Goal: Information Seeking & Learning: Learn about a topic

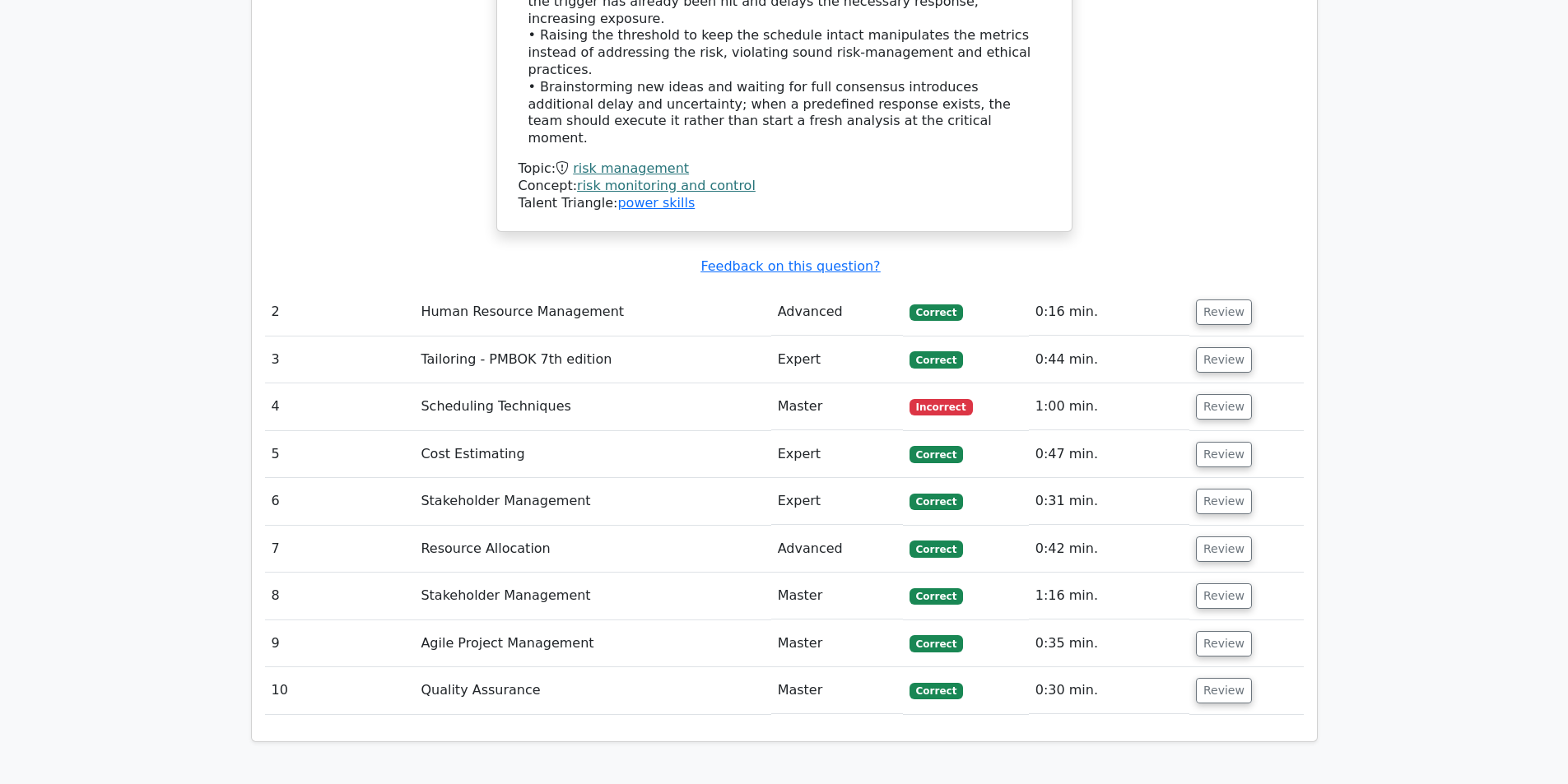
scroll to position [2303, 0]
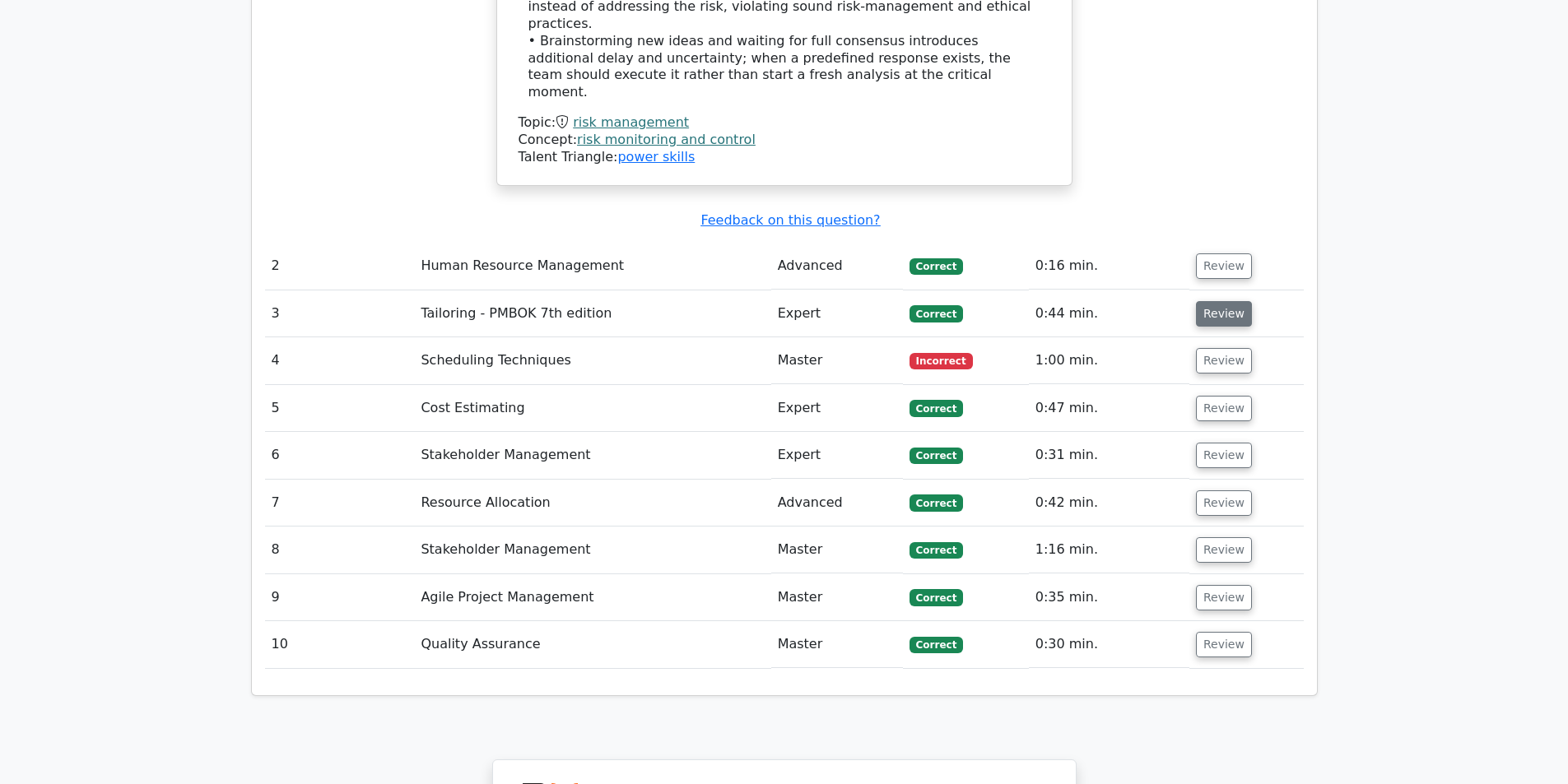
click at [1201, 301] on button "Review" at bounding box center [1223, 314] width 56 height 25
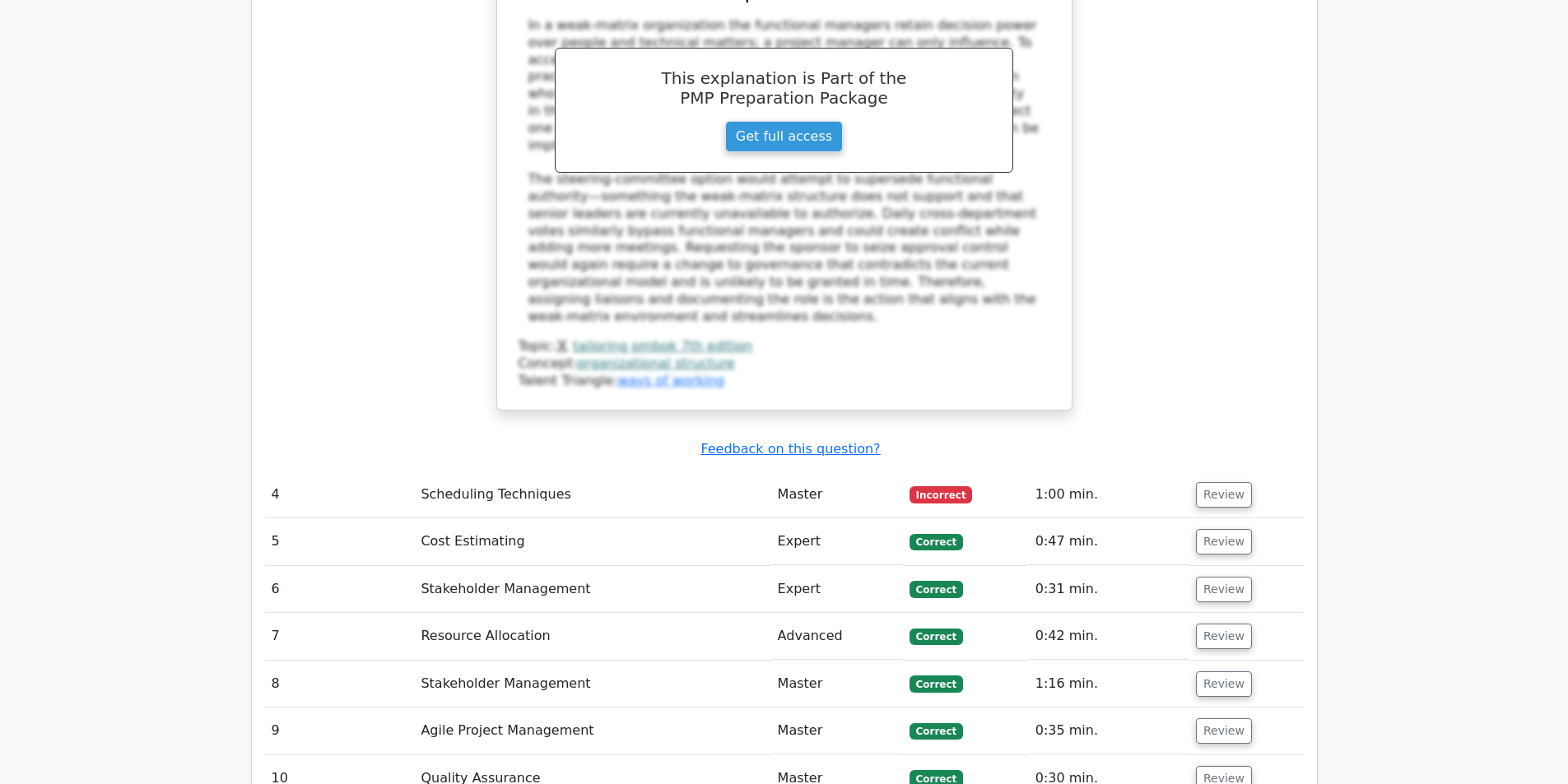
scroll to position [3208, 0]
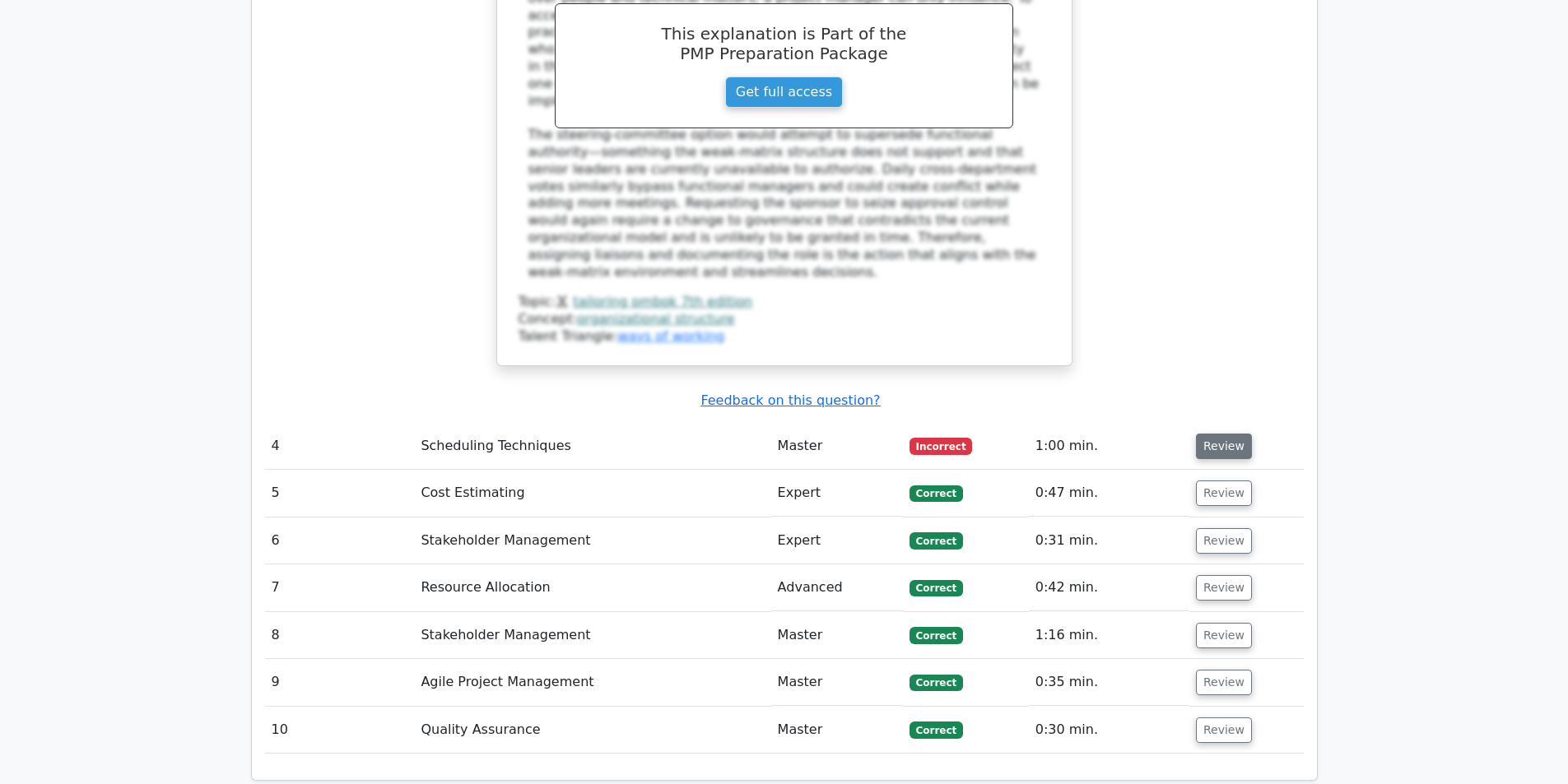
click at [1223, 433] on button "Review" at bounding box center [1223, 446] width 56 height 25
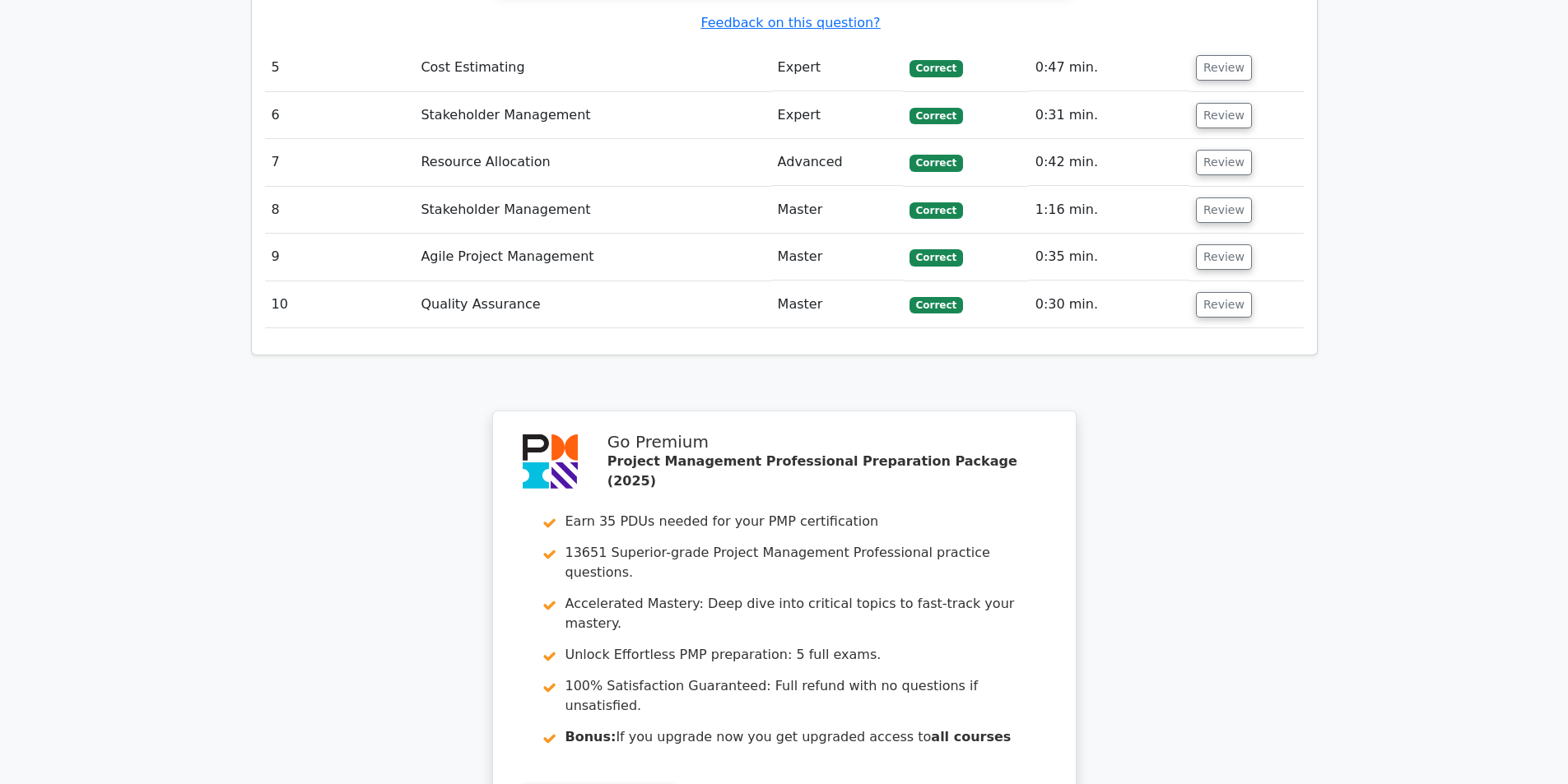
scroll to position [4906, 0]
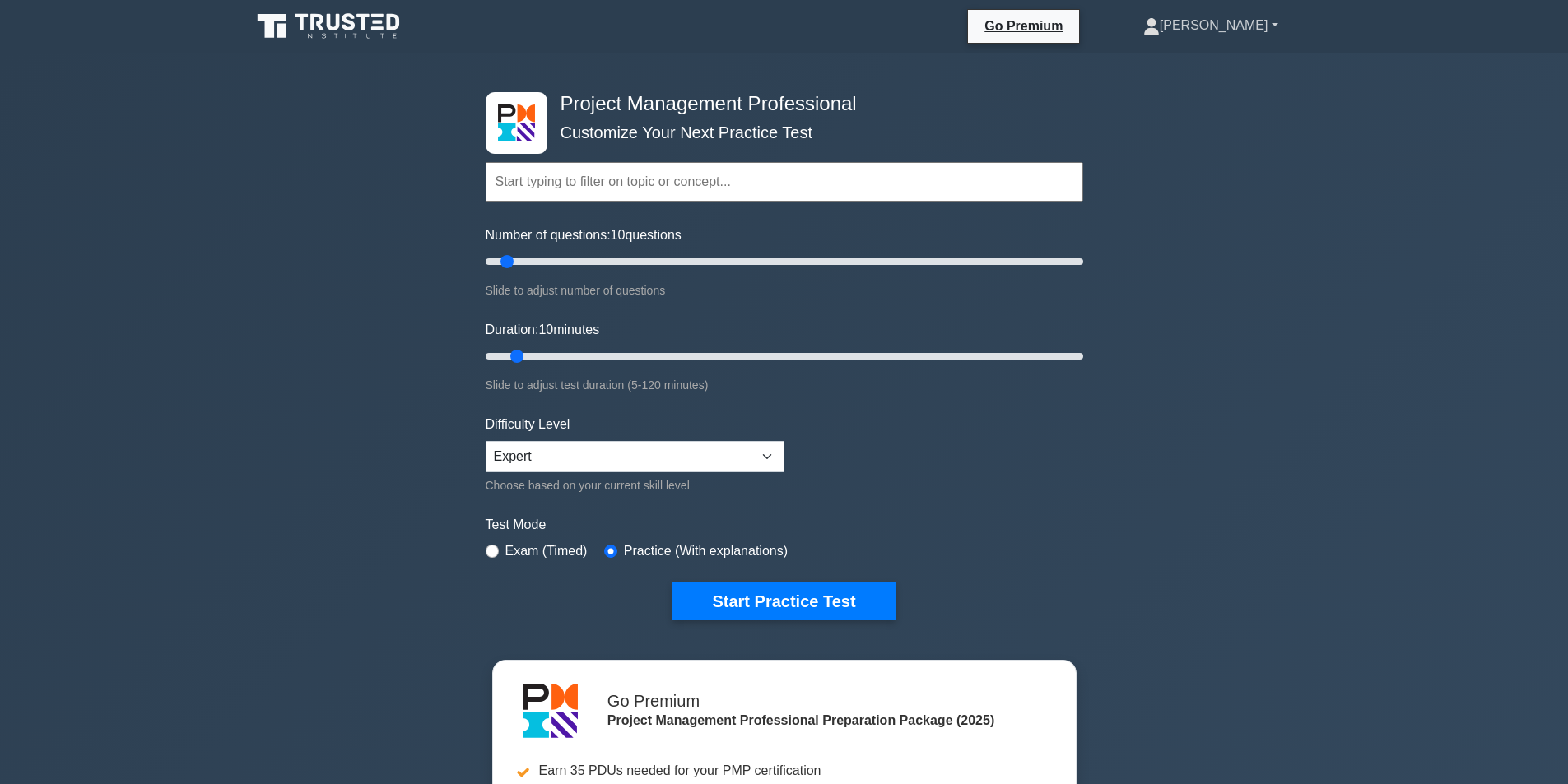
click at [1243, 18] on link "[PERSON_NAME]" at bounding box center [1211, 25] width 214 height 33
click at [1206, 59] on link "Profile" at bounding box center [1169, 64] width 130 height 26
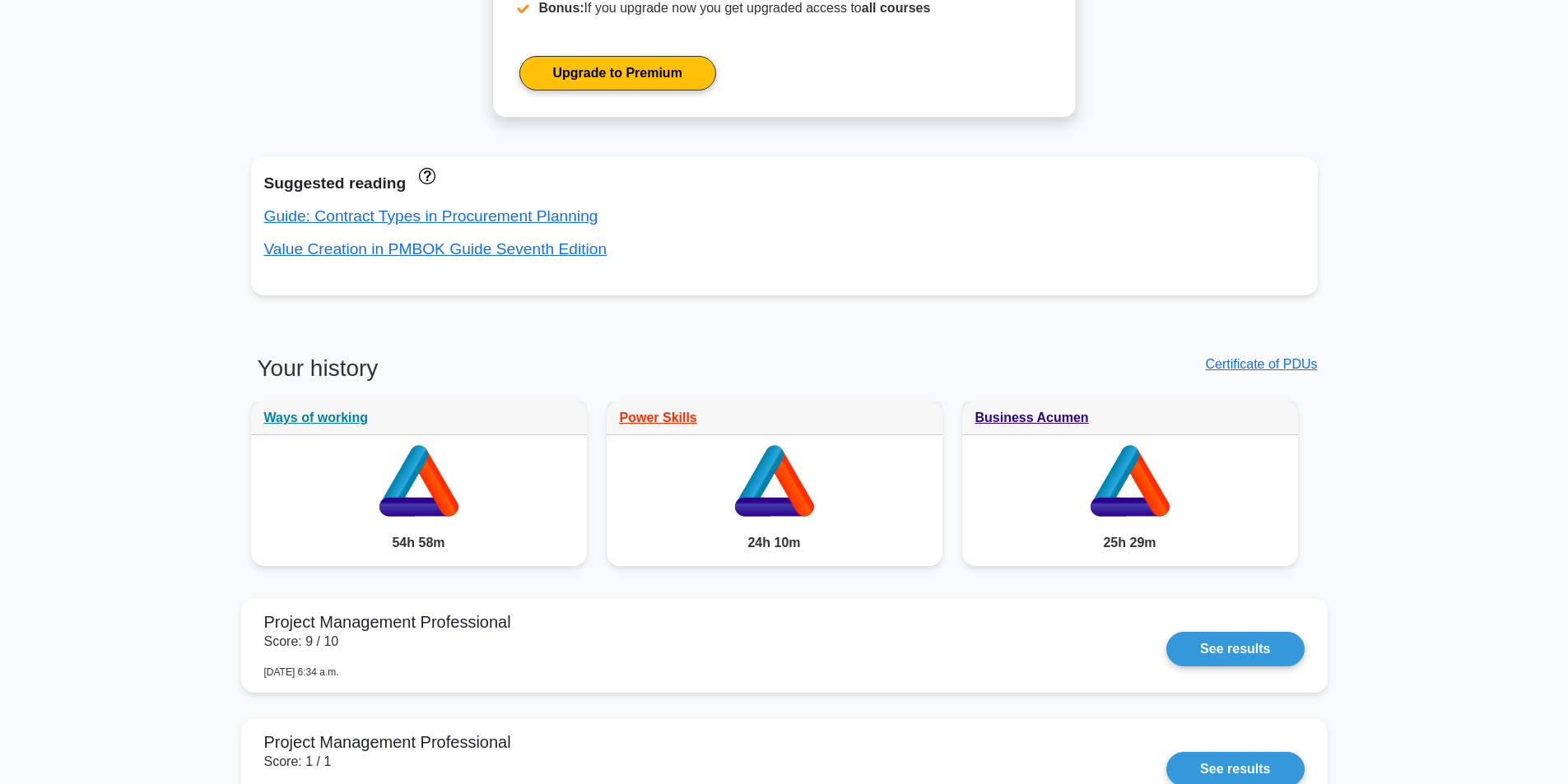
scroll to position [987, 0]
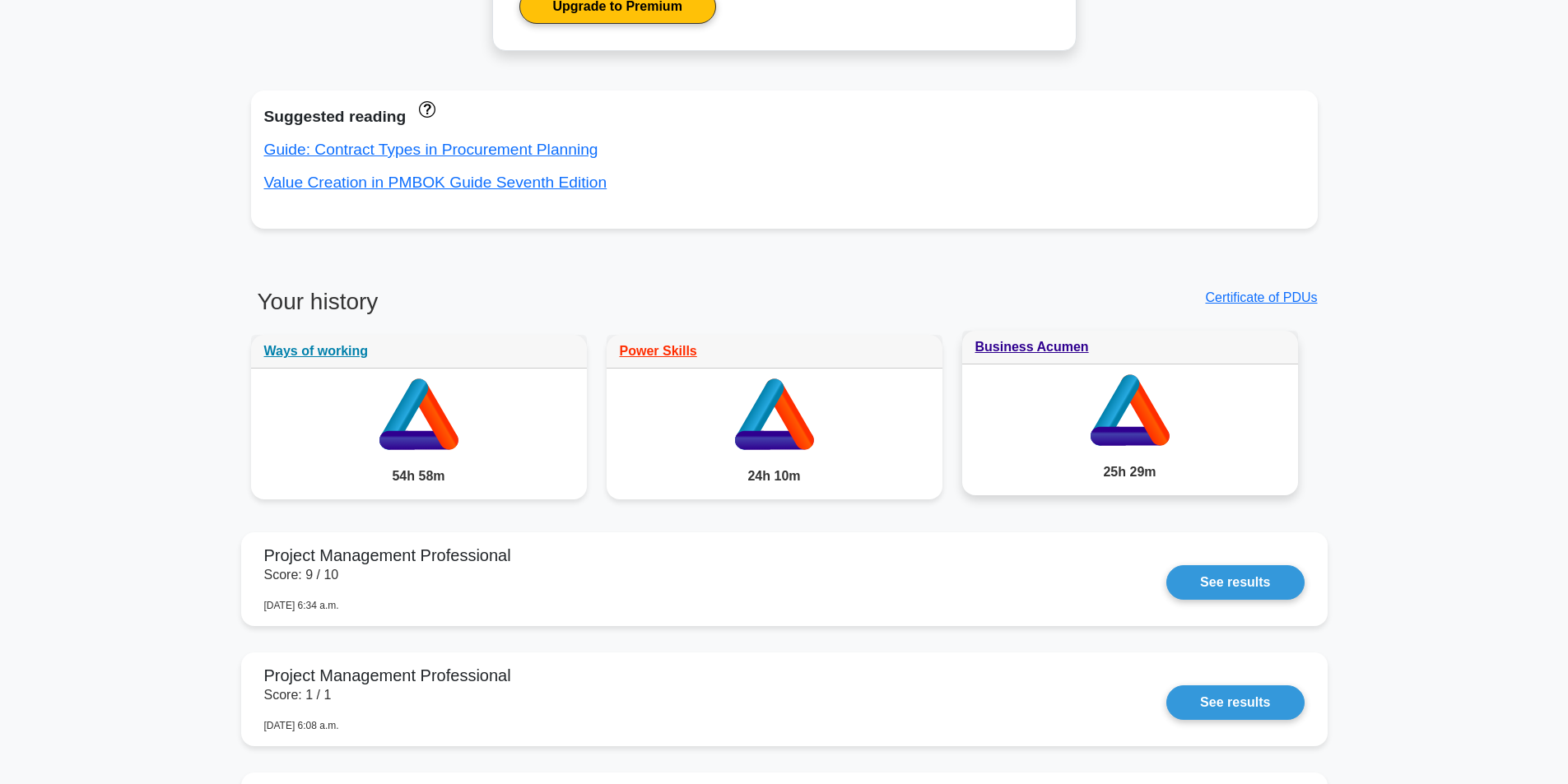
click at [1117, 428] on icon at bounding box center [1107, 436] width 35 height 19
click at [1124, 460] on div "25h 29m" at bounding box center [1129, 471] width 336 height 46
click at [1036, 341] on link "Business Acumen" at bounding box center [1032, 347] width 113 height 14
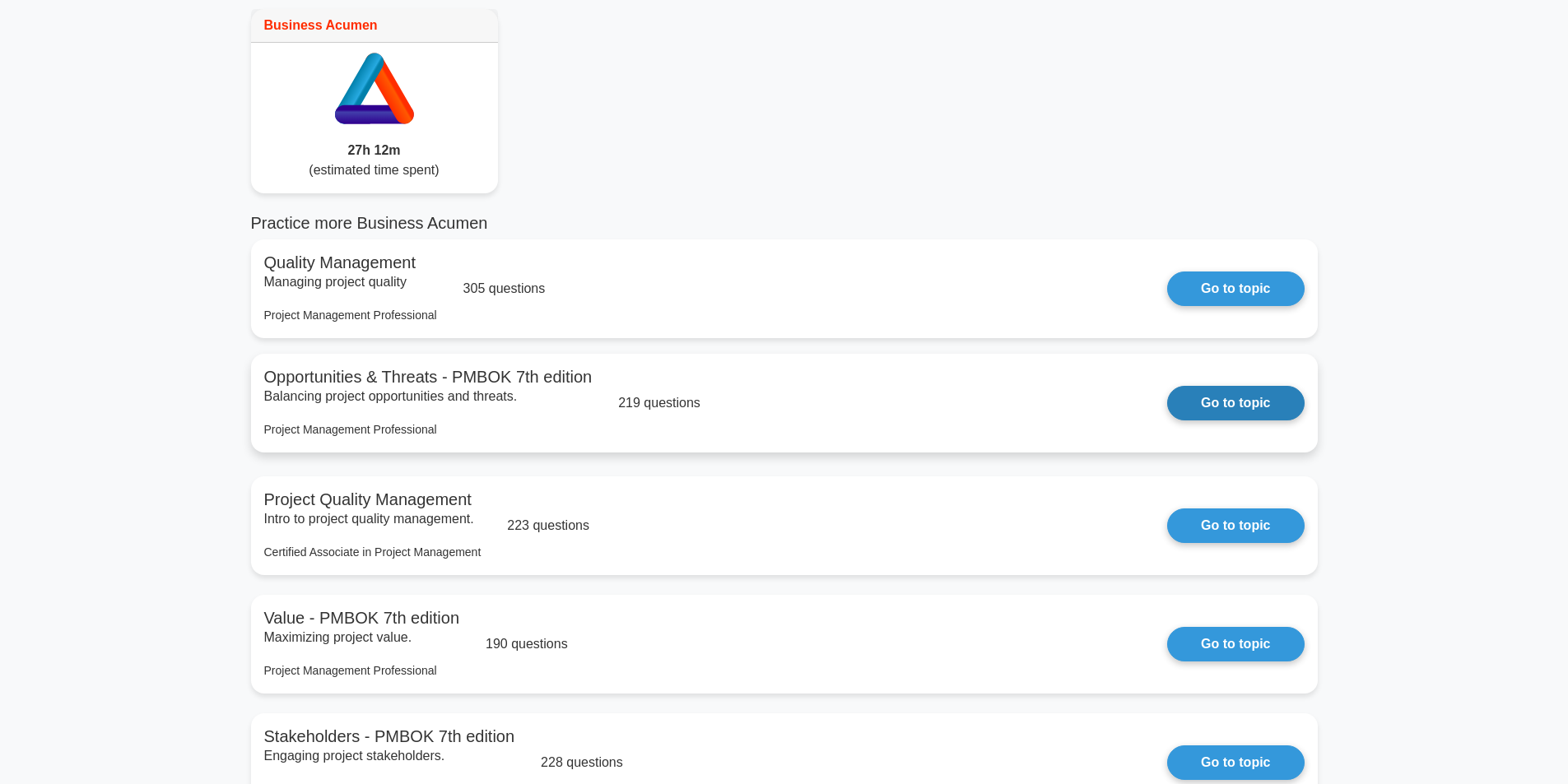
scroll to position [82, 0]
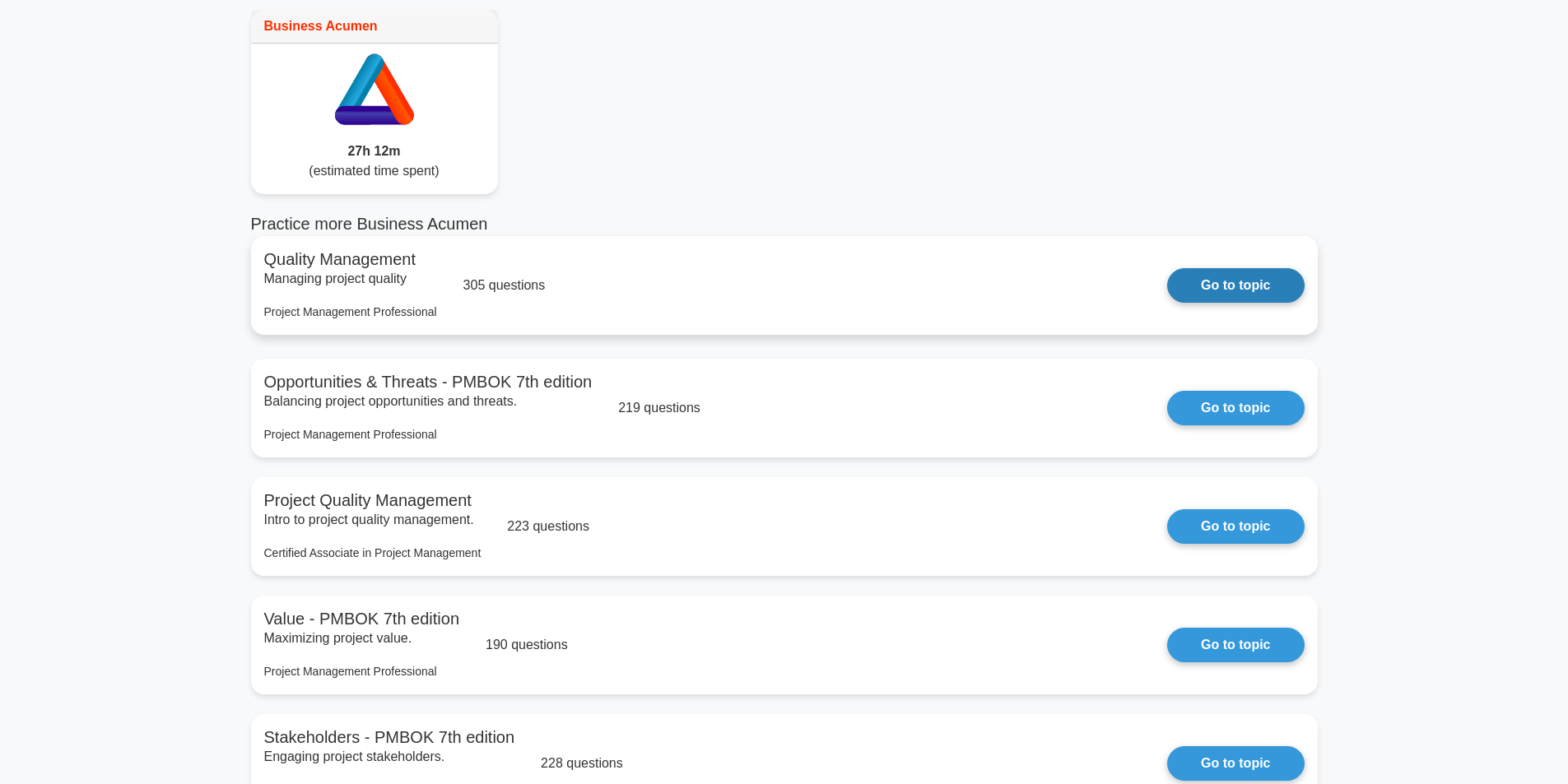
click at [1211, 289] on link "Go to topic" at bounding box center [1235, 285] width 137 height 34
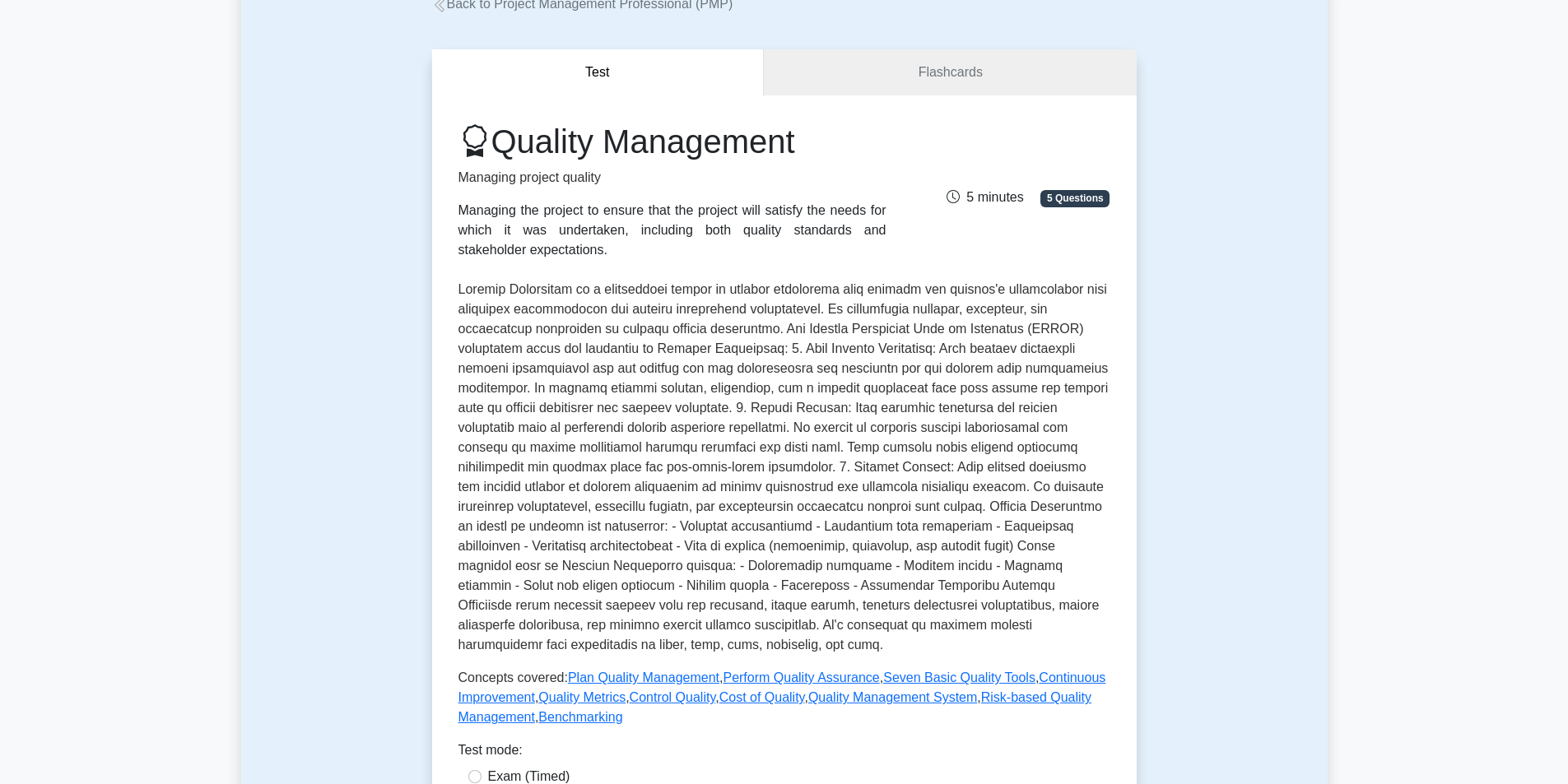
scroll to position [165, 0]
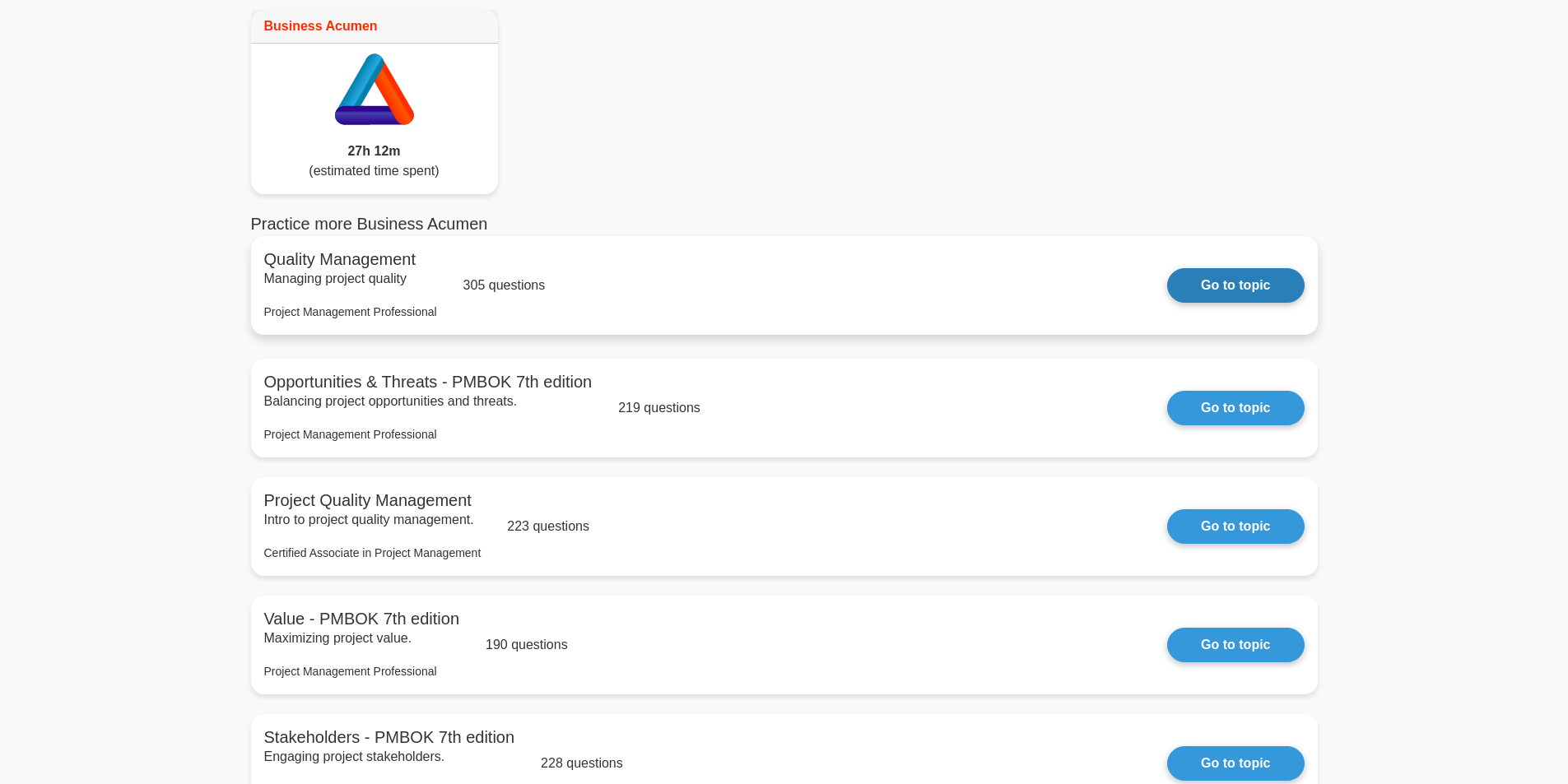
click at [1223, 290] on link "Go to topic" at bounding box center [1235, 285] width 137 height 34
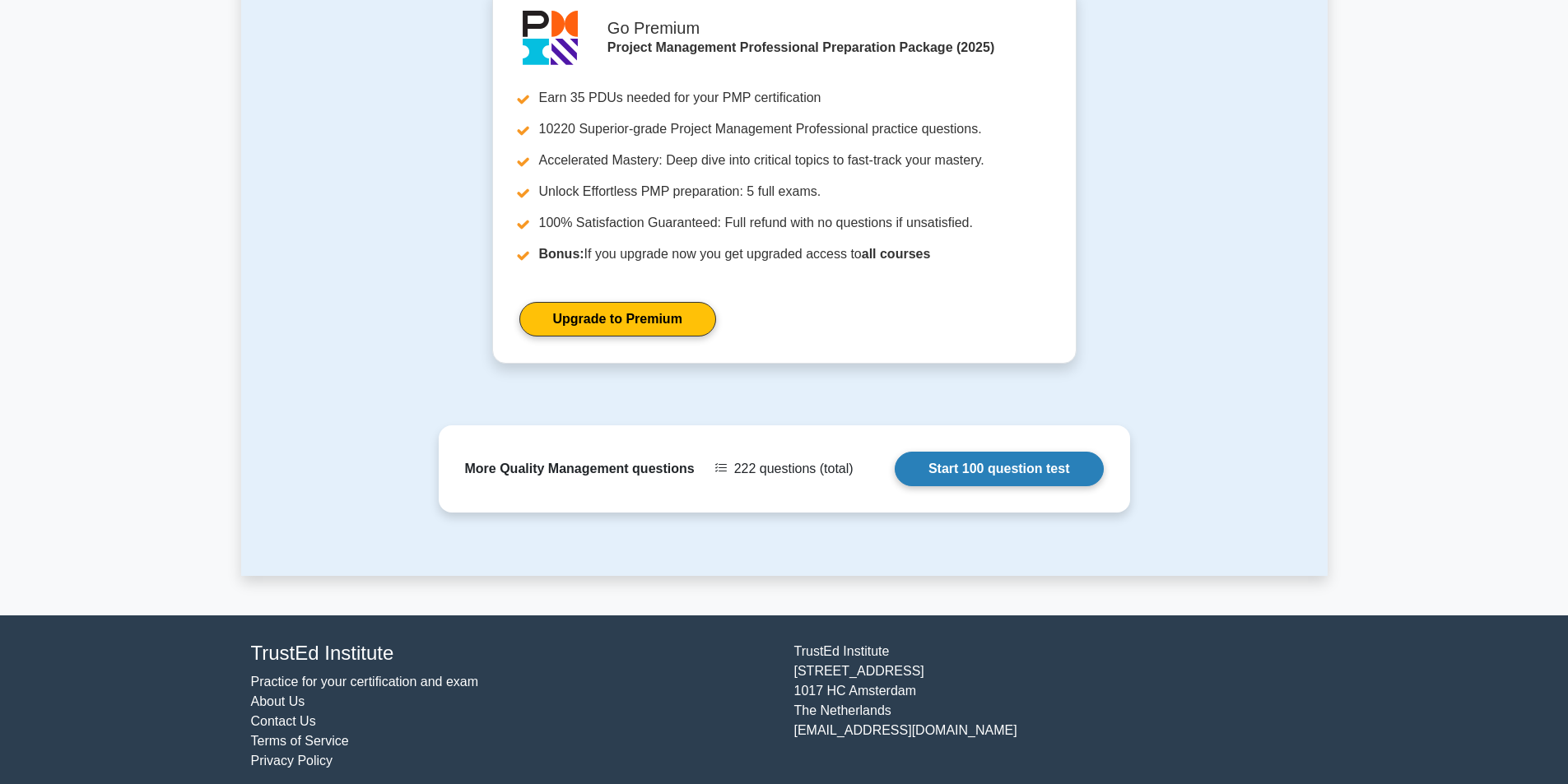
scroll to position [1069, 0]
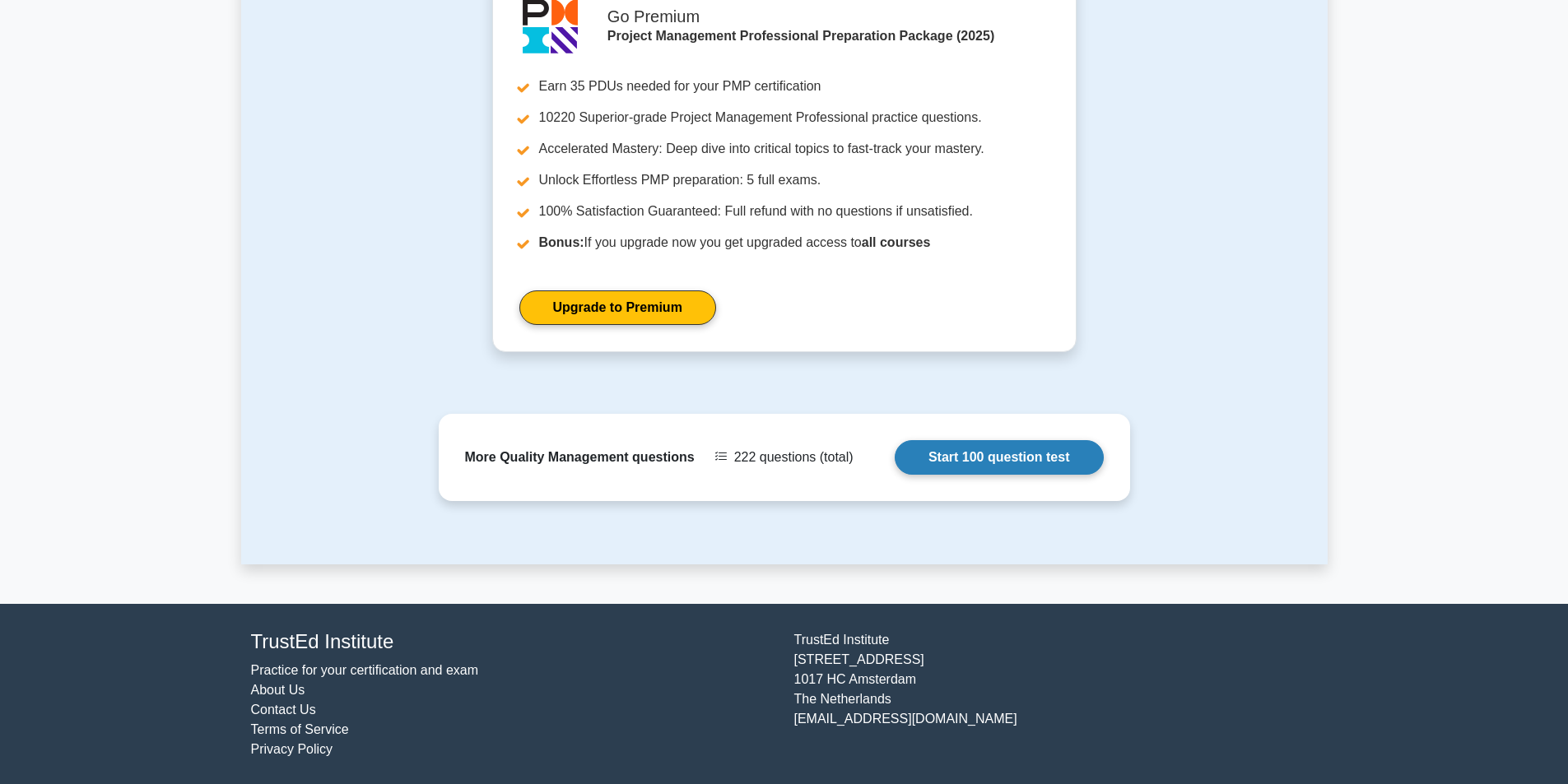
click at [936, 457] on link "Start 100 question test" at bounding box center [999, 457] width 209 height 34
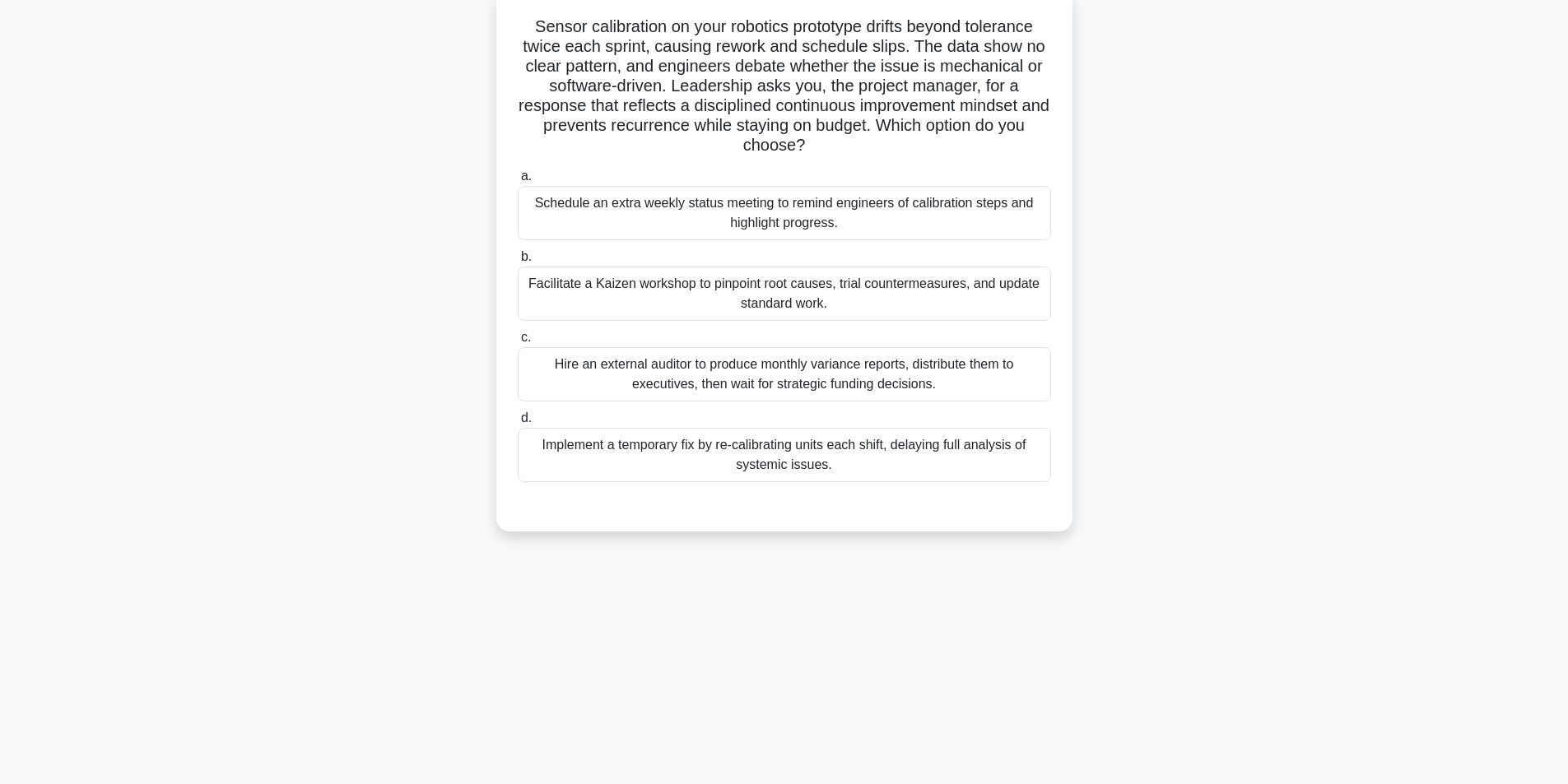
scroll to position [104, 0]
click at [821, 290] on div "Facilitate a Kaizen workshop to pinpoint root causes, trial countermeasures, an…" at bounding box center [784, 291] width 533 height 54
click at [517, 260] on input "b. Facilitate a Kaizen workshop to pinpoint root causes, trial countermeasures,…" at bounding box center [517, 254] width 0 height 11
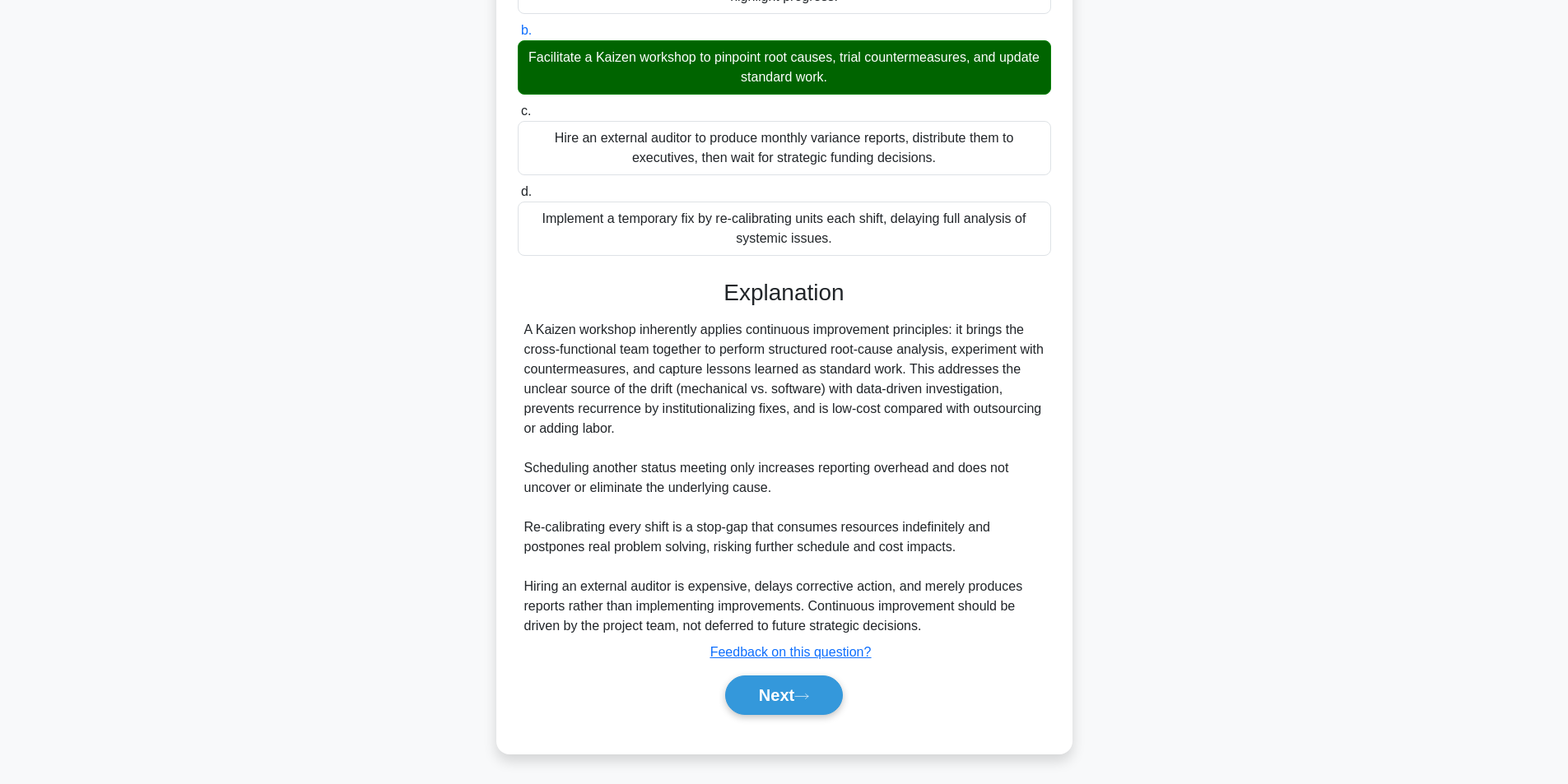
scroll to position [330, 0]
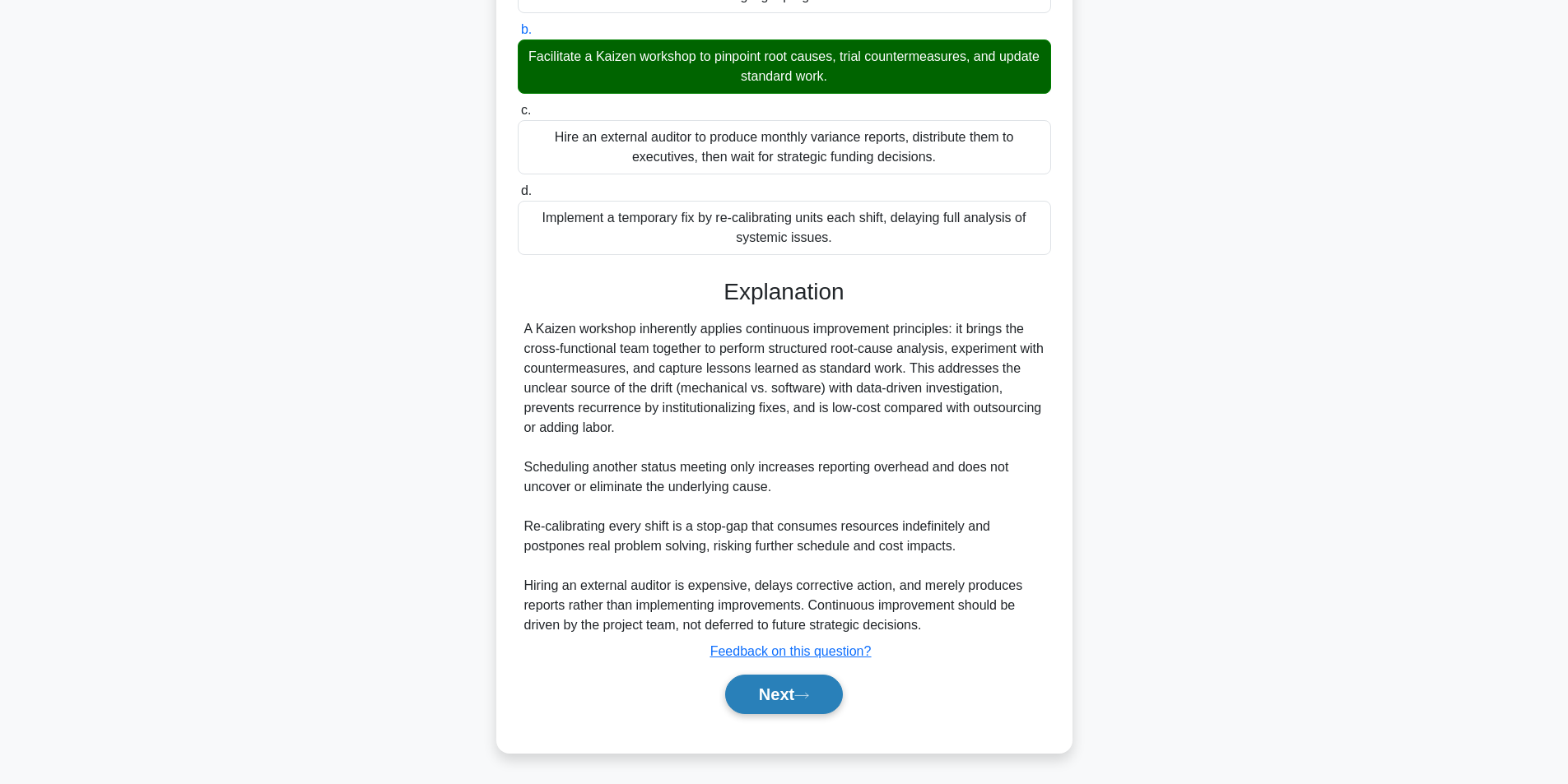
click at [784, 698] on button "Next" at bounding box center [784, 694] width 118 height 40
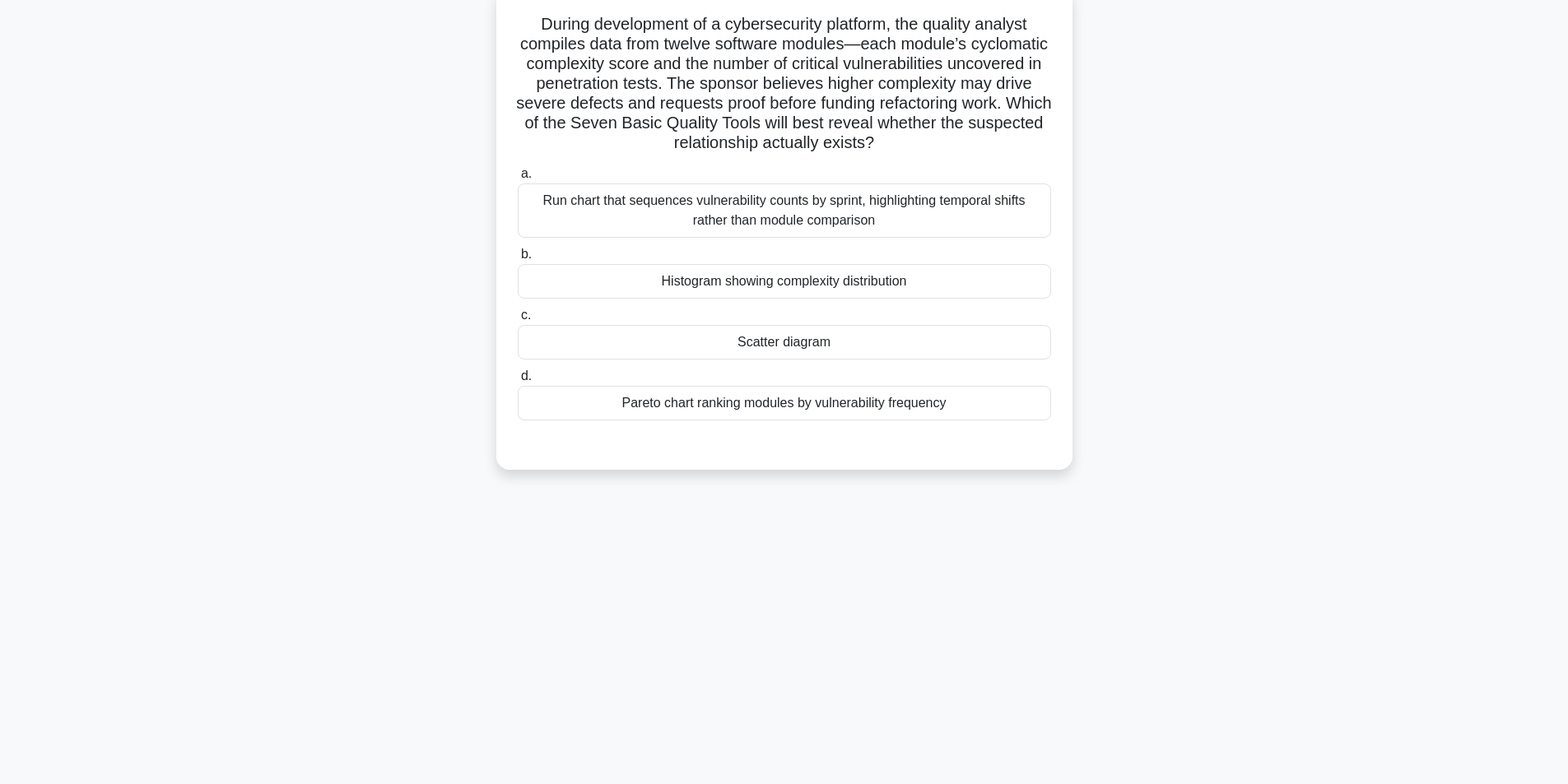
click at [821, 342] on div "Scatter diagram" at bounding box center [784, 342] width 533 height 34
click at [517, 321] on input "c. Scatter diagram" at bounding box center [517, 316] width 0 height 11
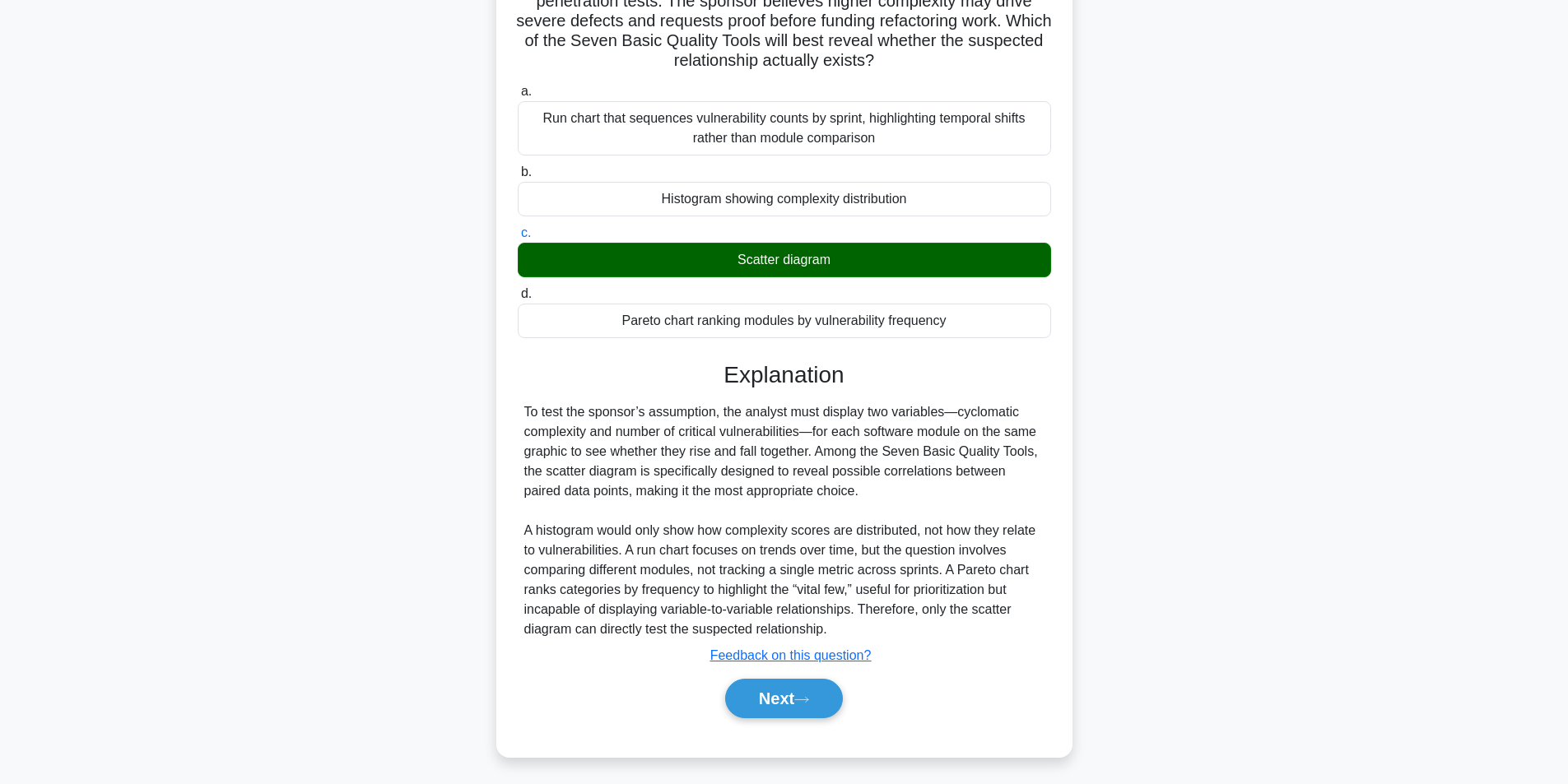
scroll to position [192, 0]
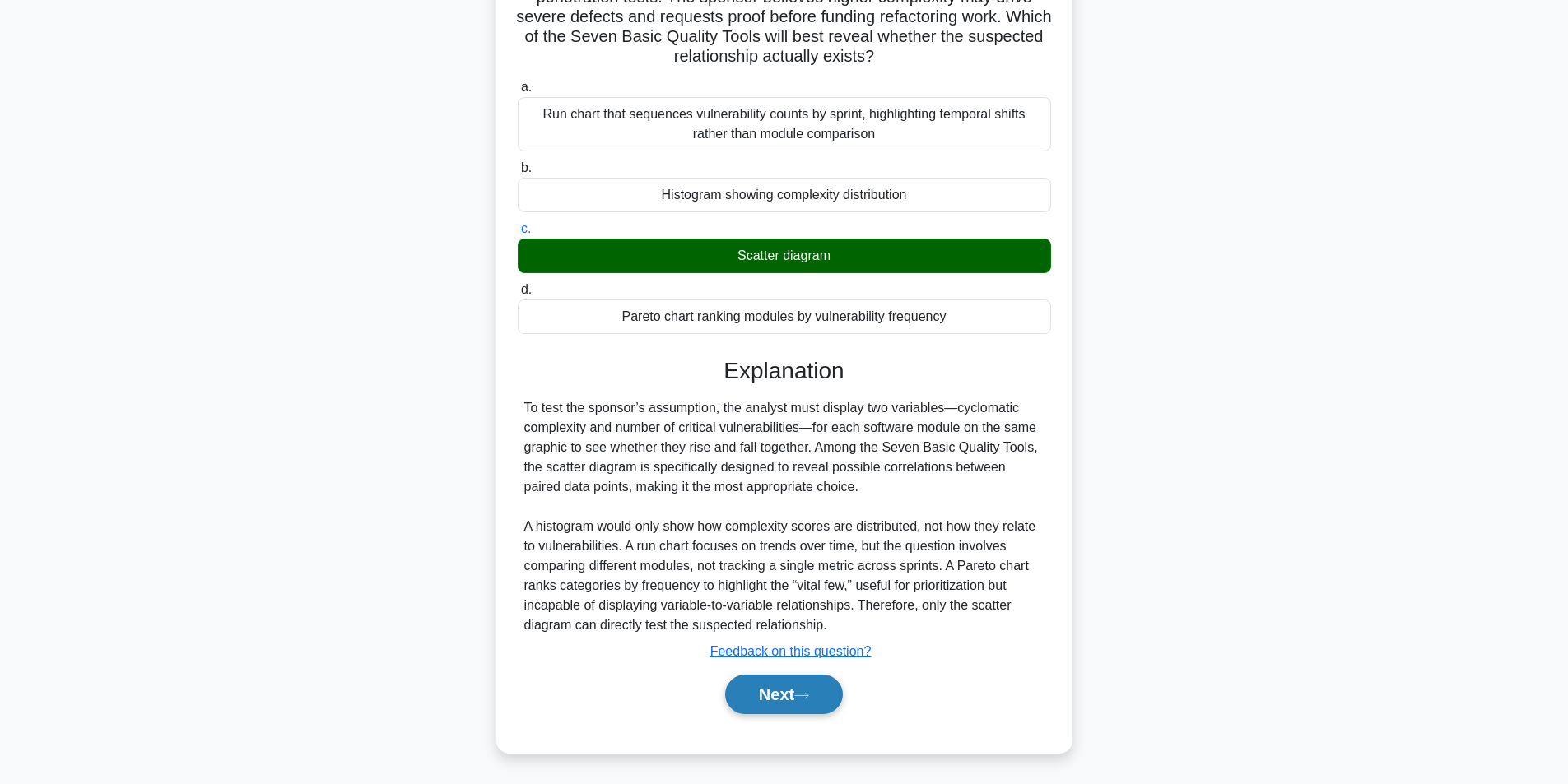
click at [818, 701] on button "Next" at bounding box center [784, 694] width 118 height 40
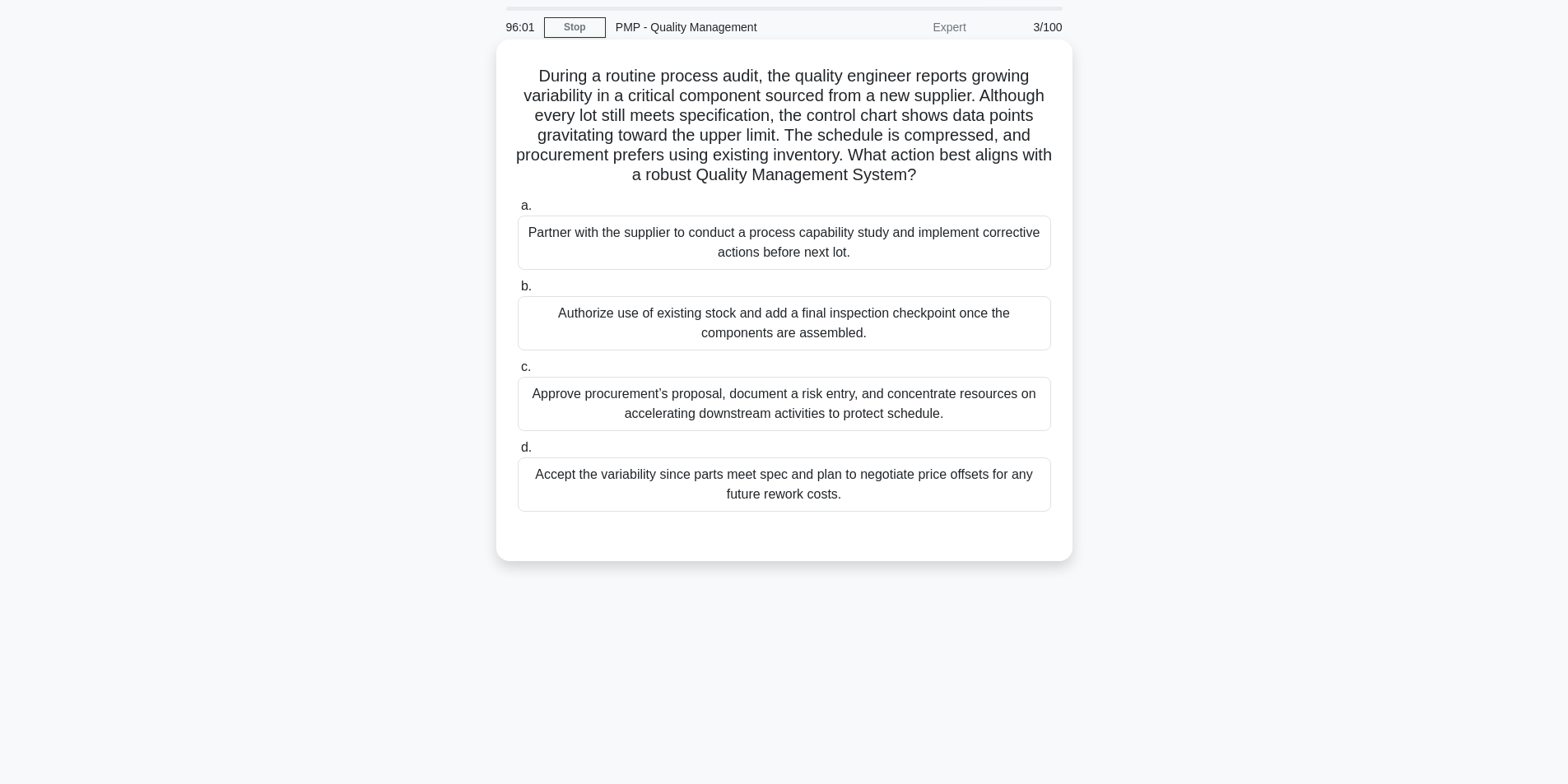
scroll to position [104, 0]
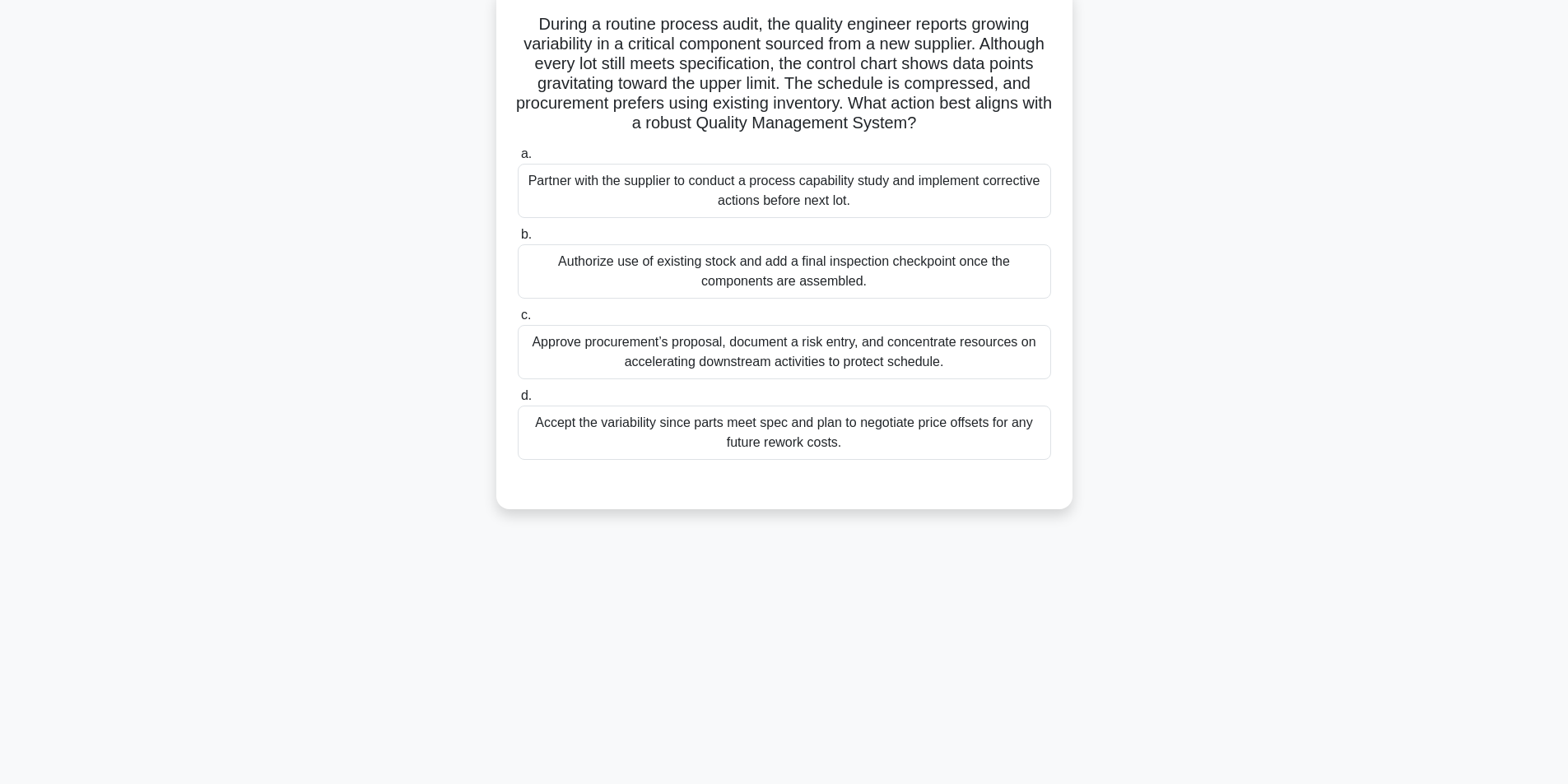
click at [792, 203] on div "Partner with the supplier to conduct a process capability study and implement c…" at bounding box center [784, 191] width 533 height 54
click at [517, 159] on input "a. Partner with the supplier to conduct a process capability study and implemen…" at bounding box center [517, 155] width 0 height 11
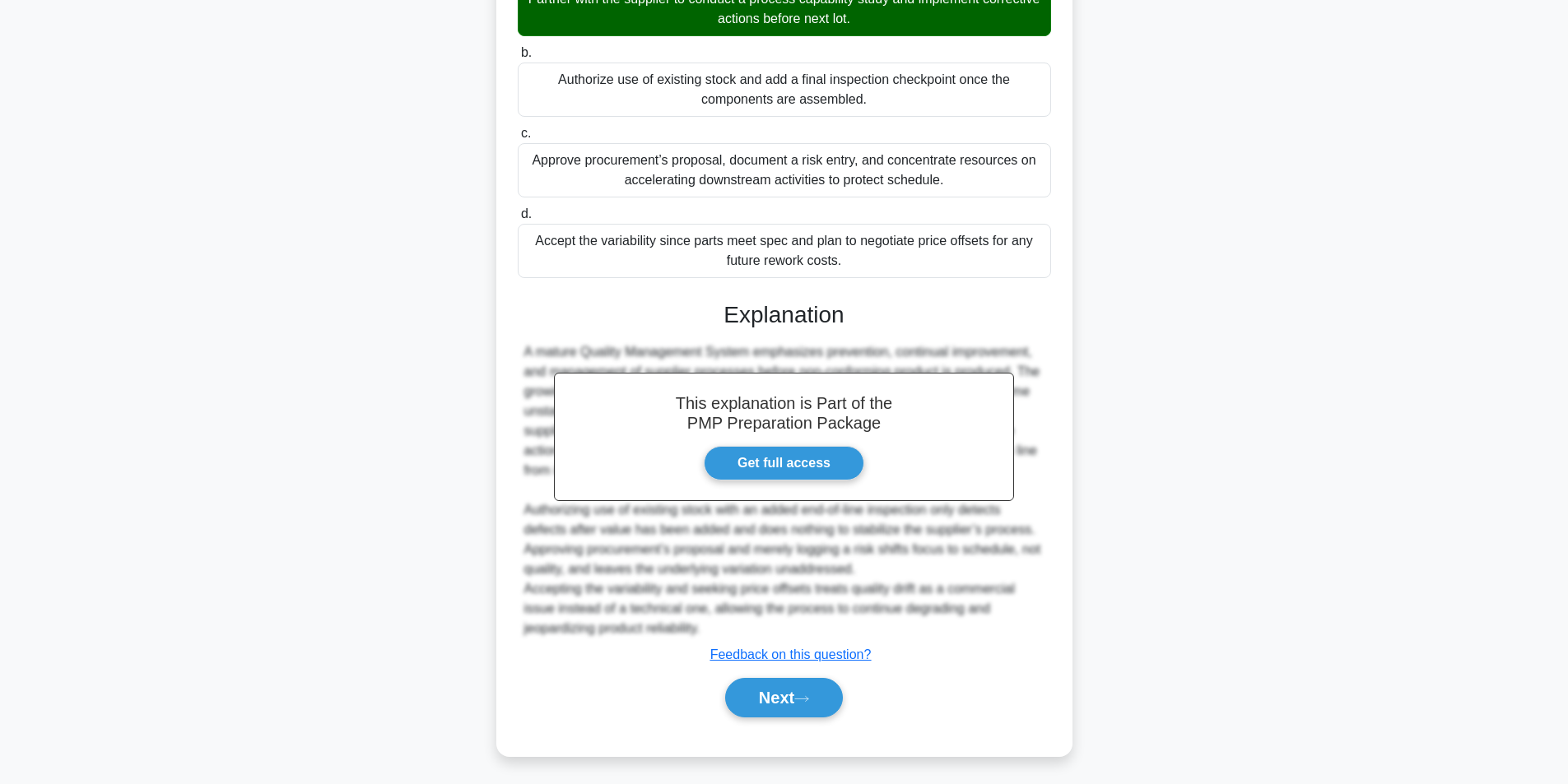
scroll to position [290, 0]
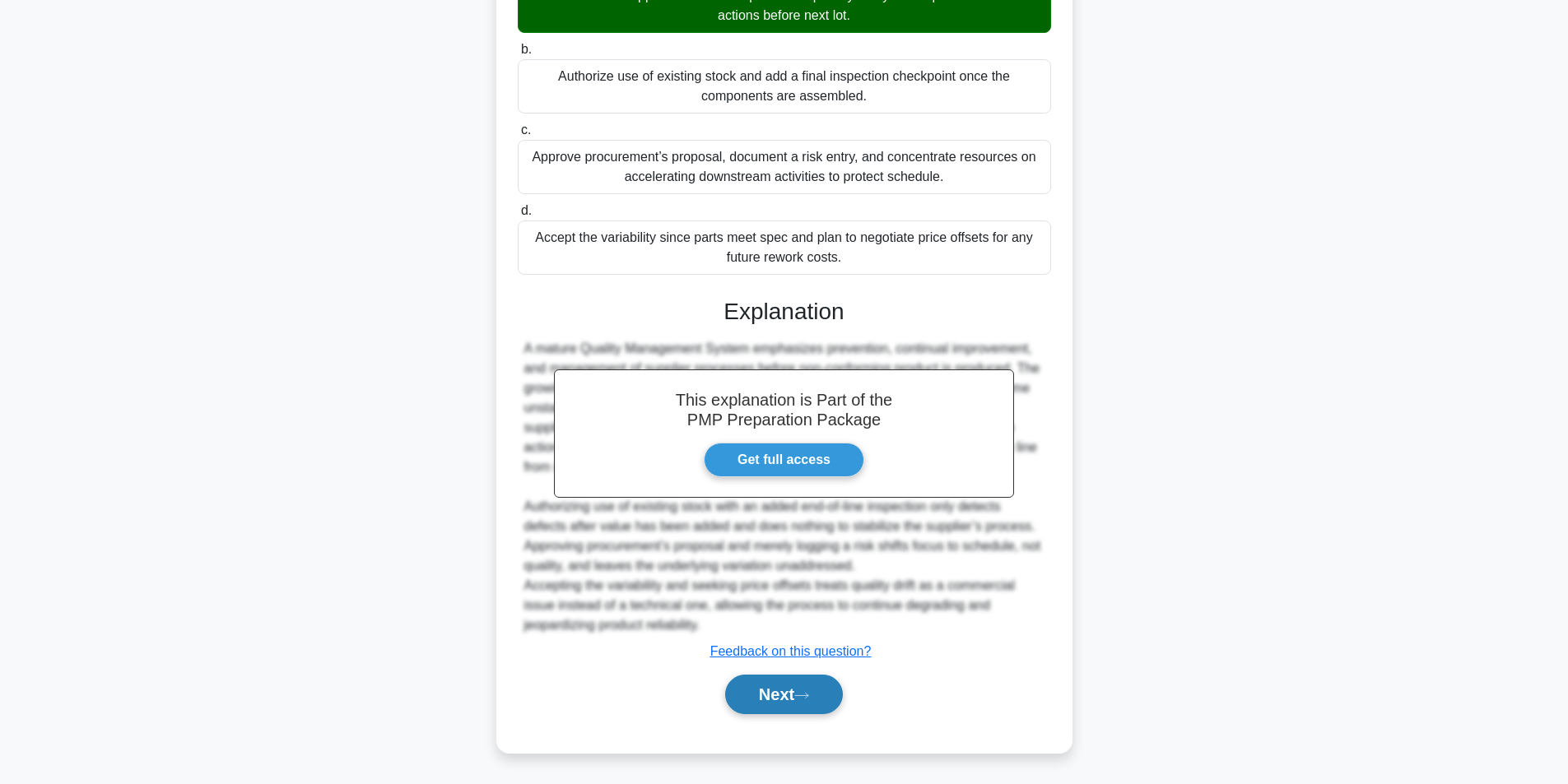
click at [785, 684] on button "Next" at bounding box center [784, 694] width 118 height 40
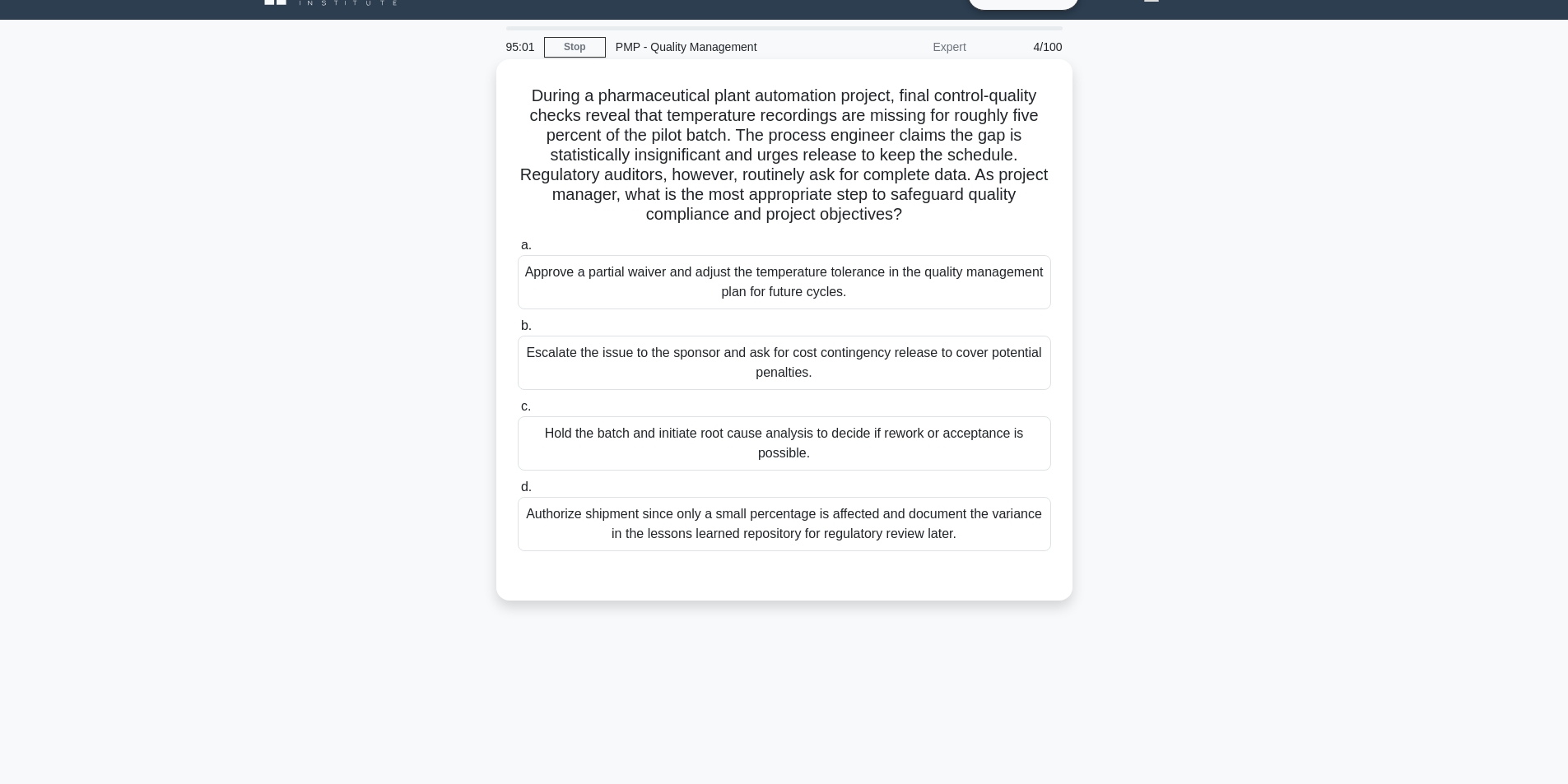
scroll to position [104, 0]
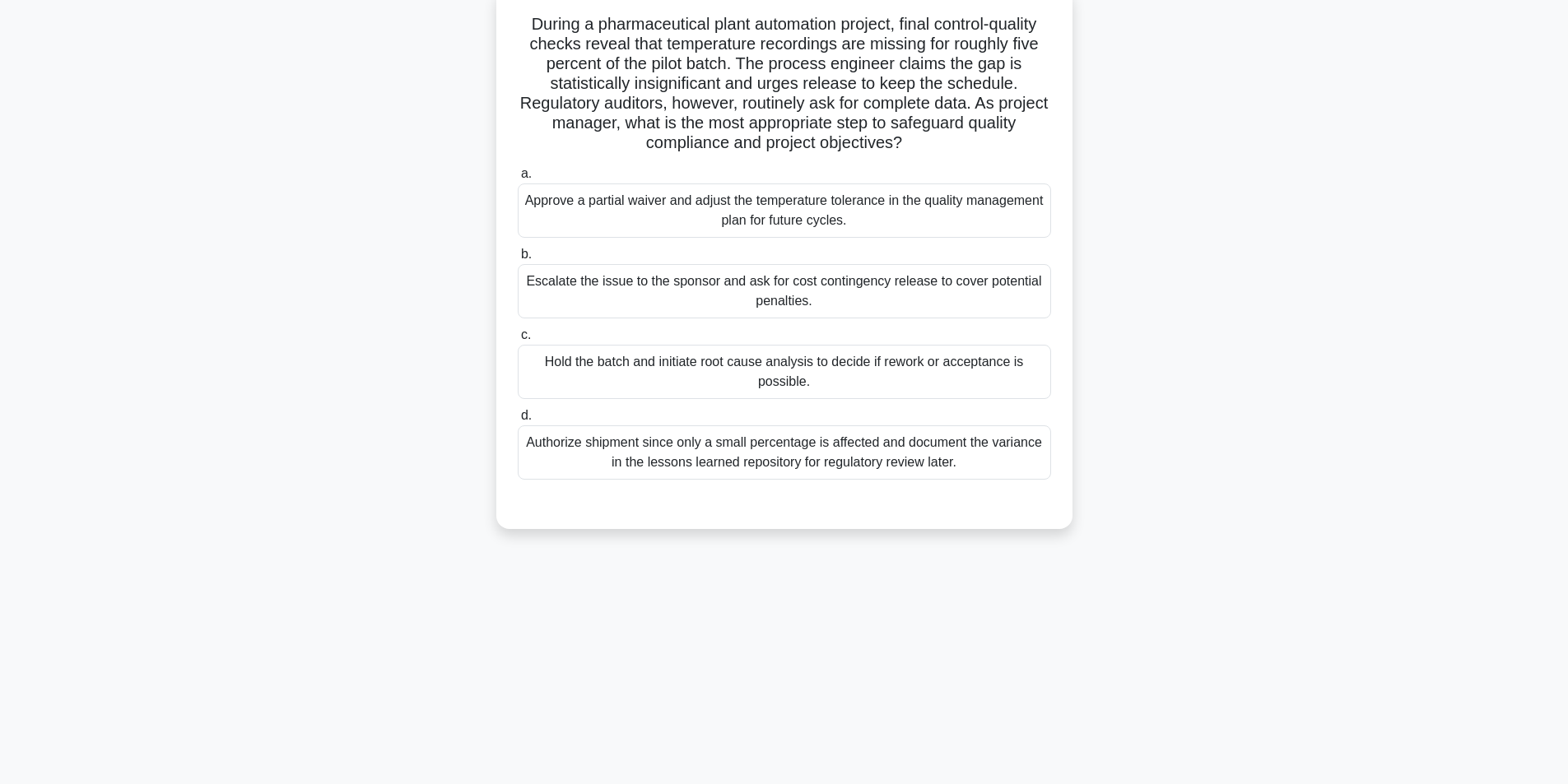
click at [743, 376] on div "Hold the batch and initiate root cause analysis to decide if rework or acceptan…" at bounding box center [784, 371] width 533 height 54
click at [517, 341] on input "c. Hold the batch and initiate root cause analysis to decide if rework or accep…" at bounding box center [517, 335] width 0 height 11
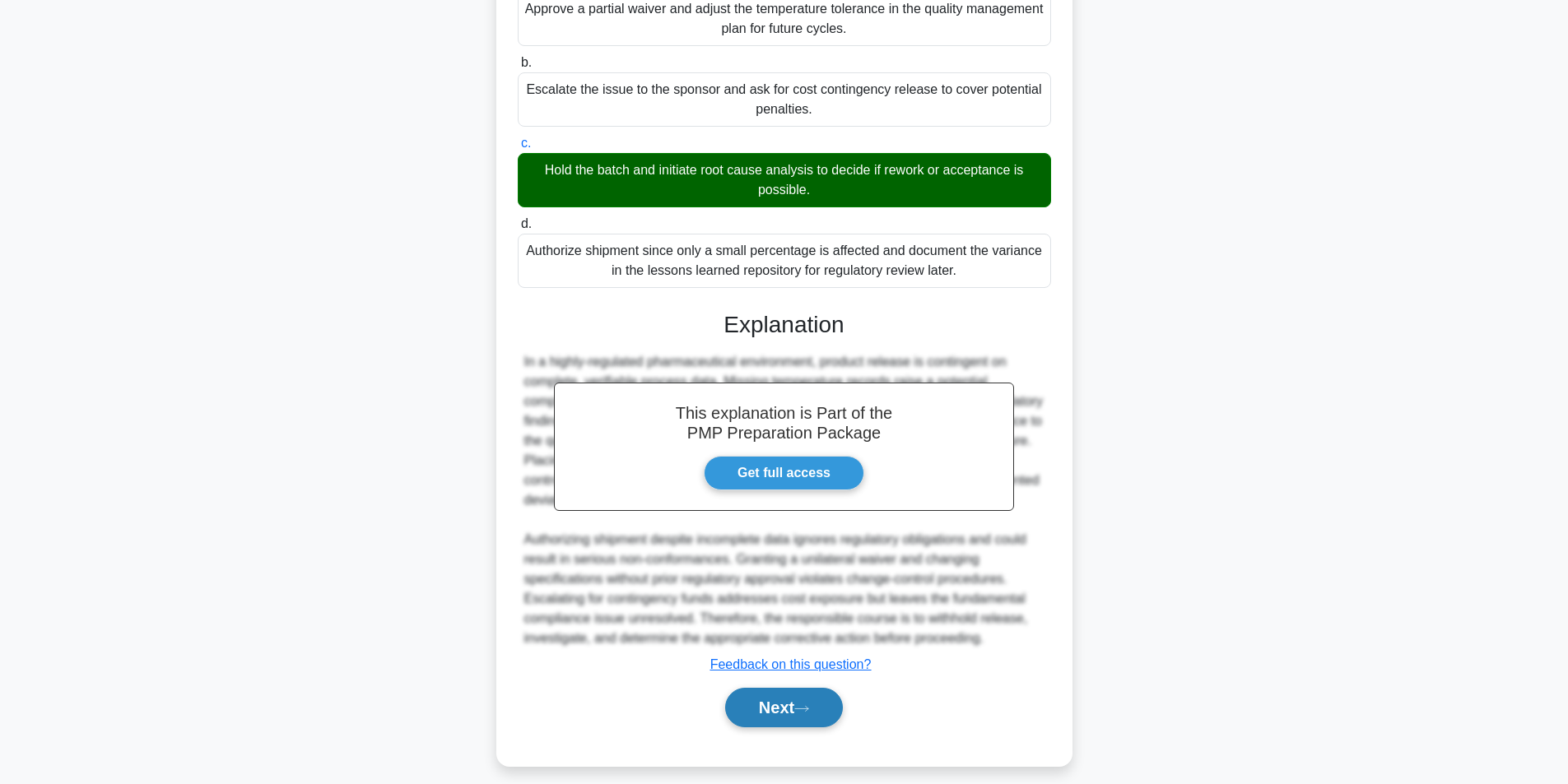
scroll to position [310, 0]
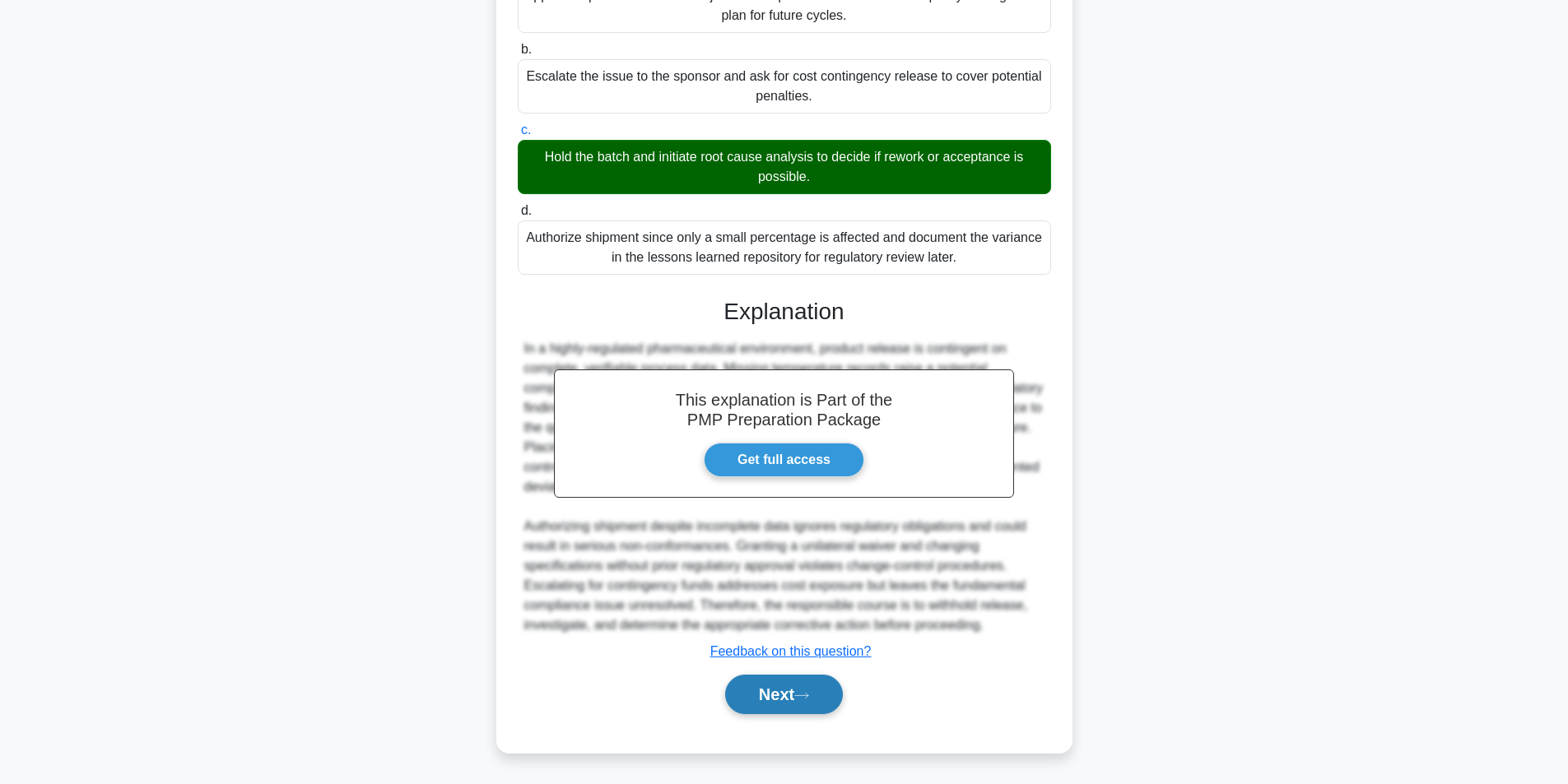
click at [761, 701] on button "Next" at bounding box center [784, 694] width 118 height 40
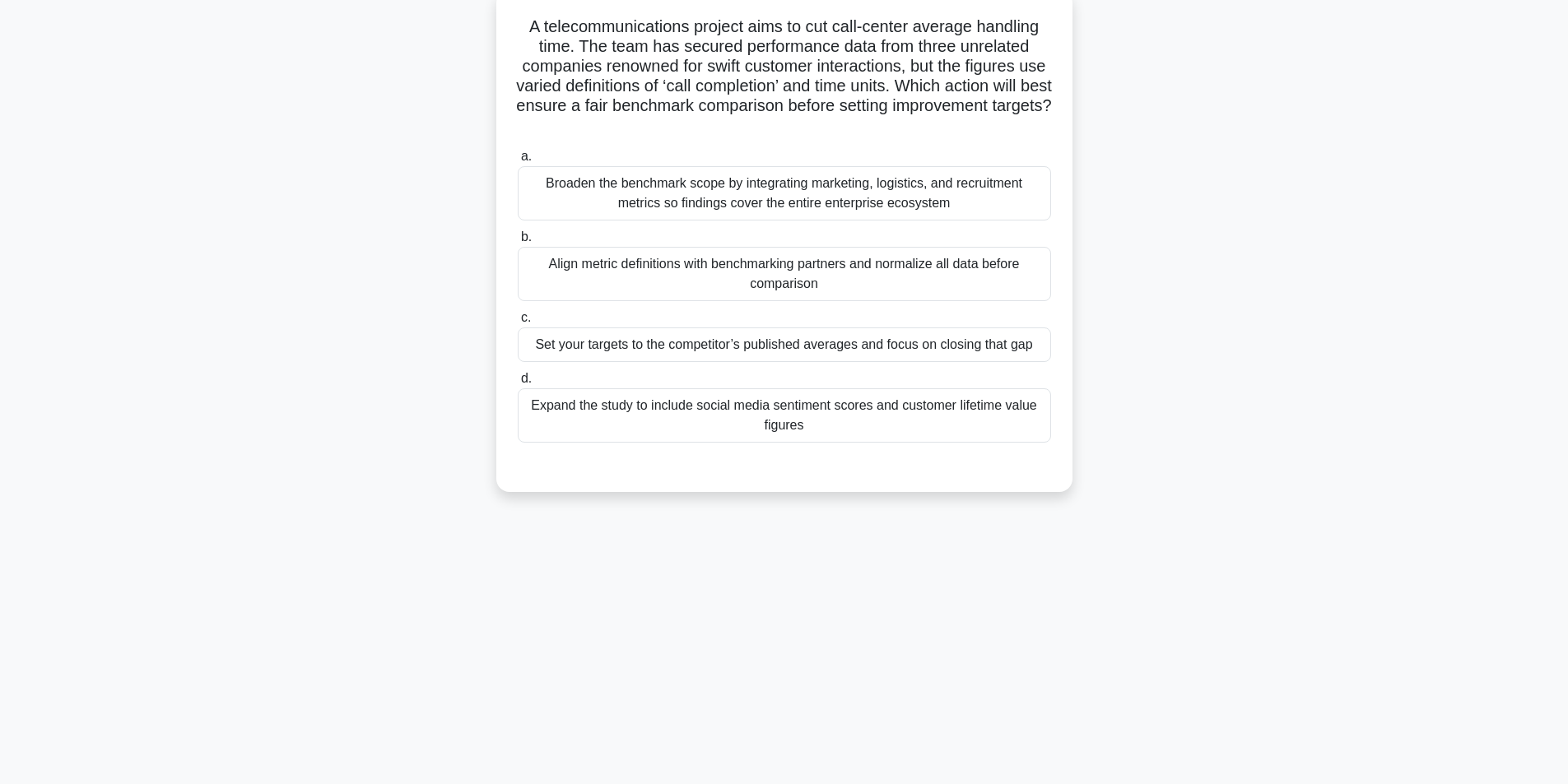
scroll to position [104, 0]
click at [691, 413] on div "Expand the study to include social media sentiment scores and customer lifetime…" at bounding box center [784, 413] width 533 height 54
click at [517, 381] on input "d. Expand the study to include social media sentiment scores and customer lifet…" at bounding box center [517, 377] width 0 height 11
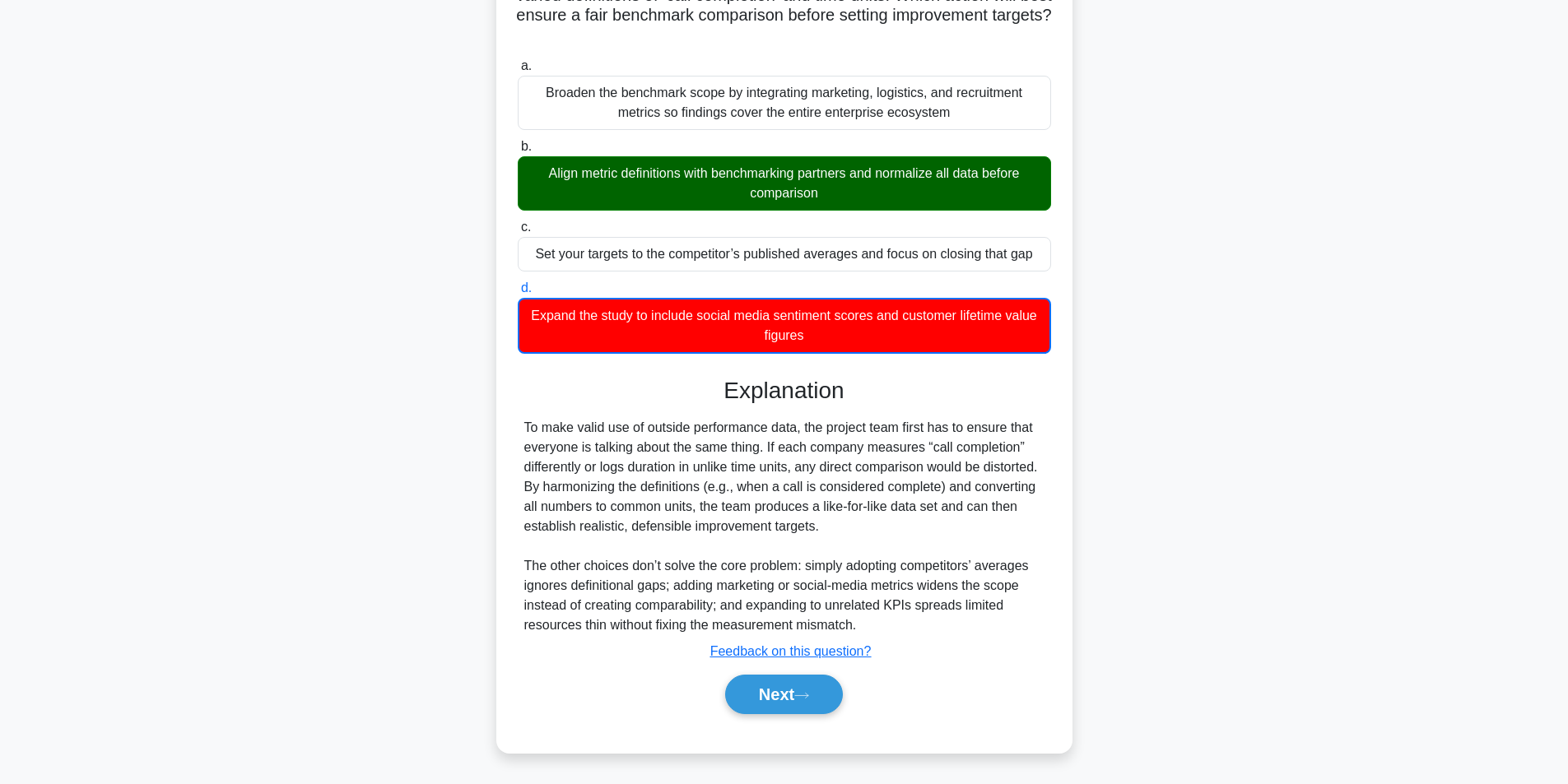
scroll to position [193, 0]
click at [768, 700] on button "Next" at bounding box center [784, 694] width 118 height 40
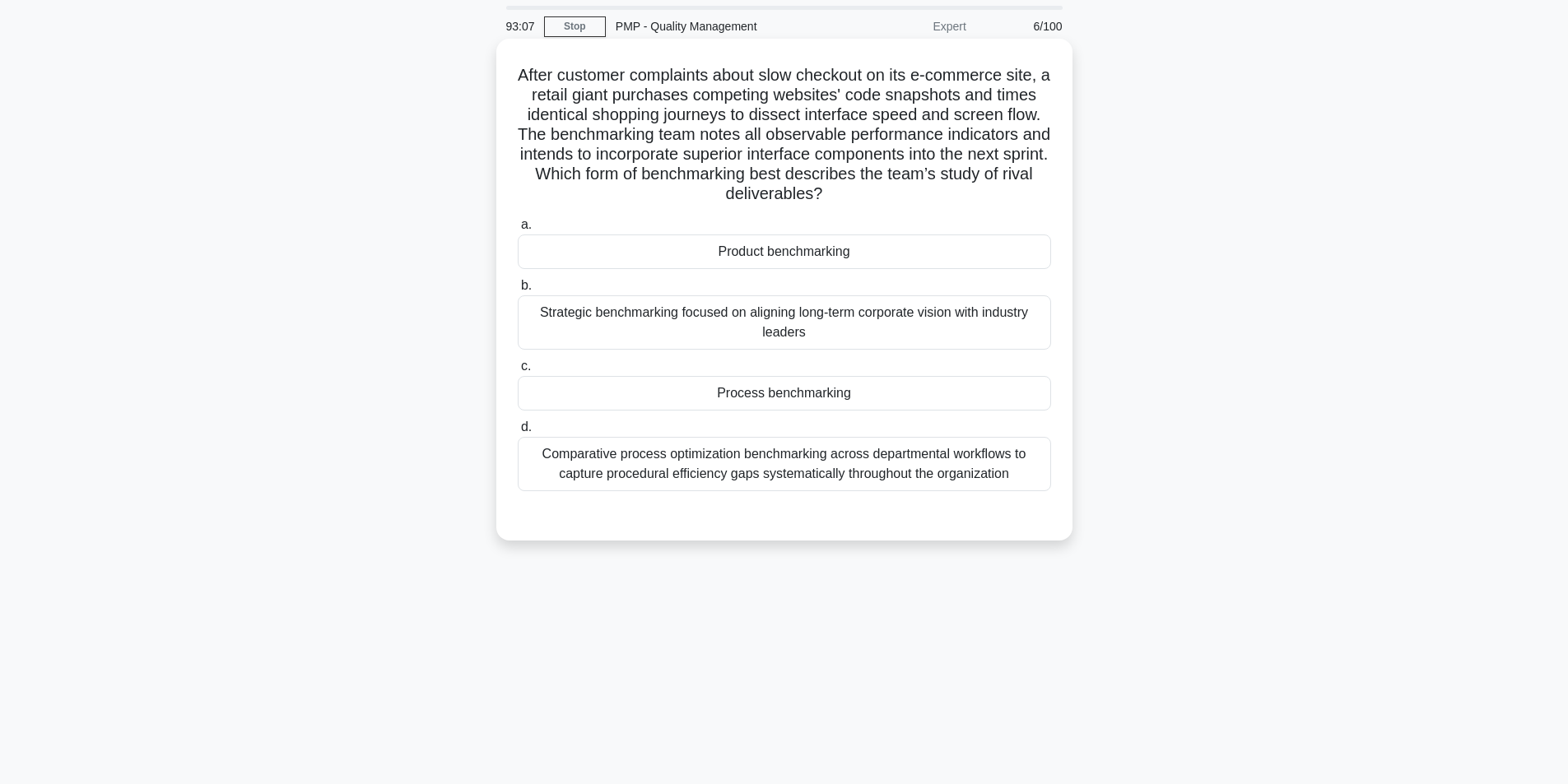
scroll to position [82, 0]
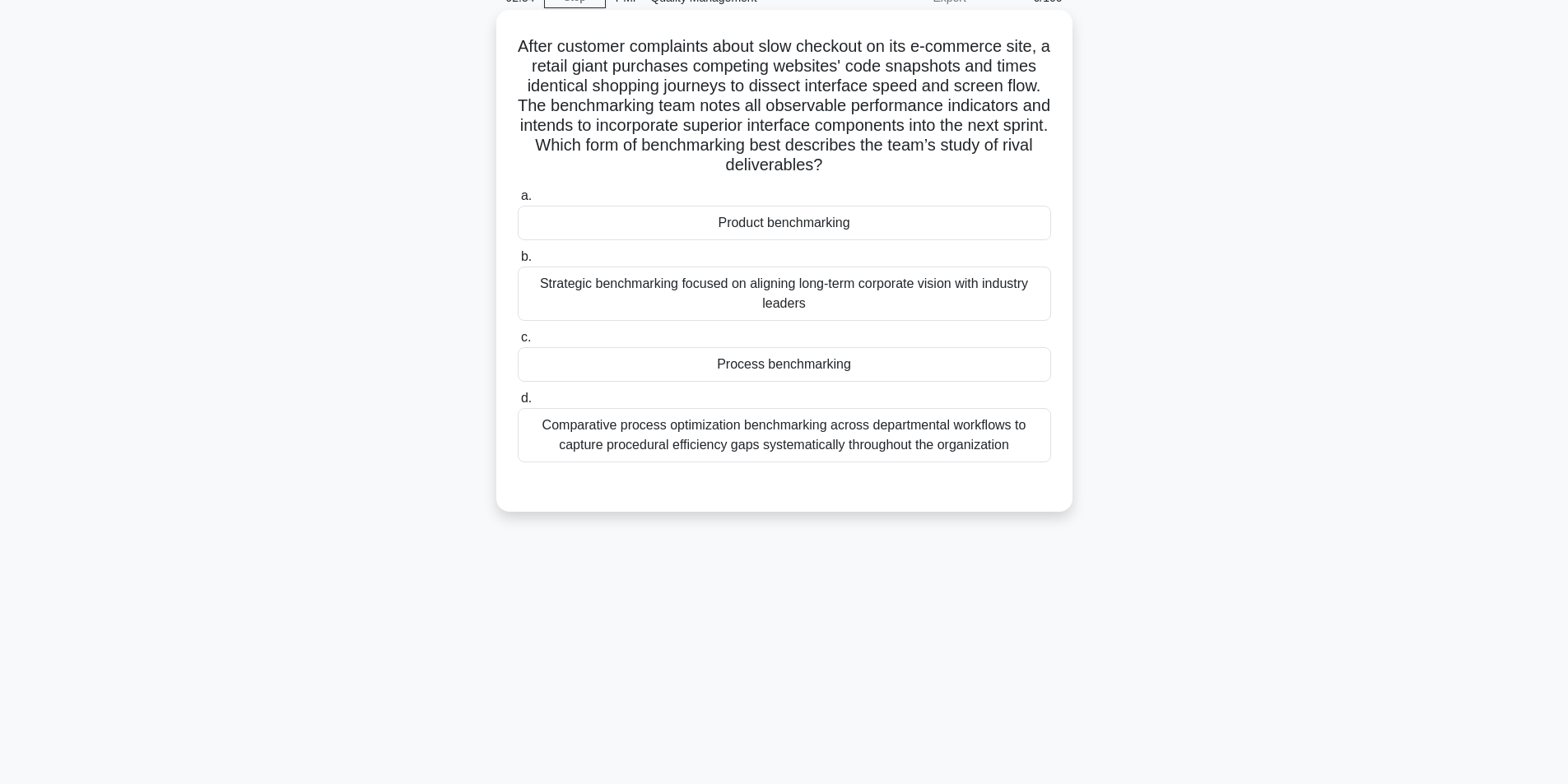
click at [818, 362] on div "Process benchmarking" at bounding box center [784, 364] width 533 height 34
click at [517, 343] on input "c. Process benchmarking" at bounding box center [517, 338] width 0 height 11
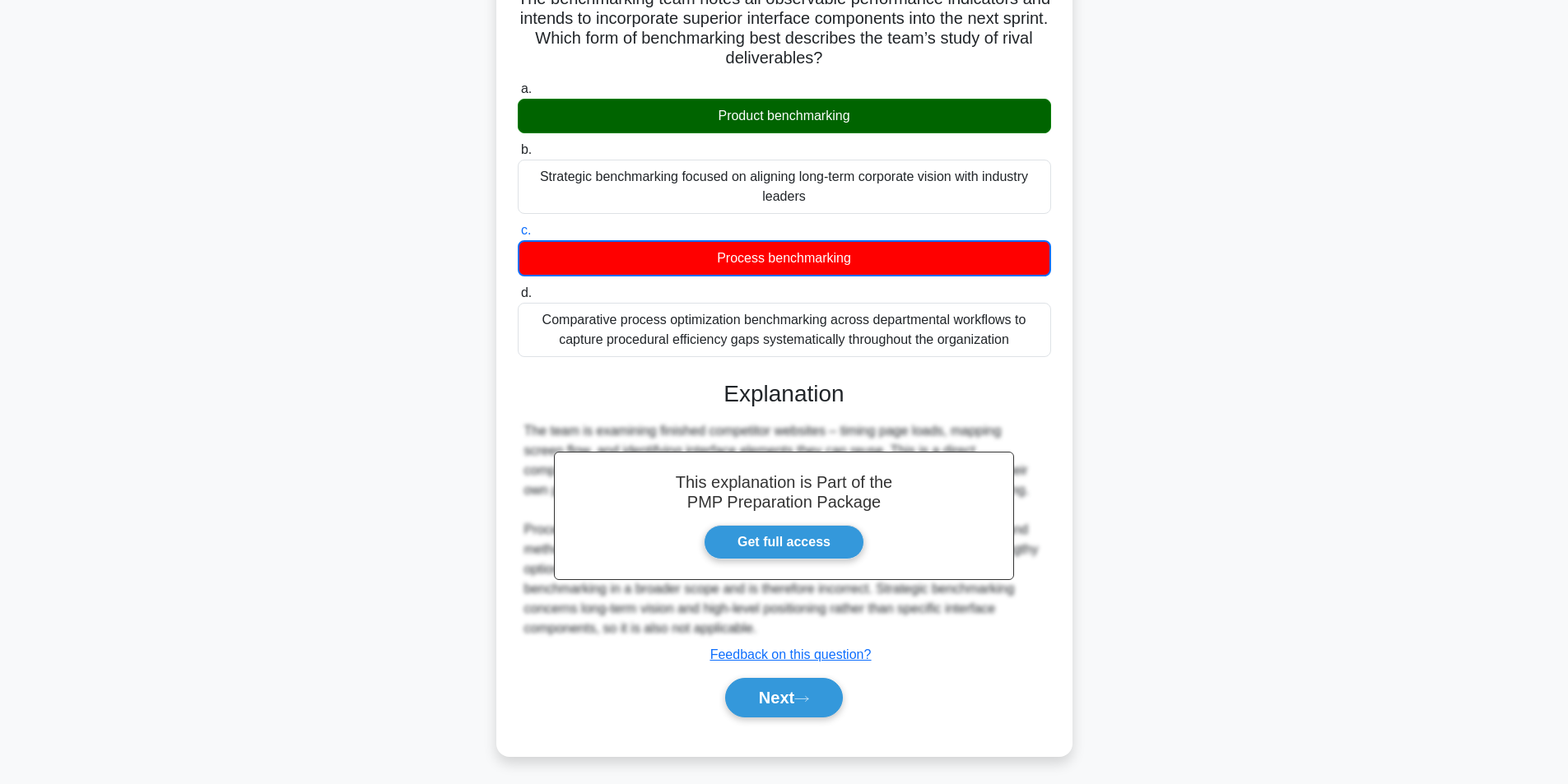
scroll to position [193, 0]
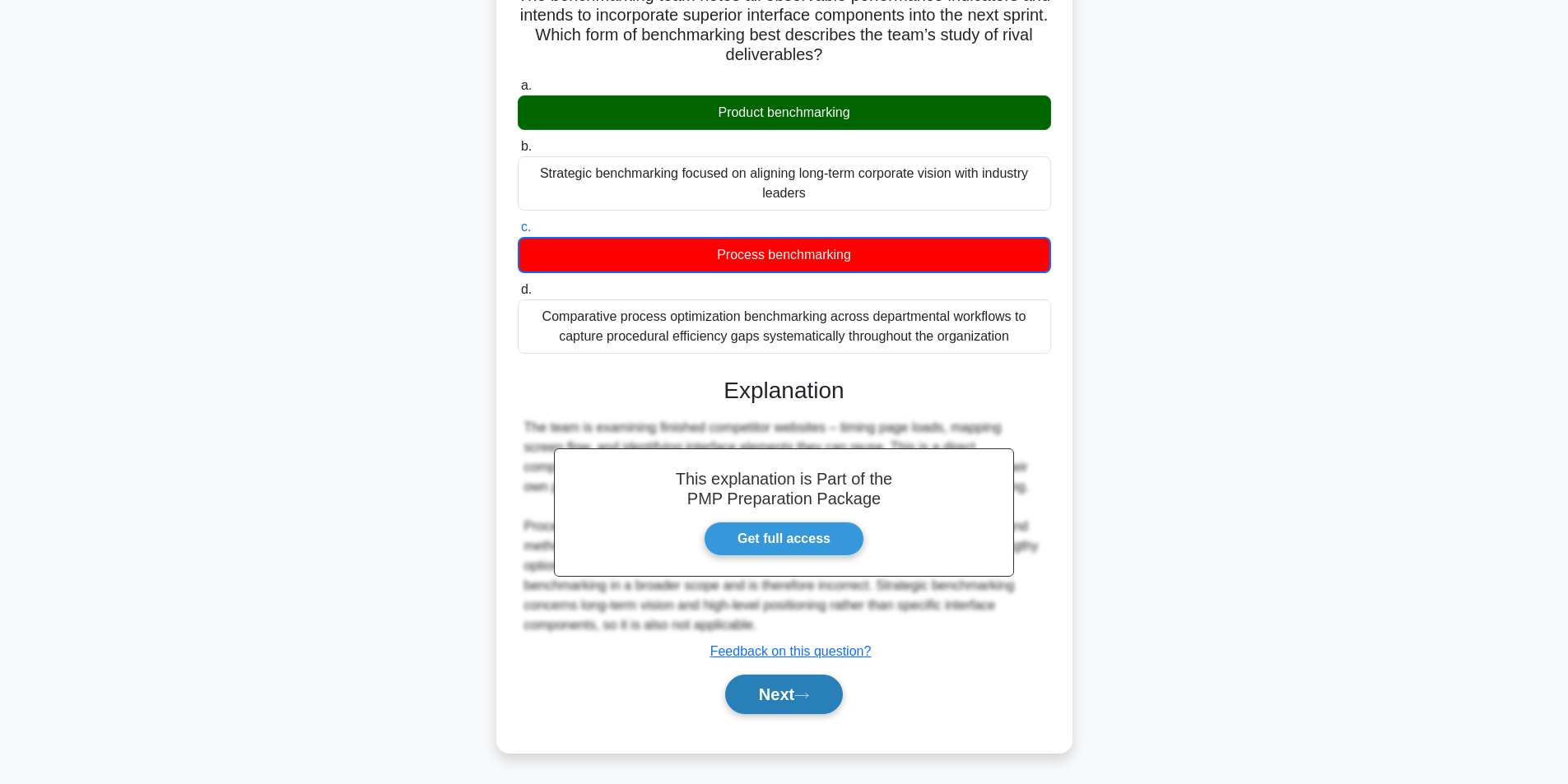
click at [768, 700] on button "Next" at bounding box center [784, 694] width 118 height 40
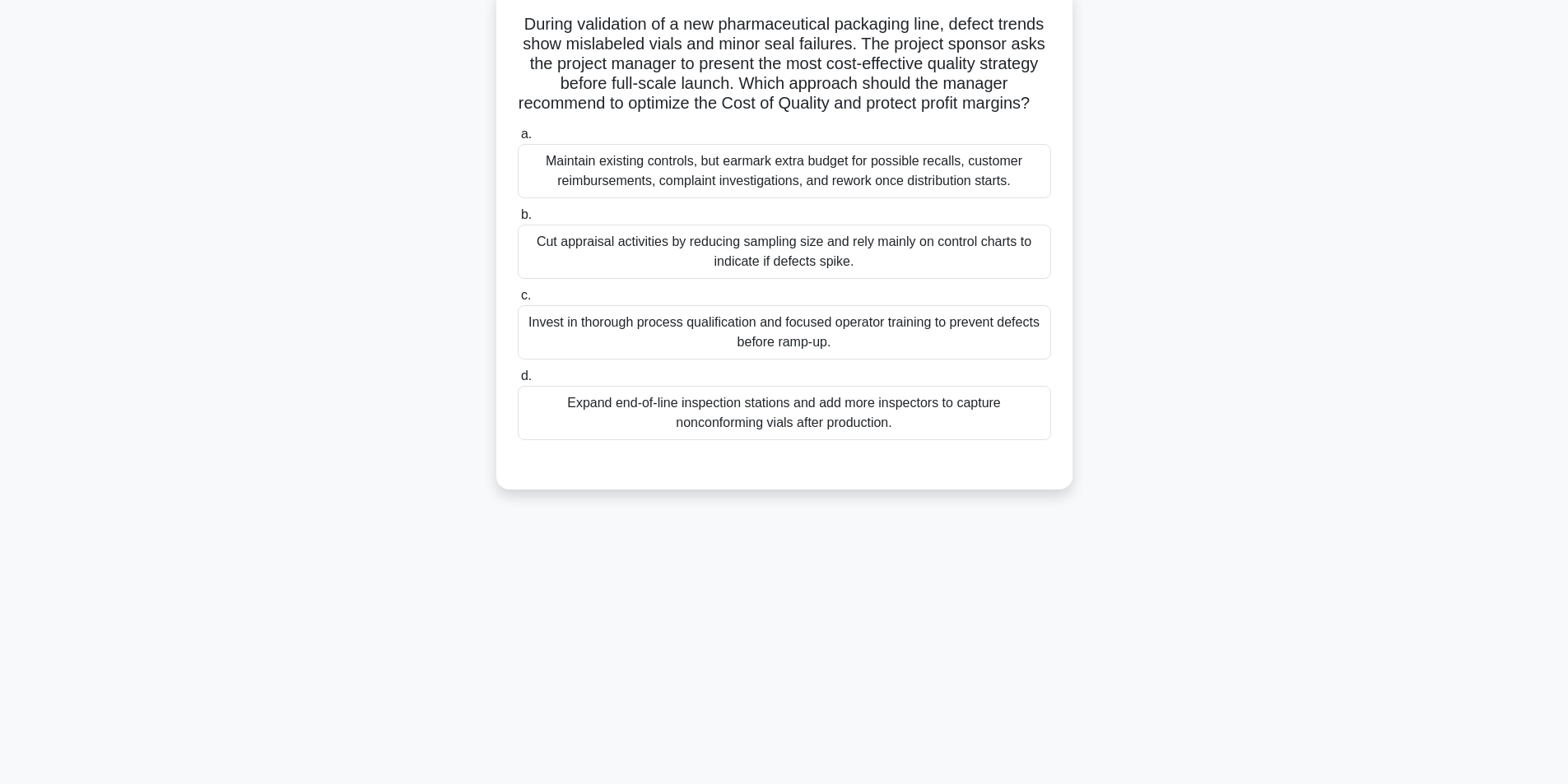
click at [808, 359] on div "Invest in thorough process qualification and focused operator training to preve…" at bounding box center [784, 332] width 533 height 54
click at [517, 301] on input "c. Invest in thorough process qualification and focused operator training to pr…" at bounding box center [517, 296] width 0 height 11
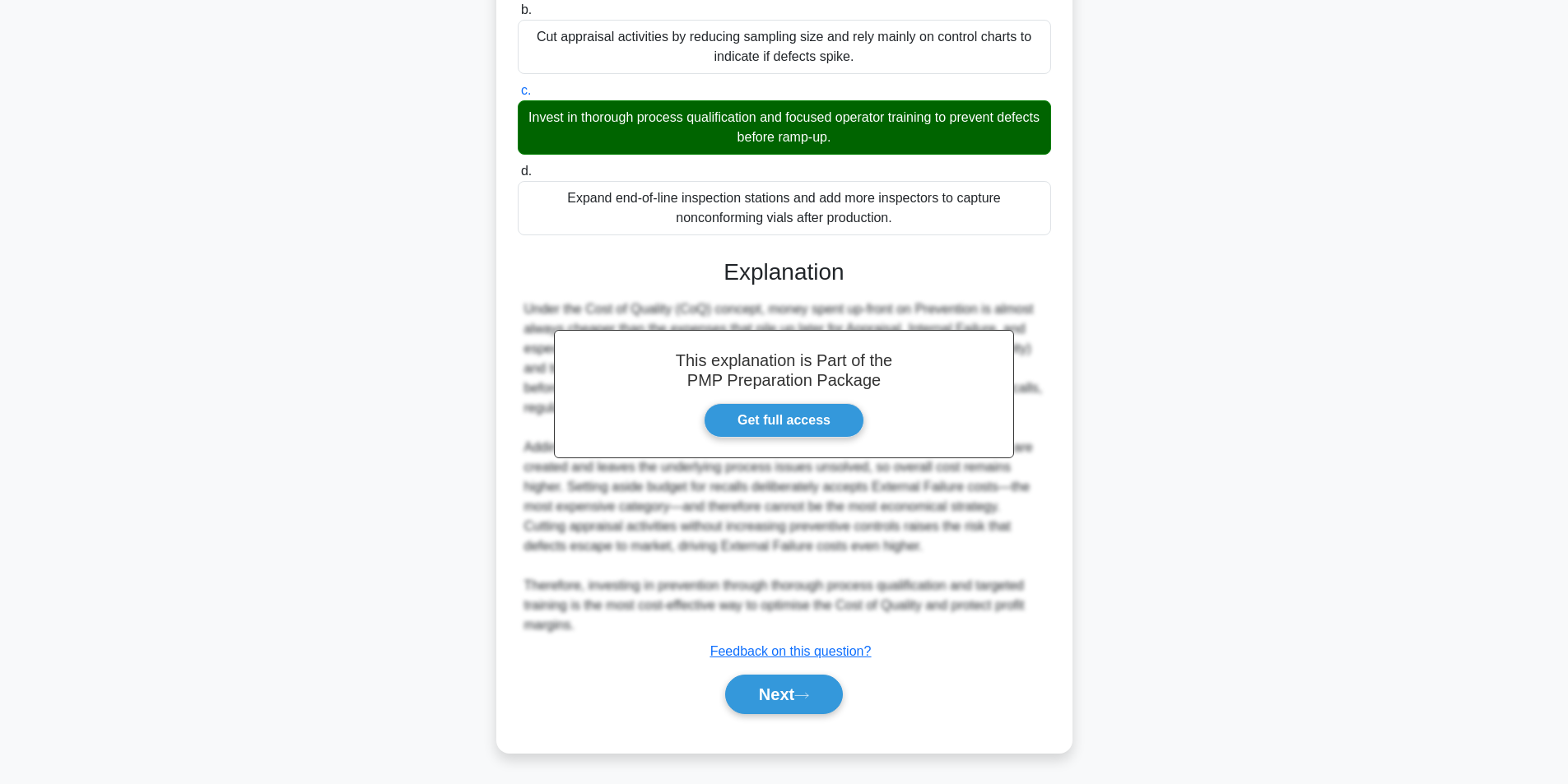
scroll to position [330, 0]
click at [797, 703] on button "Next" at bounding box center [784, 694] width 118 height 40
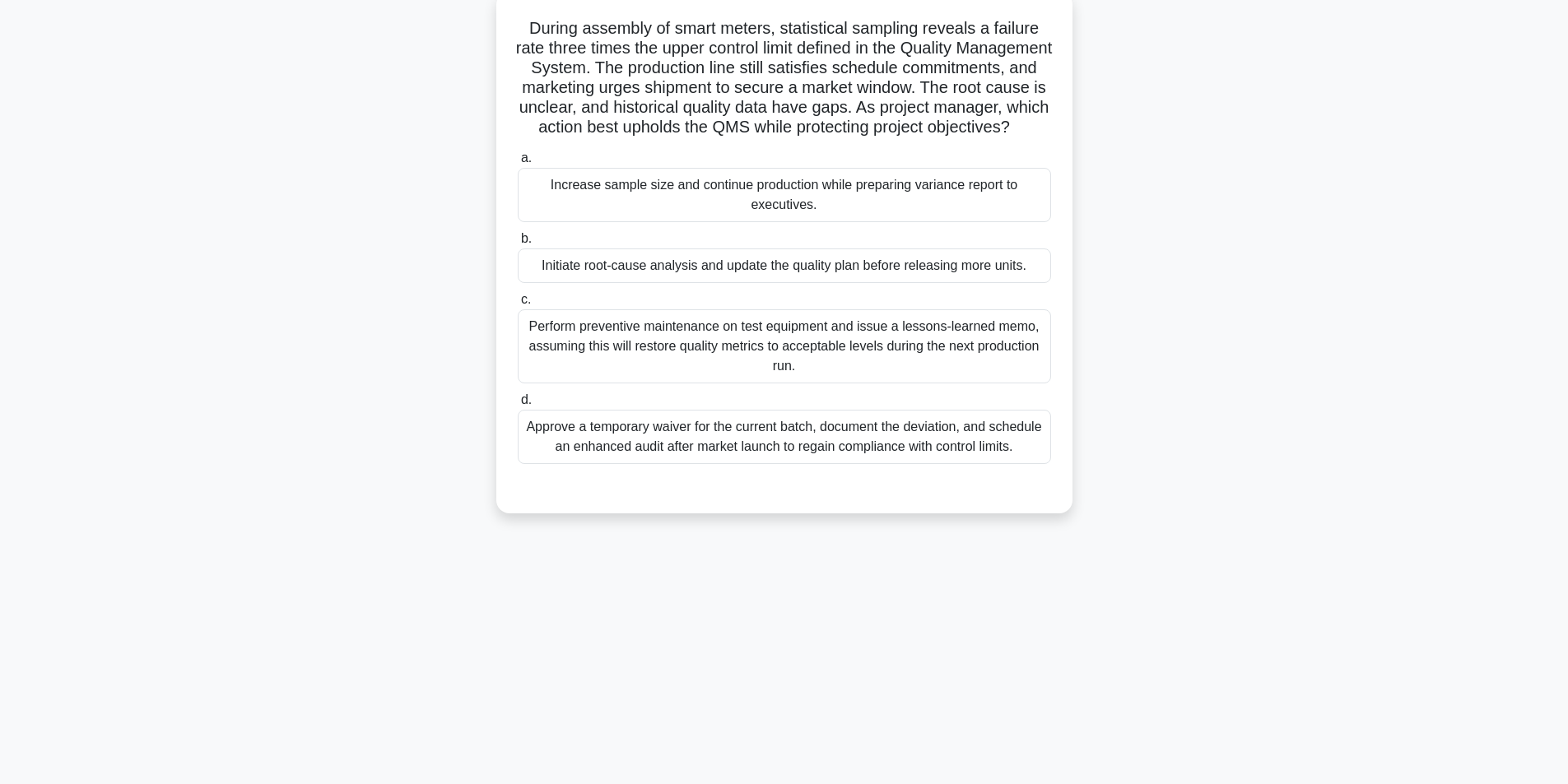
scroll to position [104, 0]
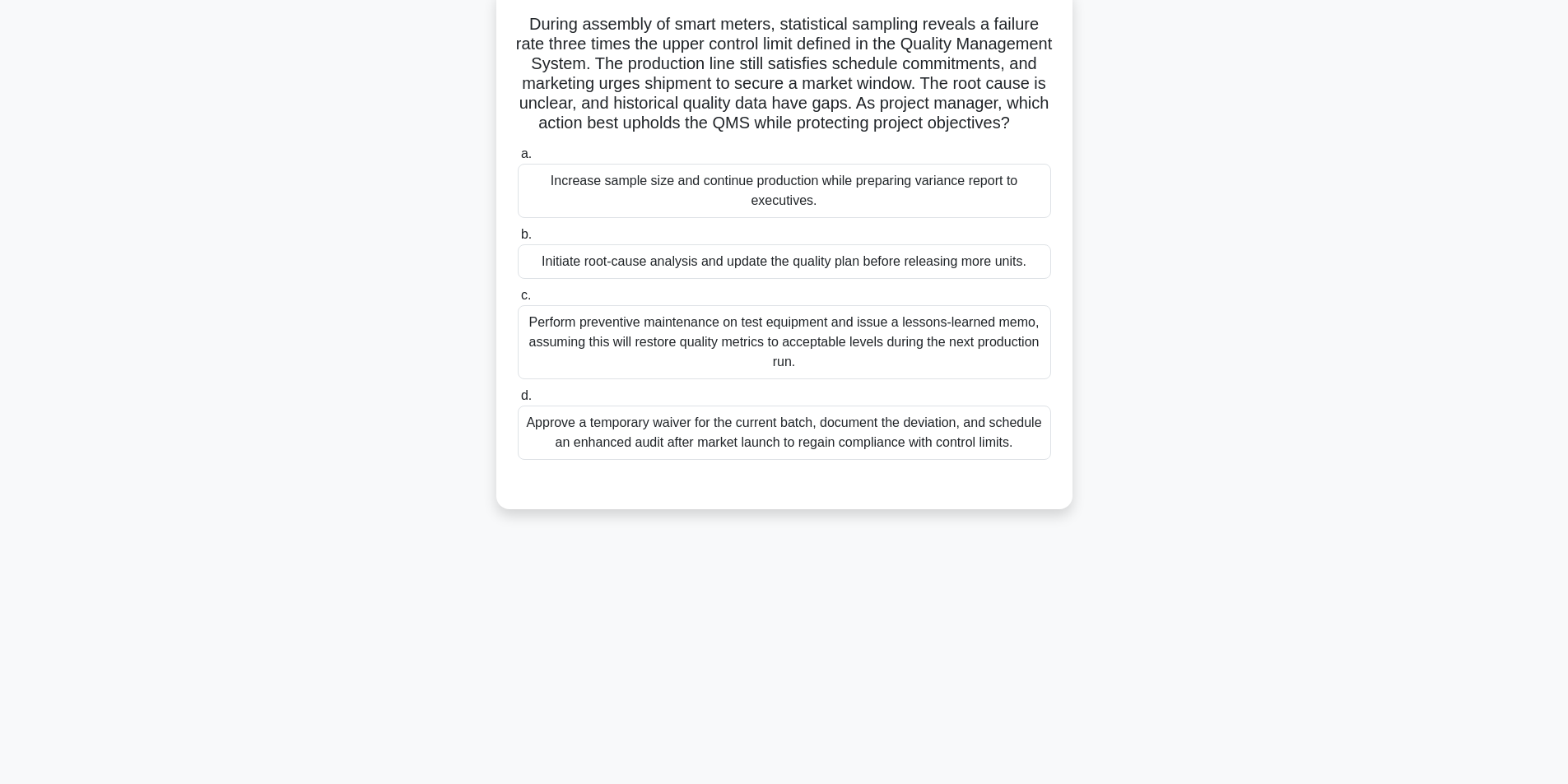
click at [718, 279] on div "Initiate root-cause analysis and update the quality plan before releasing more …" at bounding box center [784, 262] width 533 height 34
click at [517, 240] on input "b. Initiate root-cause analysis and update the quality plan before releasing mo…" at bounding box center [517, 235] width 0 height 11
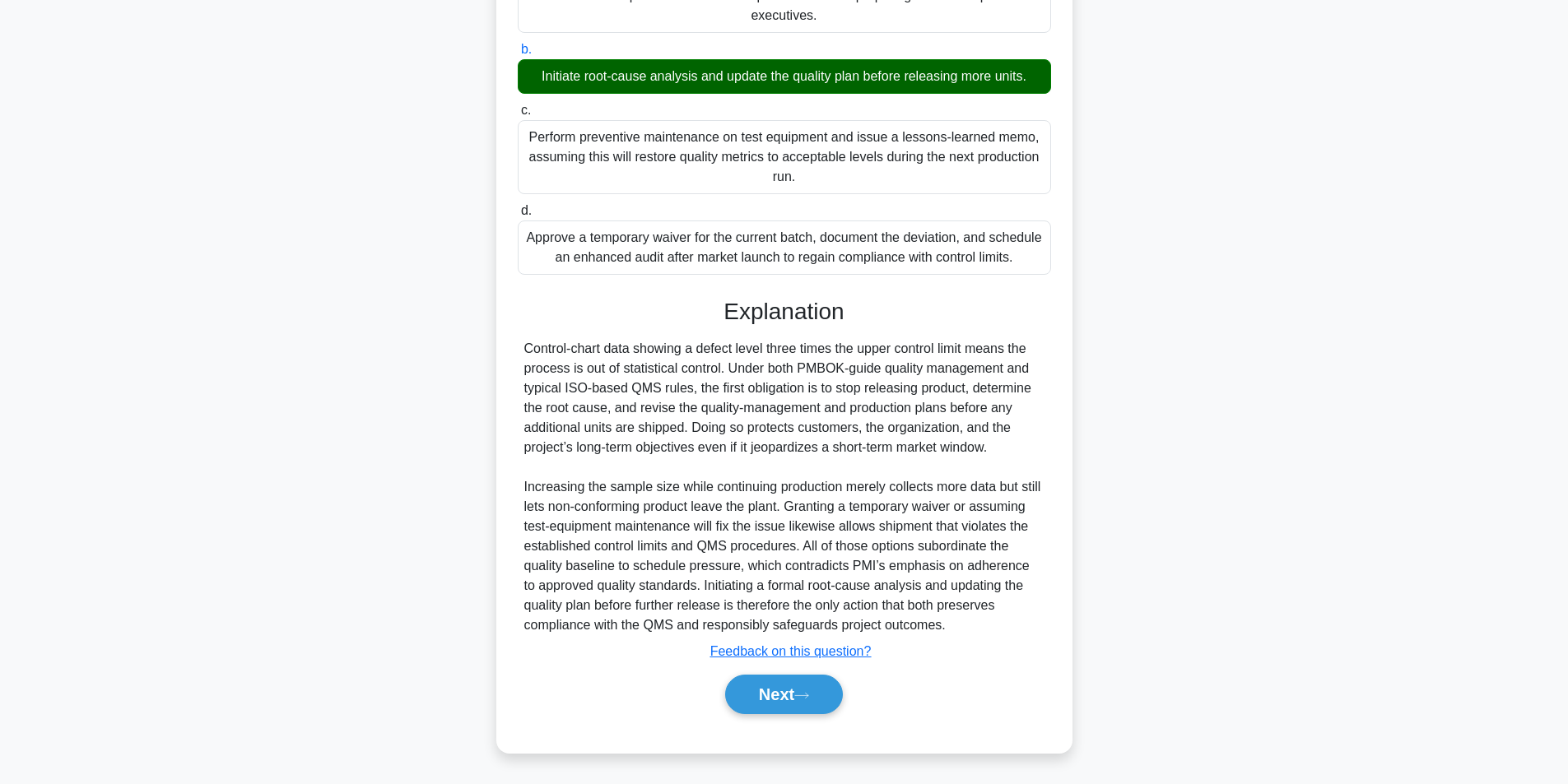
scroll to position [310, 0]
click at [833, 695] on button "Next" at bounding box center [784, 694] width 118 height 40
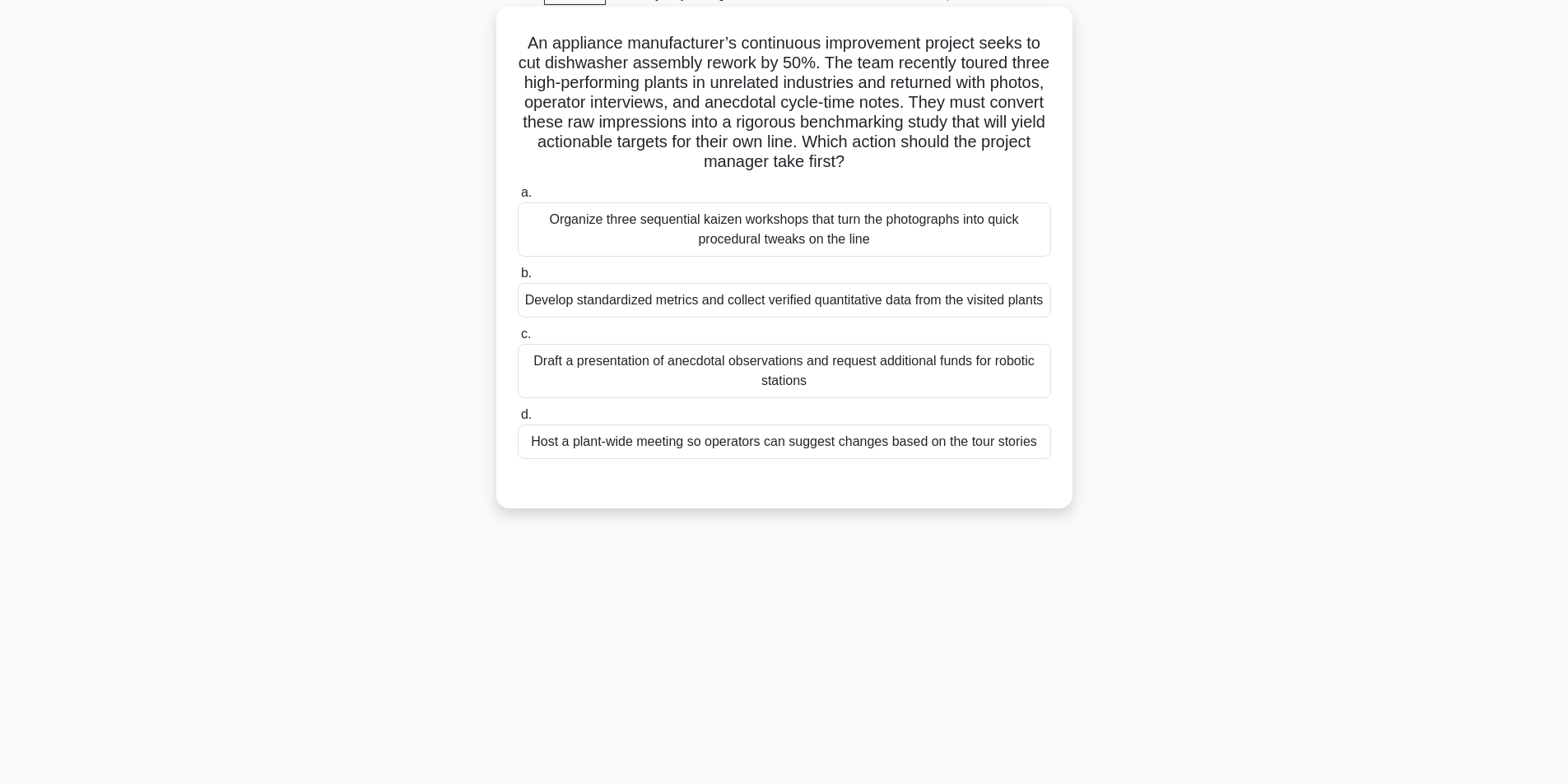
scroll to position [104, 0]
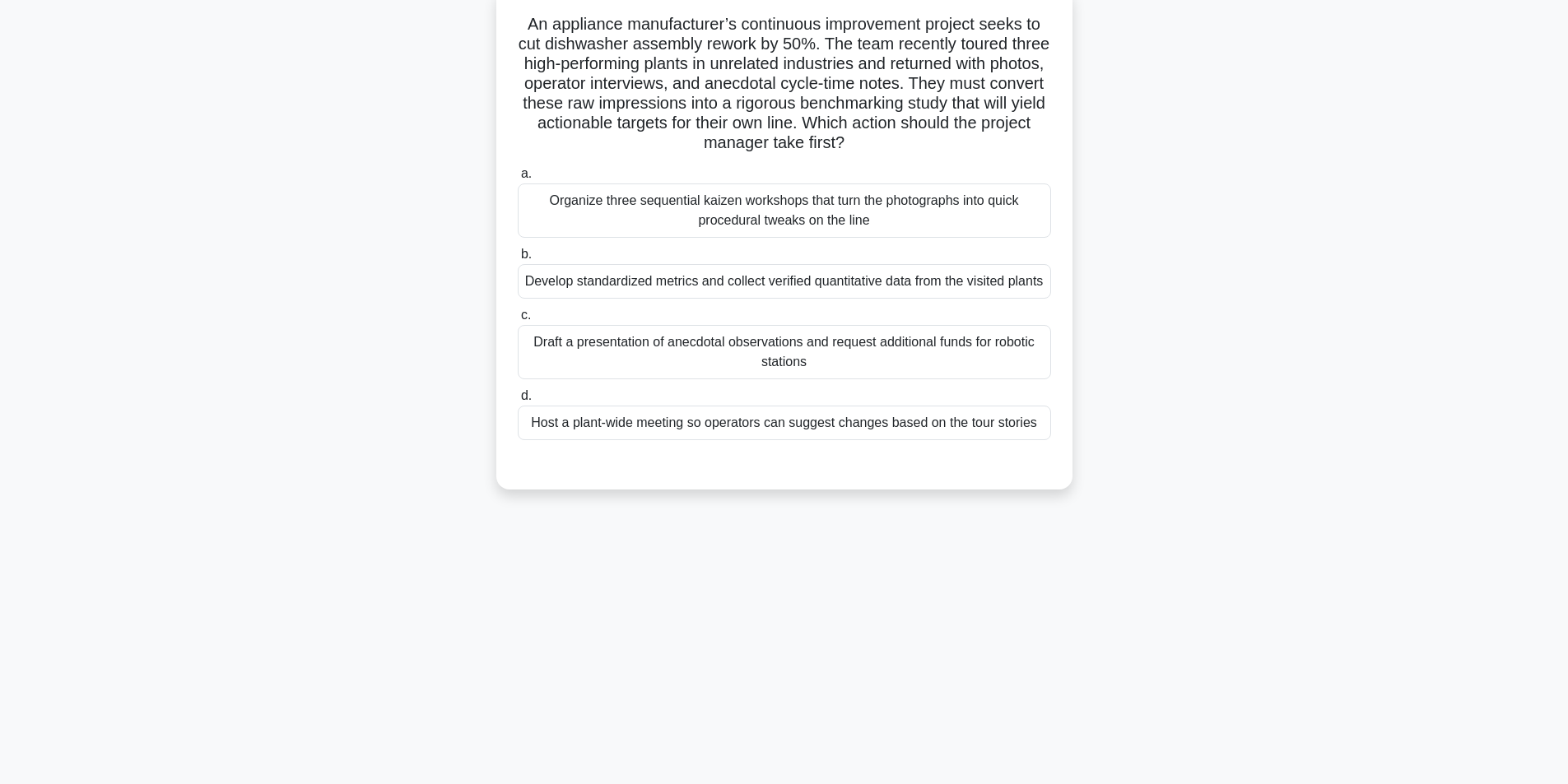
click at [872, 295] on div "Develop standardized metrics and collect verified quantitative data from the vi…" at bounding box center [784, 281] width 533 height 34
click at [517, 260] on input "b. Develop standardized metrics and collect verified quantitative data from the…" at bounding box center [517, 254] width 0 height 11
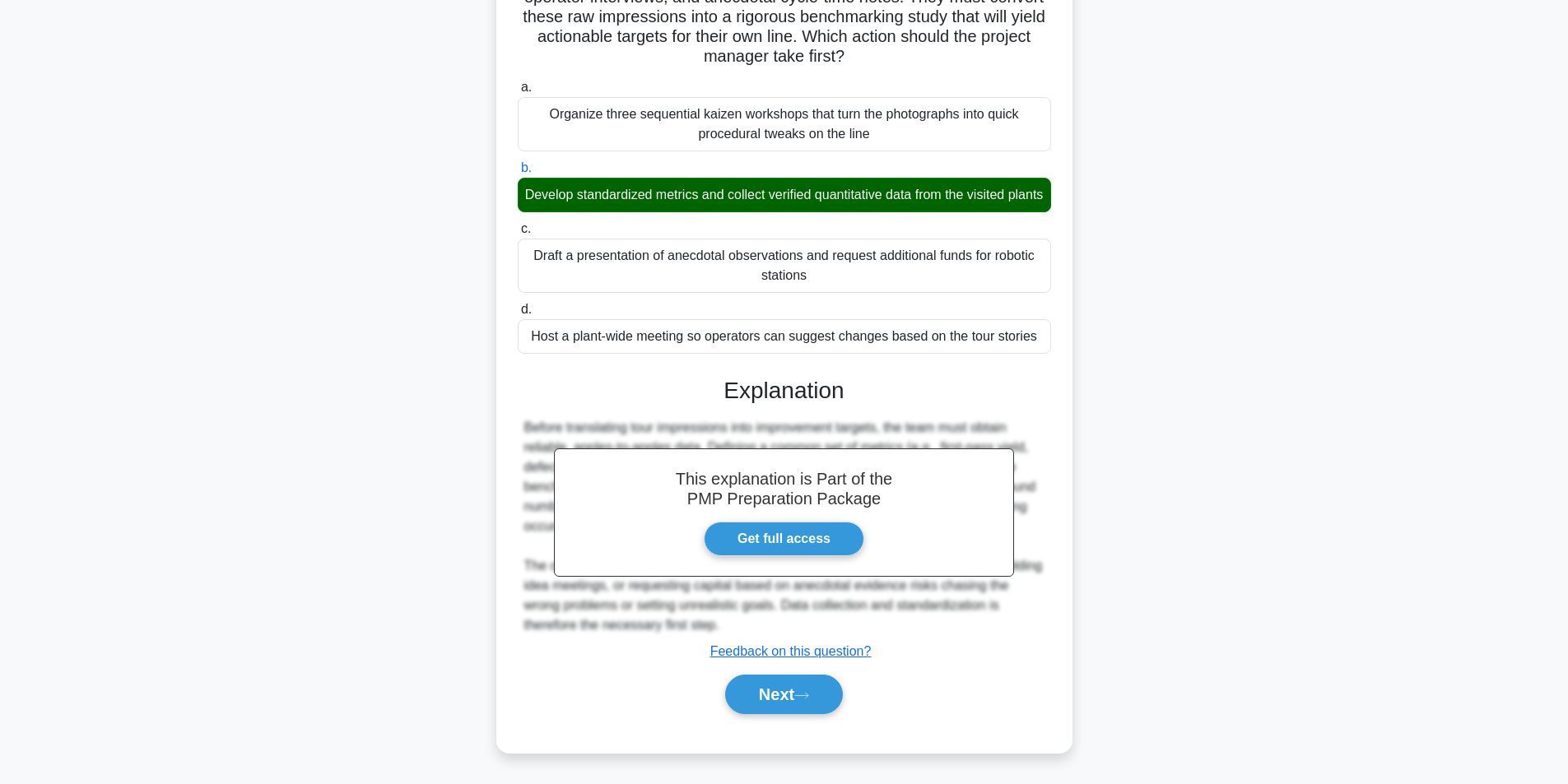
scroll to position [211, 0]
click at [778, 694] on button "Next" at bounding box center [784, 694] width 118 height 40
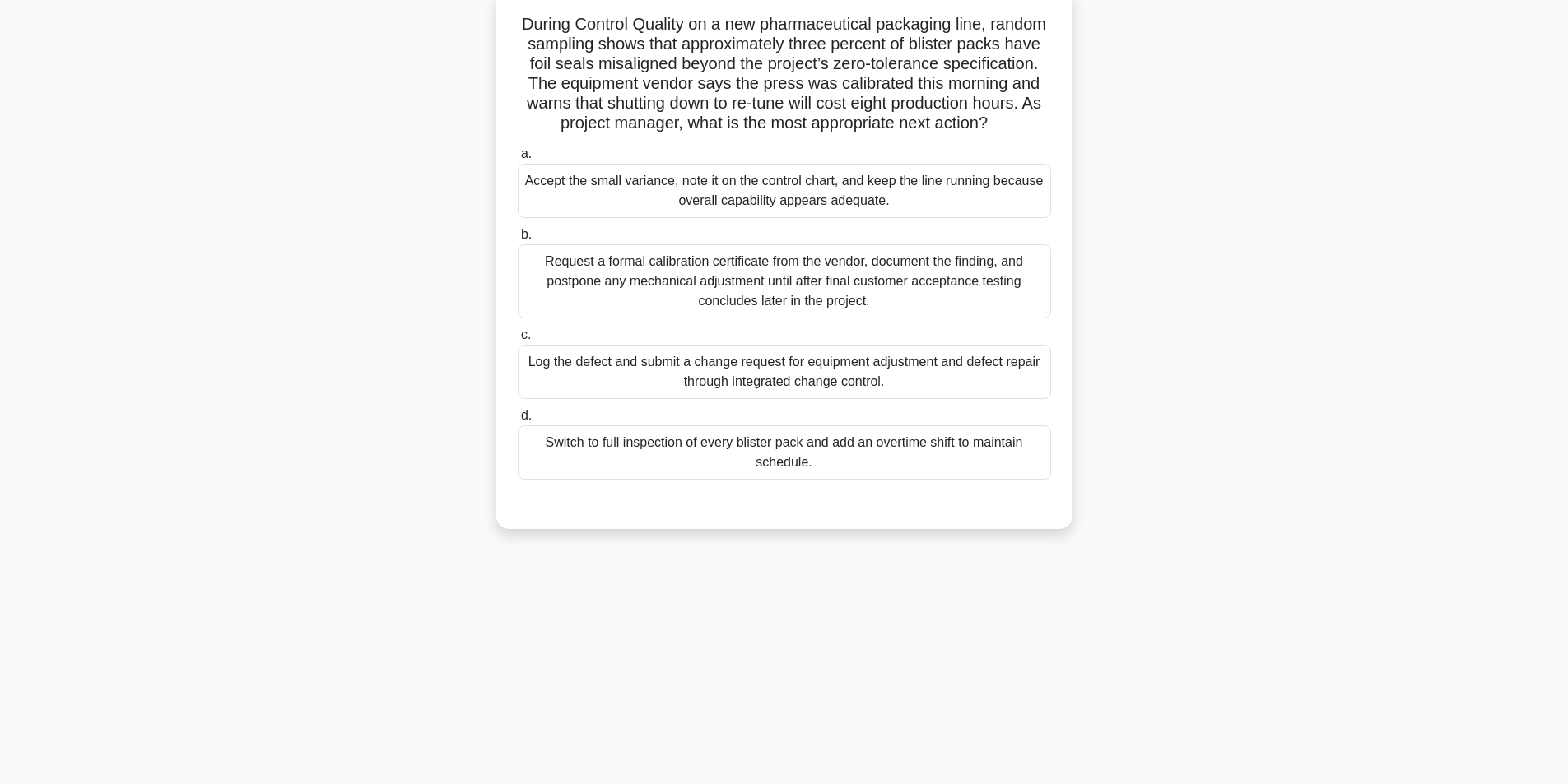
click at [830, 396] on div "Log the defect and submit a change request for equipment adjustment and defect …" at bounding box center [784, 371] width 533 height 54
click at [517, 341] on input "c. Log the defect and submit a change request for equipment adjustment and defe…" at bounding box center [517, 335] width 0 height 11
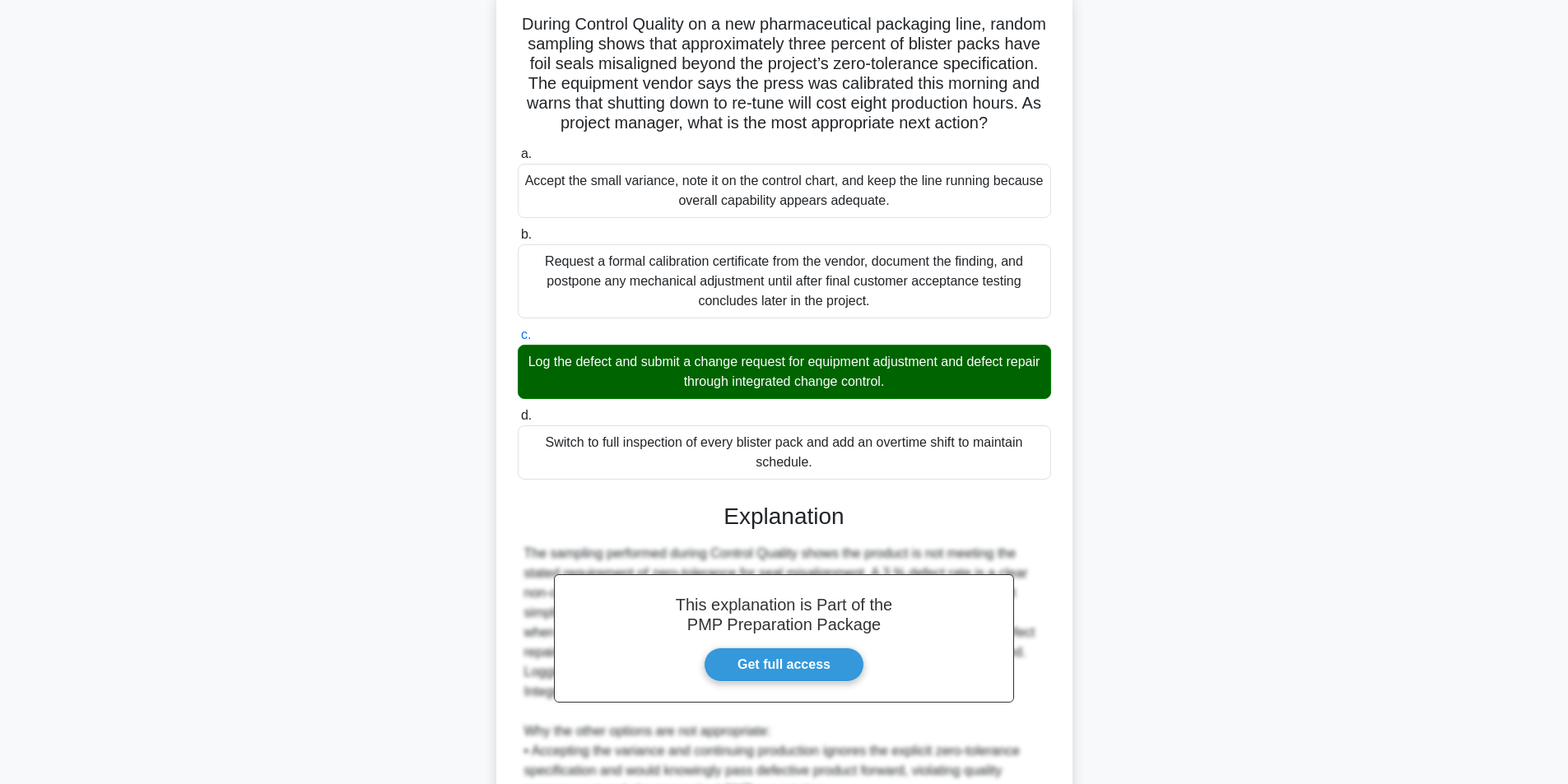
scroll to position [389, 0]
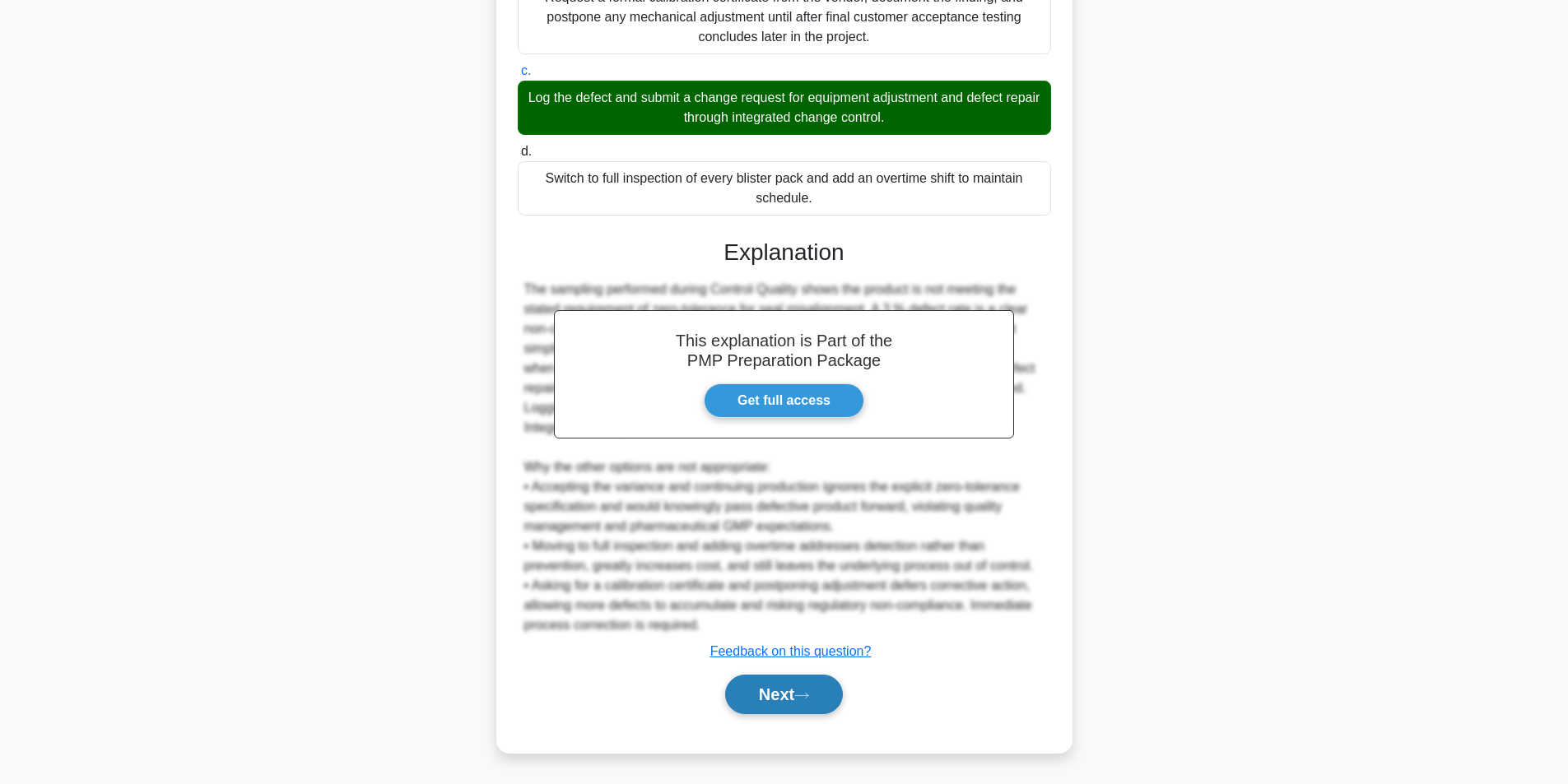
click at [809, 697] on icon at bounding box center [802, 695] width 14 height 9
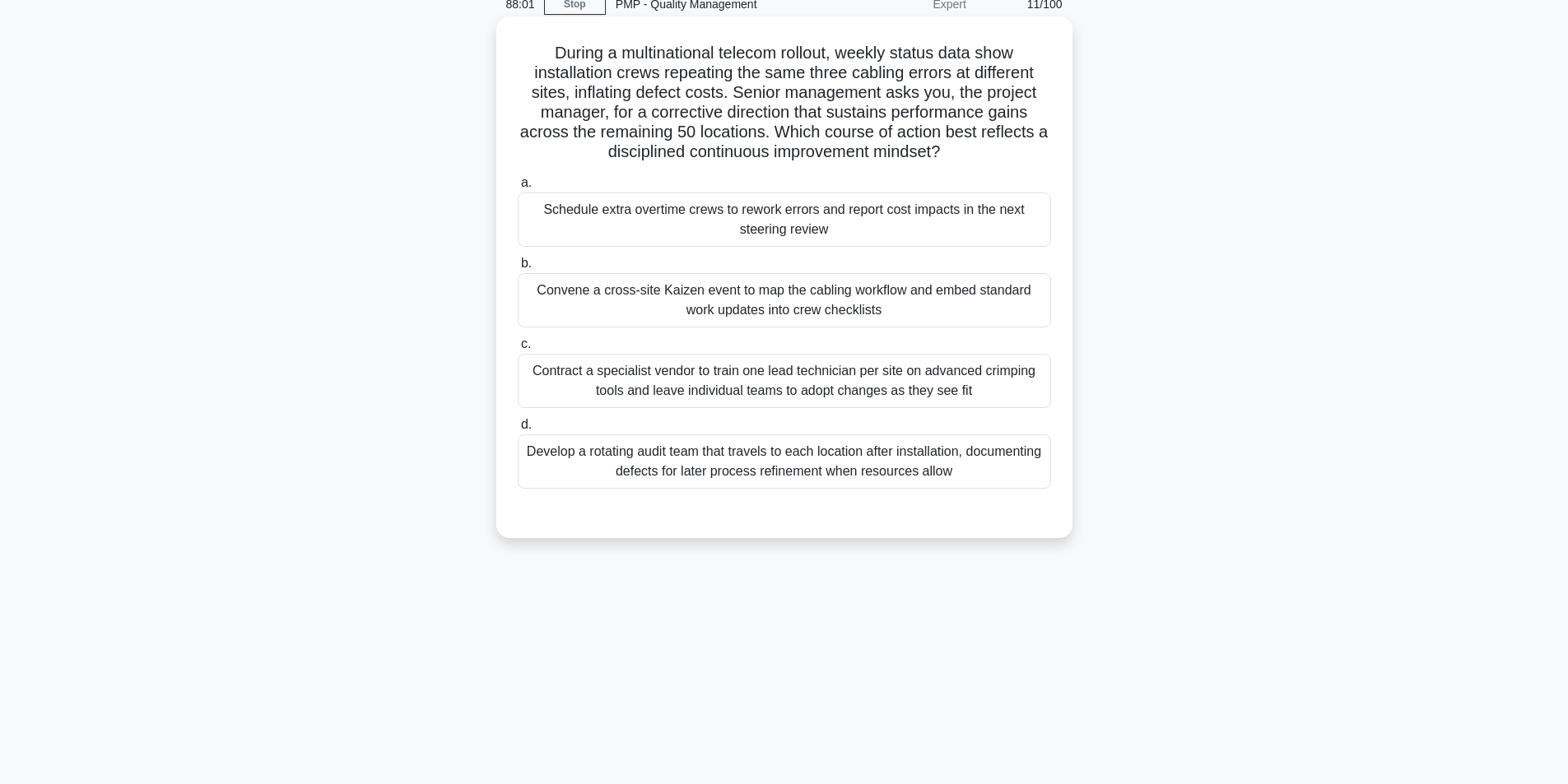
scroll to position [104, 0]
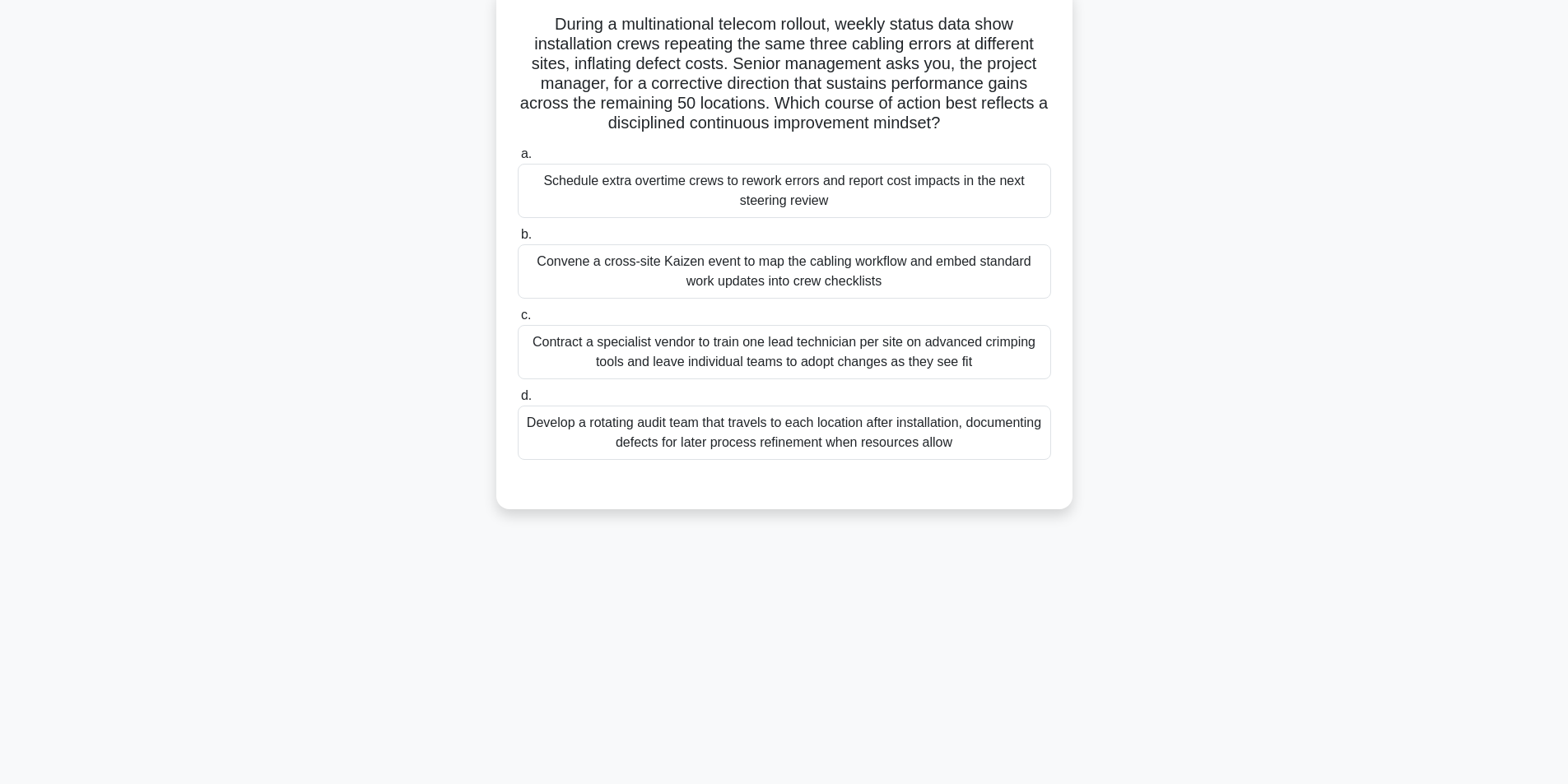
click at [751, 272] on div "Convene a cross-site Kaizen event to map the cabling workflow and embed standar…" at bounding box center [784, 272] width 533 height 54
click at [517, 240] on input "b. Convene a cross-site Kaizen event to map the cabling workflow and embed stan…" at bounding box center [517, 235] width 0 height 11
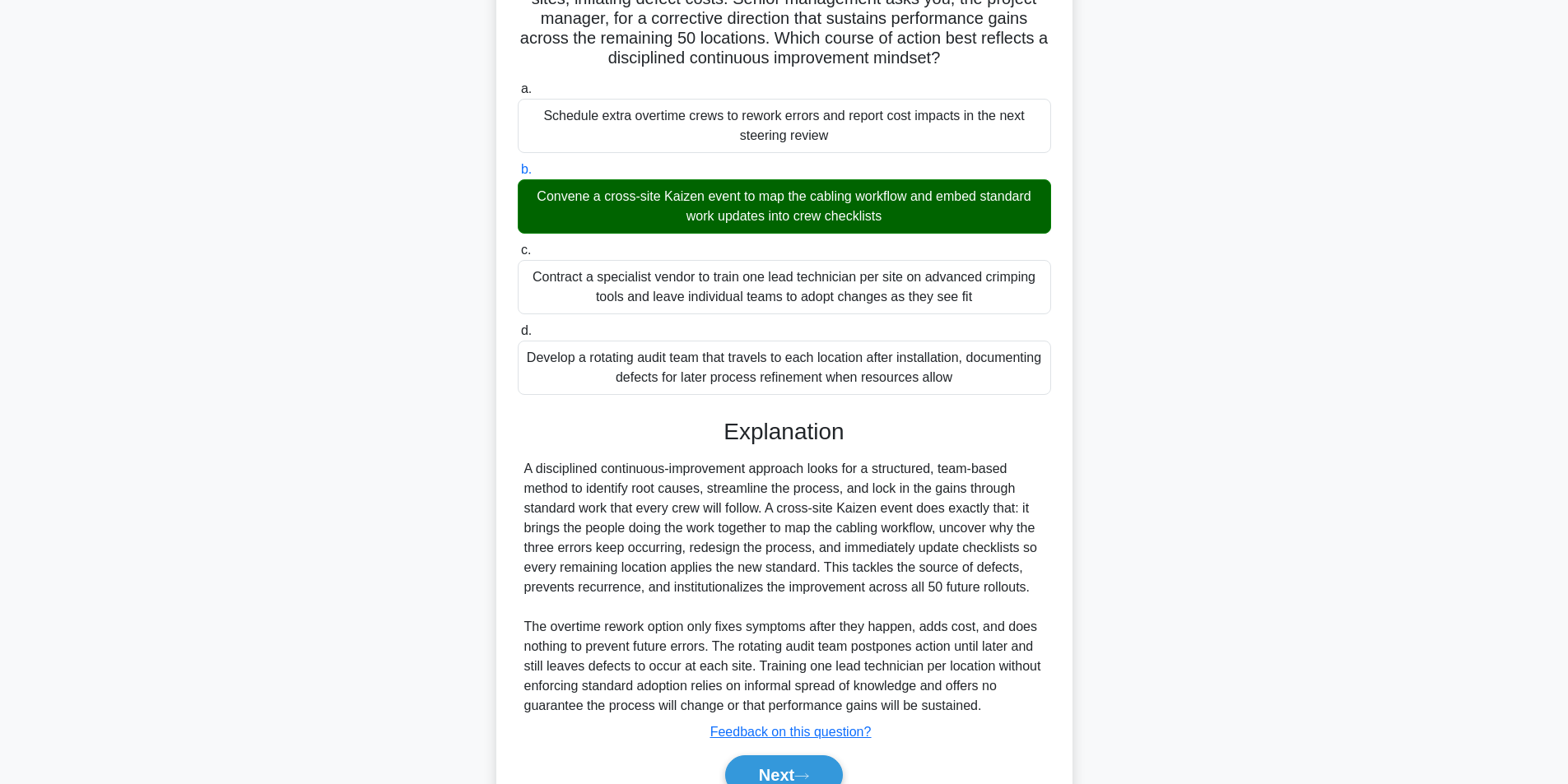
scroll to position [251, 0]
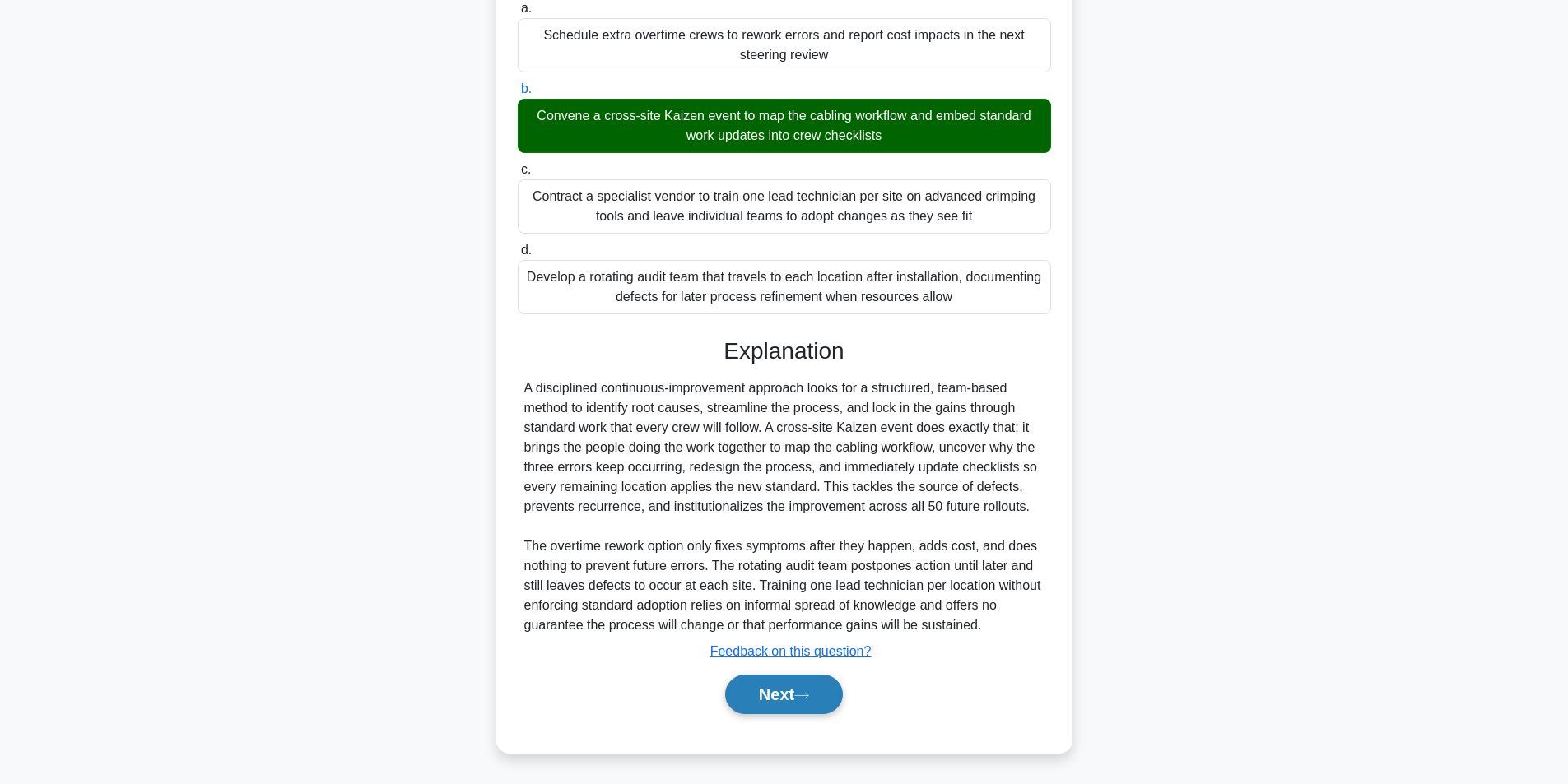
click at [785, 702] on button "Next" at bounding box center [784, 694] width 118 height 40
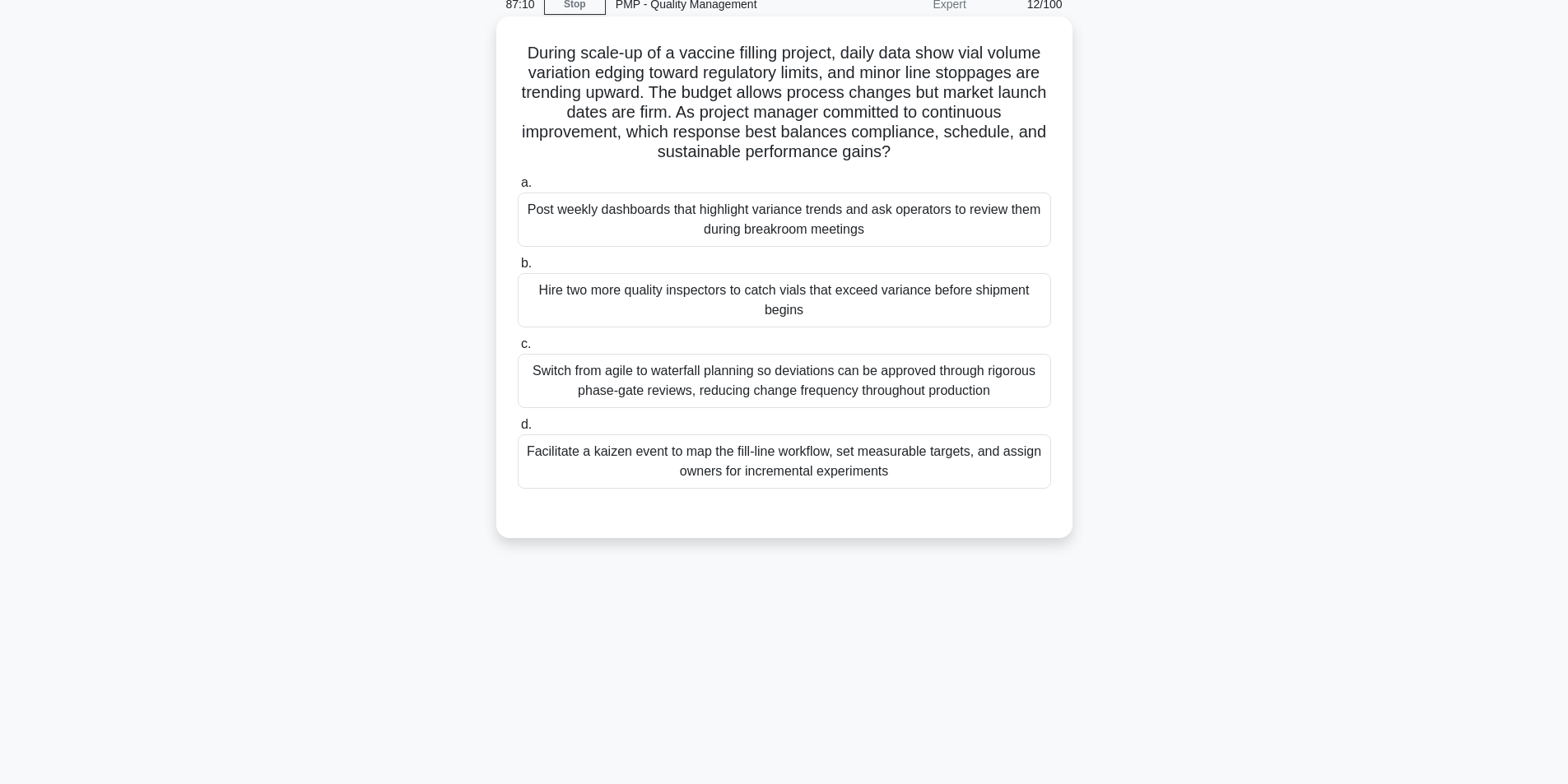
scroll to position [104, 0]
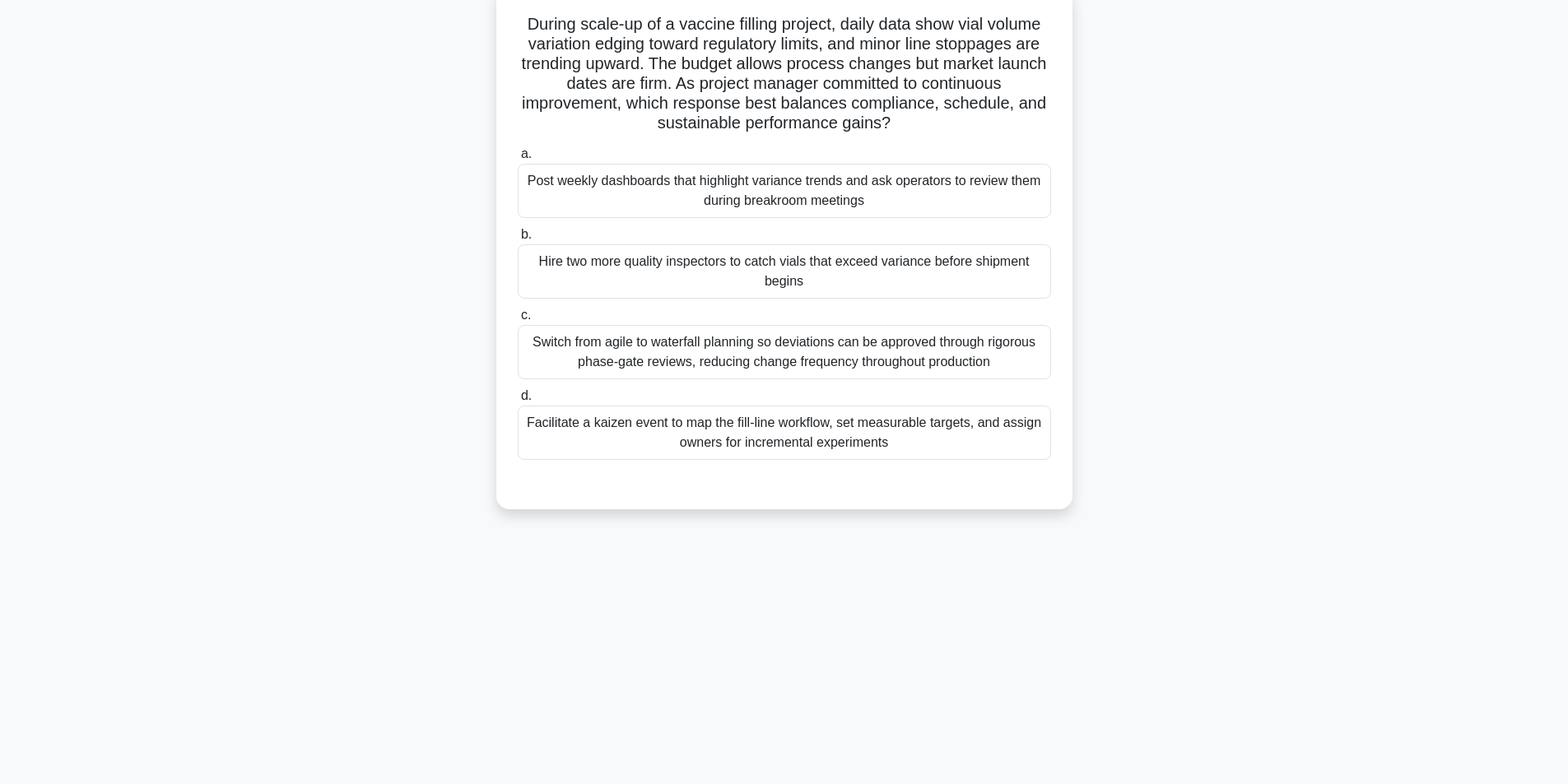
click at [804, 434] on div "Facilitate a kaizen event to map the fill-line workflow, set measurable targets…" at bounding box center [784, 432] width 533 height 54
click at [517, 401] on input "d. Facilitate a kaizen event to map the fill-line workflow, set measurable targ…" at bounding box center [517, 396] width 0 height 11
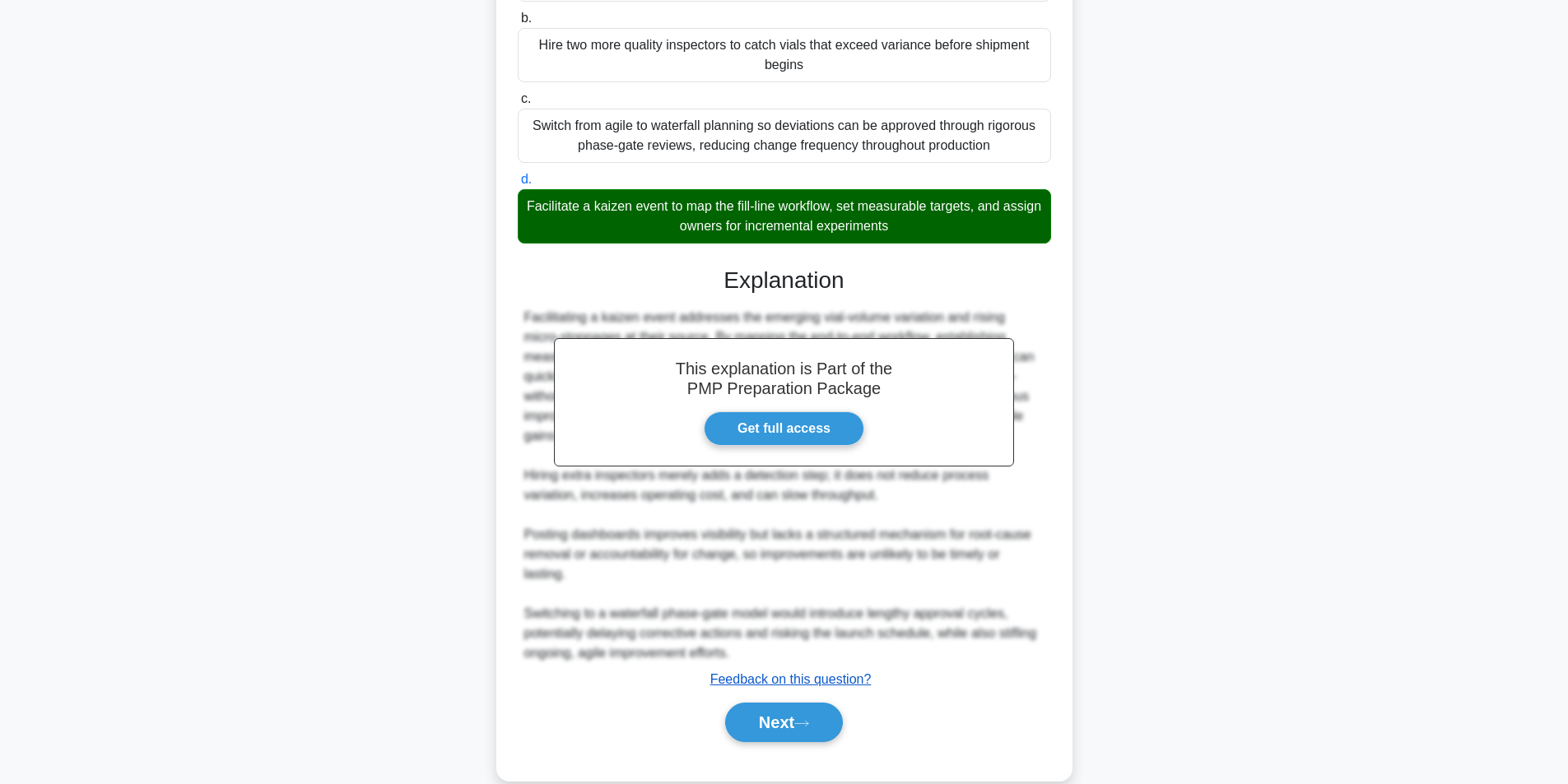
scroll to position [350, 0]
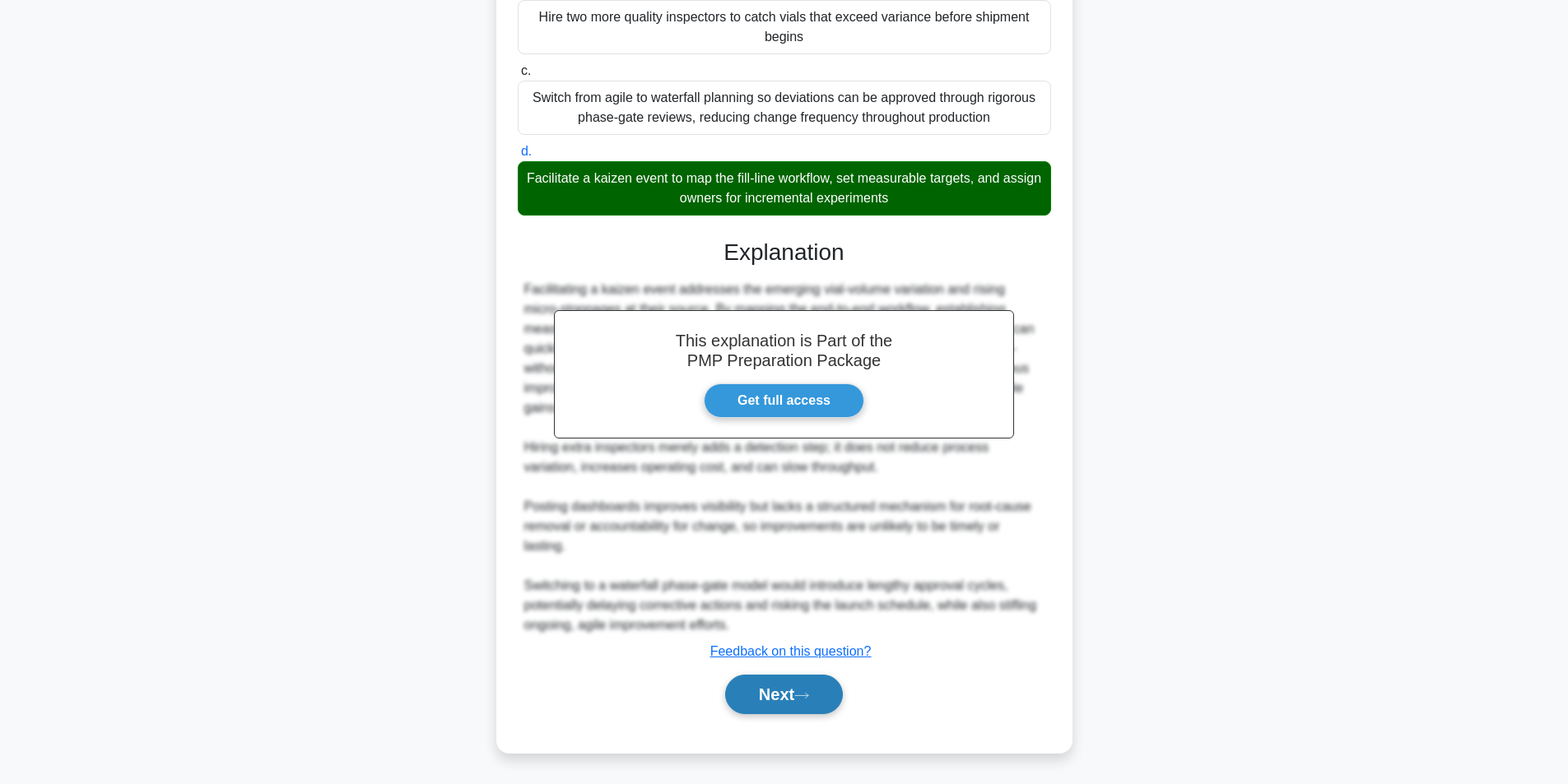
click at [769, 690] on button "Next" at bounding box center [784, 694] width 118 height 40
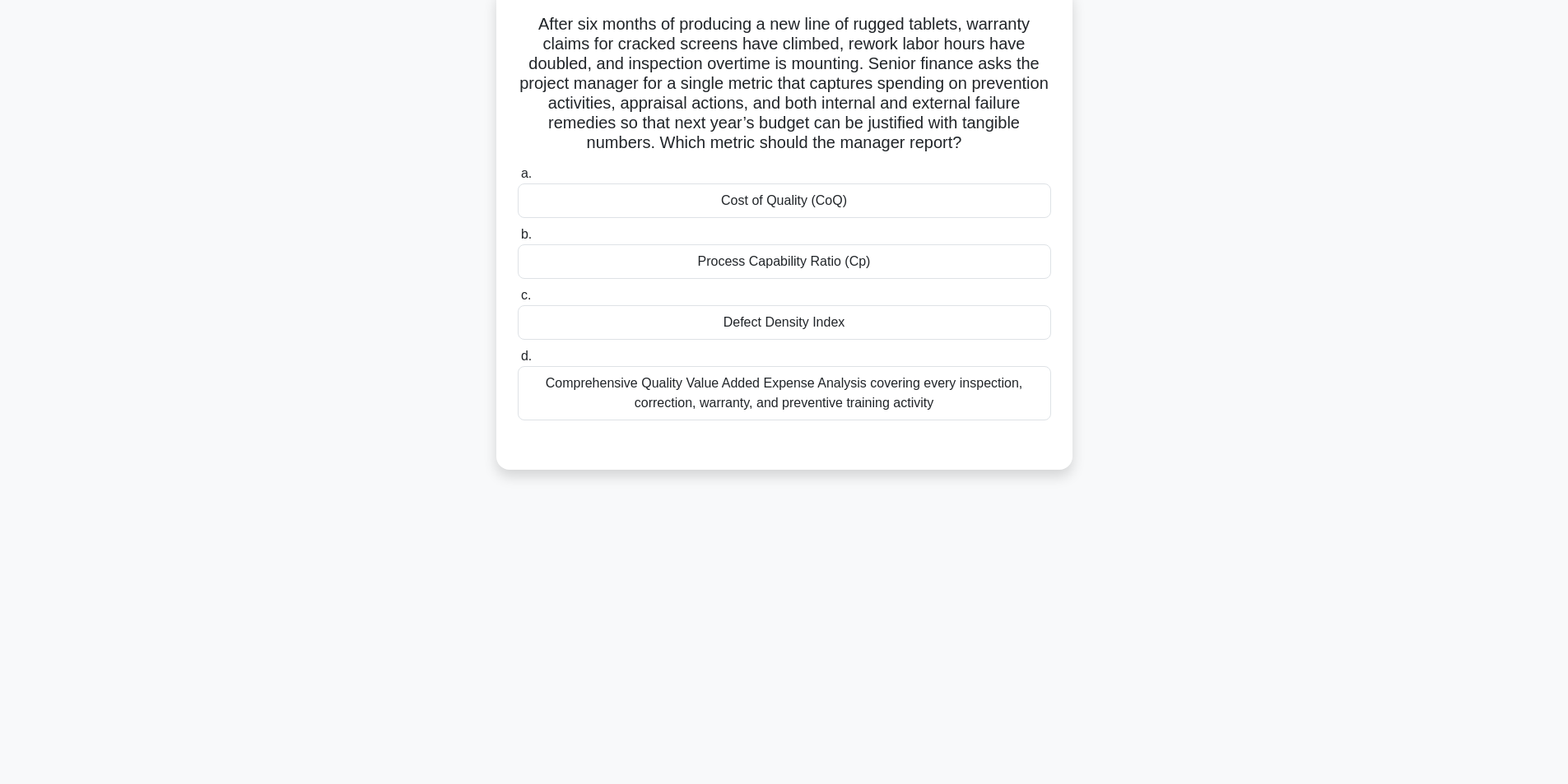
click at [793, 205] on div "Cost of Quality (CoQ)" at bounding box center [784, 200] width 533 height 34
click at [517, 179] on input "a. Cost of Quality (CoQ)" at bounding box center [517, 174] width 0 height 11
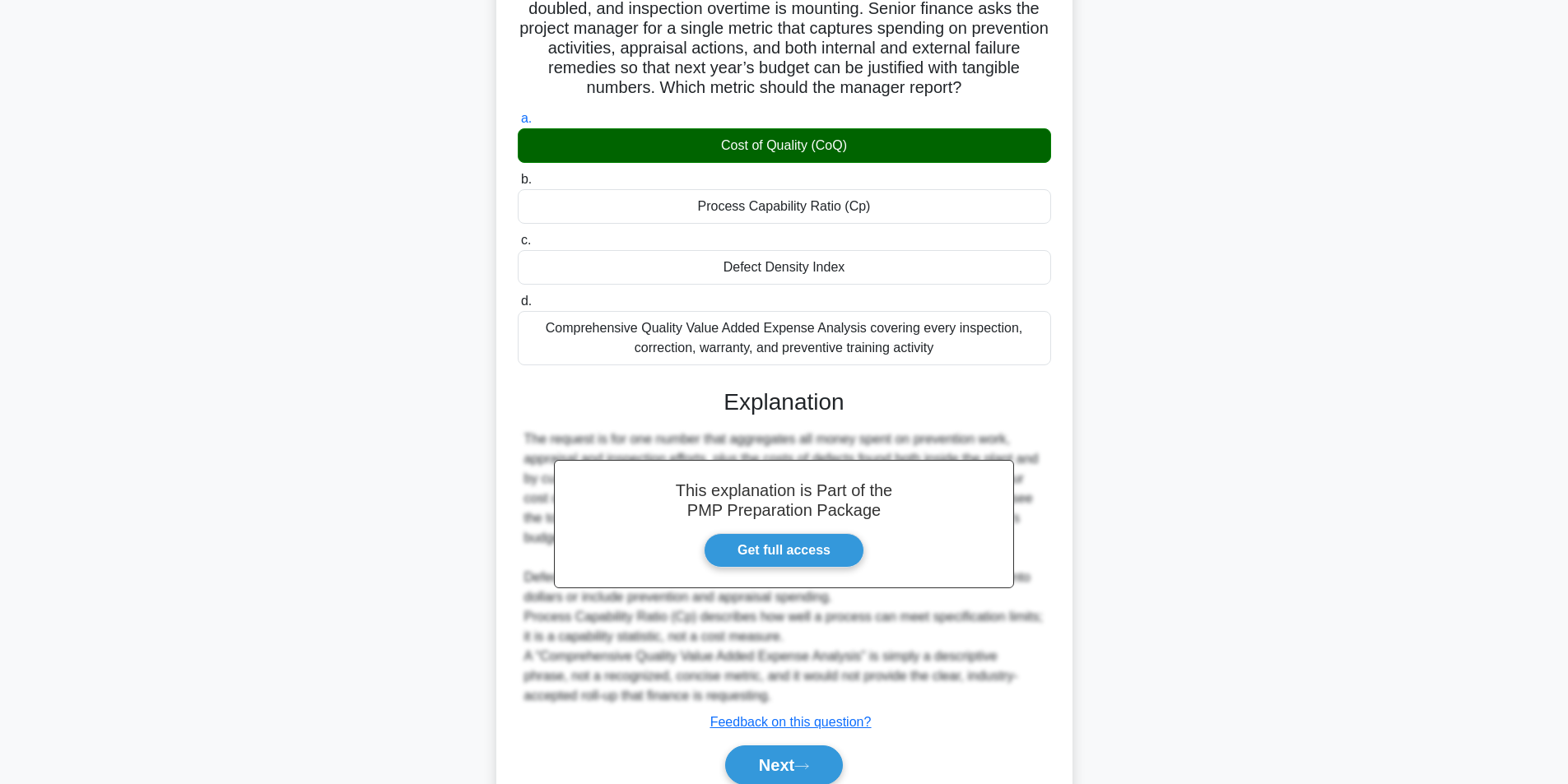
scroll to position [231, 0]
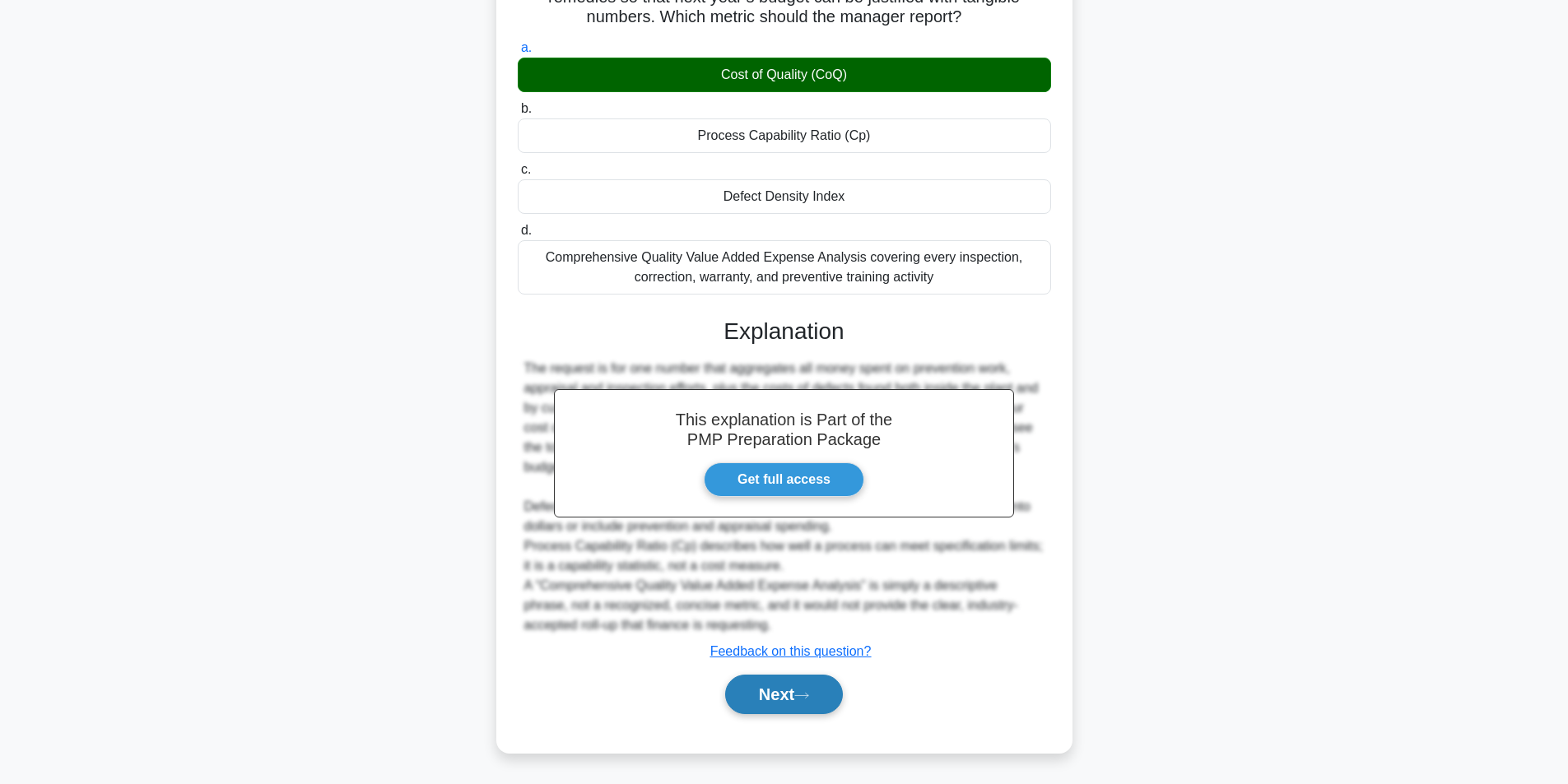
click at [822, 687] on button "Next" at bounding box center [784, 694] width 118 height 40
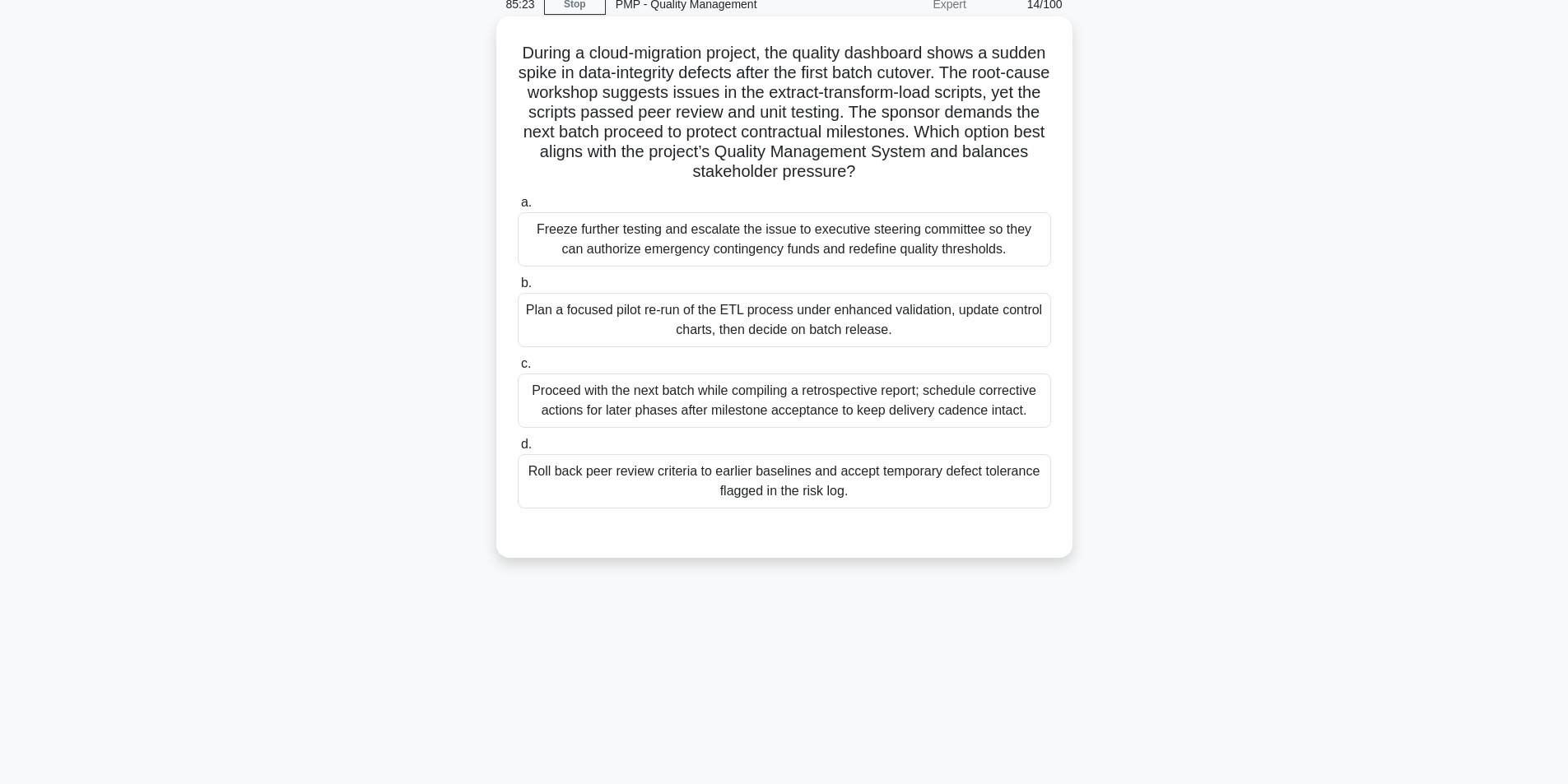
scroll to position [104, 0]
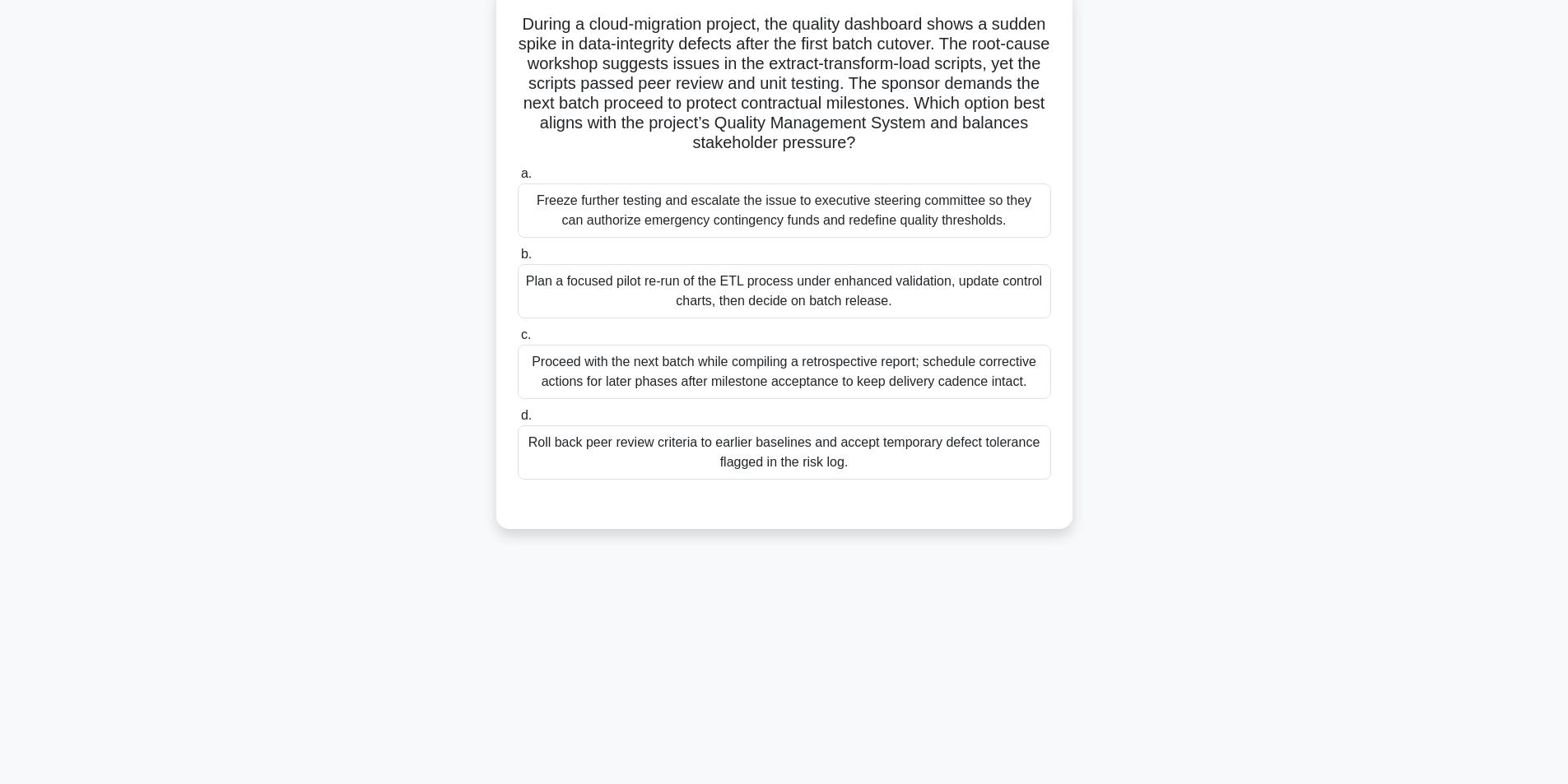
click at [768, 292] on div "Plan a focused pilot re-run of the ETL process under enhanced validation, updat…" at bounding box center [784, 291] width 533 height 54
click at [517, 260] on input "b. Plan a focused pilot re-run of the ETL process under enhanced validation, up…" at bounding box center [517, 254] width 0 height 11
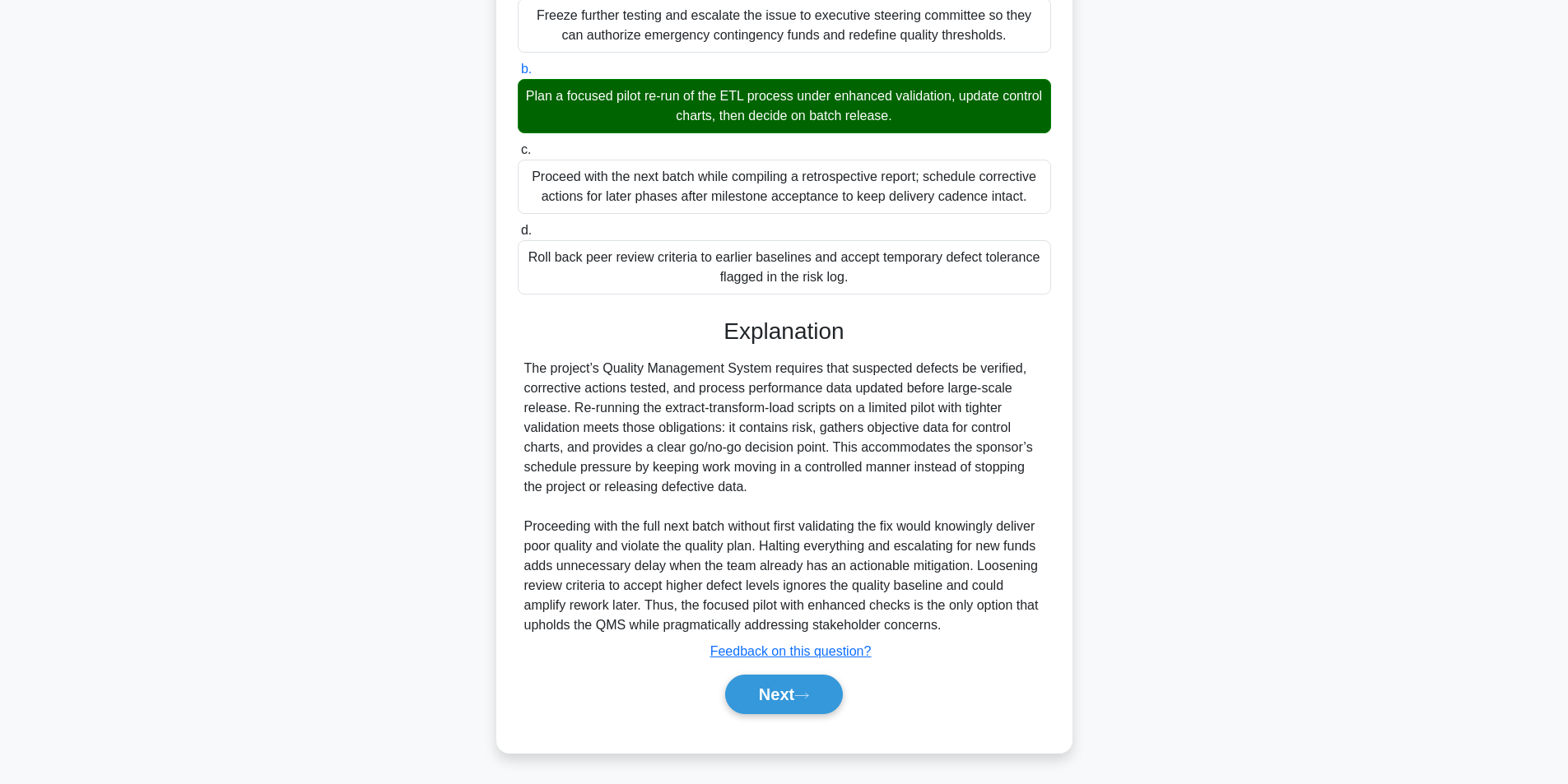
scroll to position [290, 0]
click at [775, 701] on button "Next" at bounding box center [784, 694] width 118 height 40
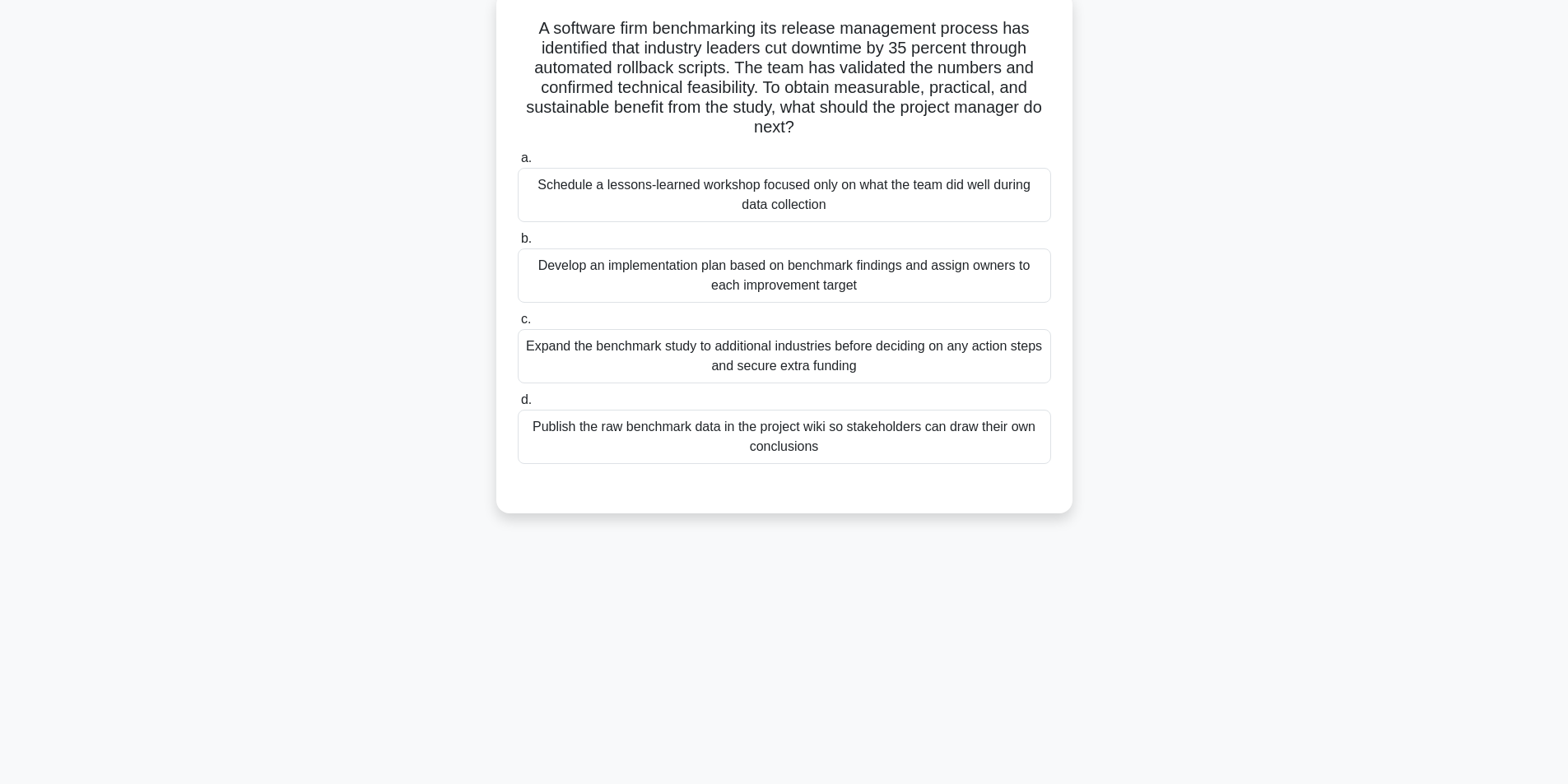
scroll to position [104, 0]
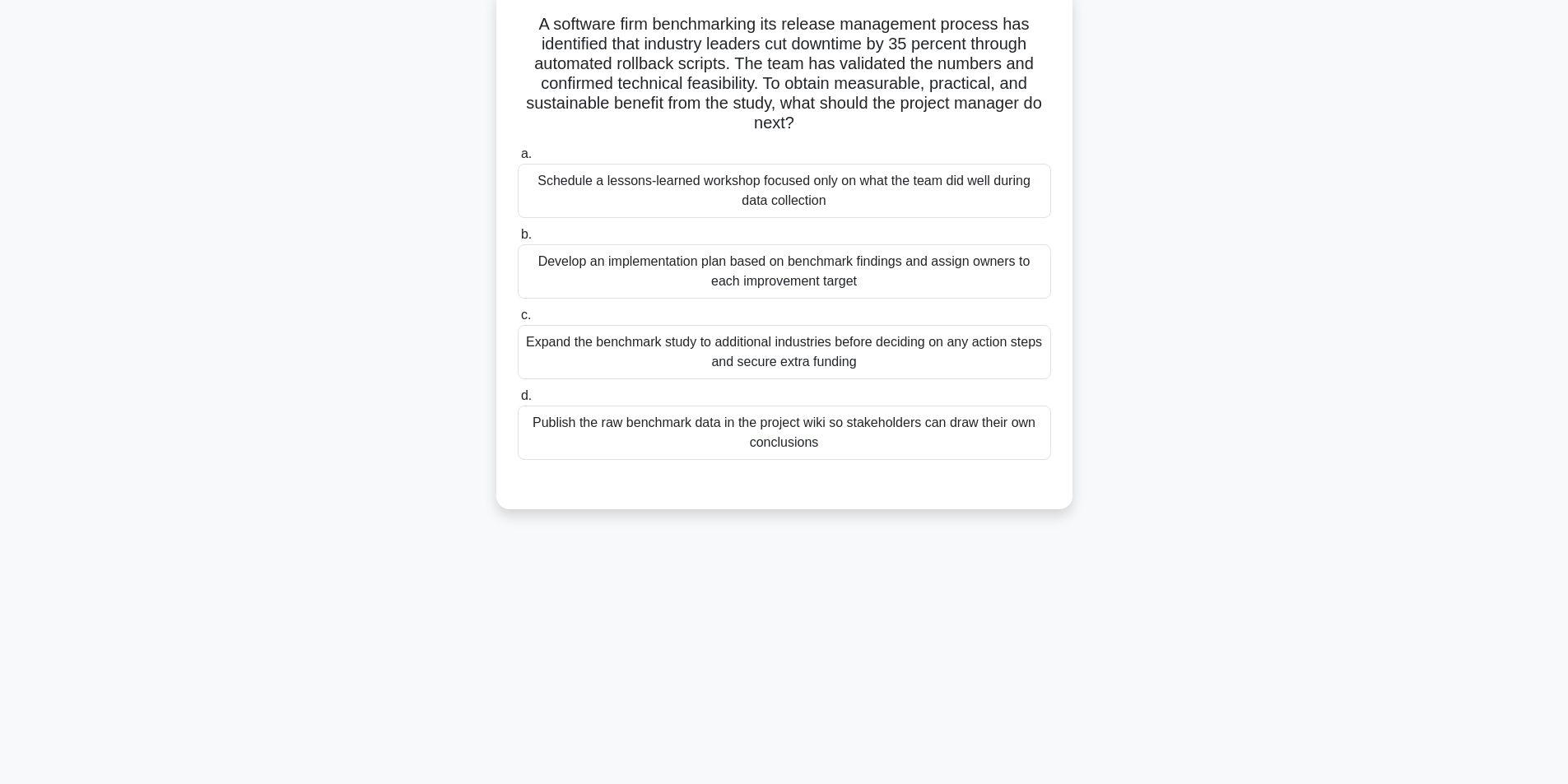
click at [838, 276] on div "Develop an implementation plan based on benchmark findings and assign owners to…" at bounding box center [784, 272] width 533 height 54
click at [517, 240] on input "b. Develop an implementation plan based on benchmark findings and assign owners…" at bounding box center [517, 235] width 0 height 11
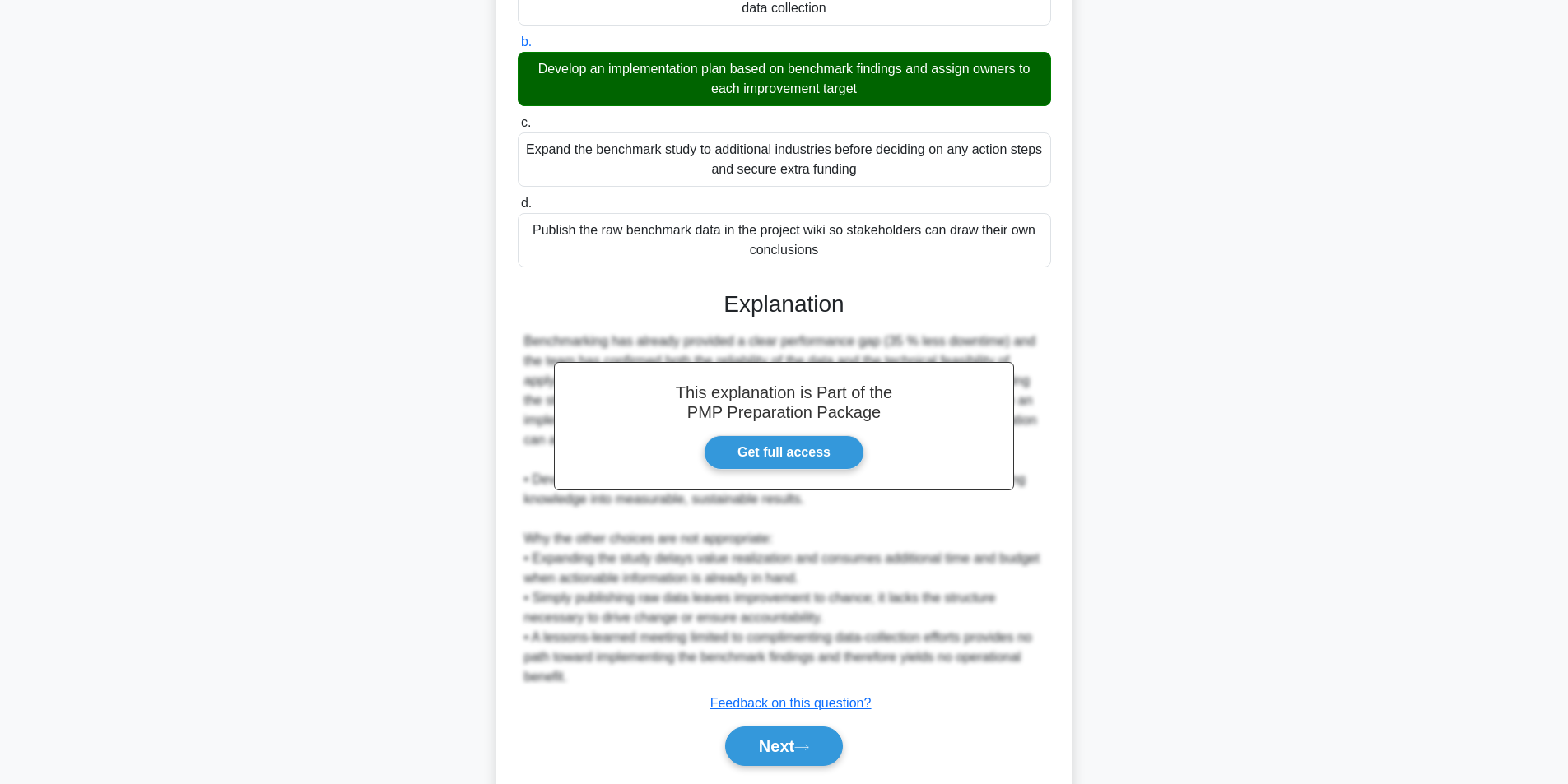
scroll to position [350, 0]
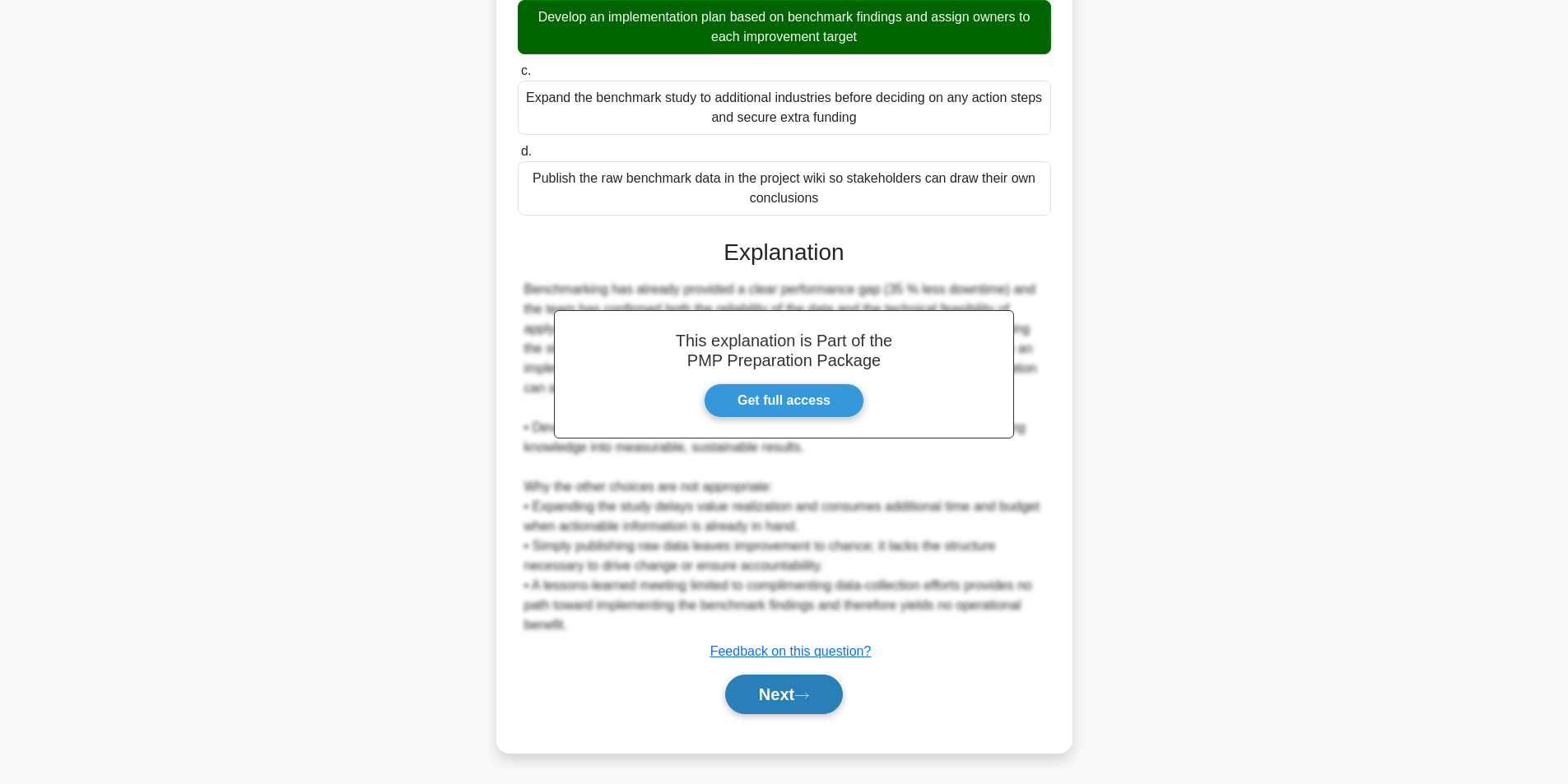
click at [762, 696] on button "Next" at bounding box center [784, 694] width 118 height 40
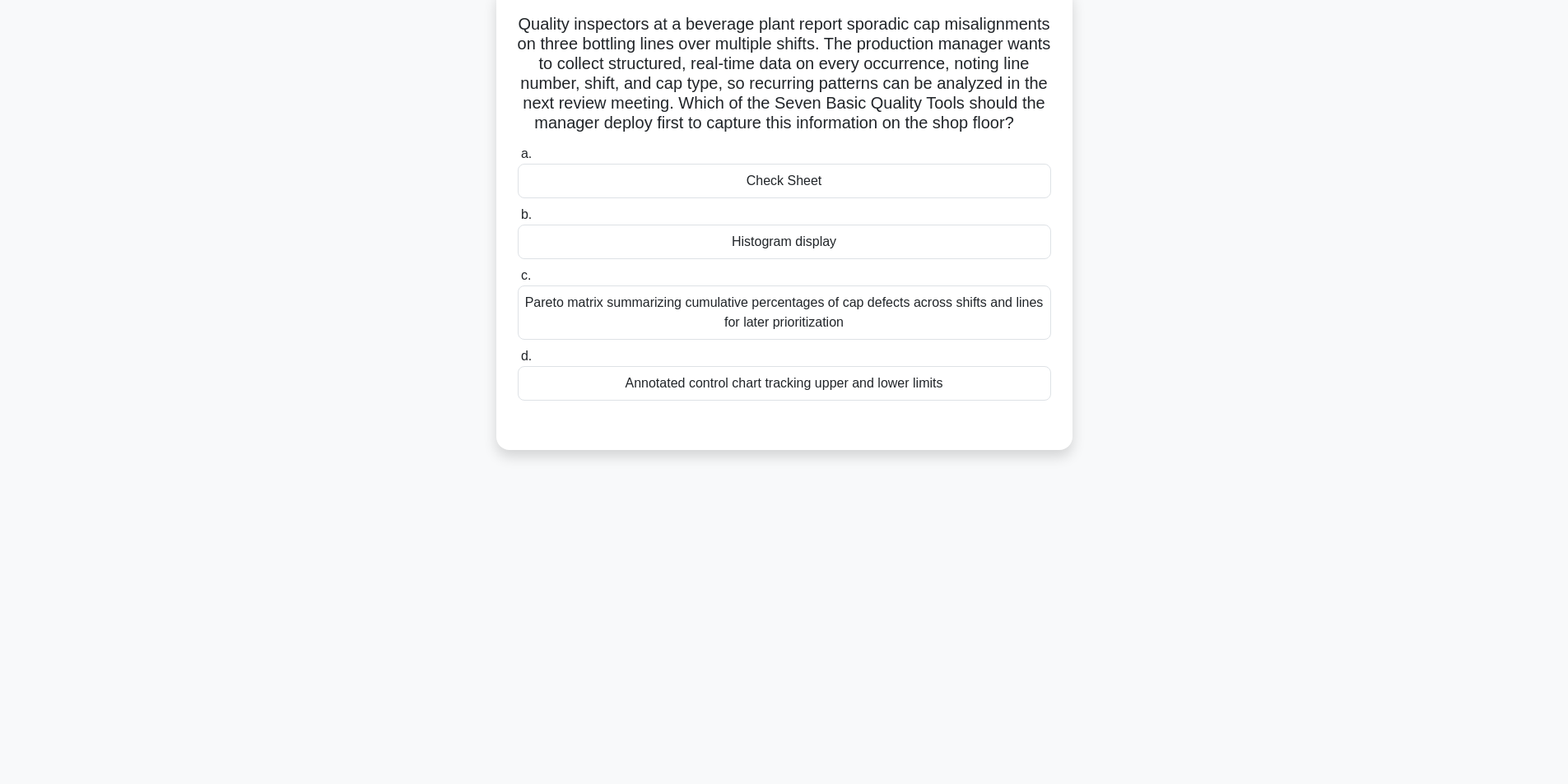
click at [799, 197] on div "Check Sheet" at bounding box center [784, 181] width 533 height 34
click at [517, 159] on input "a. Check Sheet" at bounding box center [517, 155] width 0 height 11
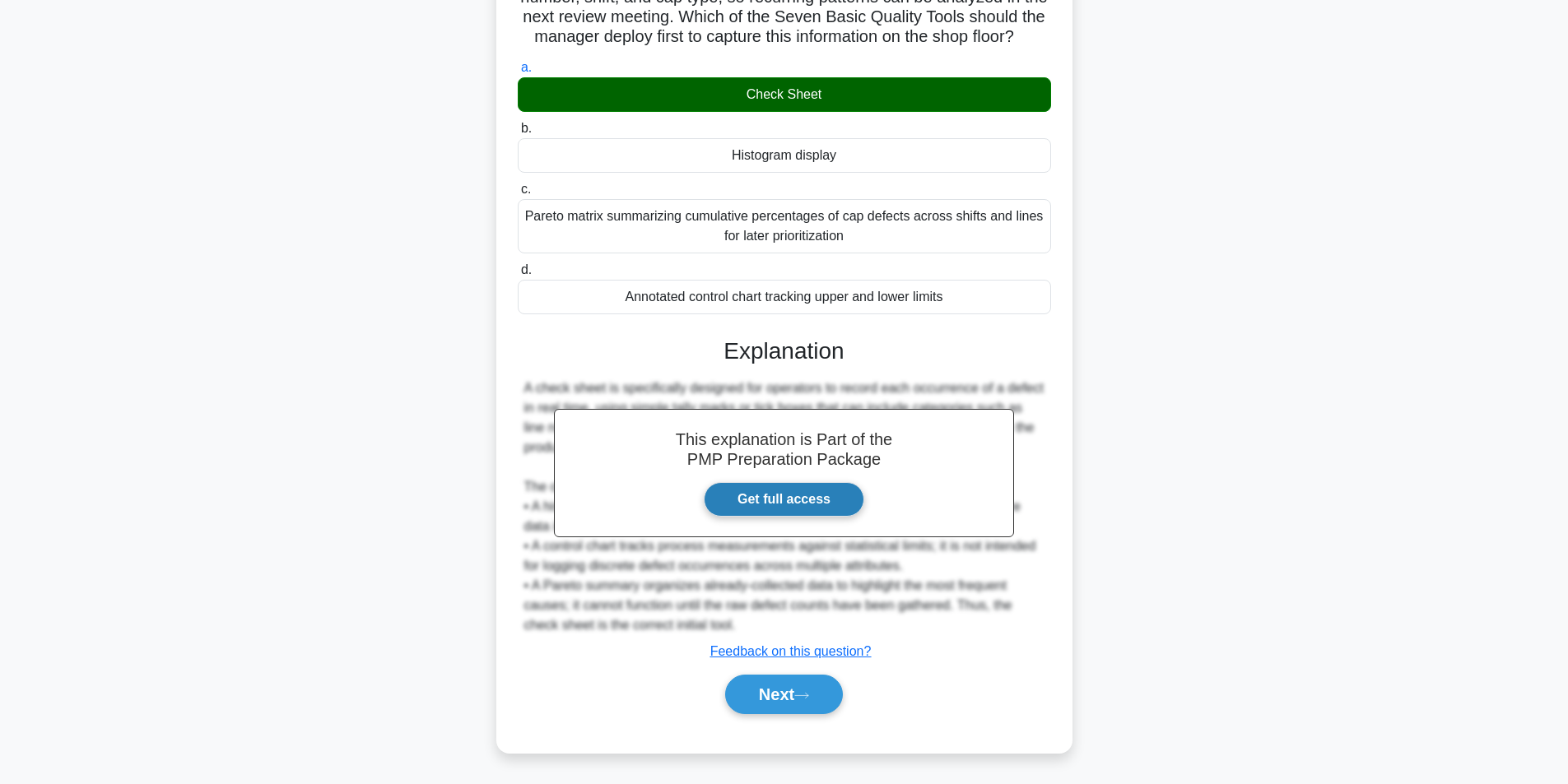
scroll to position [211, 0]
click at [761, 697] on button "Next" at bounding box center [784, 694] width 118 height 40
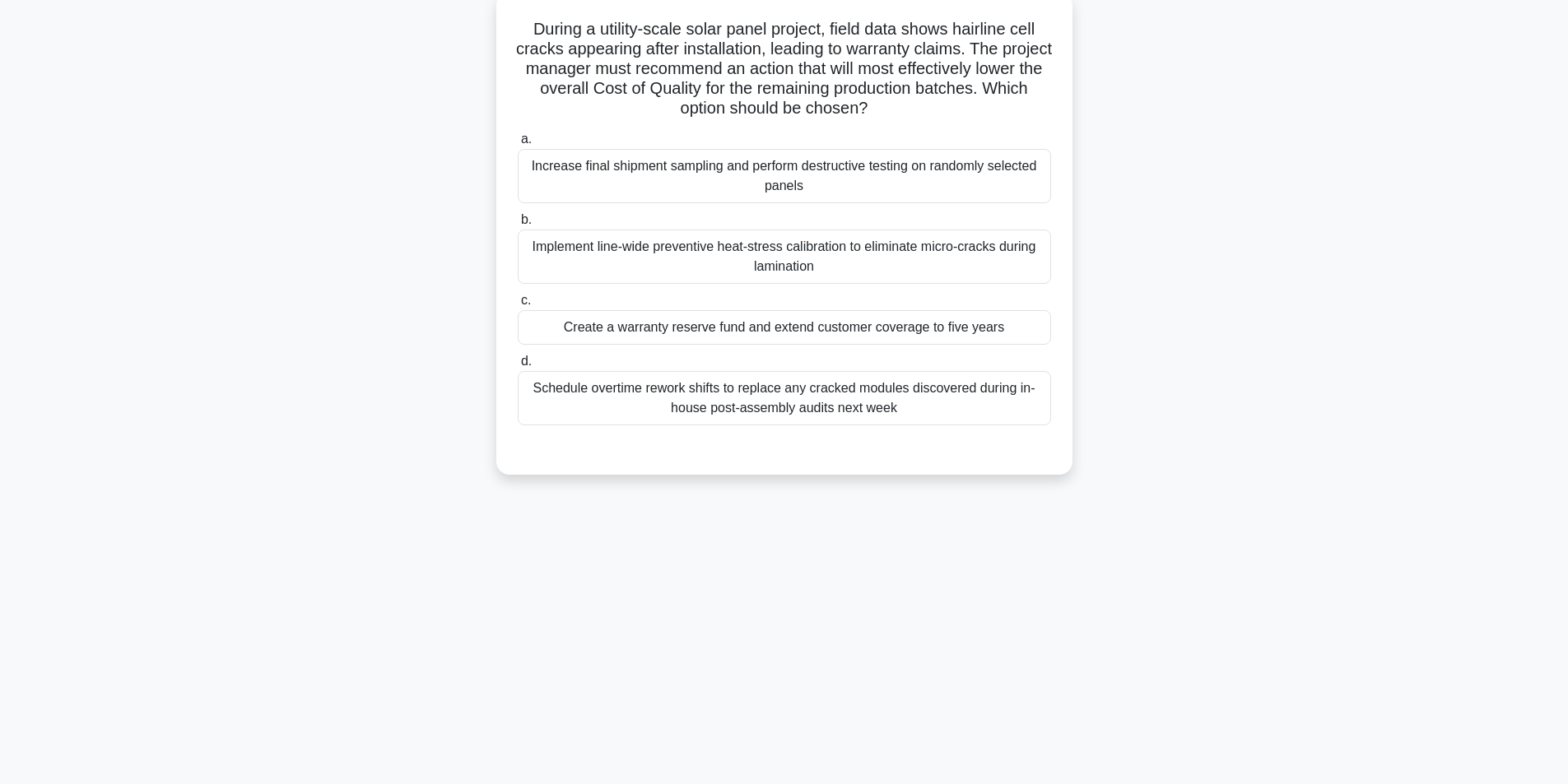
scroll to position [104, 0]
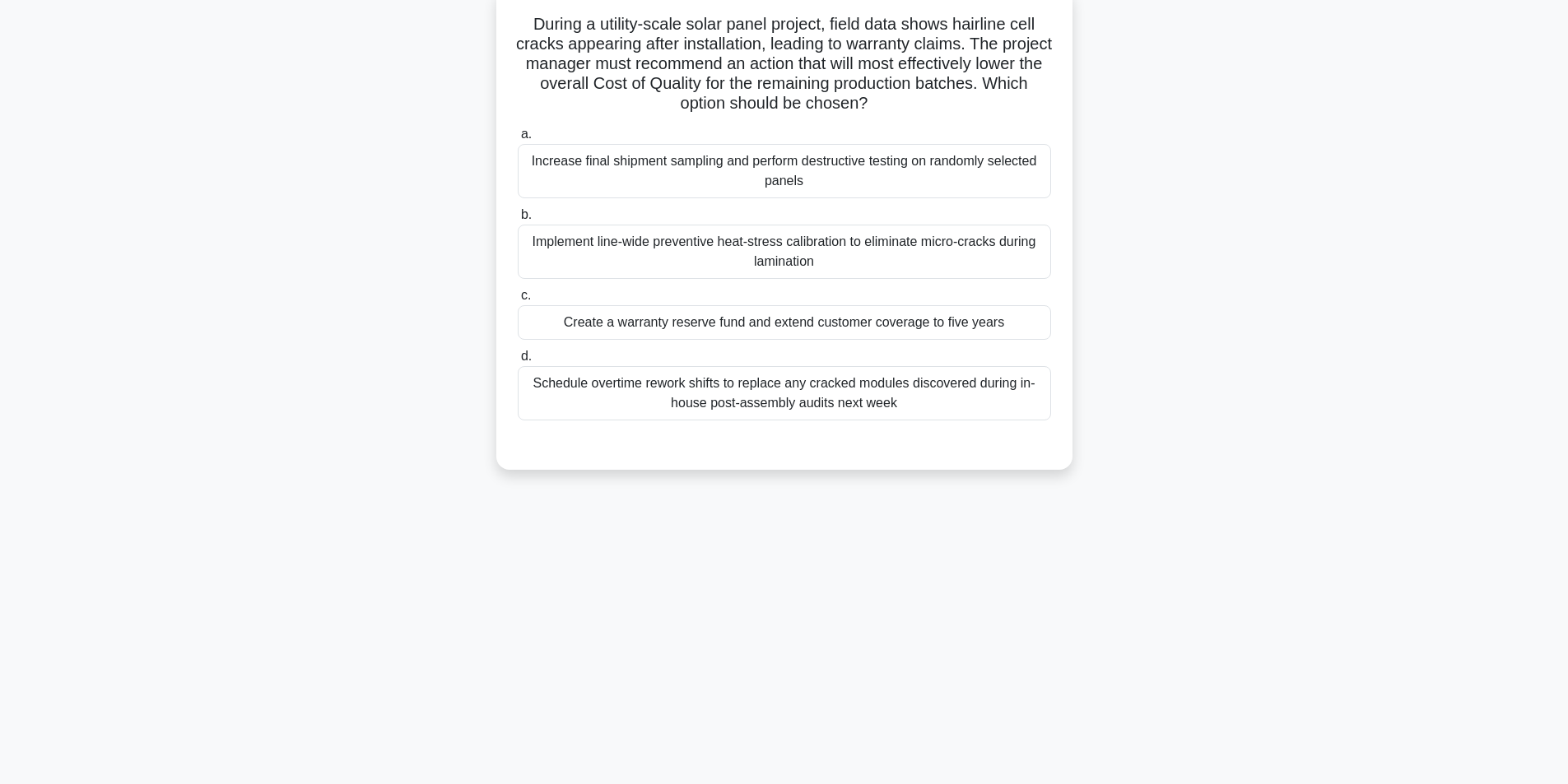
click at [883, 257] on div "Implement line-wide preventive heat-stress calibration to eliminate micro-crack…" at bounding box center [784, 252] width 533 height 54
click at [517, 220] on input "b. Implement line-wide preventive heat-stress calibration to eliminate micro-cr…" at bounding box center [517, 215] width 0 height 11
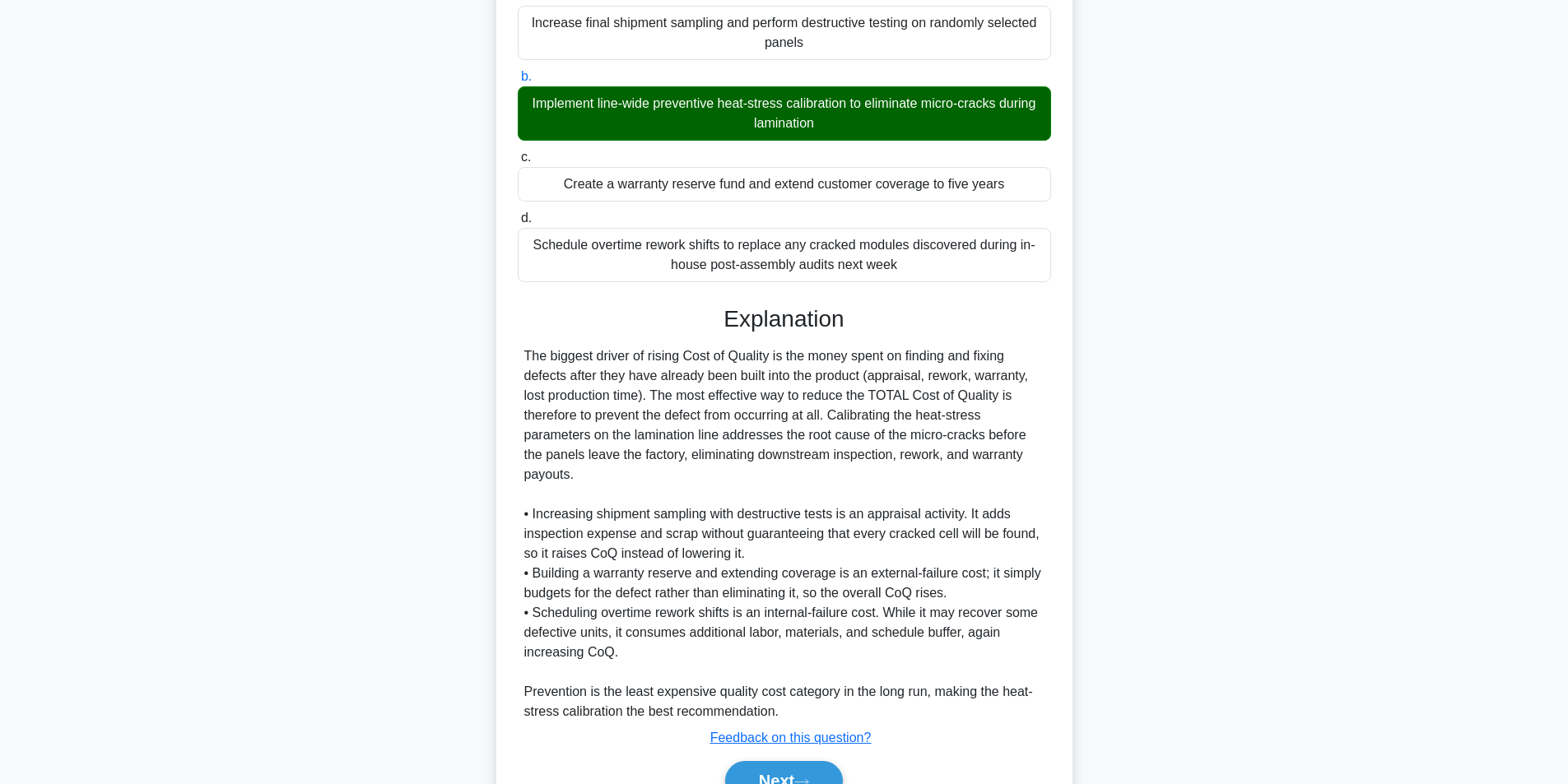
scroll to position [330, 0]
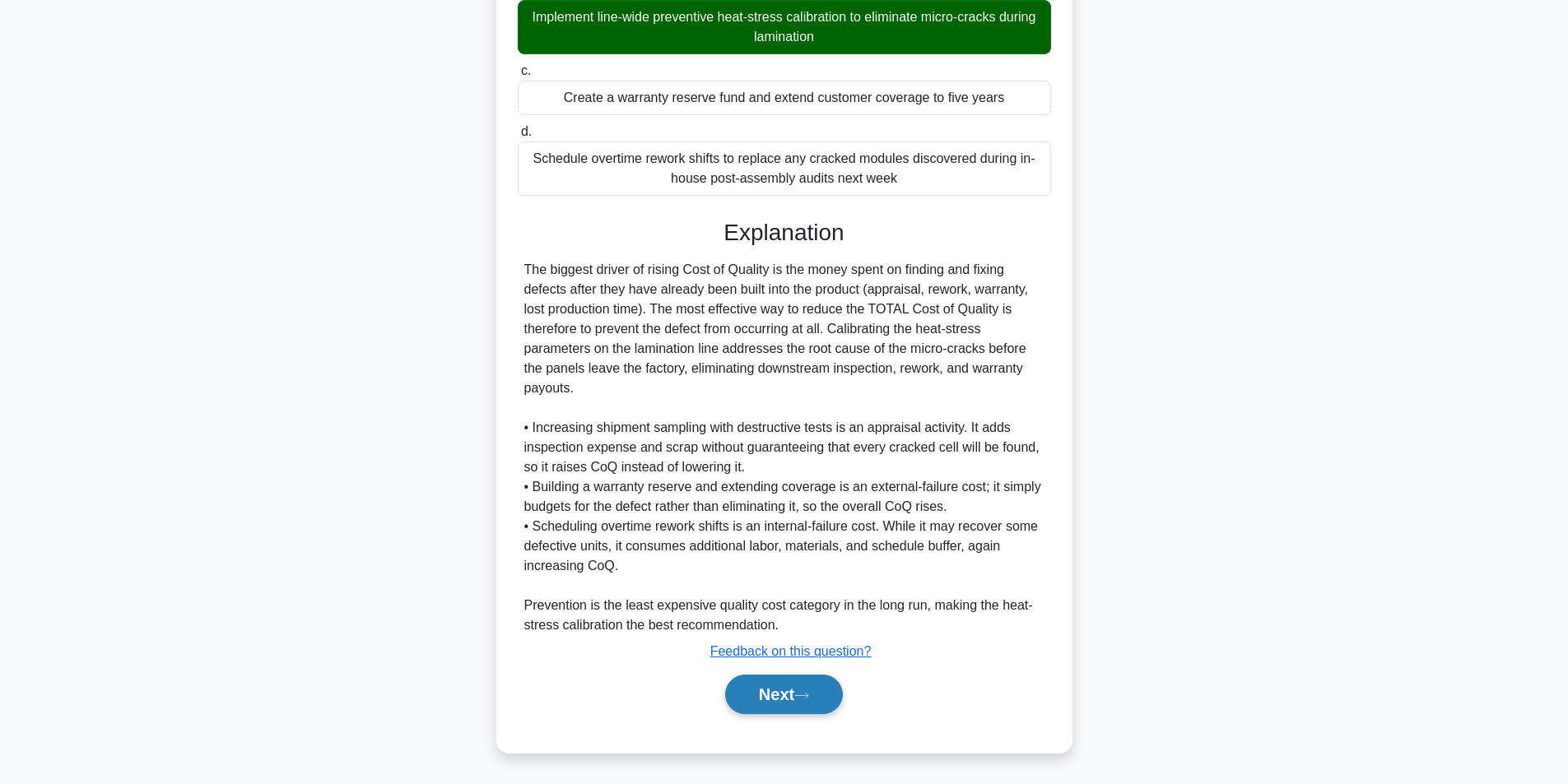
click at [793, 690] on button "Next" at bounding box center [784, 694] width 118 height 40
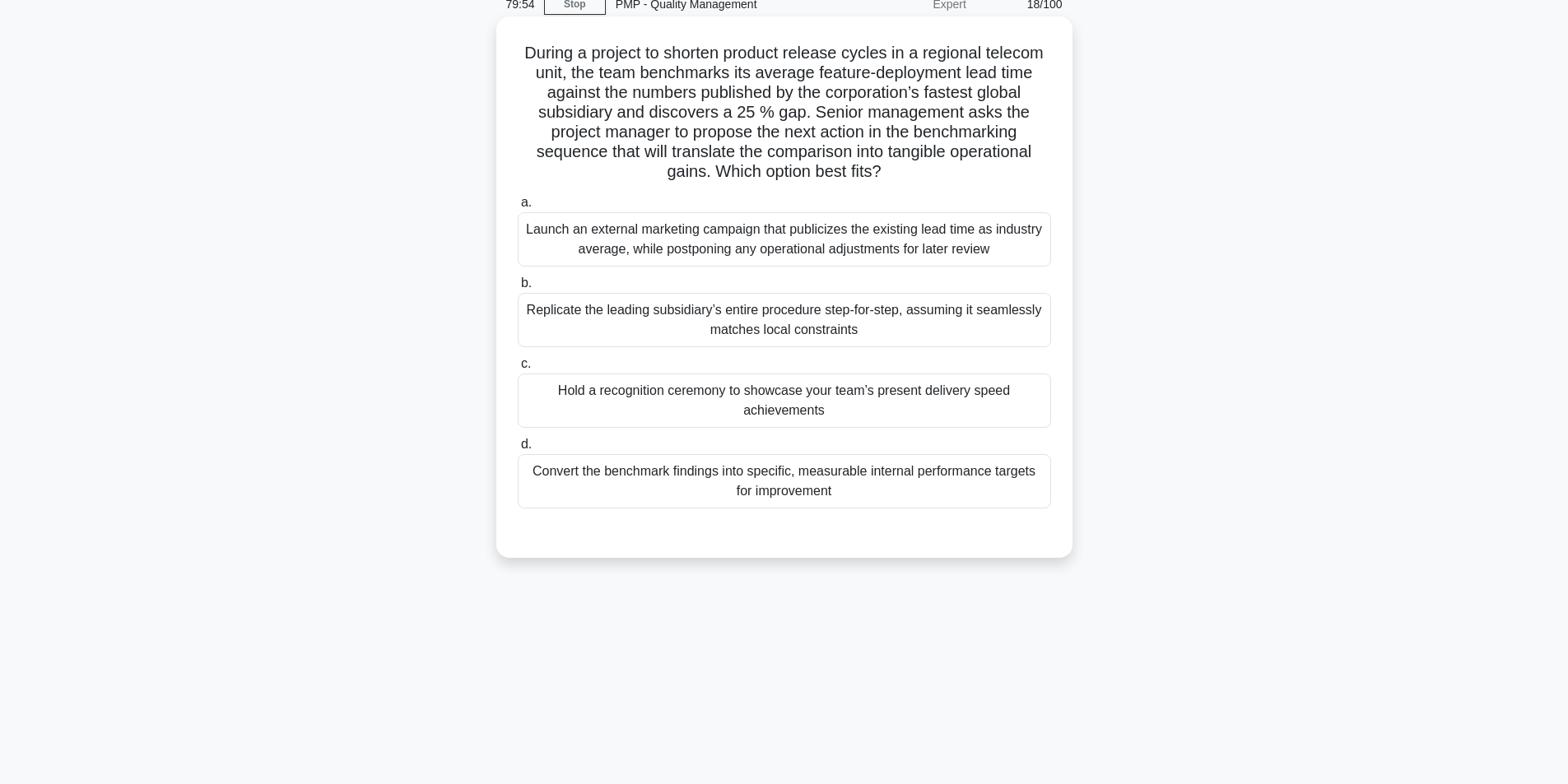
scroll to position [104, 0]
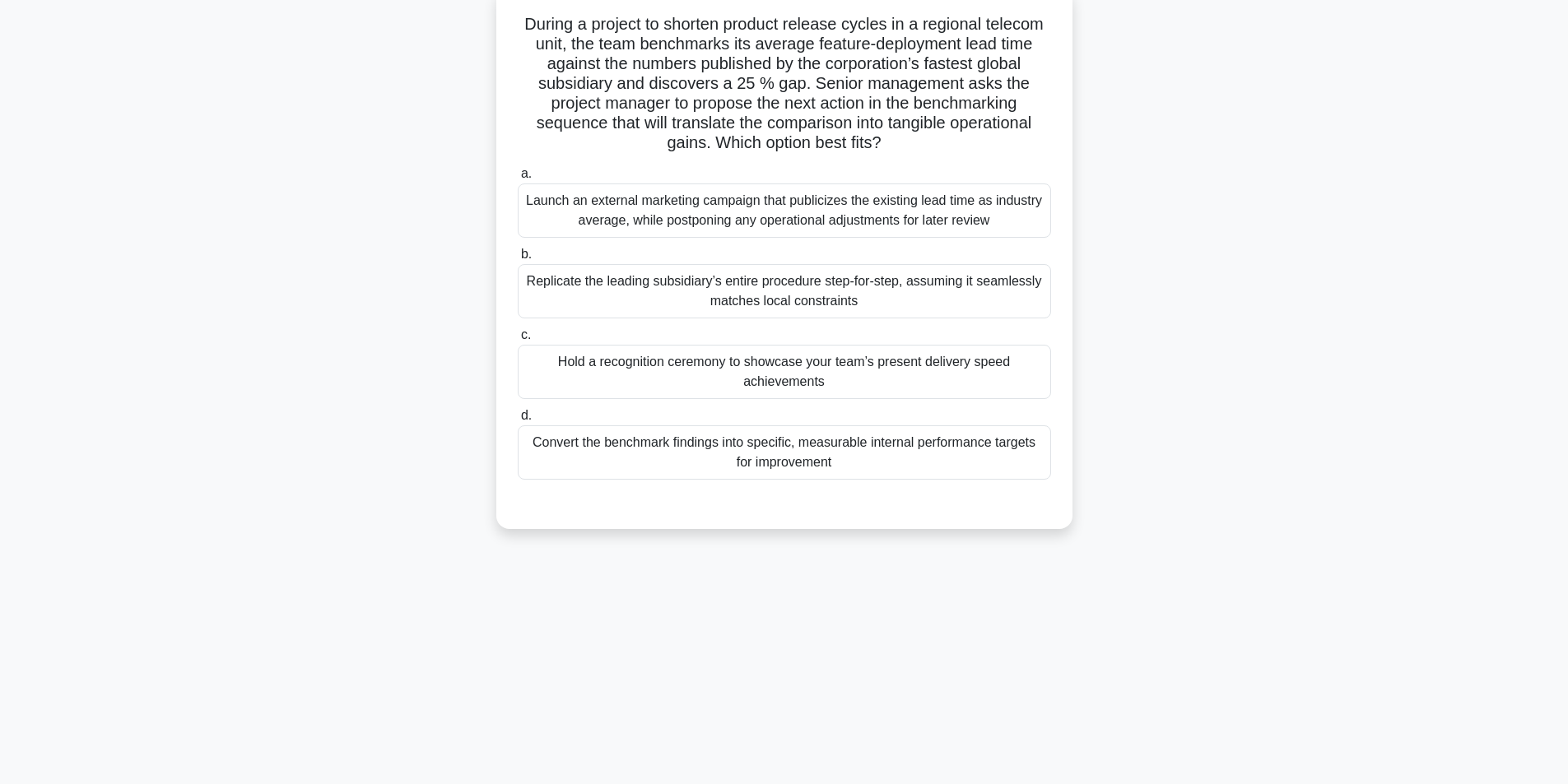
click at [870, 454] on div "Convert the benchmark findings into specific, measurable internal performance t…" at bounding box center [784, 452] width 533 height 54
click at [517, 421] on input "d. Convert the benchmark findings into specific, measurable internal performanc…" at bounding box center [517, 415] width 0 height 11
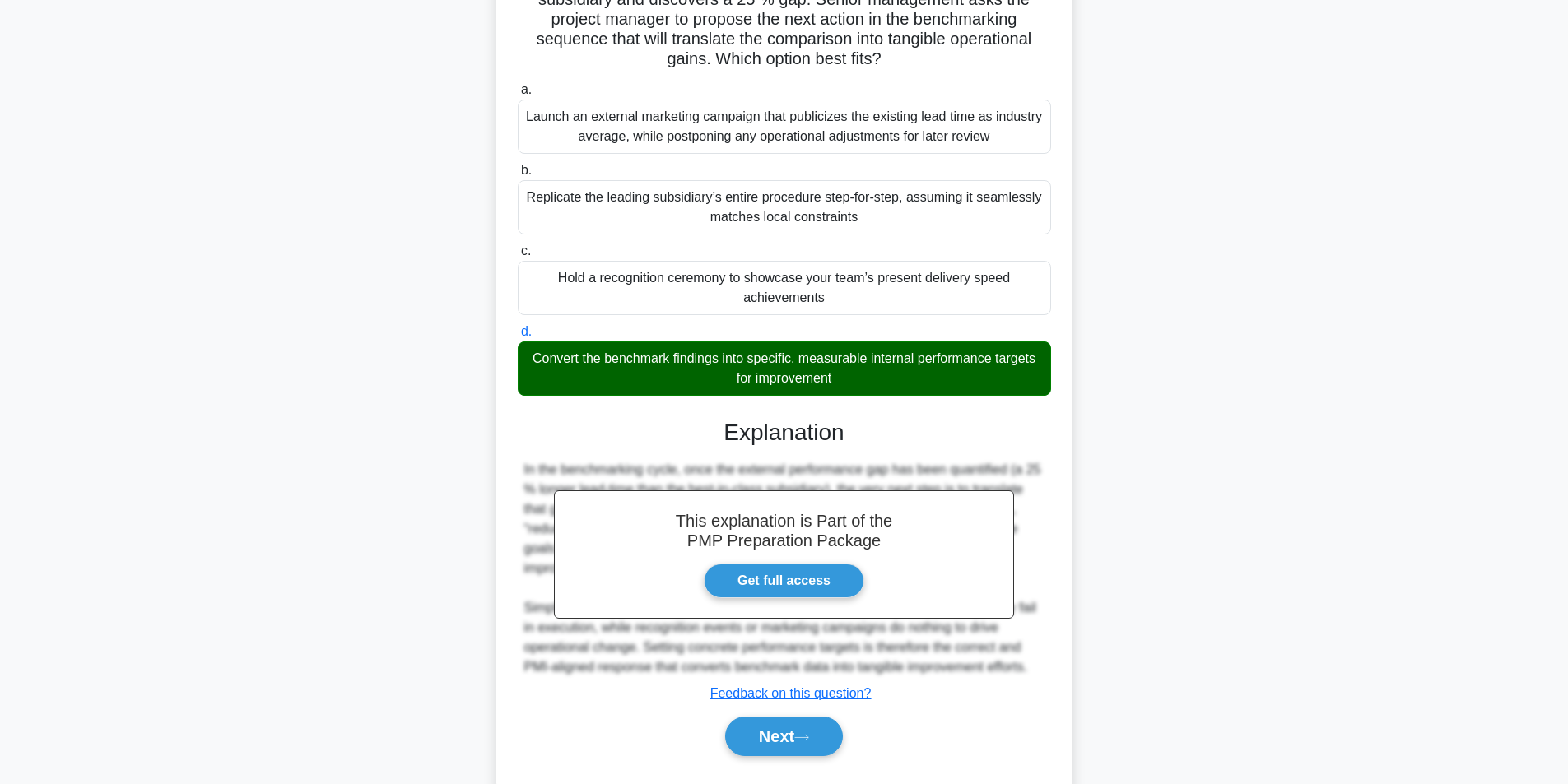
scroll to position [231, 0]
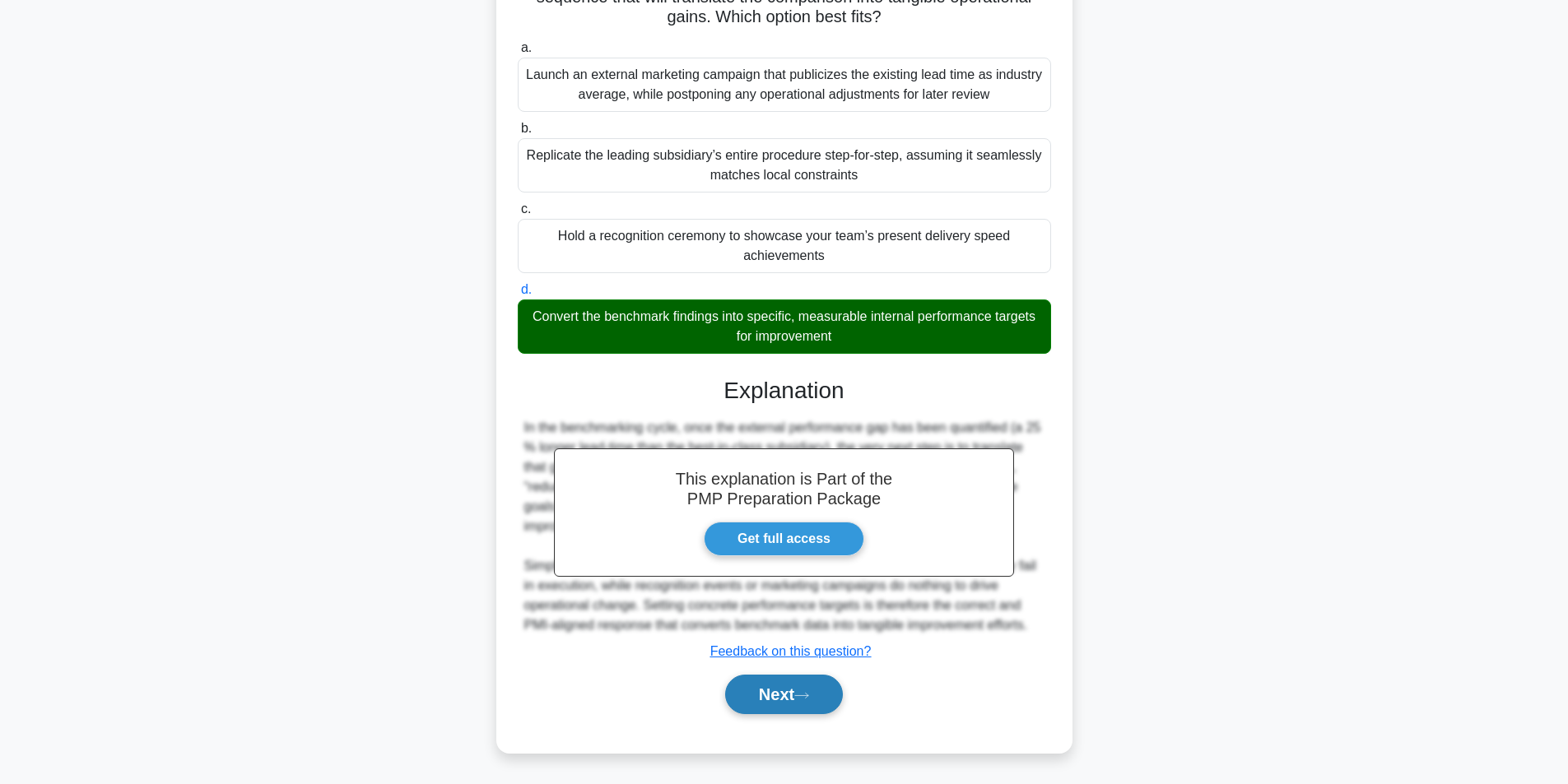
click at [765, 700] on button "Next" at bounding box center [784, 694] width 118 height 40
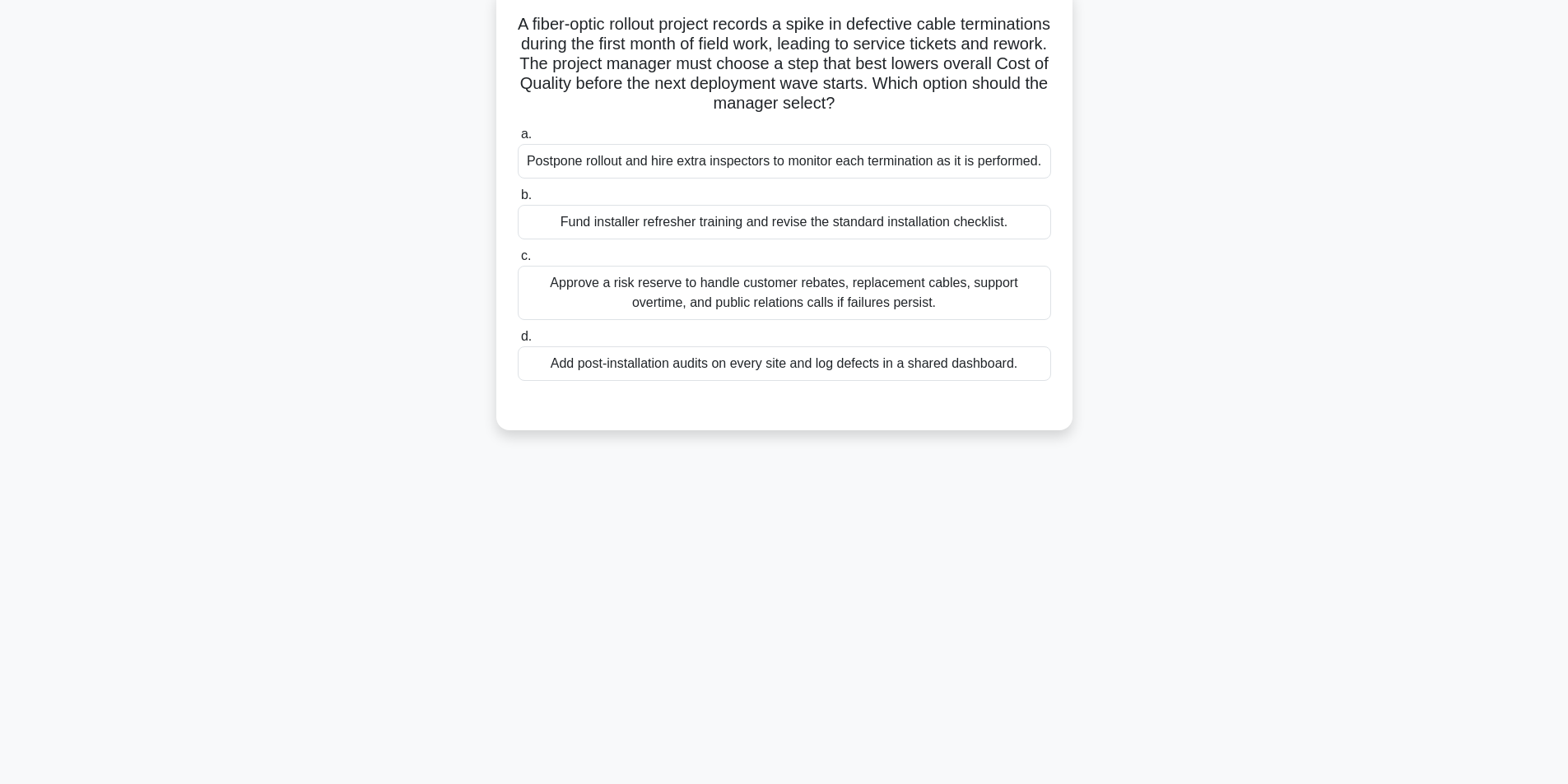
click at [846, 227] on div "Fund installer refresher training and revise the standard installation checklis…" at bounding box center [784, 222] width 533 height 34
click at [517, 200] on input "b. Fund installer refresher training and revise the standard installation check…" at bounding box center [517, 195] width 0 height 11
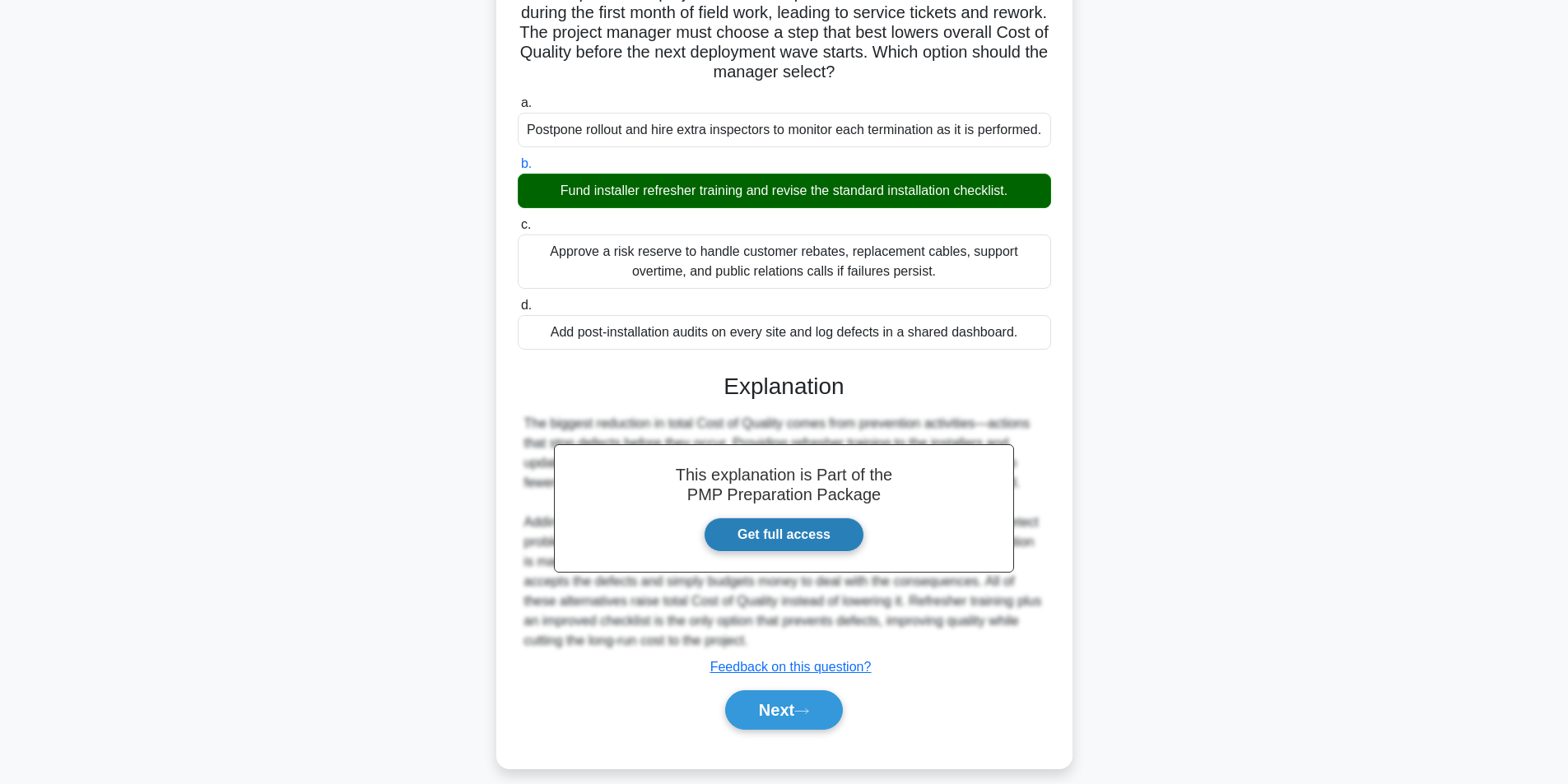
scroll to position [152, 0]
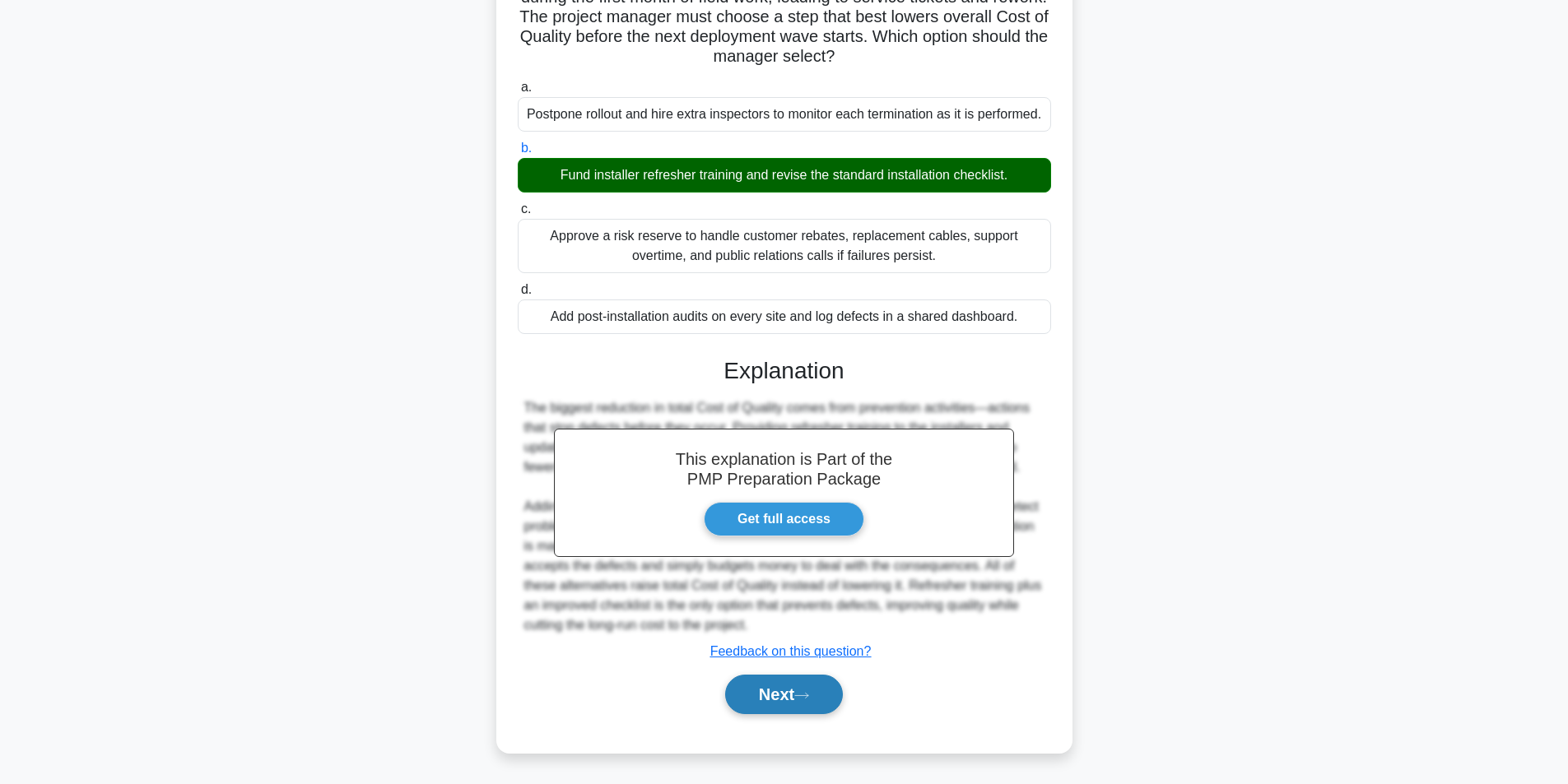
click at [758, 693] on button "Next" at bounding box center [784, 694] width 118 height 40
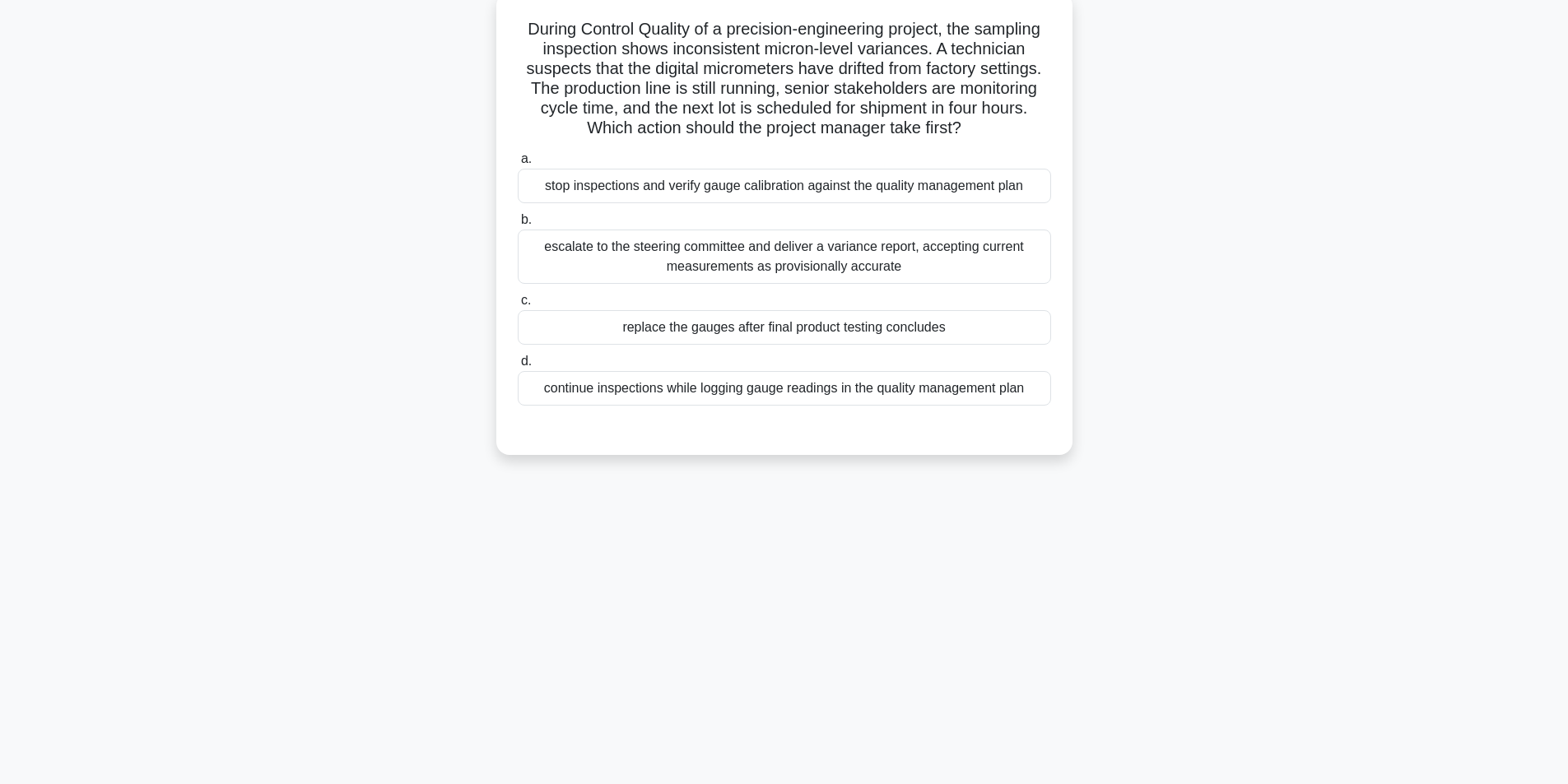
scroll to position [104, 0]
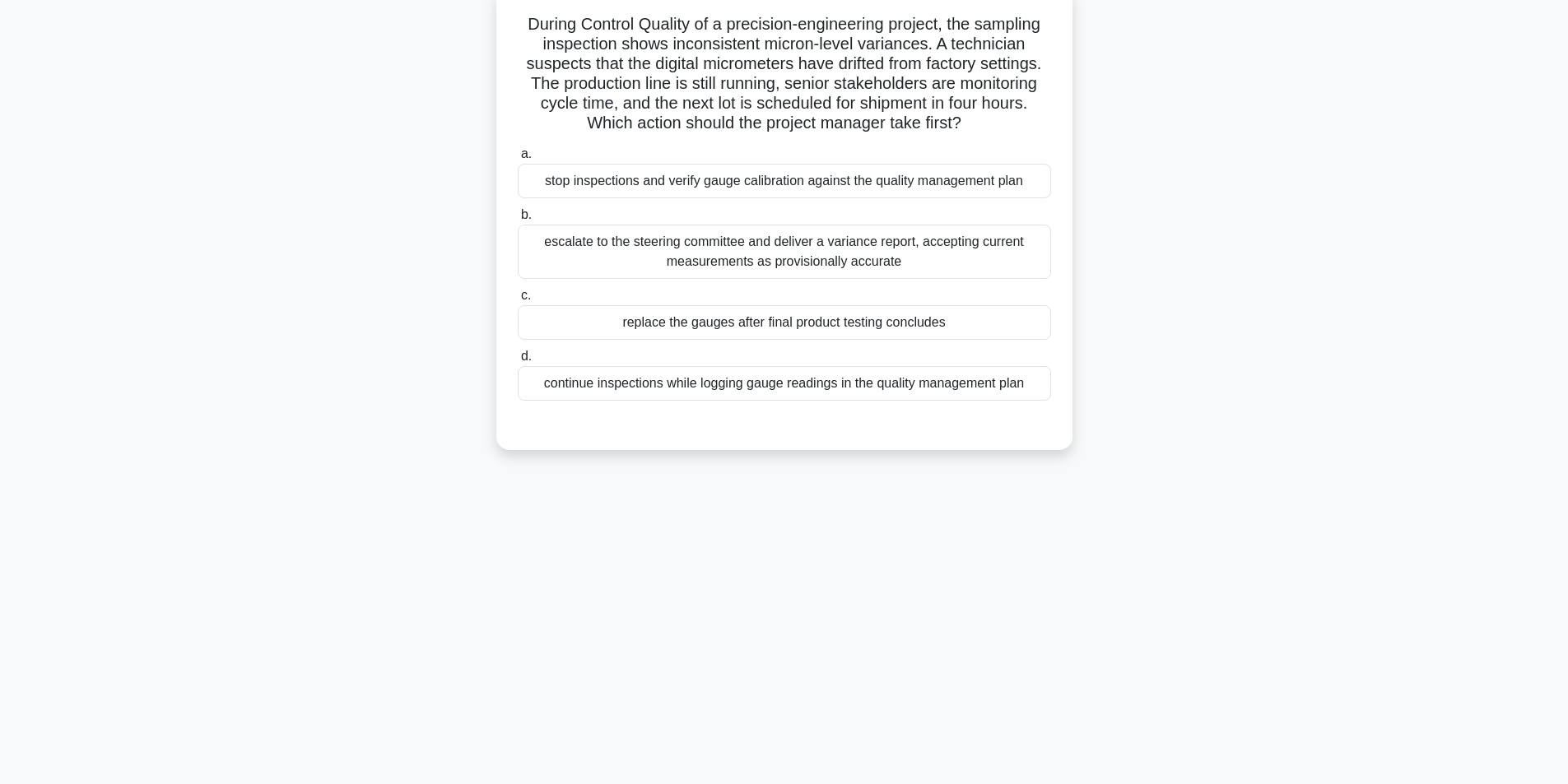
click at [812, 188] on div "stop inspections and verify gauge calibration against the quality management pl…" at bounding box center [784, 181] width 533 height 34
click at [517, 159] on input "a. stop inspections and verify gauge calibration against the quality management…" at bounding box center [517, 155] width 0 height 11
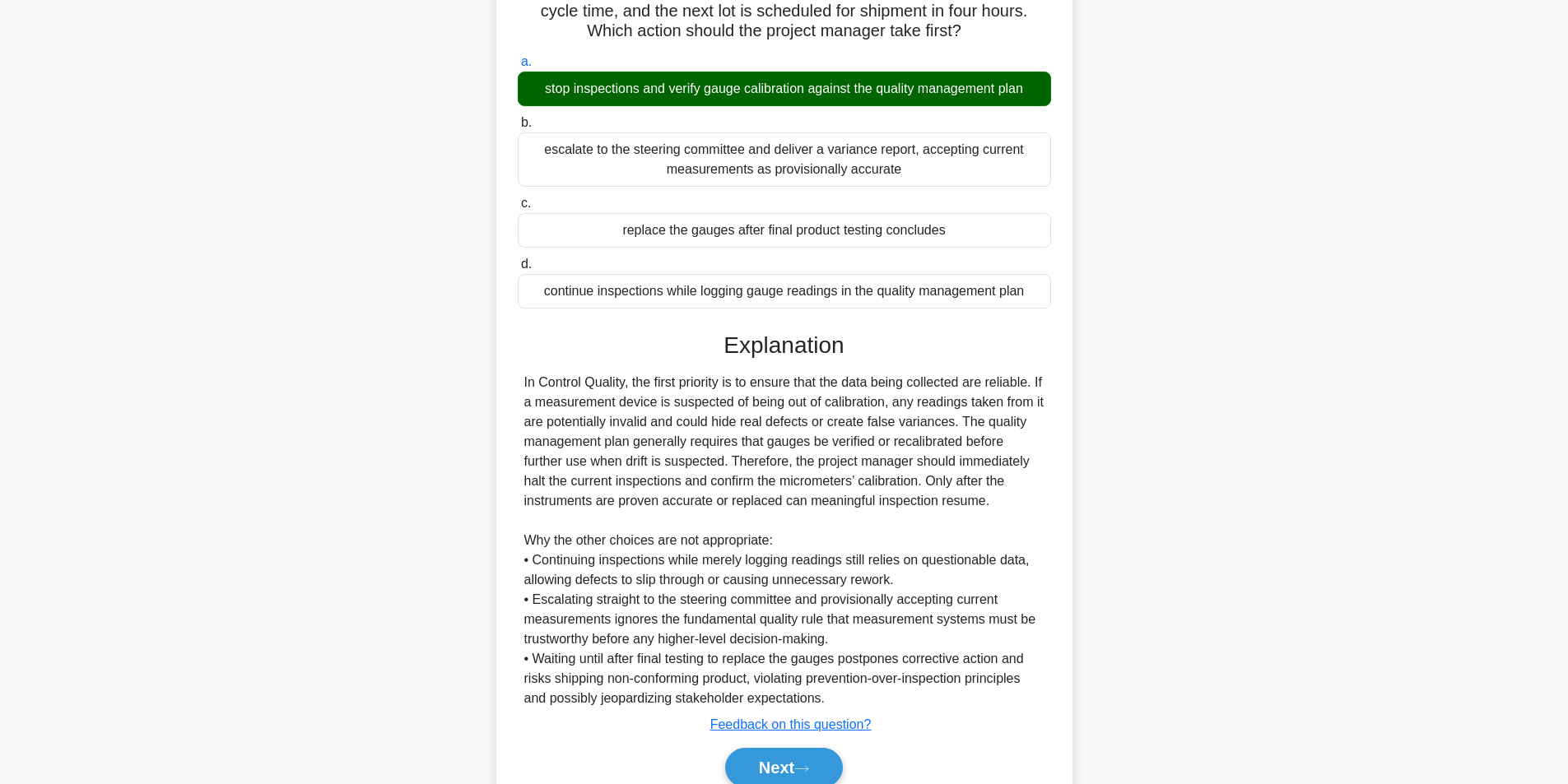
scroll to position [271, 0]
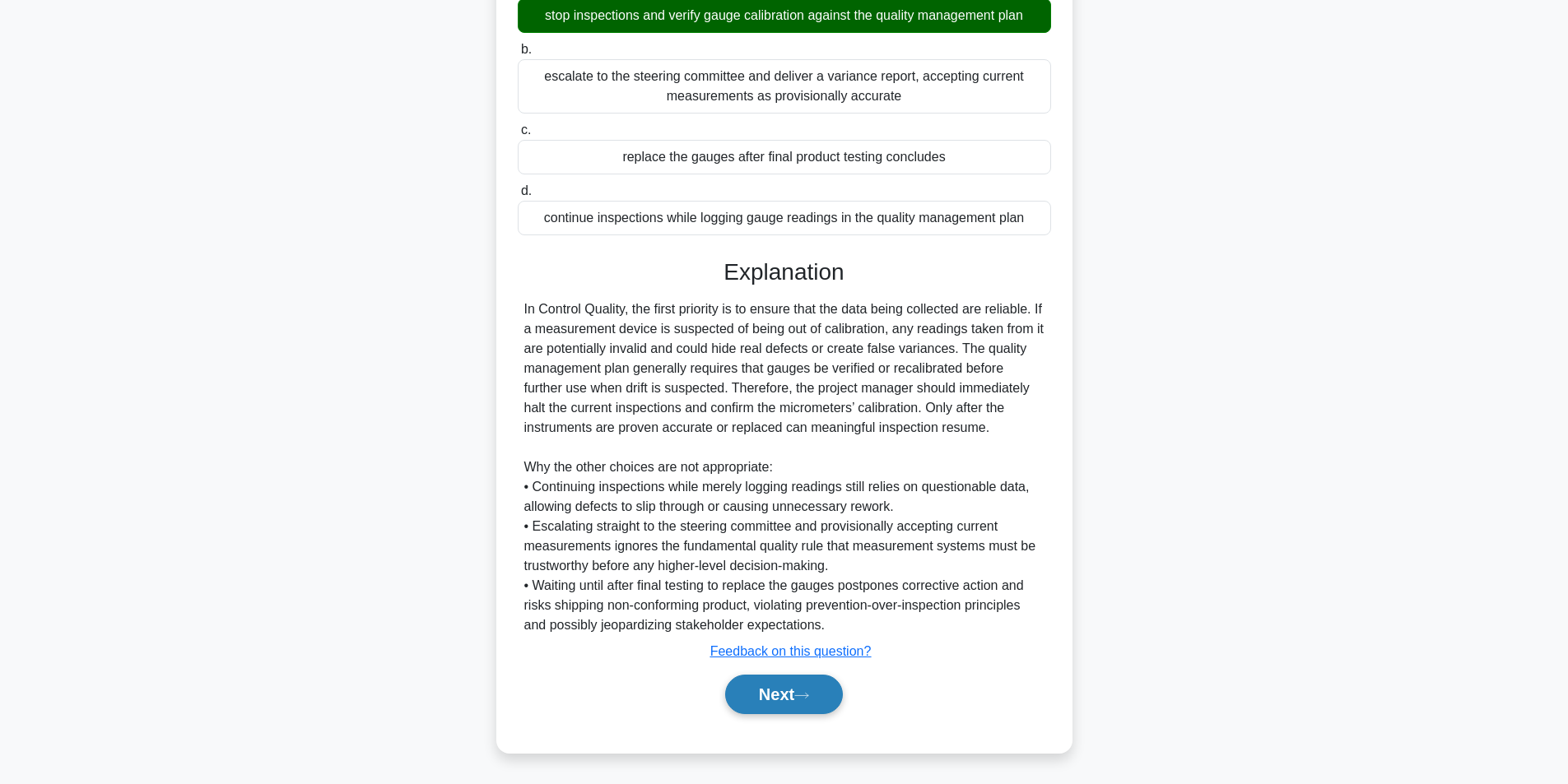
click at [778, 701] on button "Next" at bounding box center [784, 694] width 118 height 40
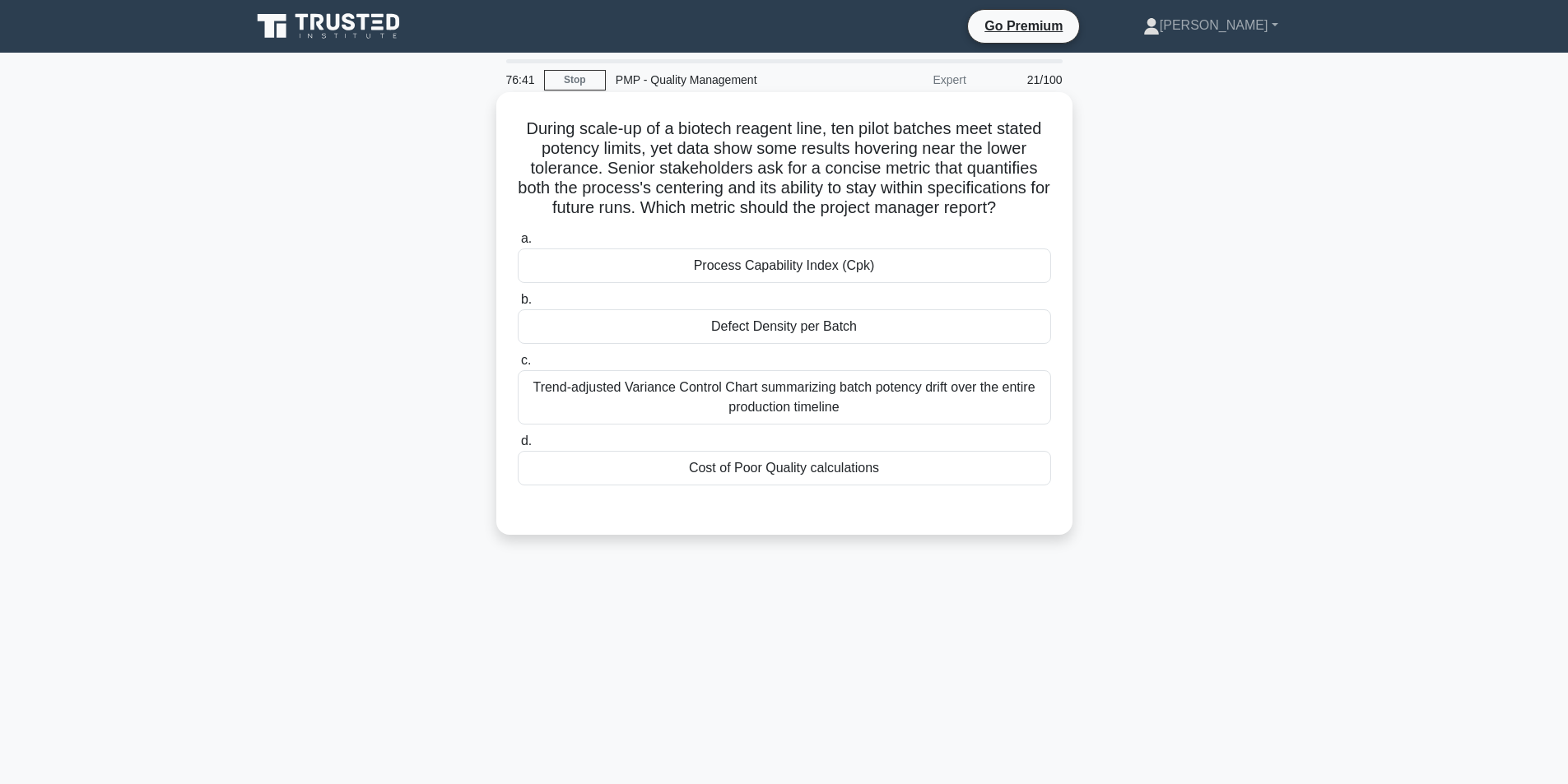
scroll to position [82, 0]
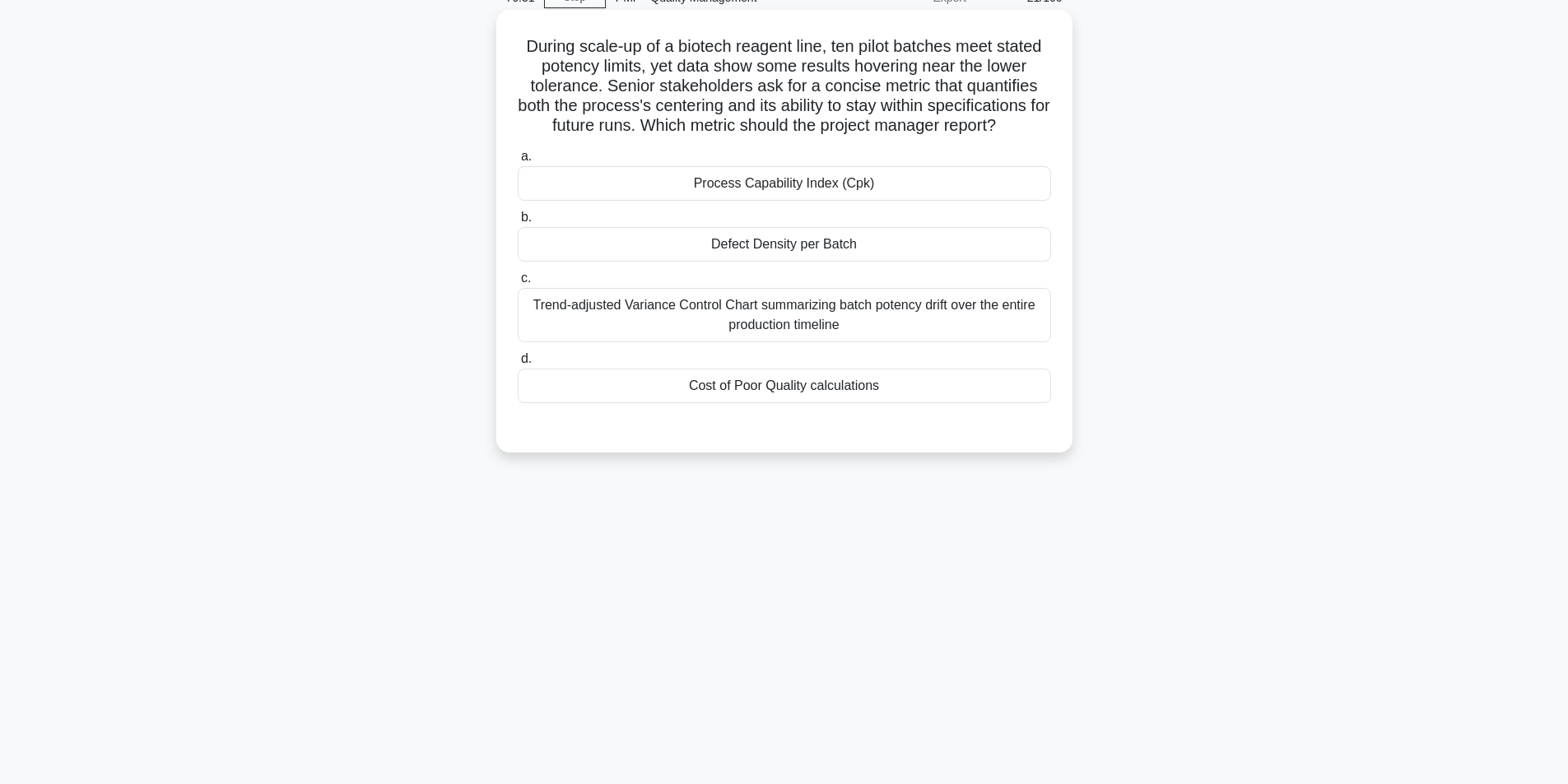
click at [842, 315] on div "Trend-adjusted Variance Control Chart summarizing batch potency drift over the …" at bounding box center [784, 315] width 533 height 54
click at [517, 284] on input "c. Trend-adjusted Variance Control Chart summarizing batch potency drift over t…" at bounding box center [517, 279] width 0 height 11
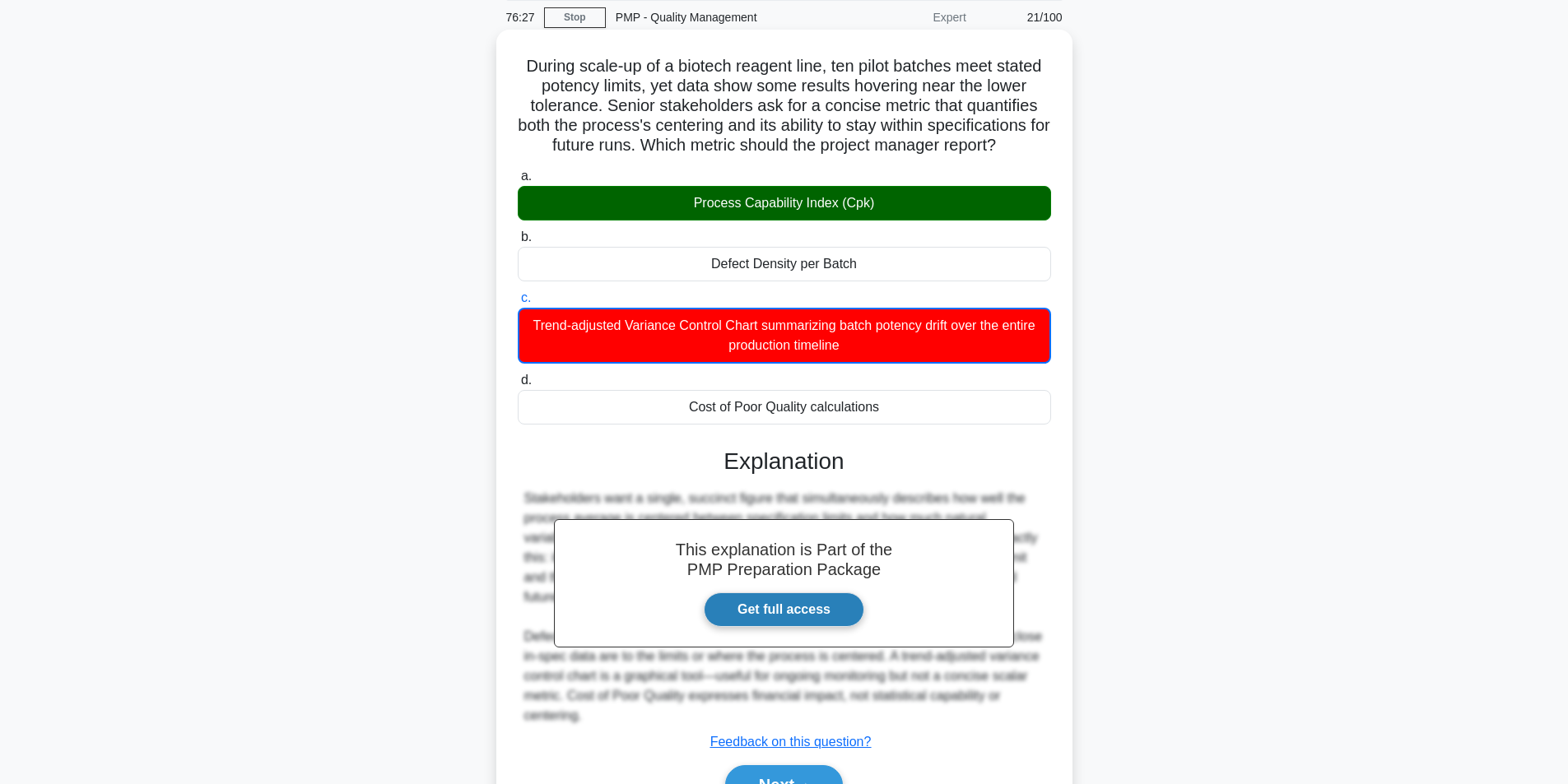
scroll to position [154, 0]
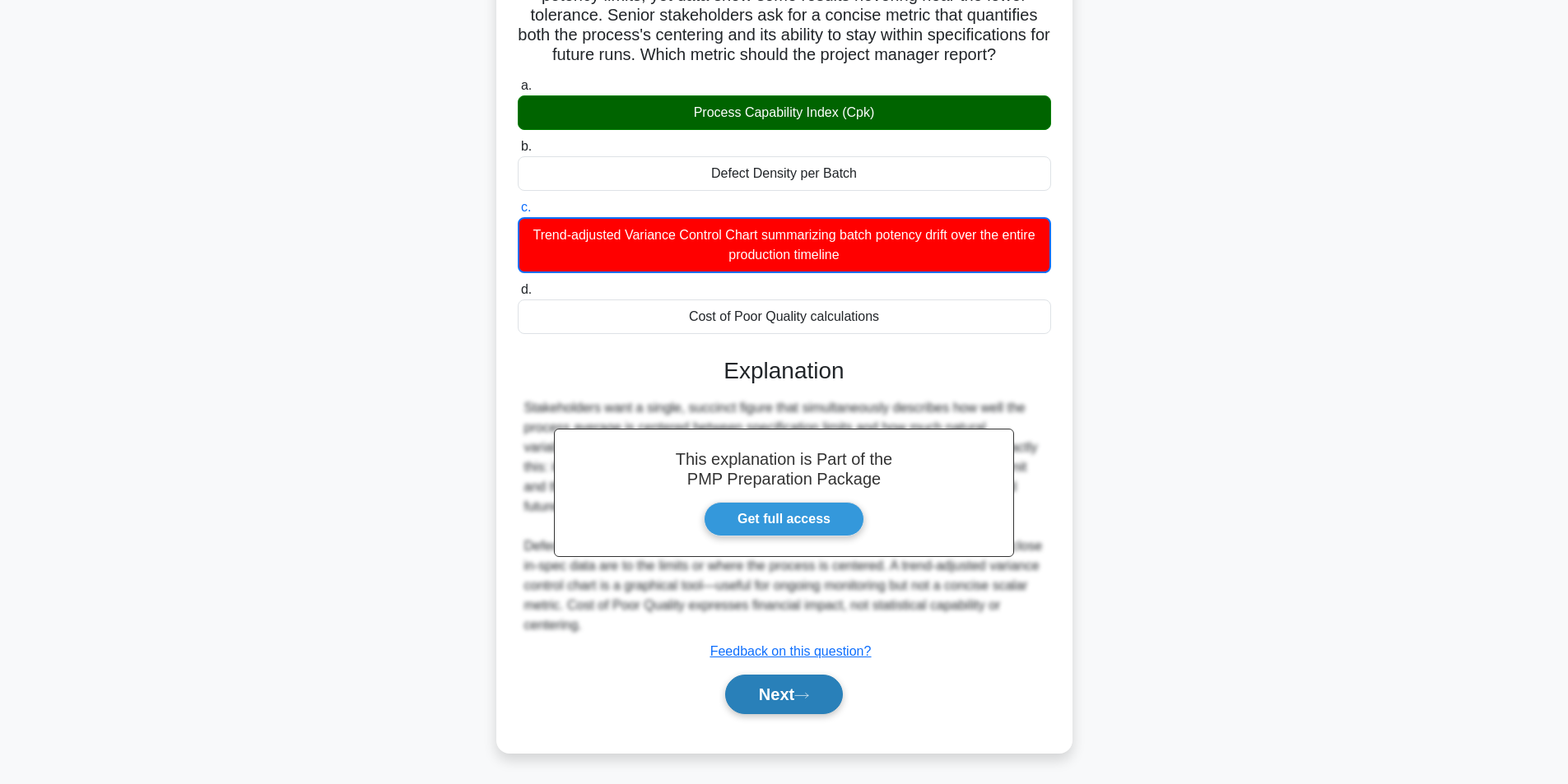
click at [754, 681] on button "Next" at bounding box center [784, 694] width 118 height 40
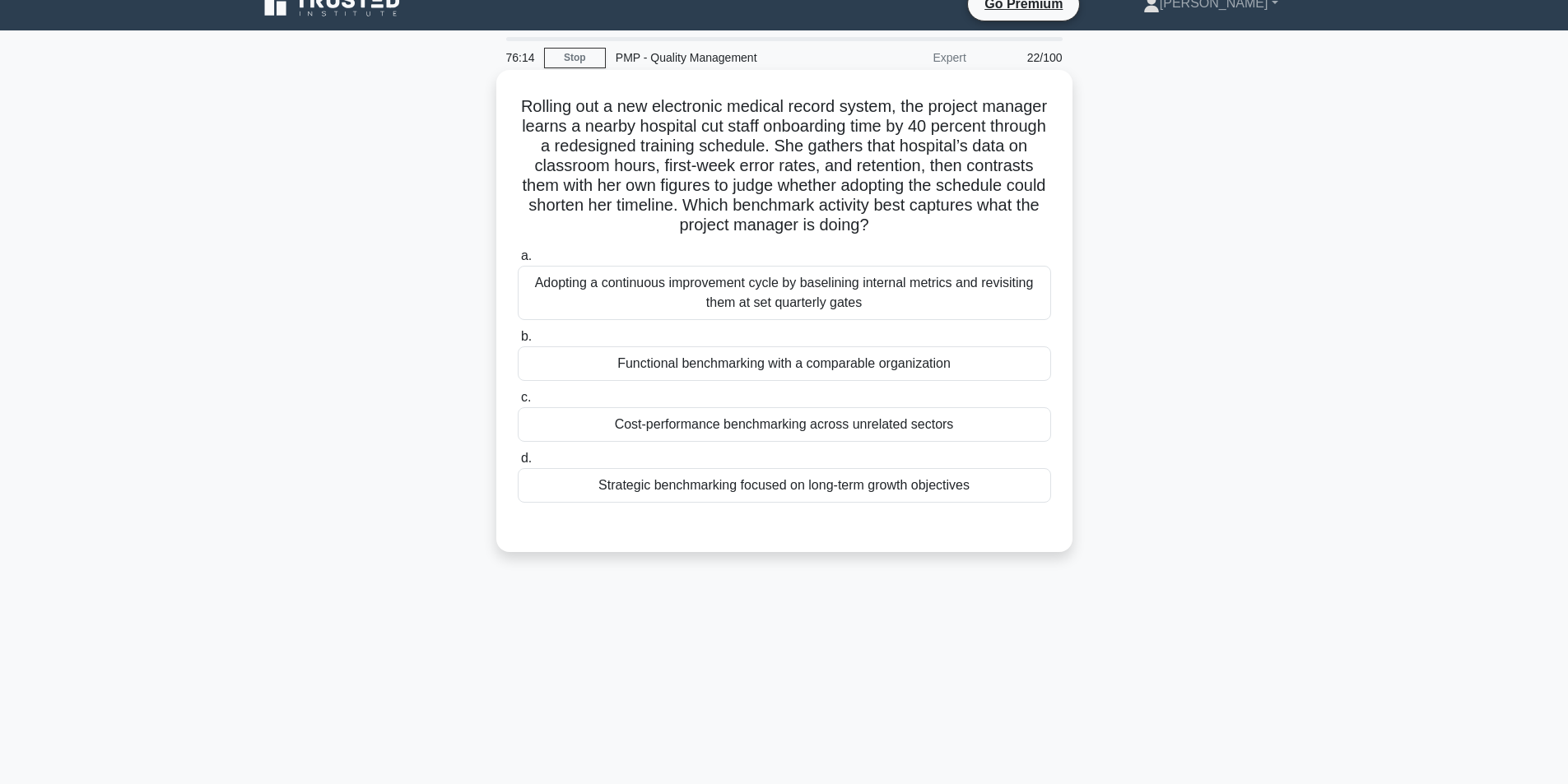
scroll to position [104, 0]
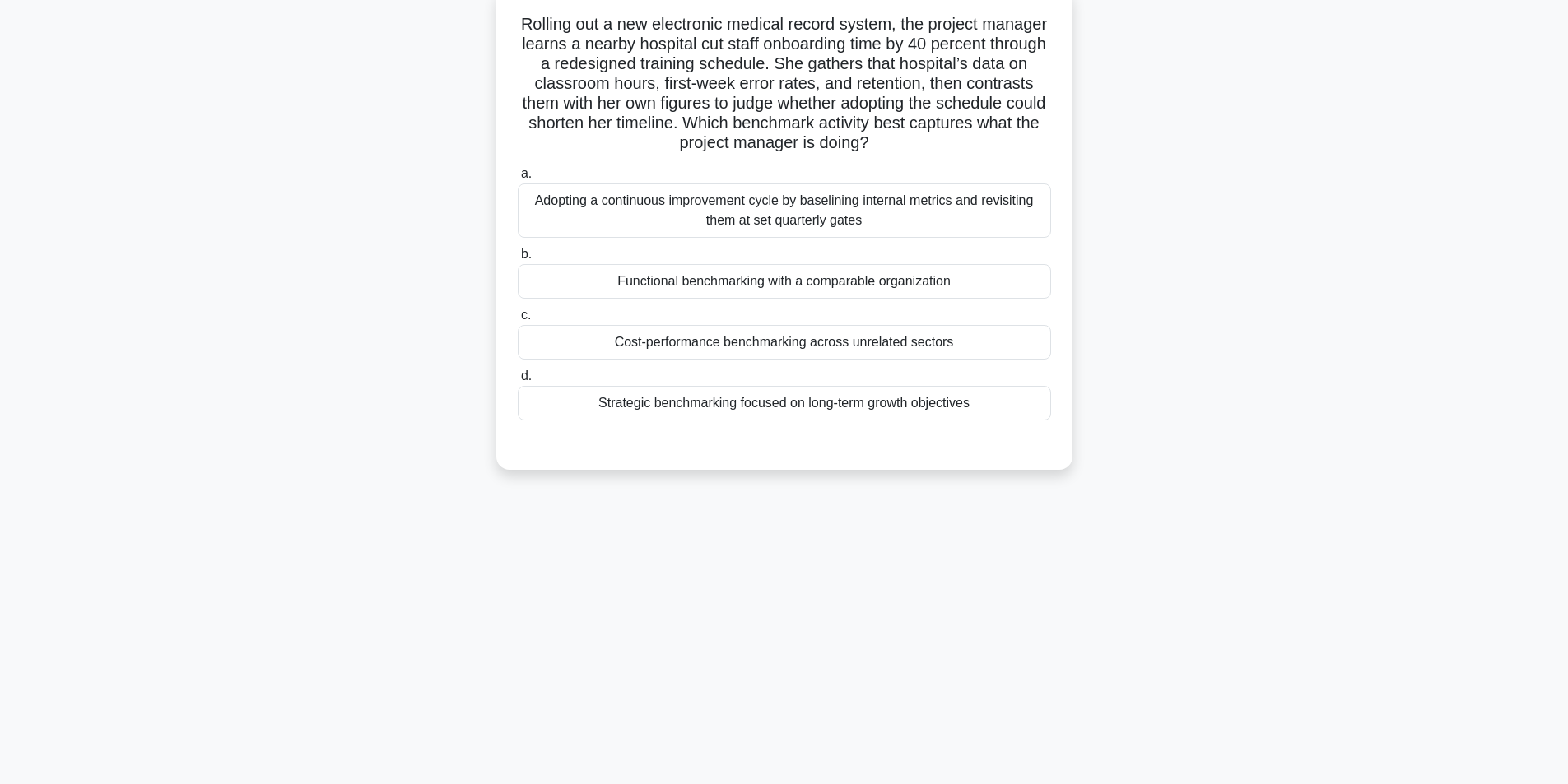
click at [855, 285] on div "Functional benchmarking with a comparable organization" at bounding box center [784, 281] width 533 height 34
click at [517, 260] on input "b. Functional benchmarking with a comparable organization" at bounding box center [517, 254] width 0 height 11
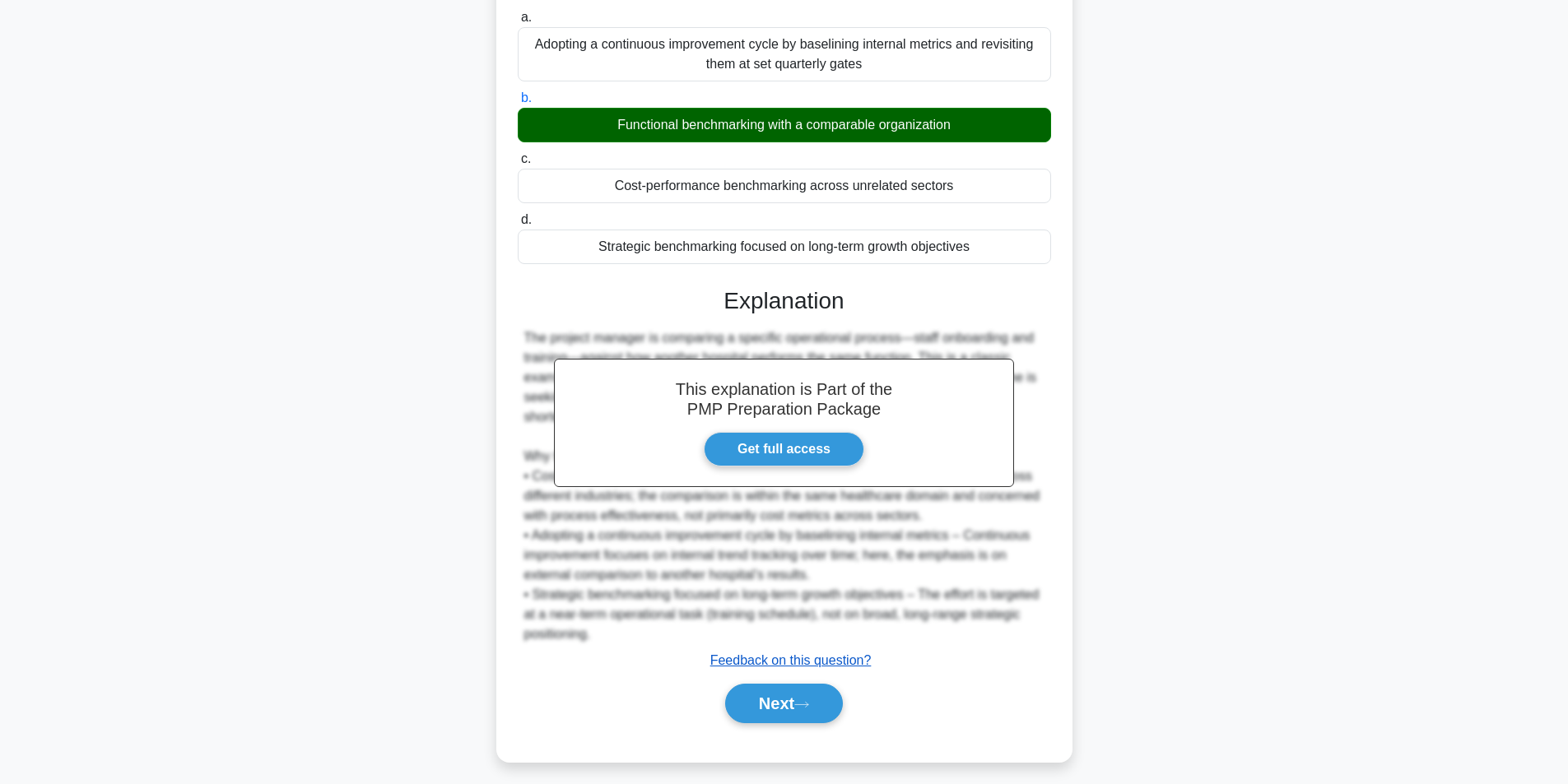
scroll to position [271, 0]
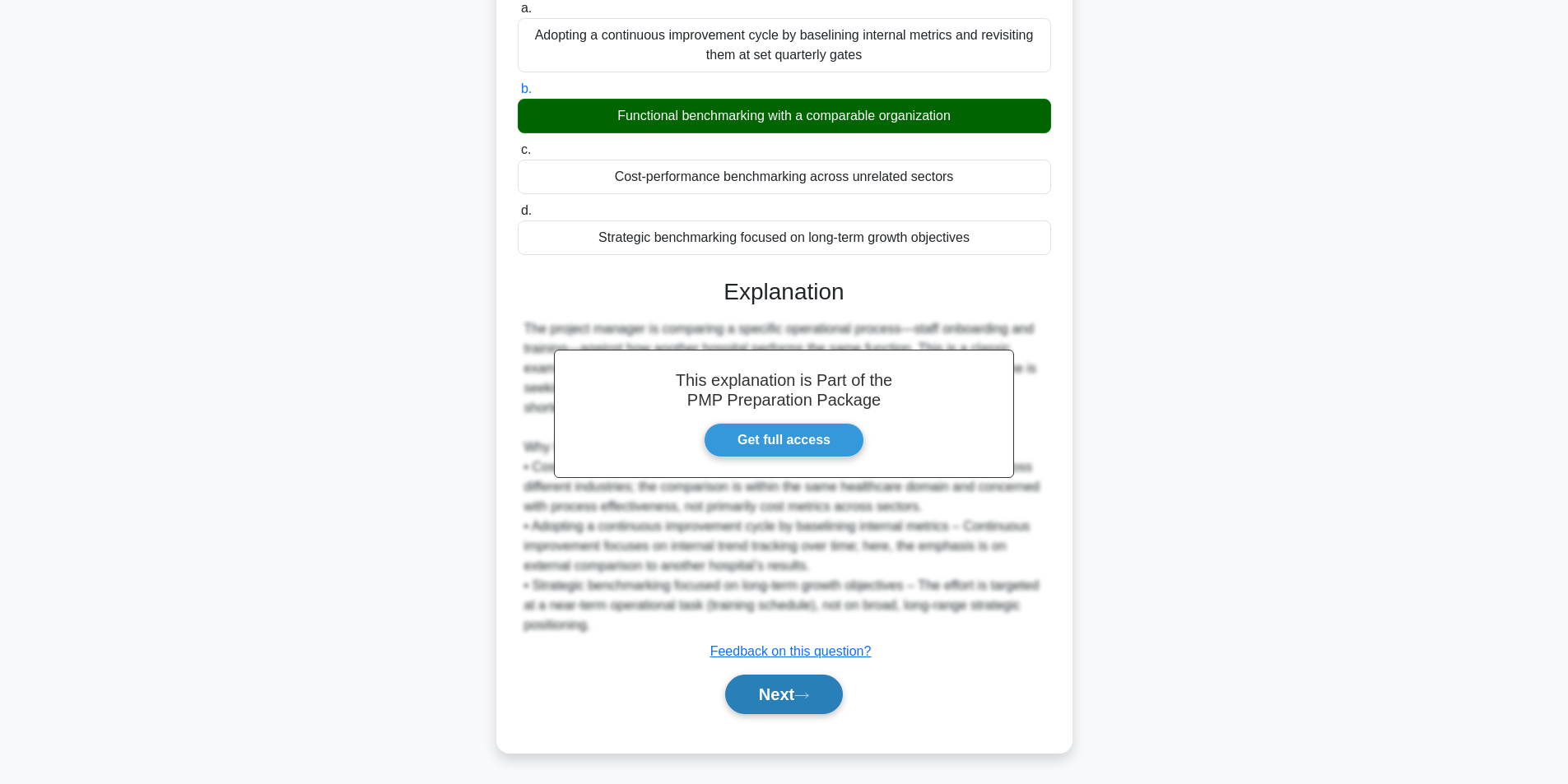
click at [778, 690] on button "Next" at bounding box center [784, 694] width 118 height 40
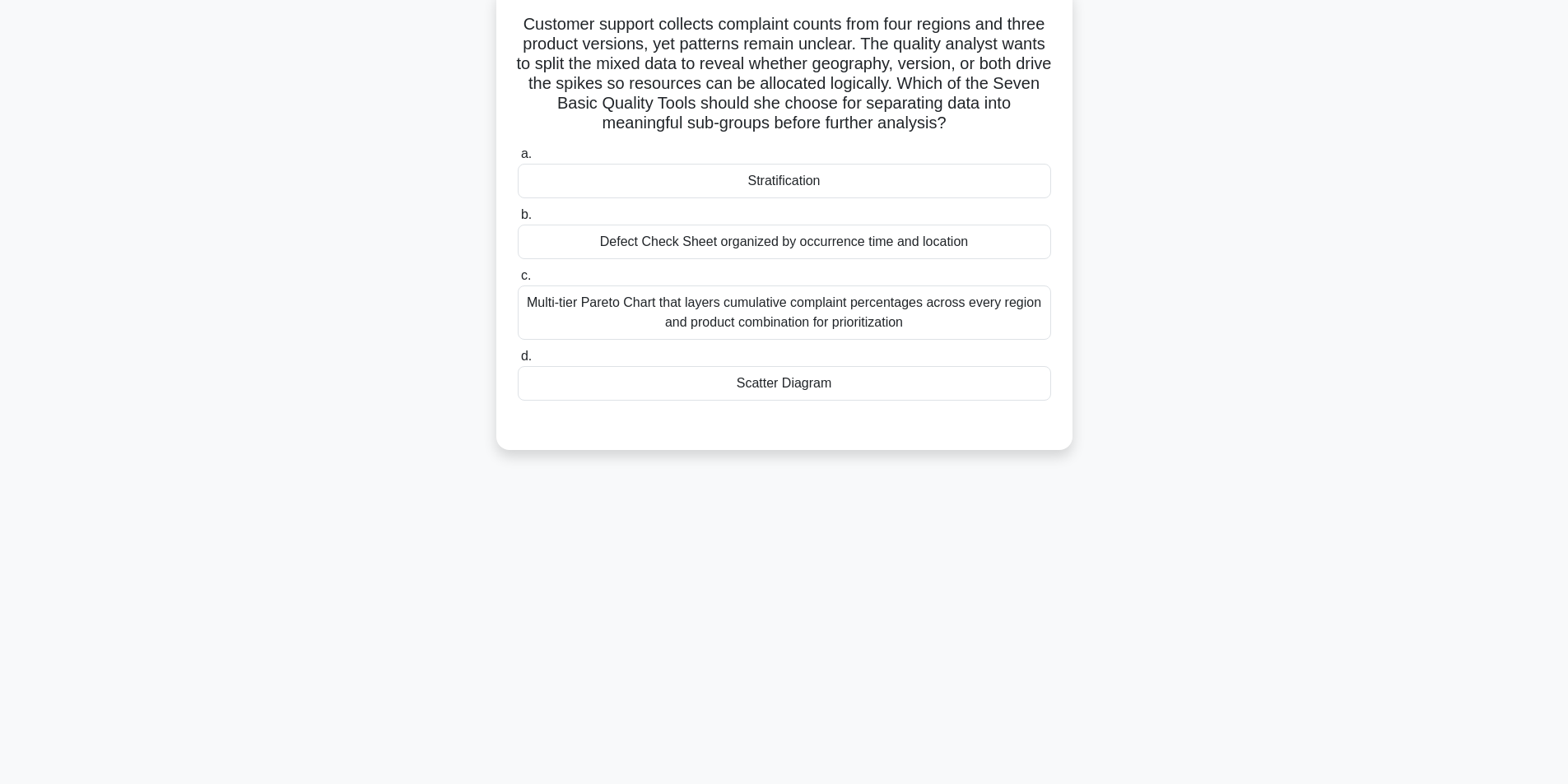
click at [815, 188] on div "Stratification" at bounding box center [784, 181] width 533 height 34
click at [517, 159] on input "a. Stratification" at bounding box center [517, 155] width 0 height 11
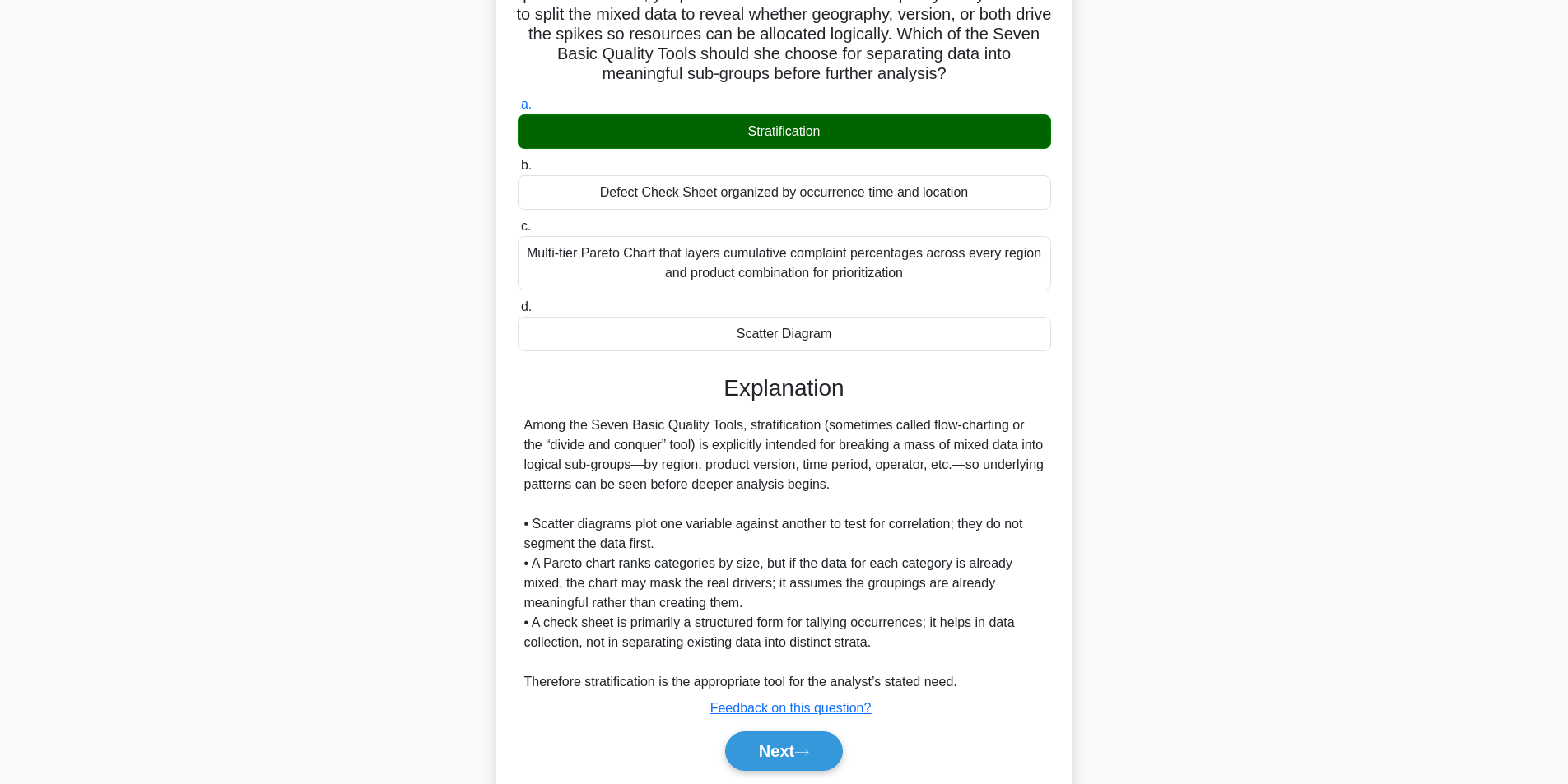
scroll to position [211, 0]
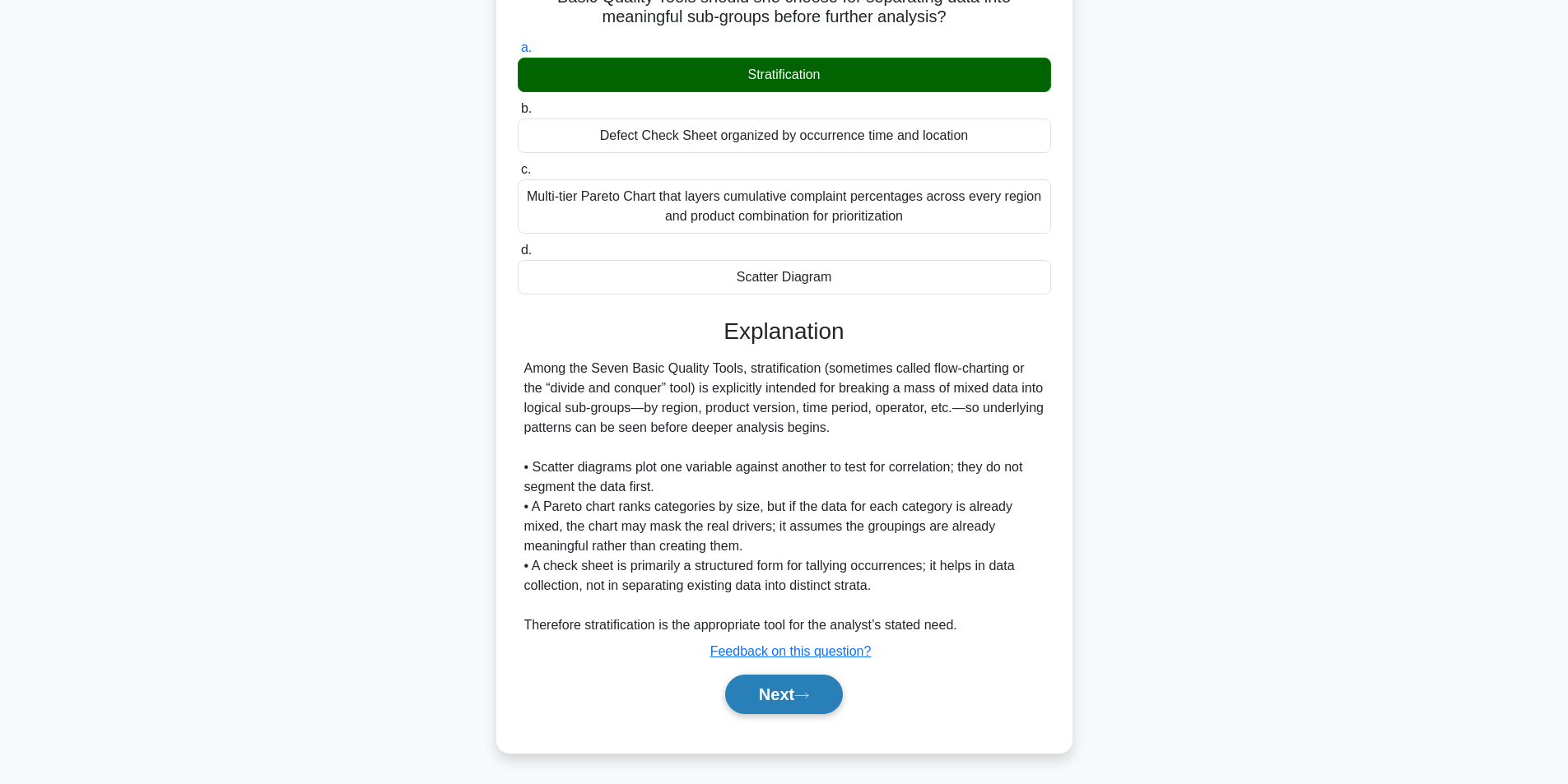
click at [780, 698] on button "Next" at bounding box center [784, 694] width 118 height 40
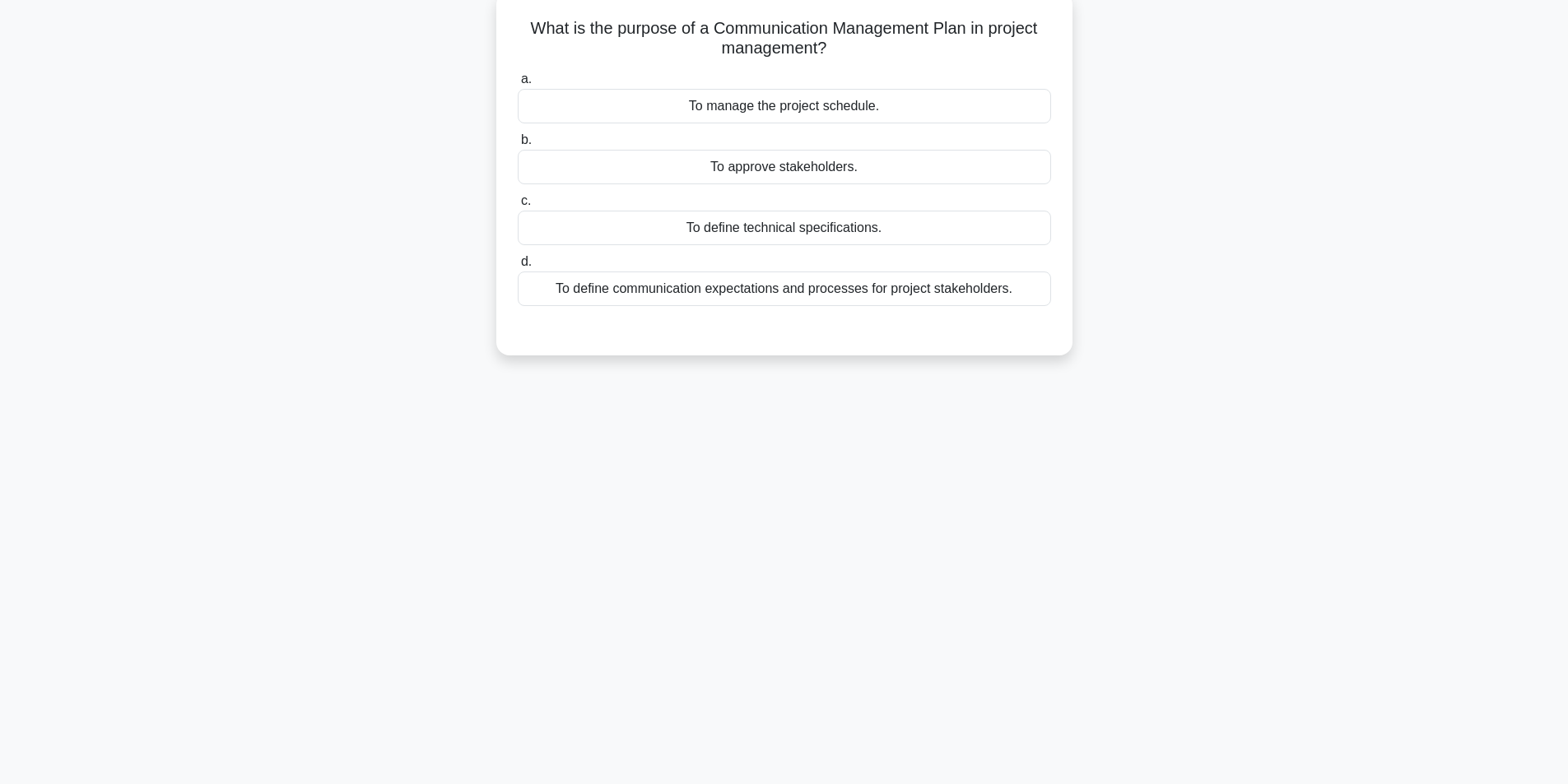
scroll to position [104, 0]
click at [824, 286] on div "To define communication expectations and processes for project stakeholders." at bounding box center [784, 284] width 533 height 34
click at [517, 263] on input "d. To define communication expectations and processes for project stakeholders." at bounding box center [517, 258] width 0 height 11
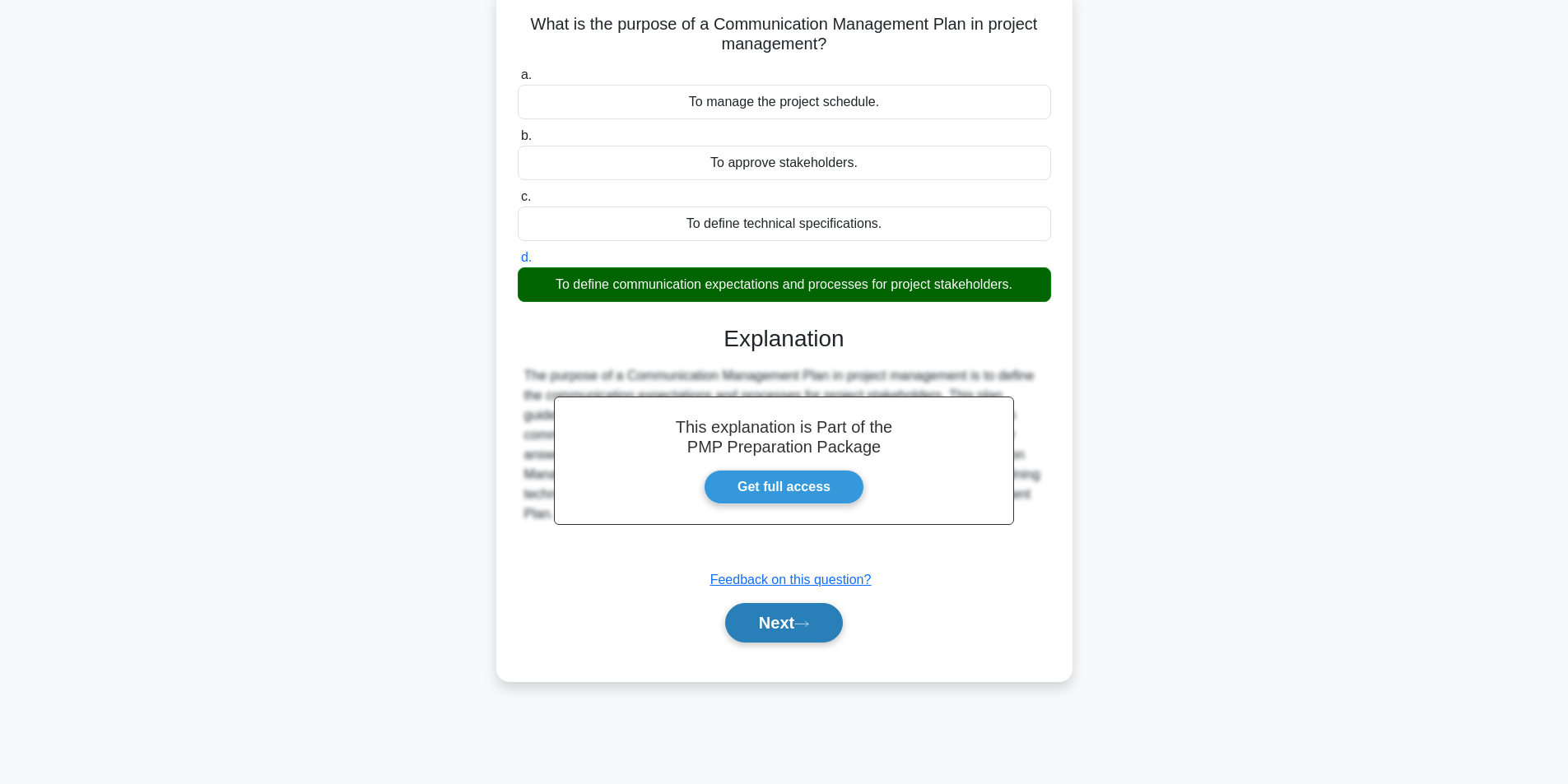
click at [757, 617] on button "Next" at bounding box center [784, 623] width 118 height 40
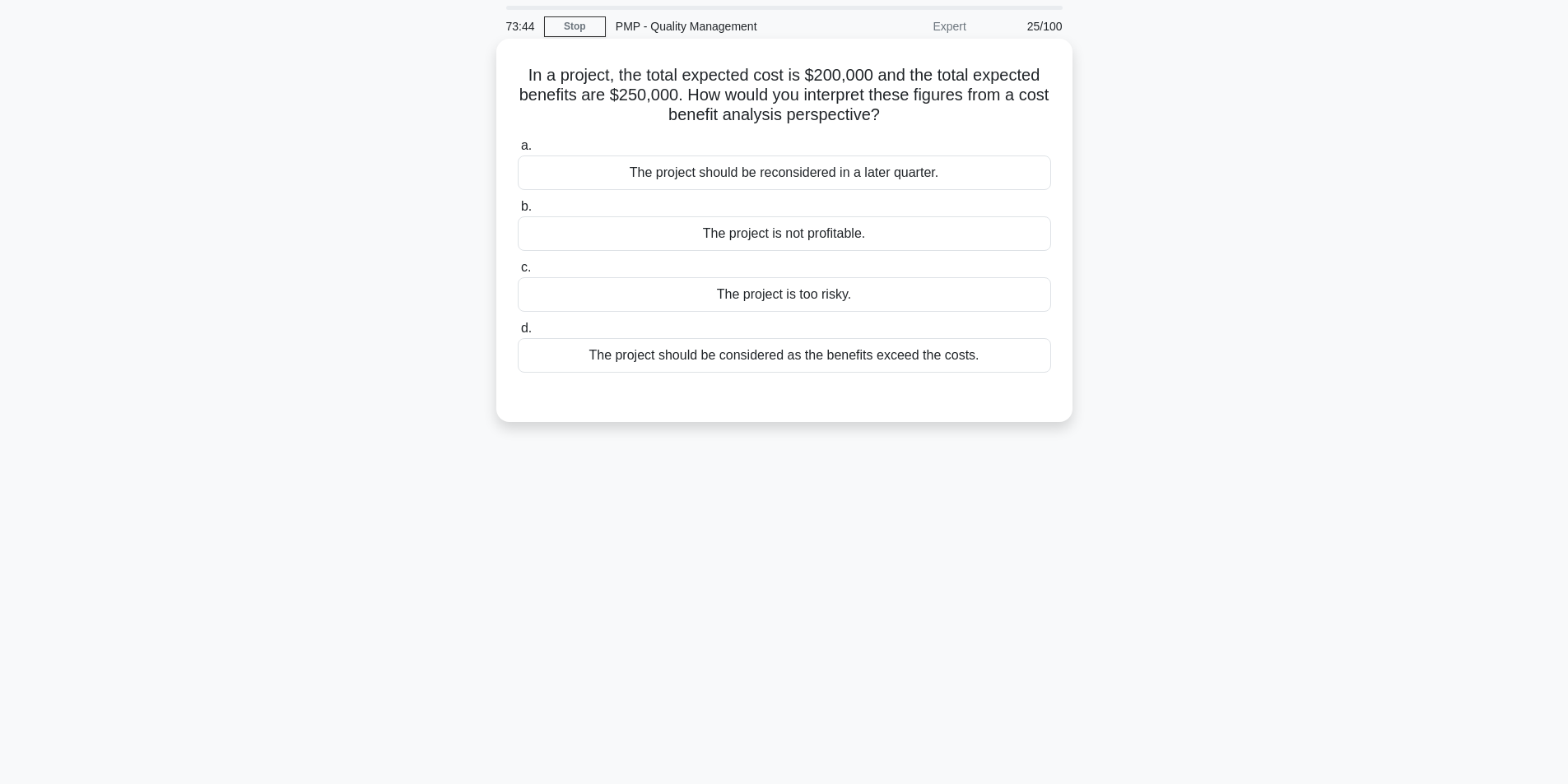
scroll to position [82, 0]
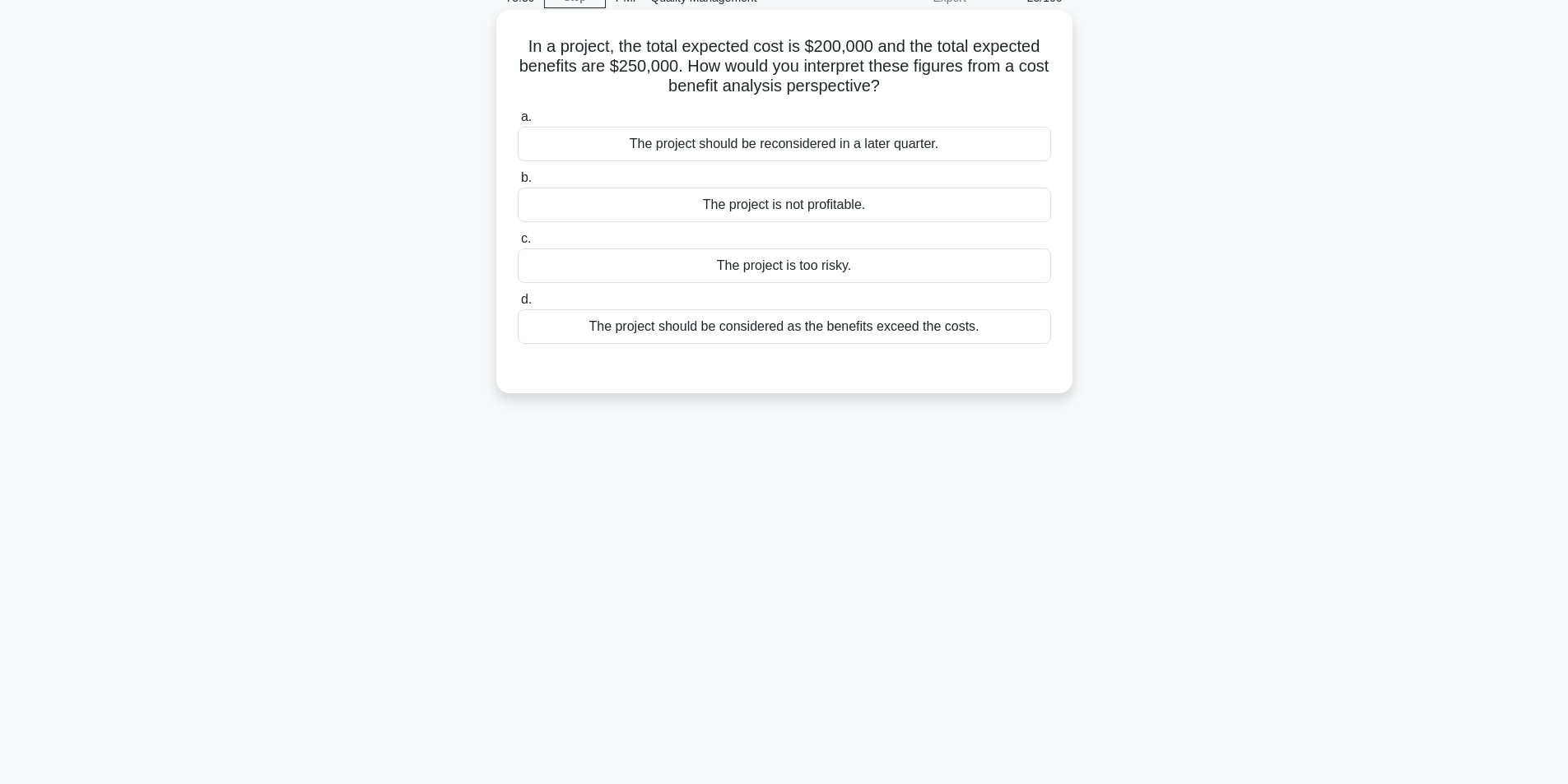
click at [790, 330] on div "The project should be considered as the benefits exceed the costs." at bounding box center [784, 326] width 533 height 34
click at [517, 305] on input "d. The project should be considered as the benefits exceed the costs." at bounding box center [517, 300] width 0 height 11
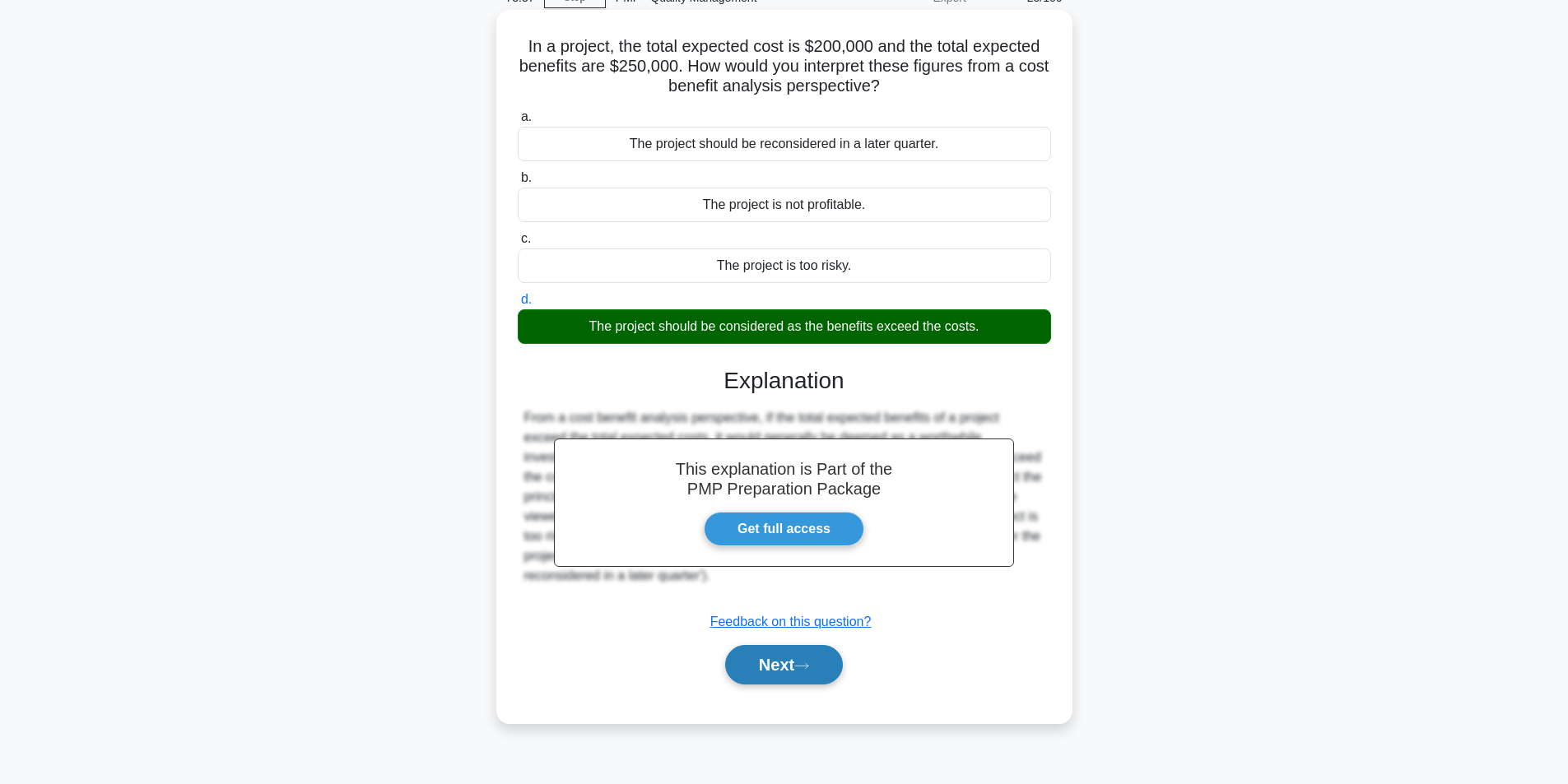
click at [762, 670] on button "Next" at bounding box center [784, 664] width 118 height 40
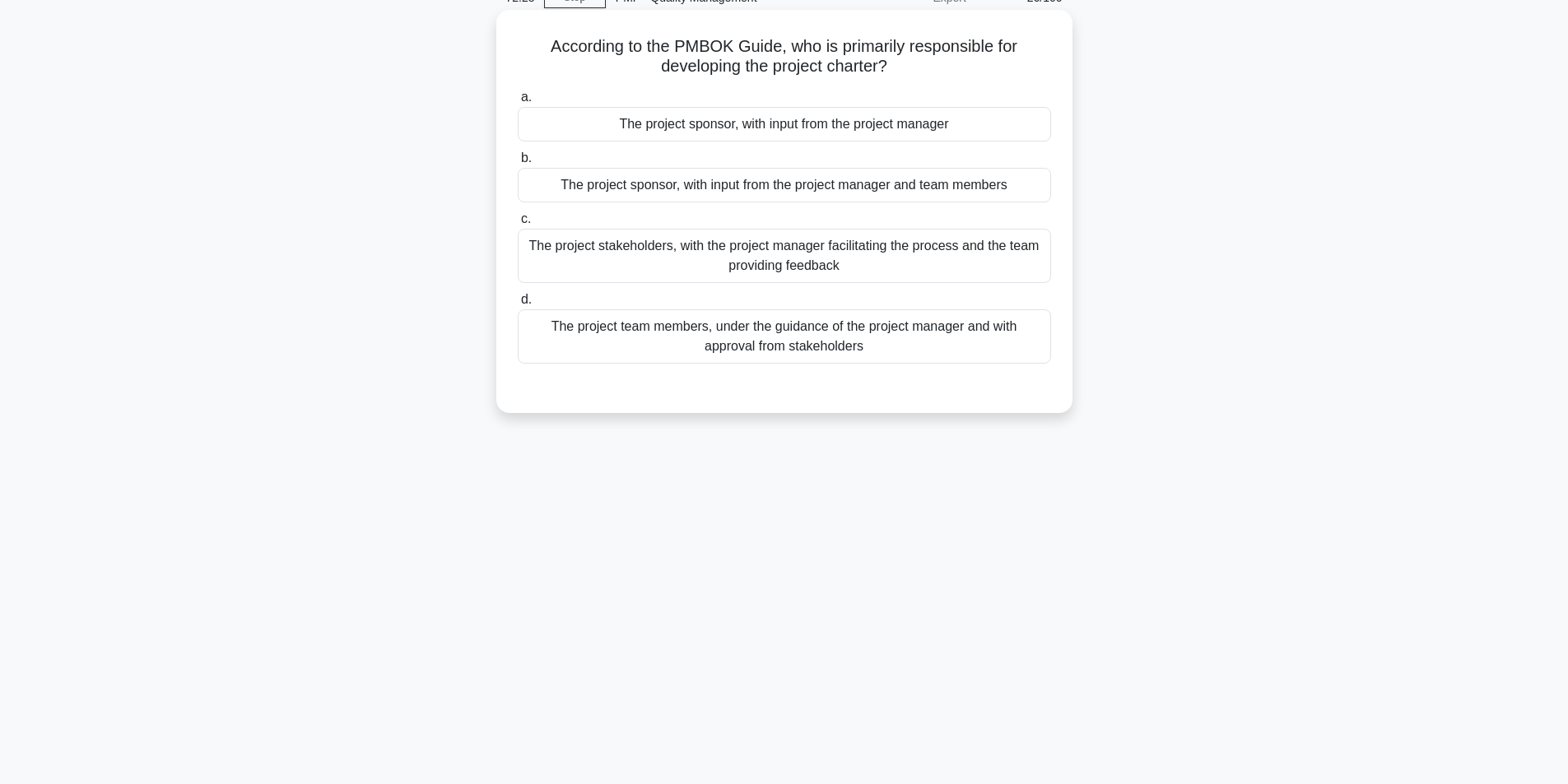
click at [799, 134] on div "The project sponsor, with input from the project manager" at bounding box center [784, 124] width 533 height 34
click at [517, 102] on input "a. The project sponsor, with input from the project manager" at bounding box center [517, 97] width 0 height 11
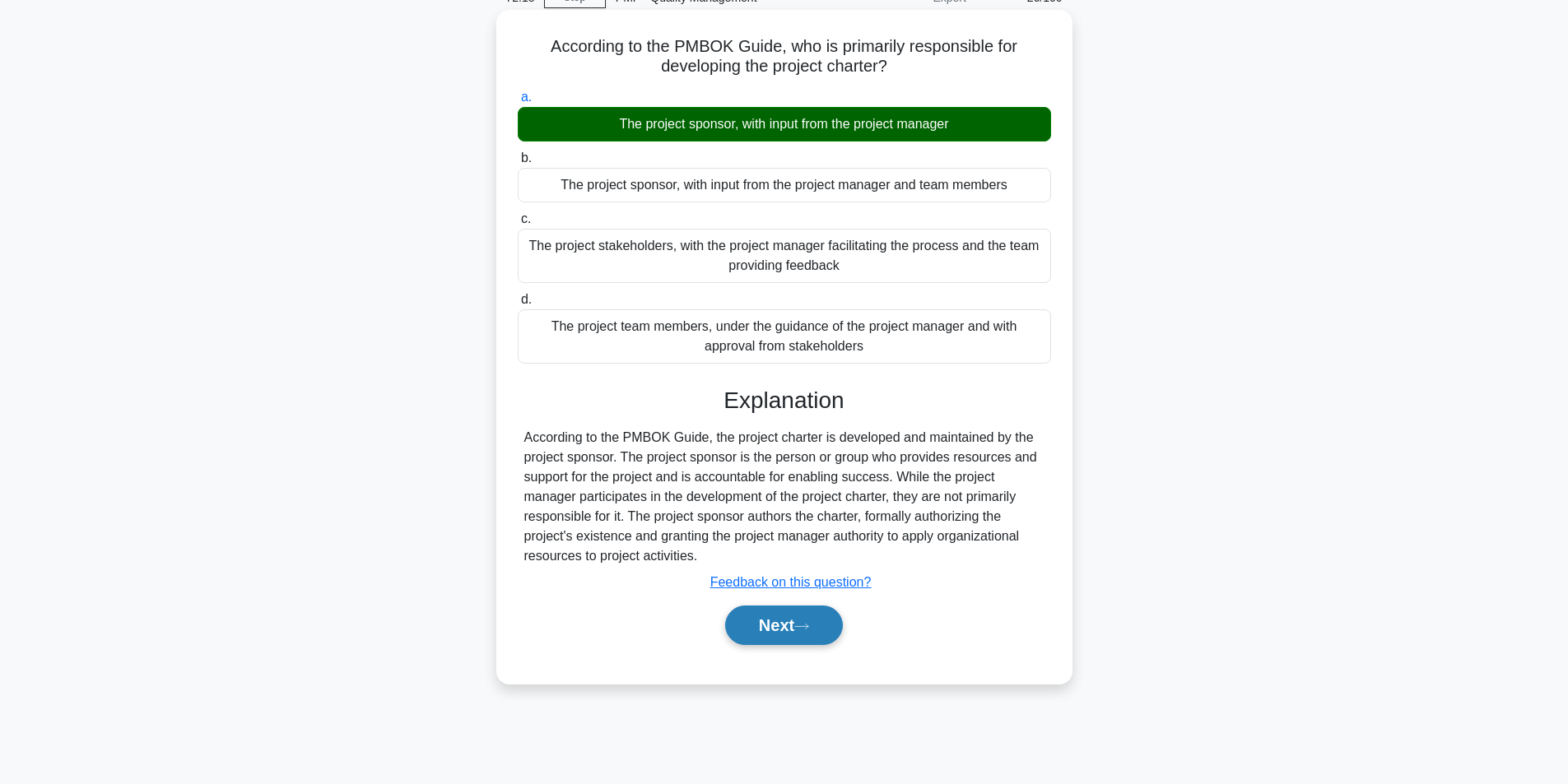
click at [748, 628] on button "Next" at bounding box center [784, 625] width 118 height 40
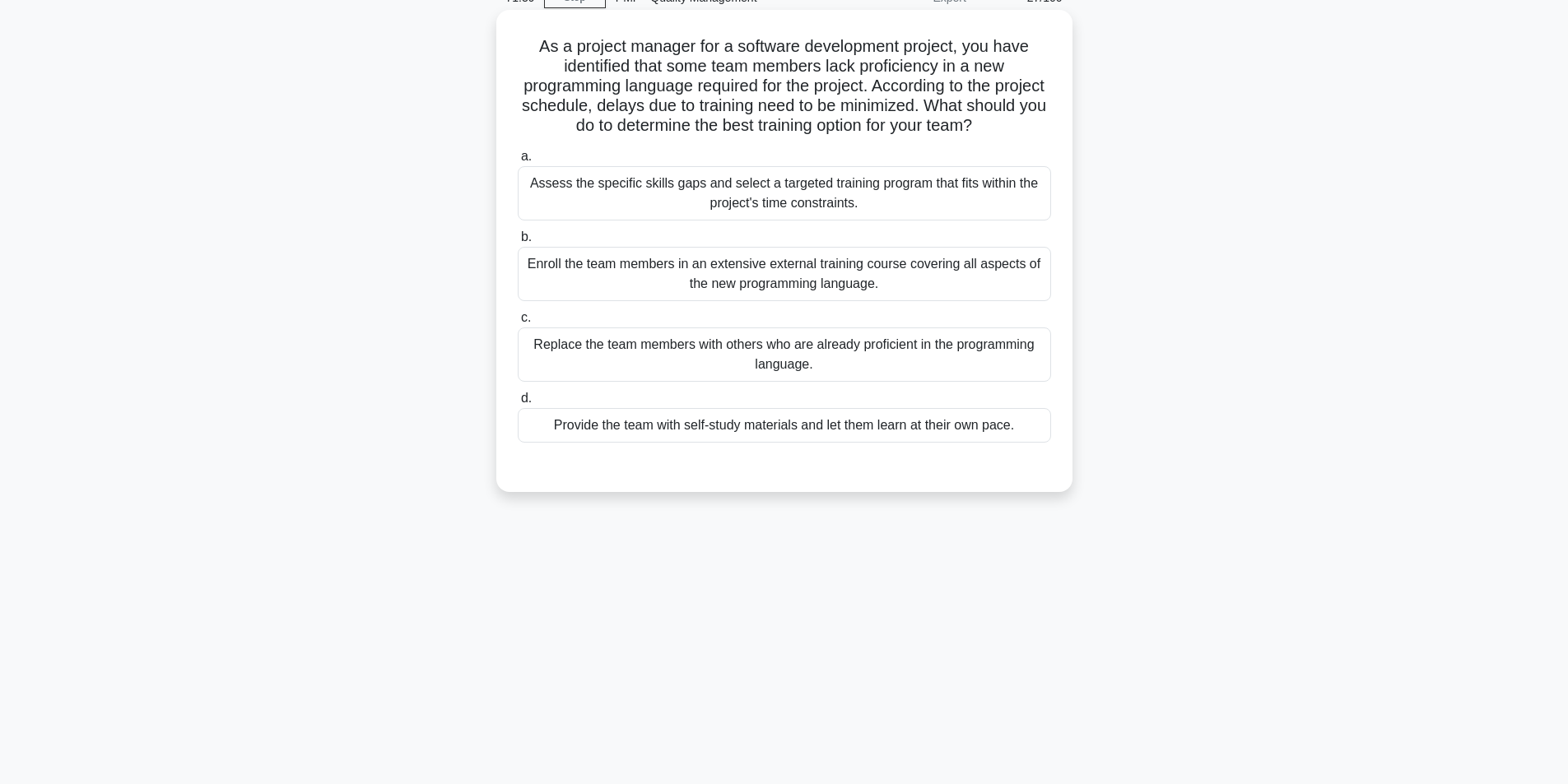
click at [808, 193] on div "Assess the specific skills gaps and select a targeted training program that fit…" at bounding box center [784, 193] width 533 height 54
click at [517, 162] on input "a. Assess the specific skills gaps and select a targeted training program that …" at bounding box center [517, 156] width 0 height 11
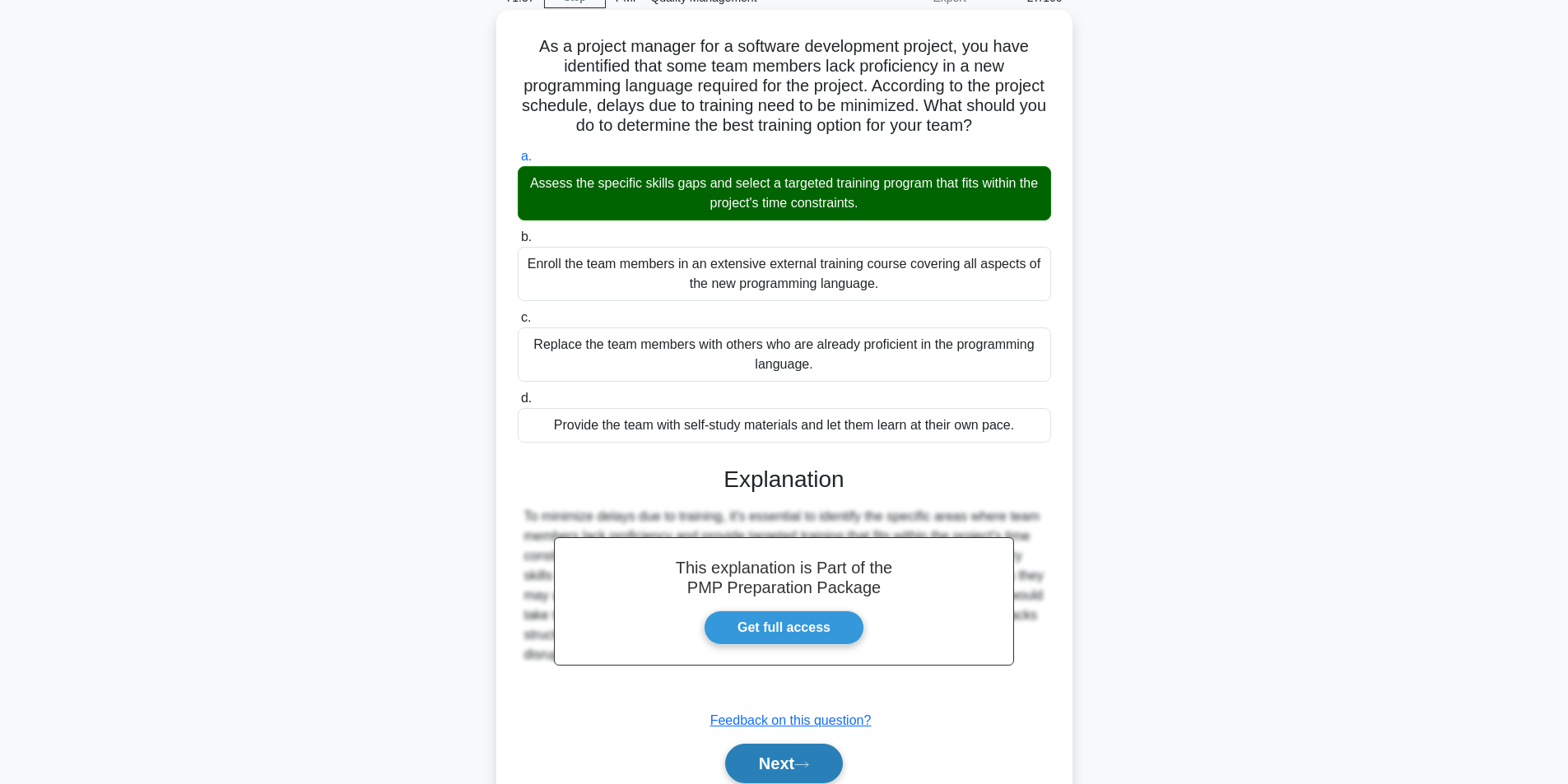
click at [795, 767] on button "Next" at bounding box center [784, 763] width 118 height 40
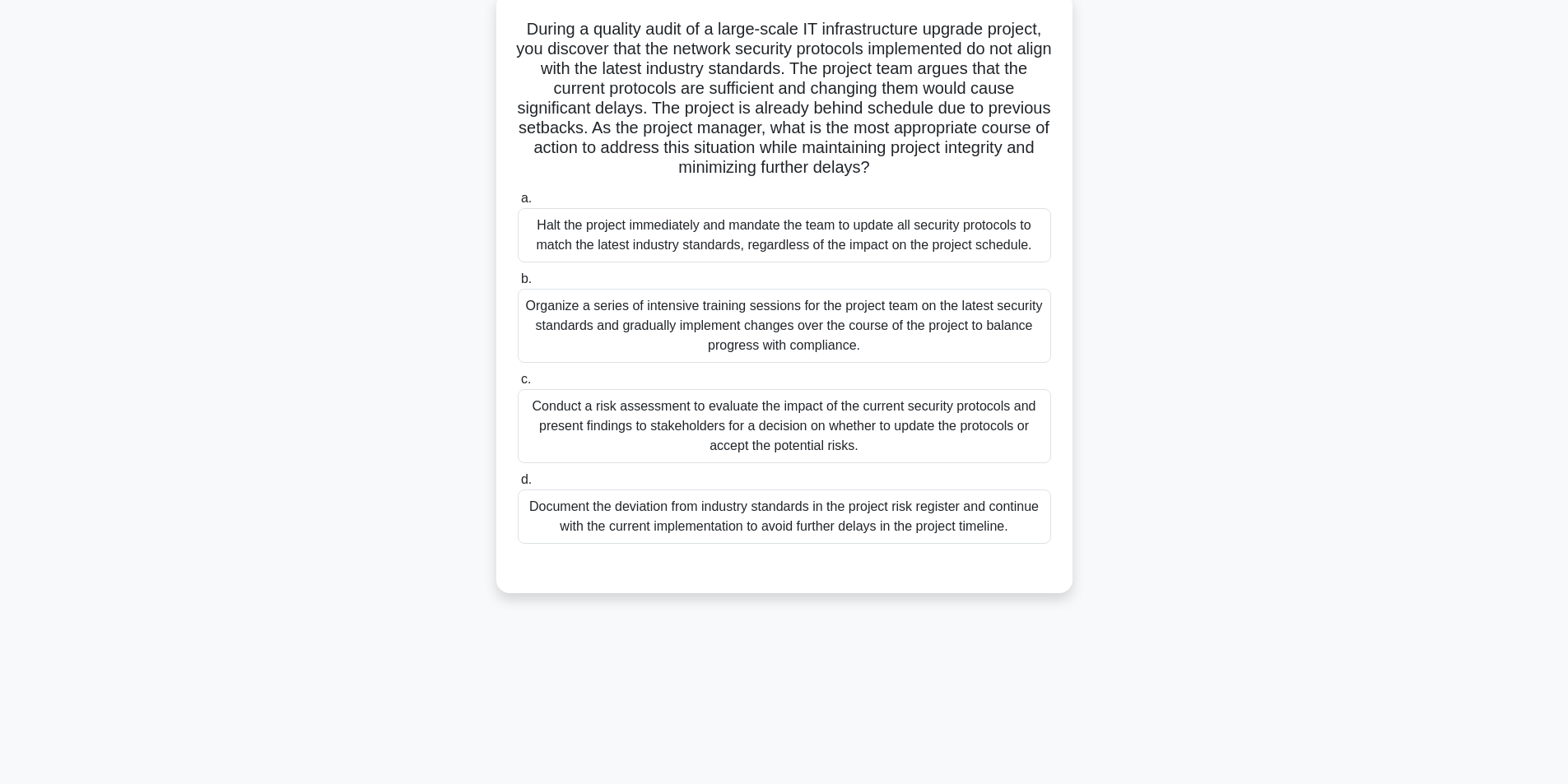
scroll to position [104, 0]
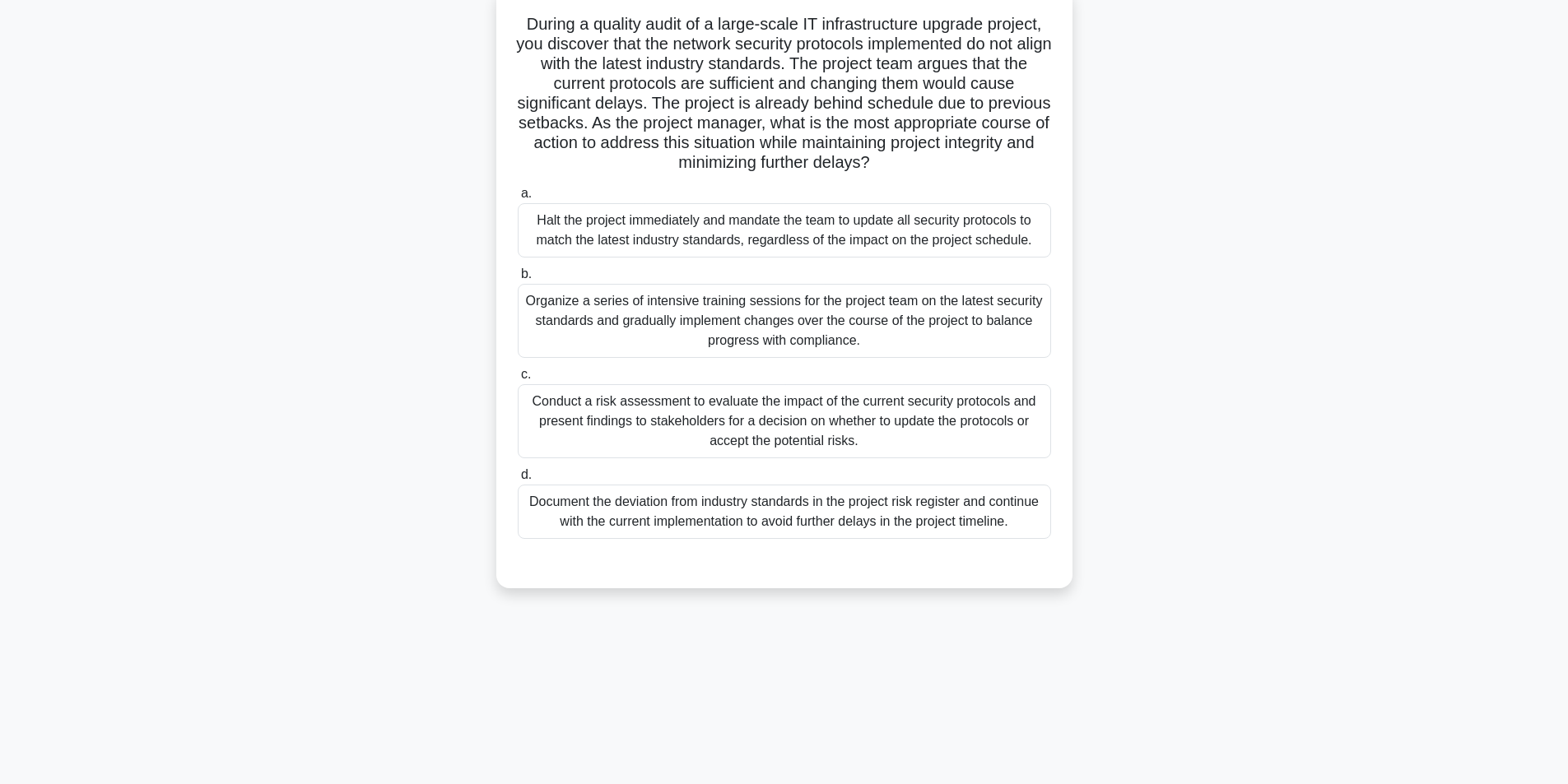
click at [782, 427] on div "Conduct a risk assessment to evaluate the impact of the current security protoc…" at bounding box center [784, 421] width 533 height 74
click at [517, 380] on input "c. Conduct a risk assessment to evaluate the impact of the current security pro…" at bounding box center [517, 375] width 0 height 11
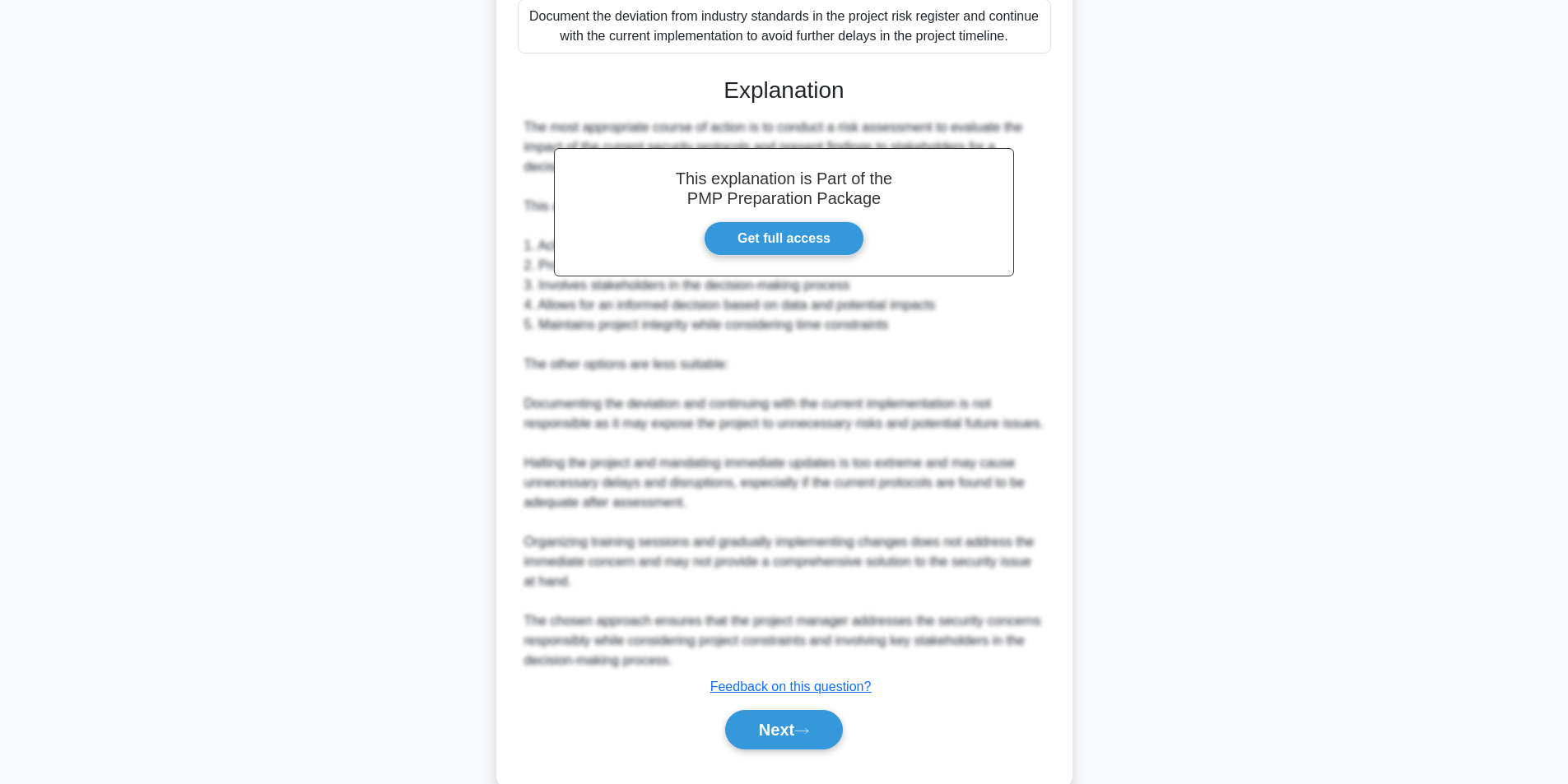
scroll to position [626, 0]
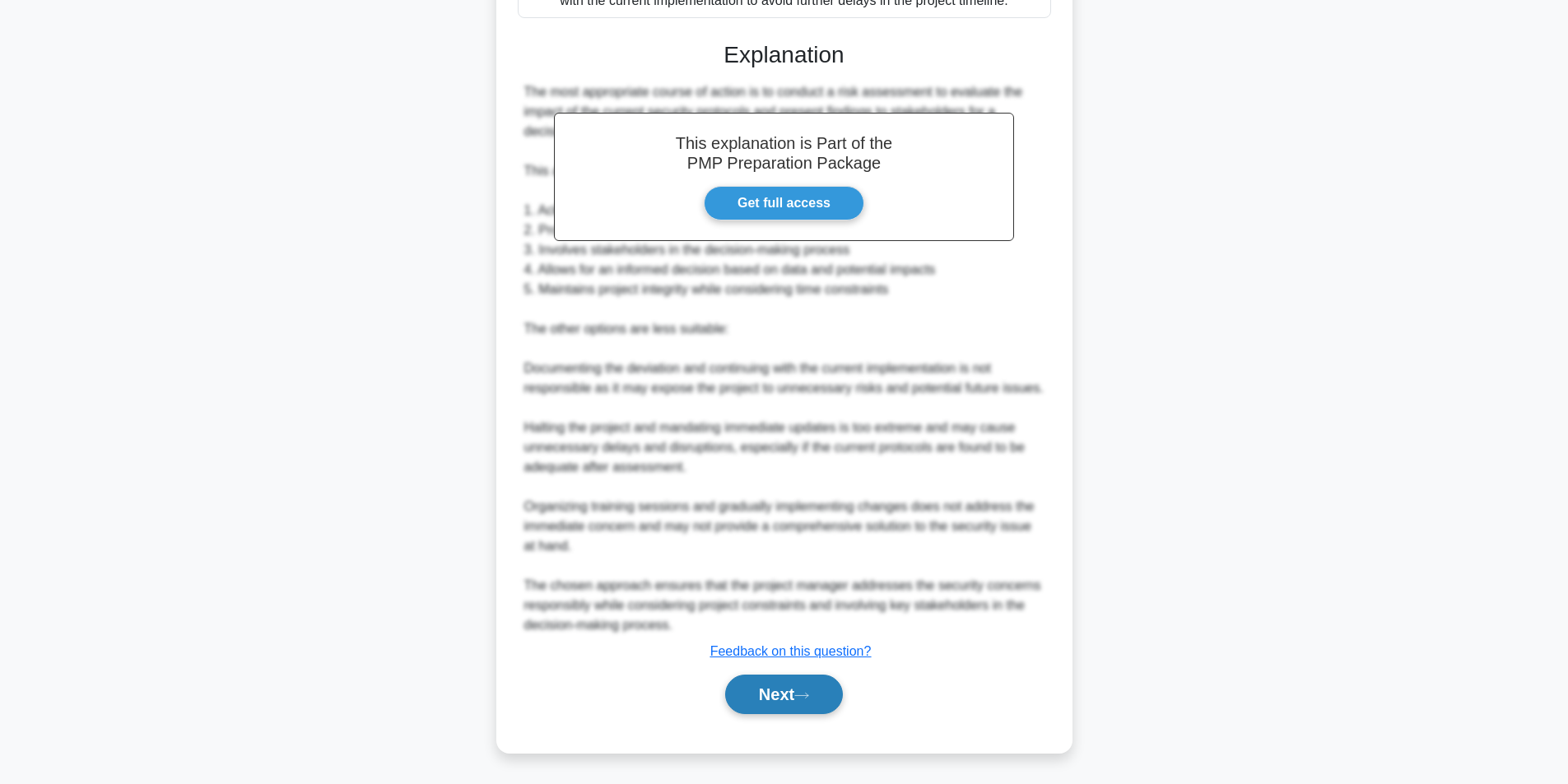
click at [766, 700] on button "Next" at bounding box center [784, 694] width 118 height 40
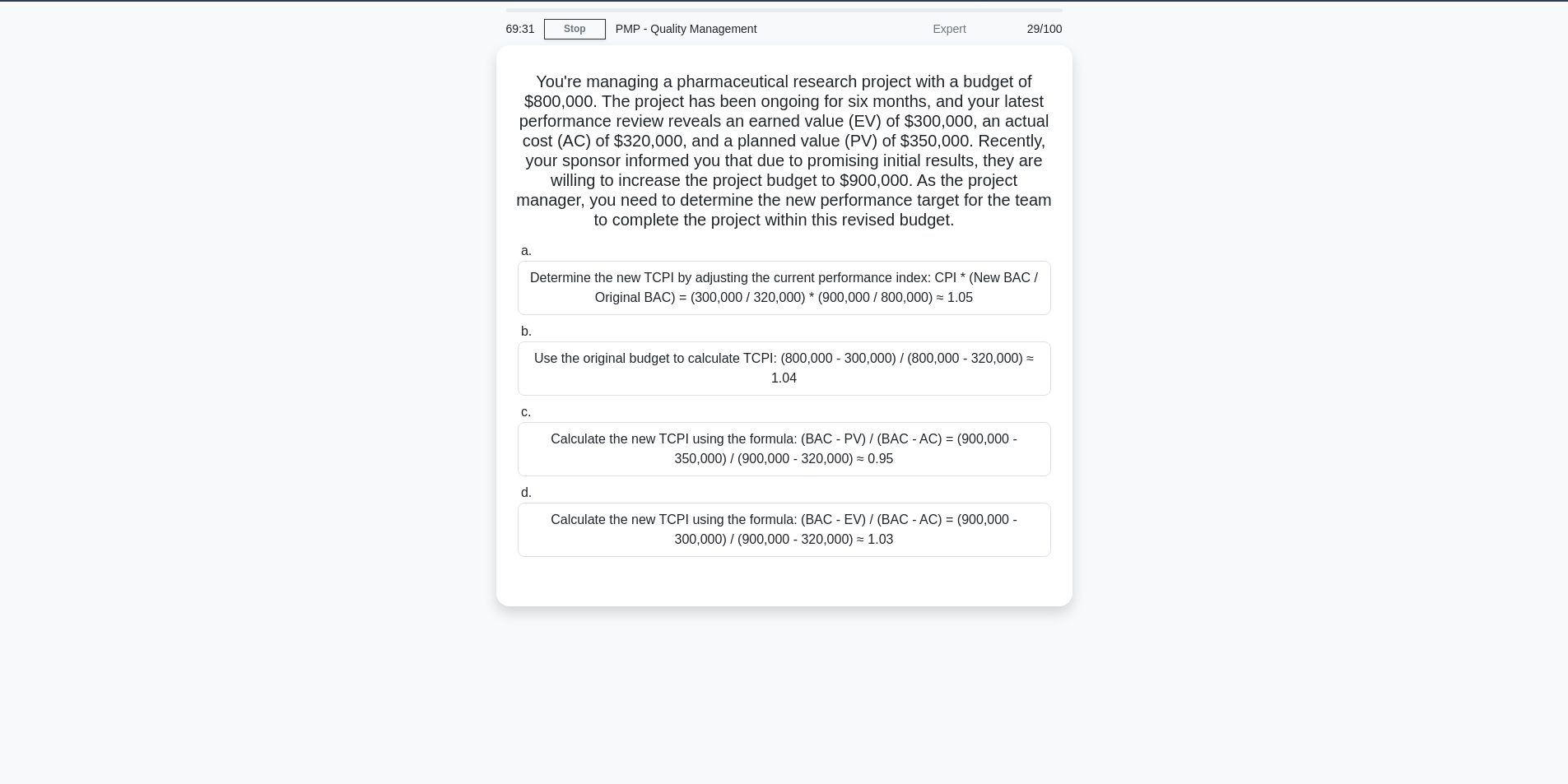
scroll to position [22, 0]
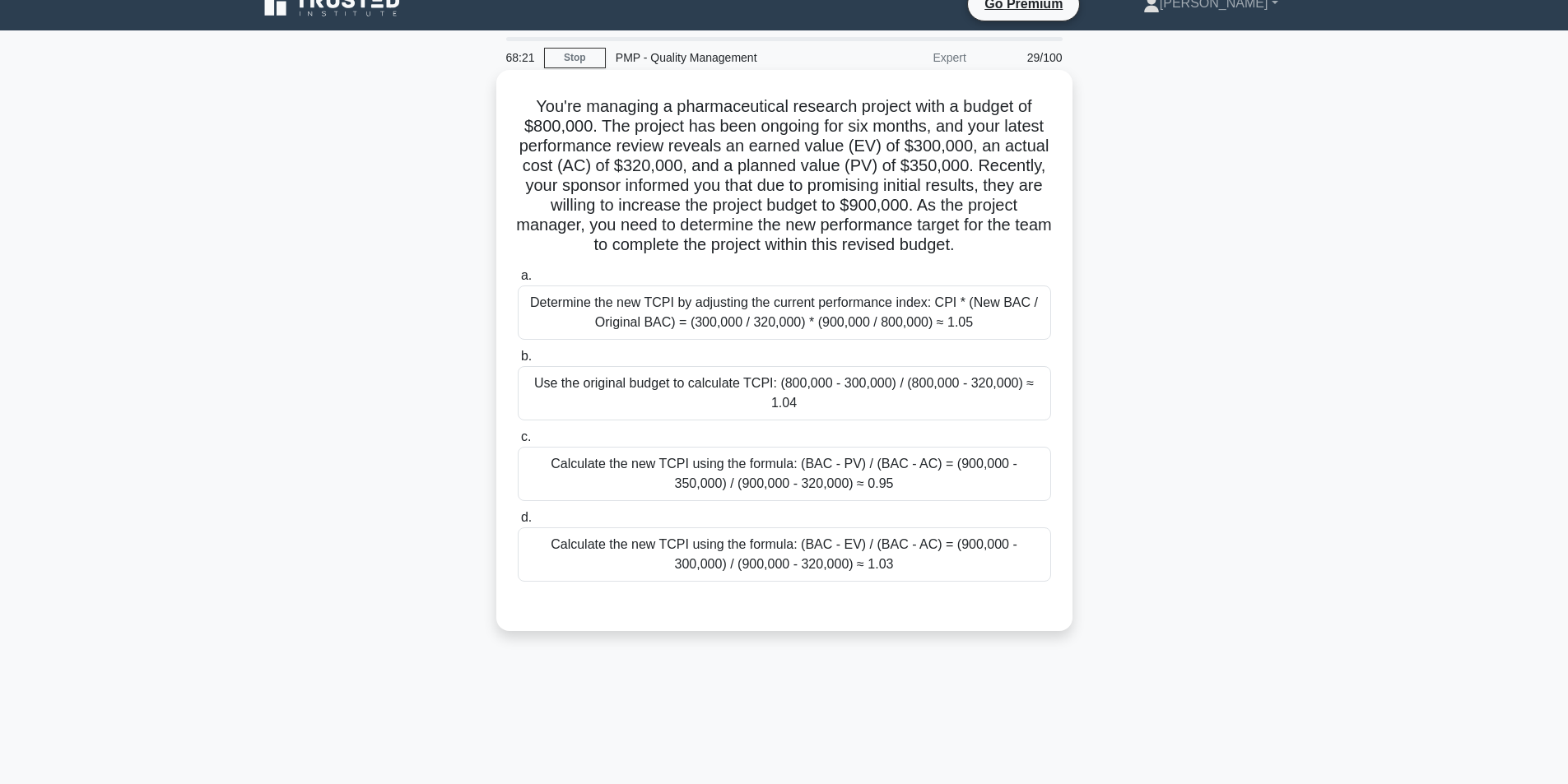
click at [811, 545] on div "Calculate the new TCPI using the formula: (BAC - EV) / (BAC - AC) = (900,000 - …" at bounding box center [784, 554] width 533 height 54
click at [517, 523] on input "d. Calculate the new TCPI using the formula: (BAC - EV) / (BAC - AC) = (900,000…" at bounding box center [517, 518] width 0 height 11
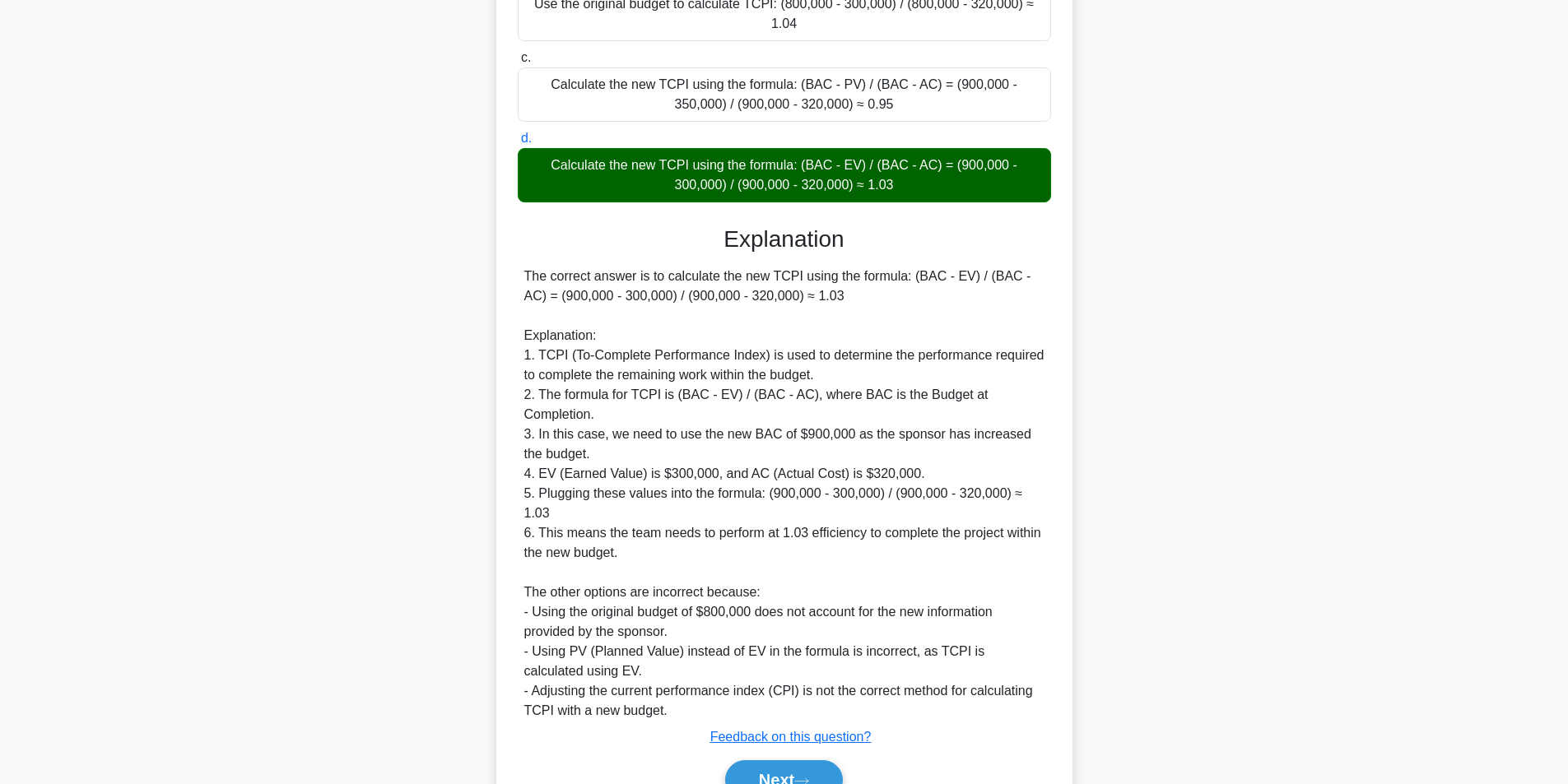
scroll to position [429, 0]
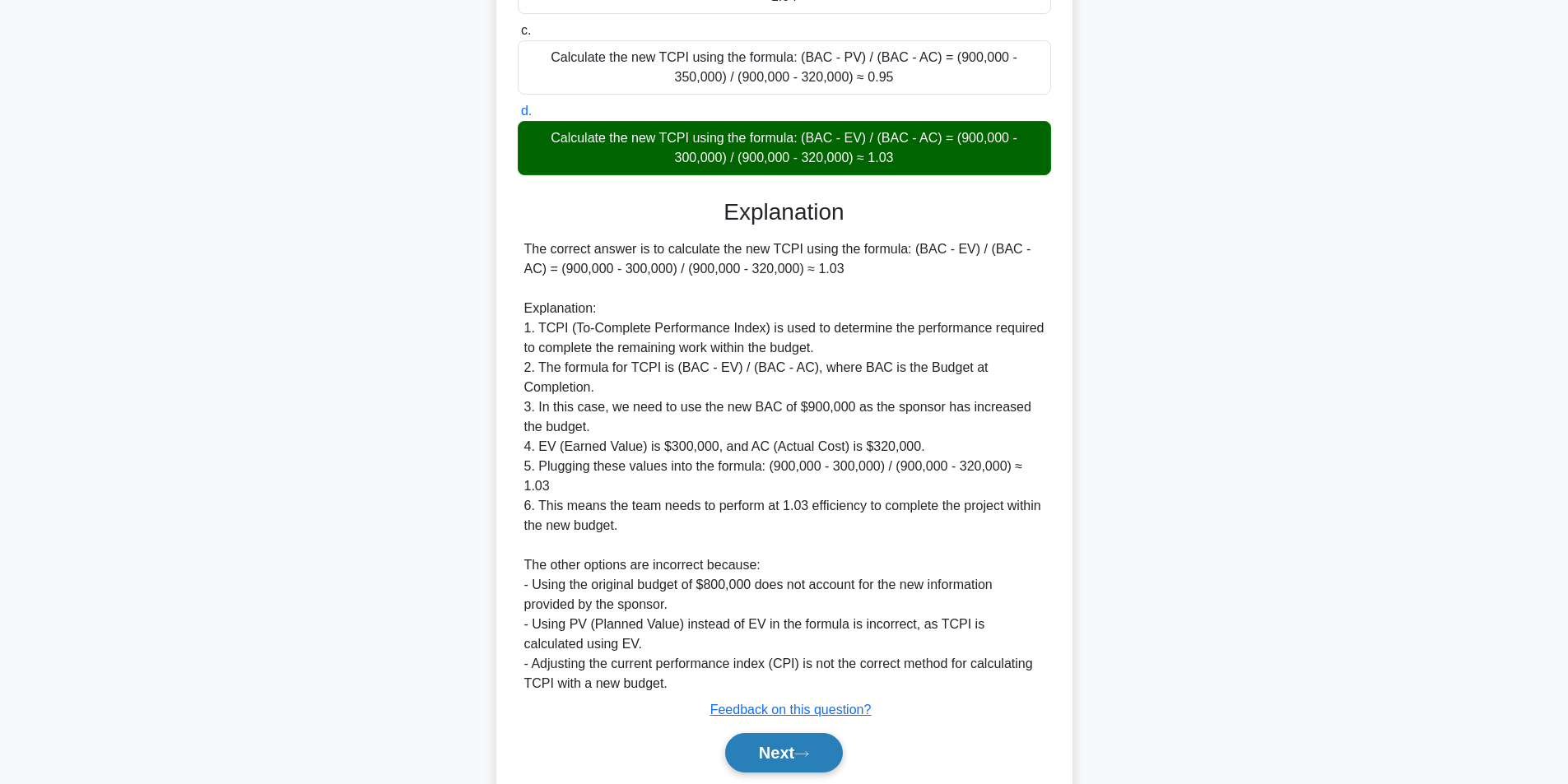
click at [775, 733] on button "Next" at bounding box center [784, 753] width 118 height 40
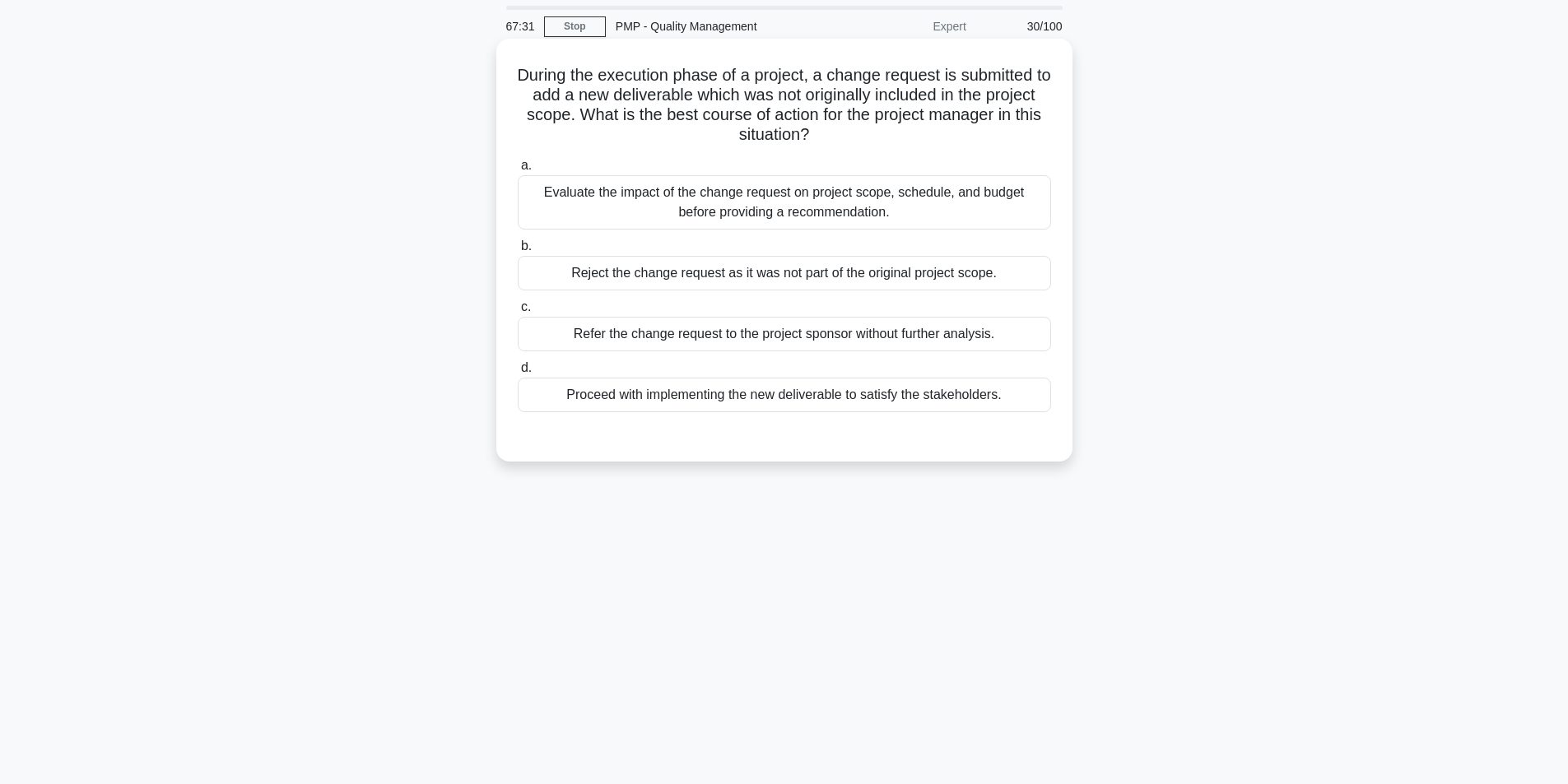
scroll to position [82, 0]
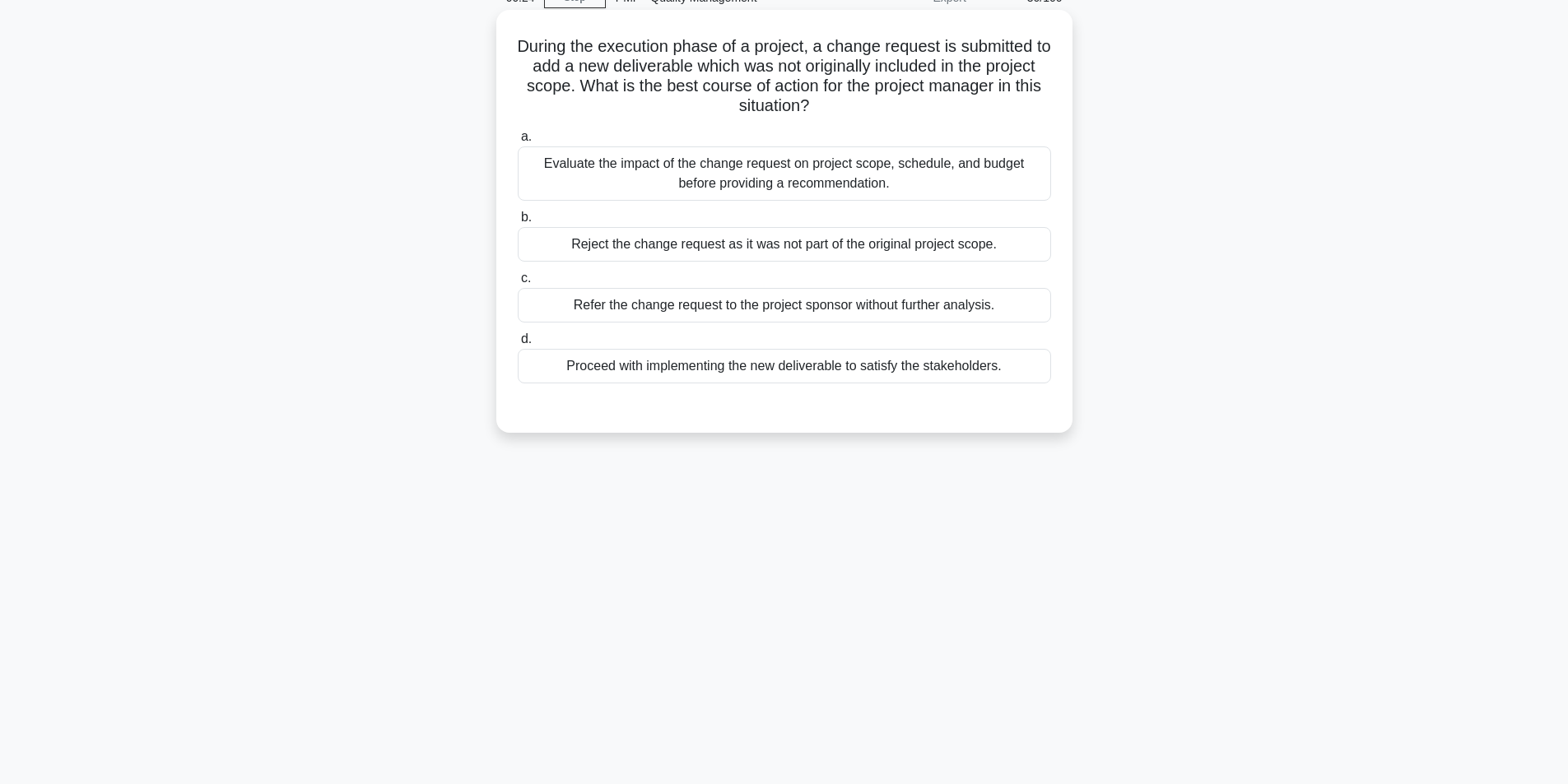
click at [834, 362] on div "Proceed with implementing the new deliverable to satisfy the stakeholders." at bounding box center [784, 366] width 533 height 34
click at [517, 344] on input "d. Proceed with implementing the new deliverable to satisfy the stakeholders." at bounding box center [517, 339] width 0 height 11
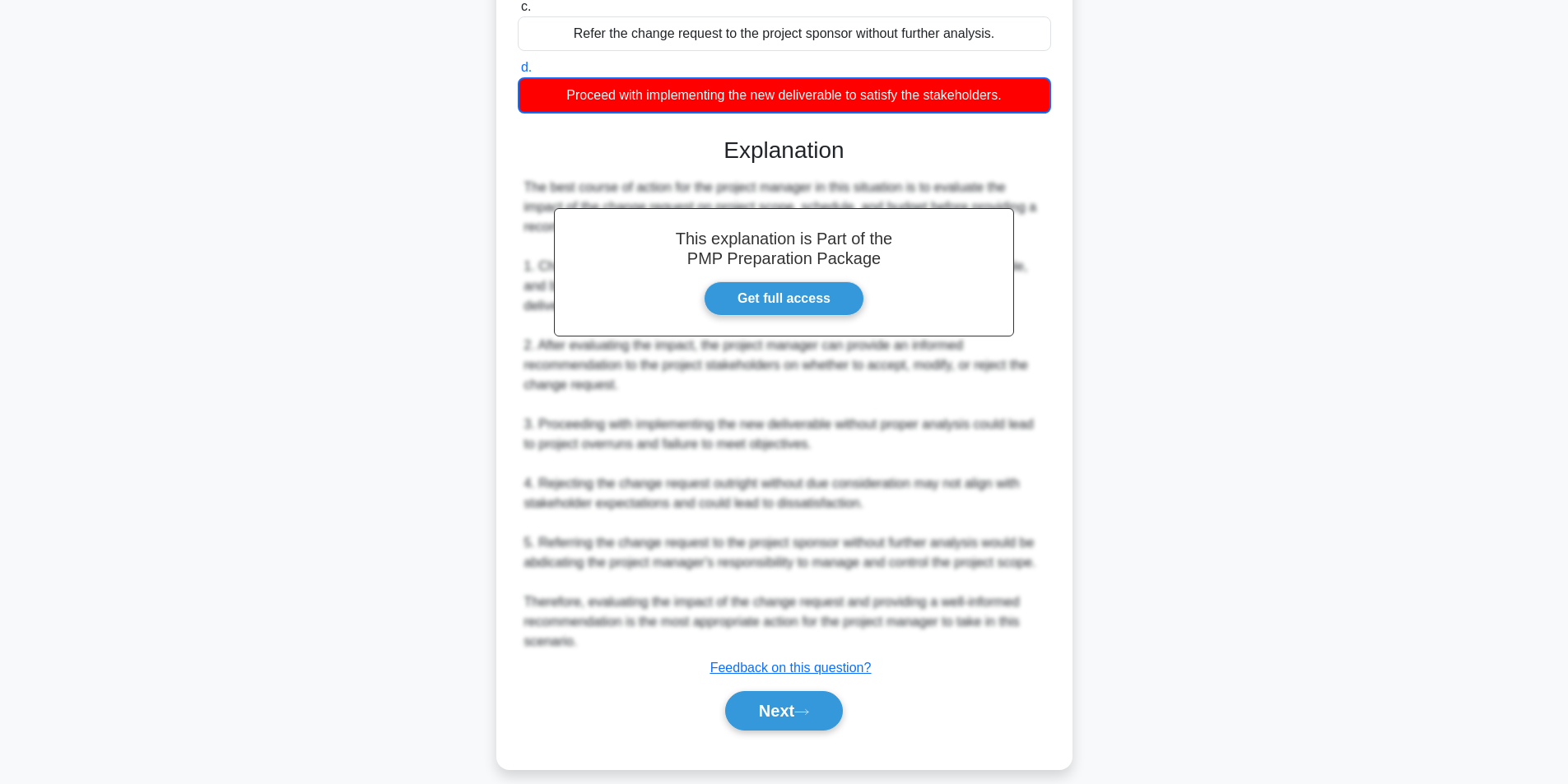
scroll to position [371, 0]
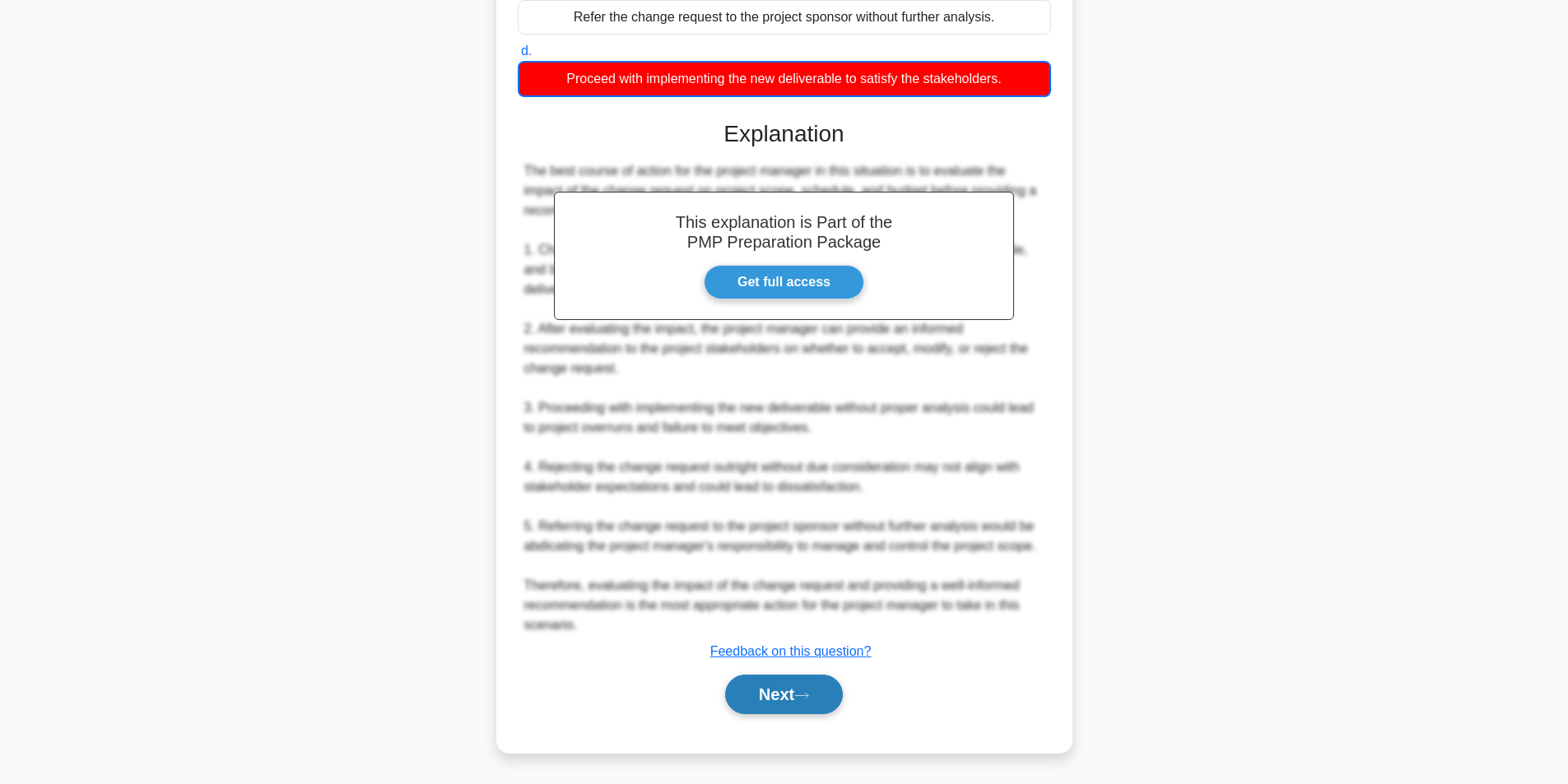
click at [749, 689] on button "Next" at bounding box center [784, 694] width 118 height 40
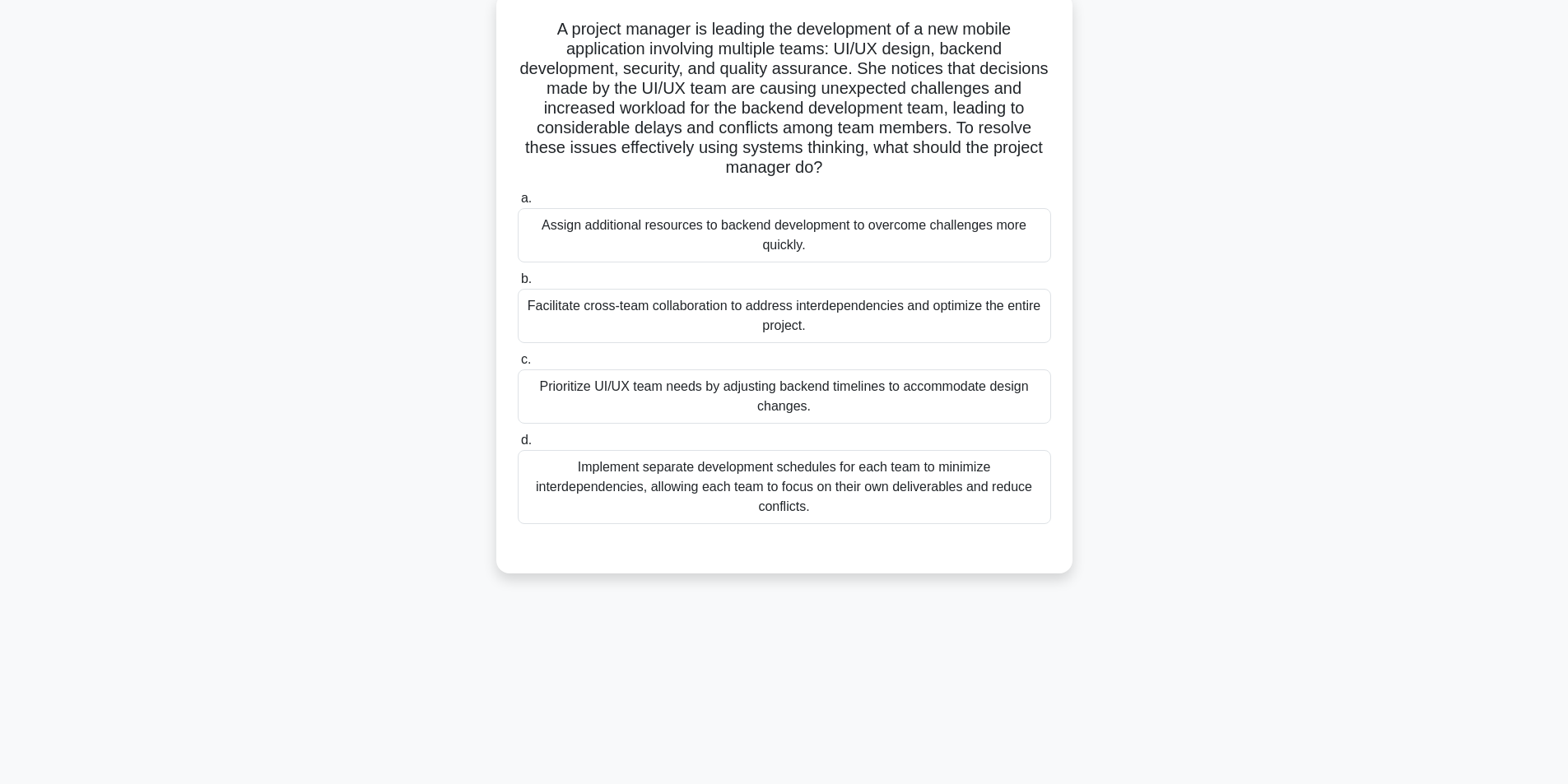
scroll to position [104, 0]
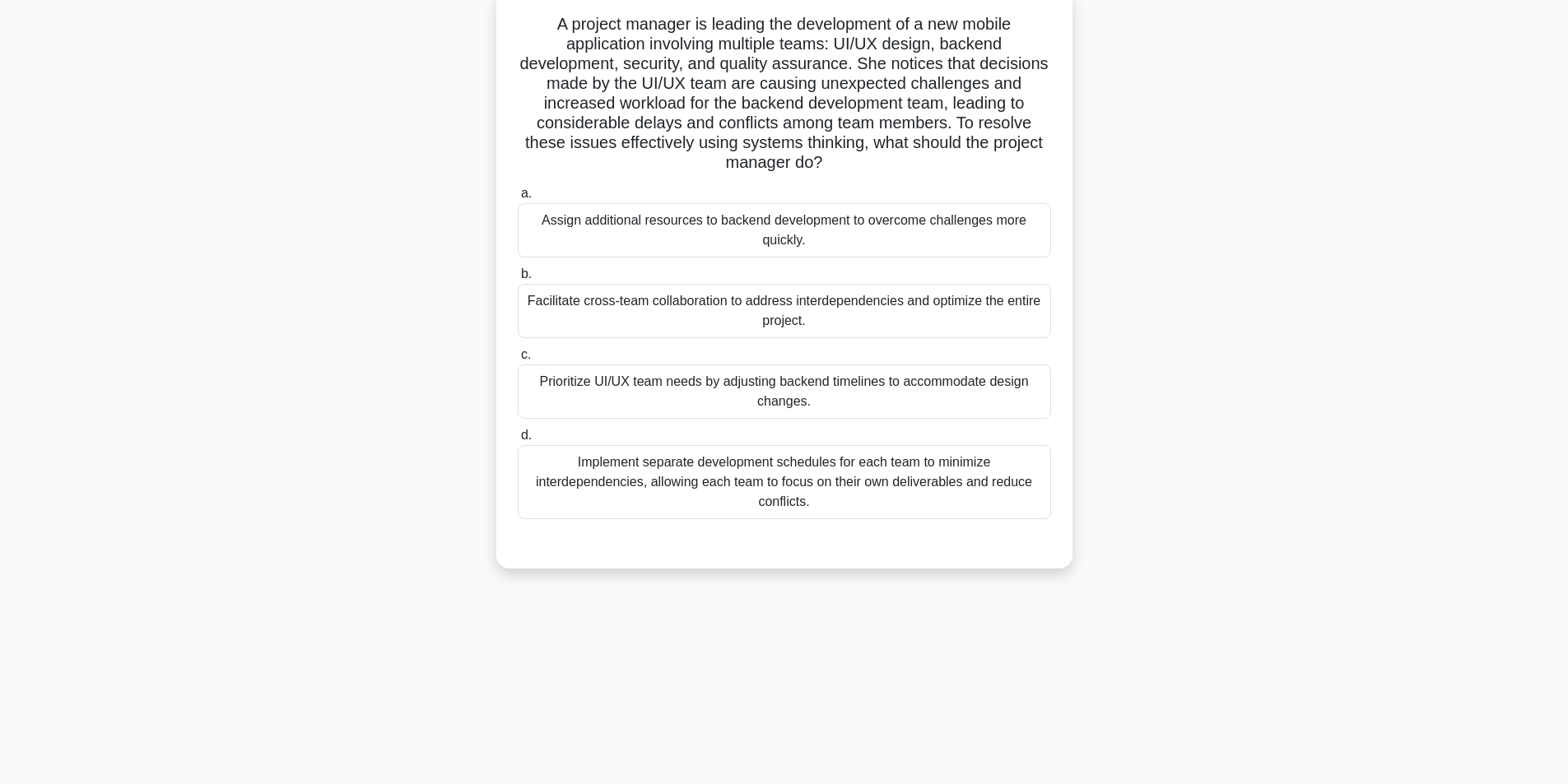
click at [722, 313] on div "Facilitate cross-team collaboration to address interdependencies and optimize t…" at bounding box center [784, 311] width 533 height 54
click at [517, 280] on input "b. Facilitate cross-team collaboration to address interdependencies and optimiz…" at bounding box center [517, 274] width 0 height 11
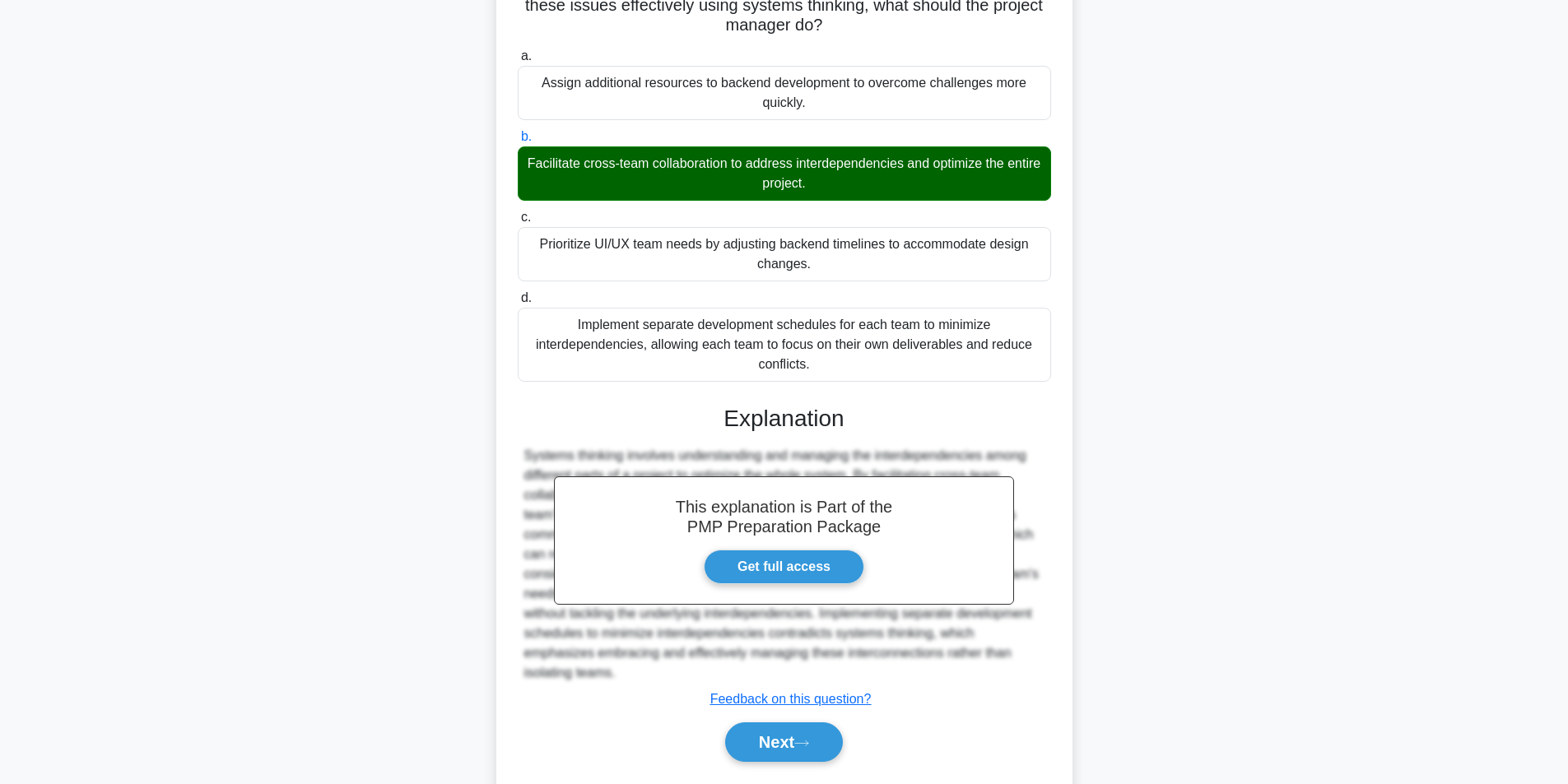
scroll to position [271, 0]
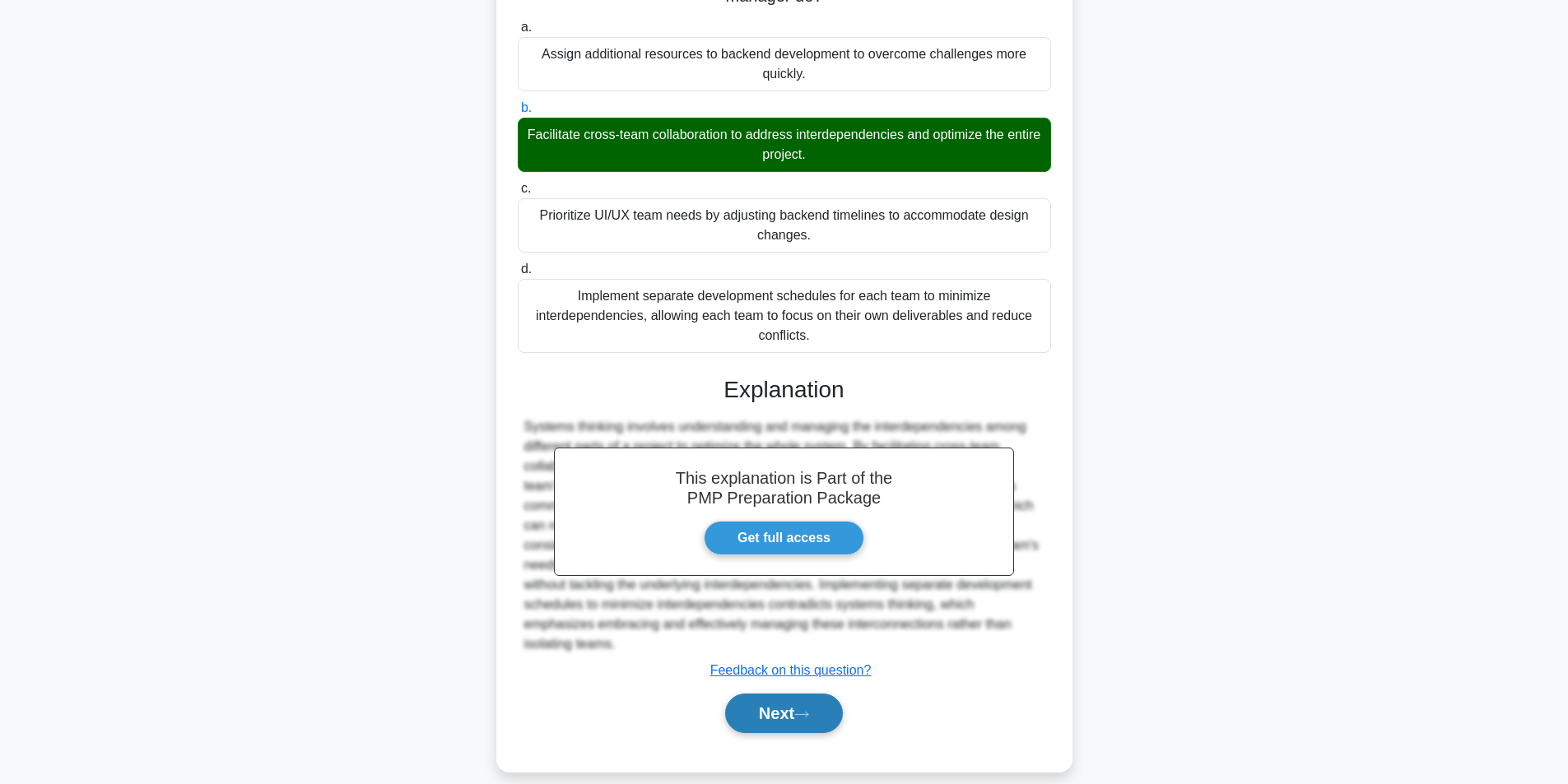
click at [763, 699] on button "Next" at bounding box center [784, 713] width 118 height 40
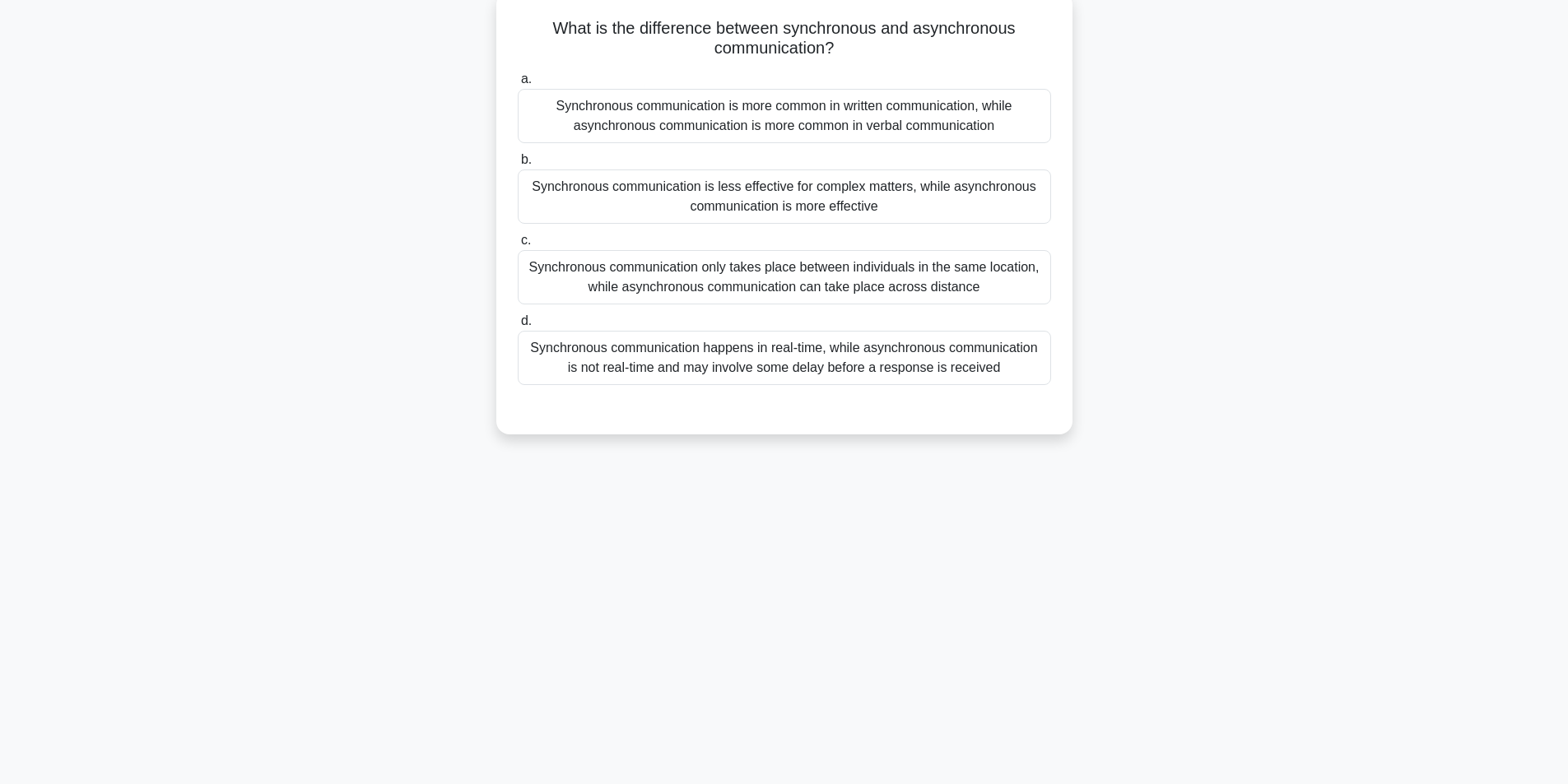
scroll to position [104, 0]
click at [775, 363] on div "Synchronous communication happens in real-time, while asynchronous communicatio…" at bounding box center [784, 353] width 533 height 54
click at [517, 323] on input "d. Synchronous communication happens in real-time, while asynchronous communica…" at bounding box center [517, 317] width 0 height 11
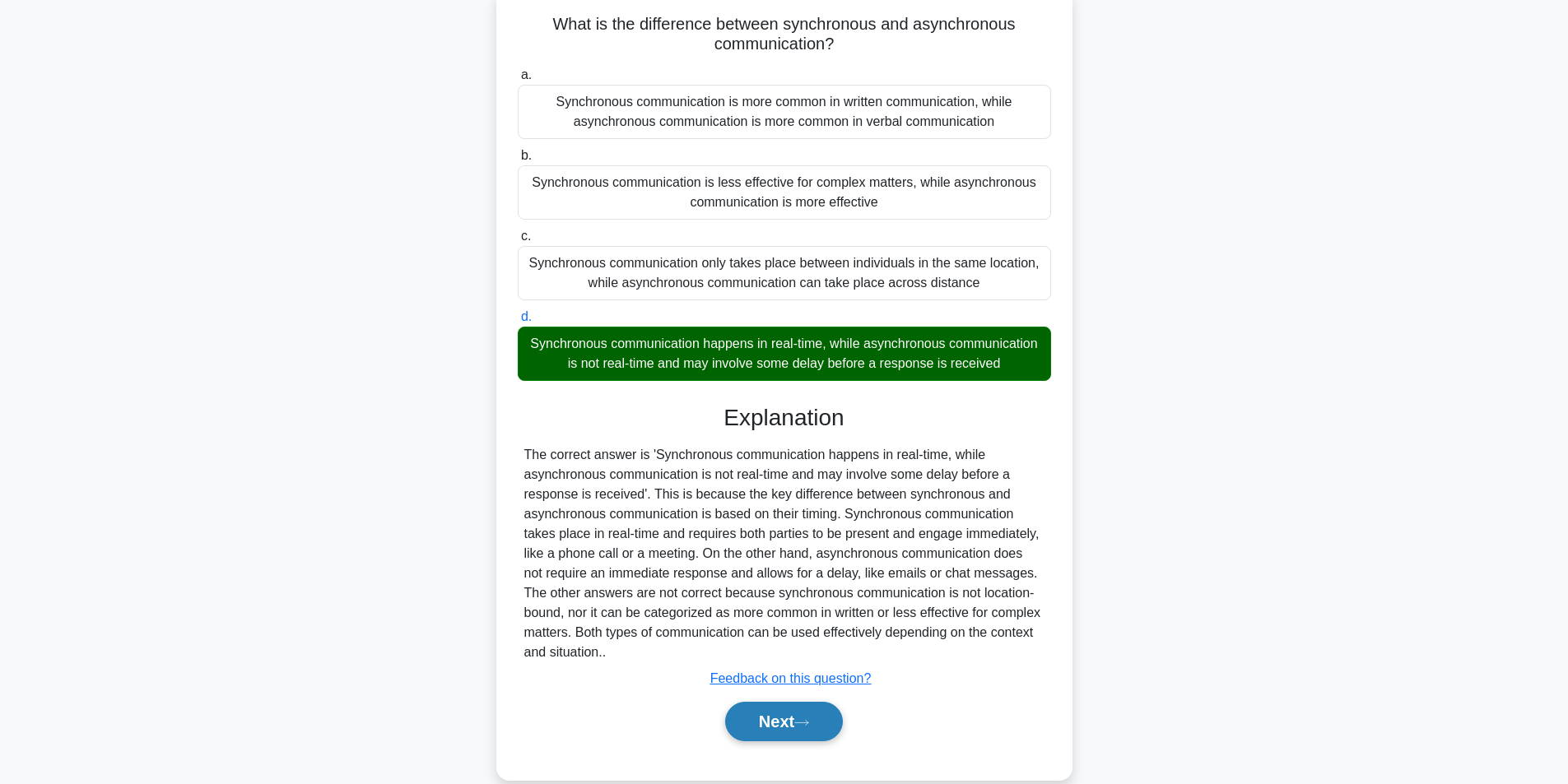
click at [759, 741] on button "Next" at bounding box center [784, 721] width 118 height 40
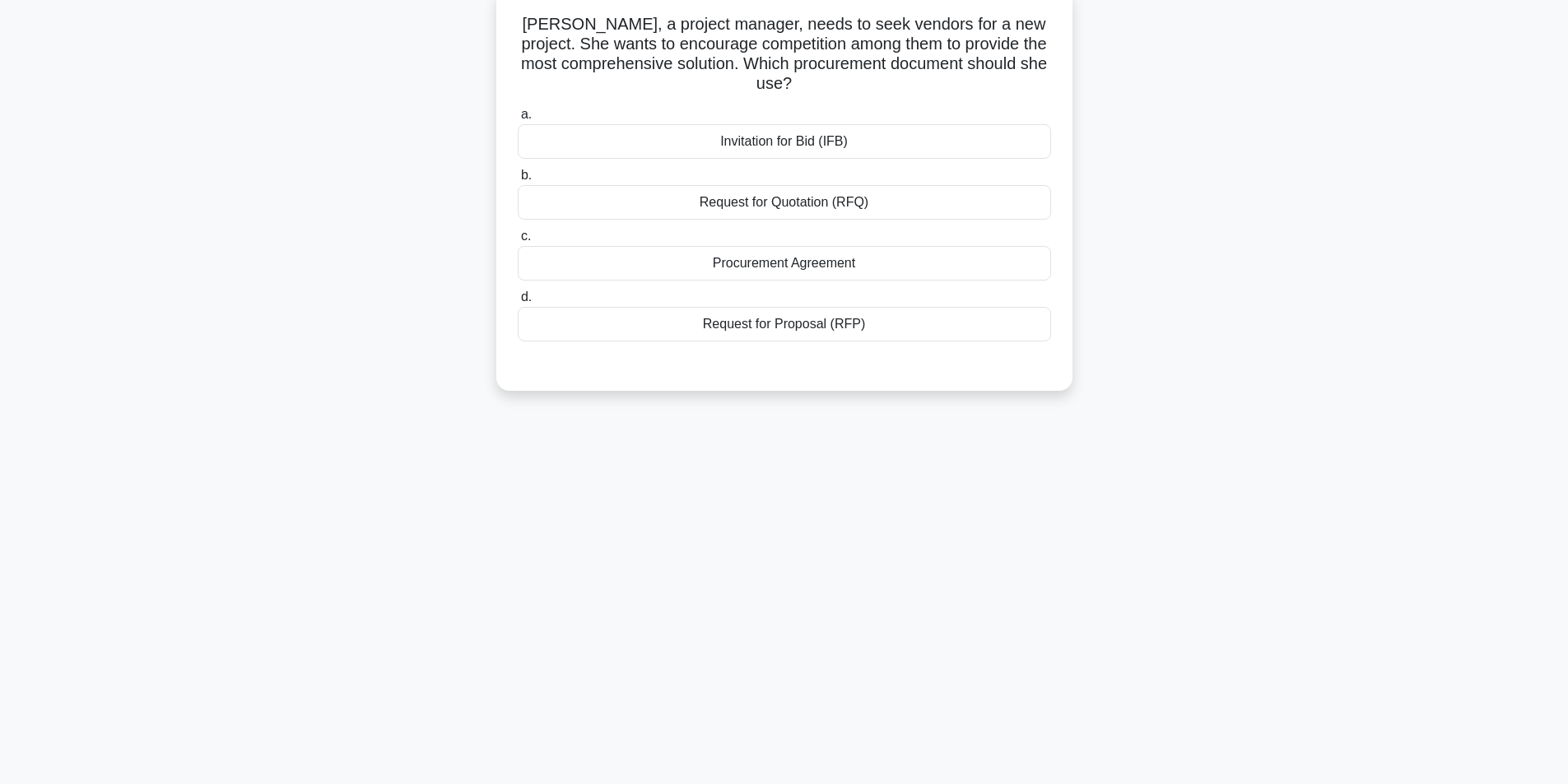
click at [822, 333] on div "Request for Proposal (RFP)" at bounding box center [784, 324] width 533 height 34
click at [517, 303] on input "d. Request for Proposal (RFP)" at bounding box center [517, 298] width 0 height 11
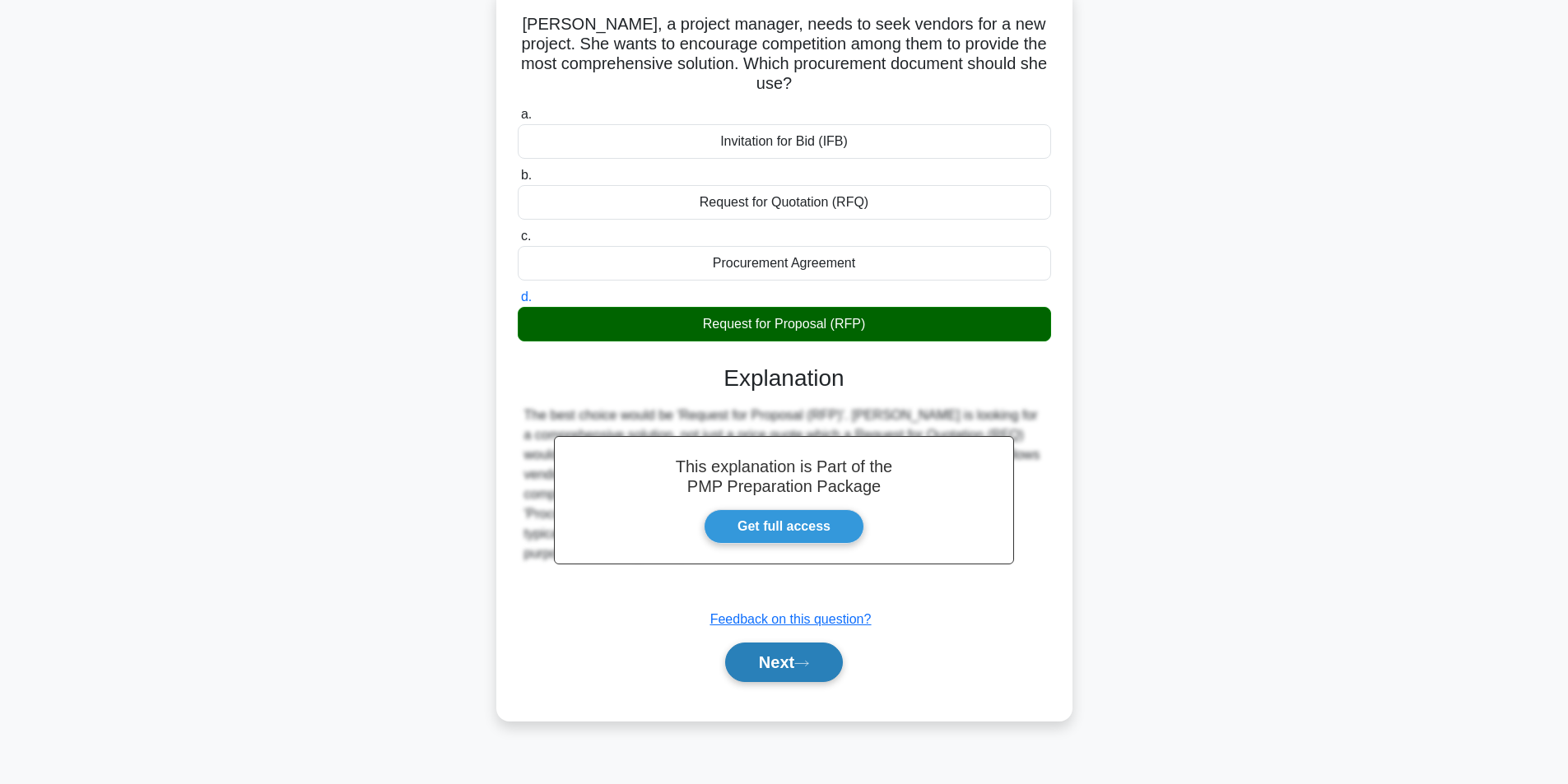
click at [783, 667] on button "Next" at bounding box center [784, 662] width 118 height 40
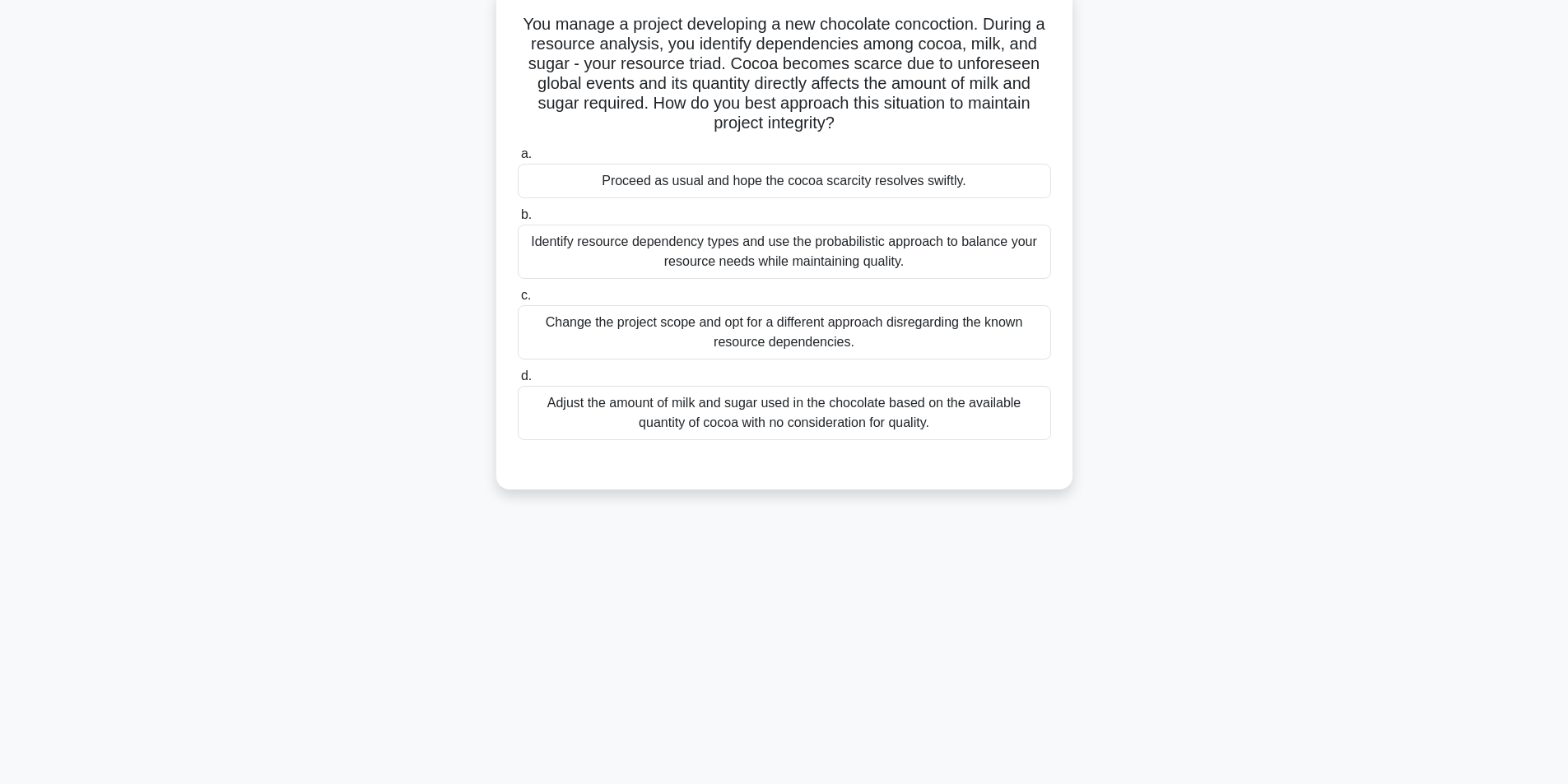
click at [748, 251] on div "Identify resource dependency types and use the probabilistic approach to balanc…" at bounding box center [784, 252] width 533 height 54
click at [517, 220] on input "b. Identify resource dependency types and use the probabilistic approach to bal…" at bounding box center [517, 215] width 0 height 11
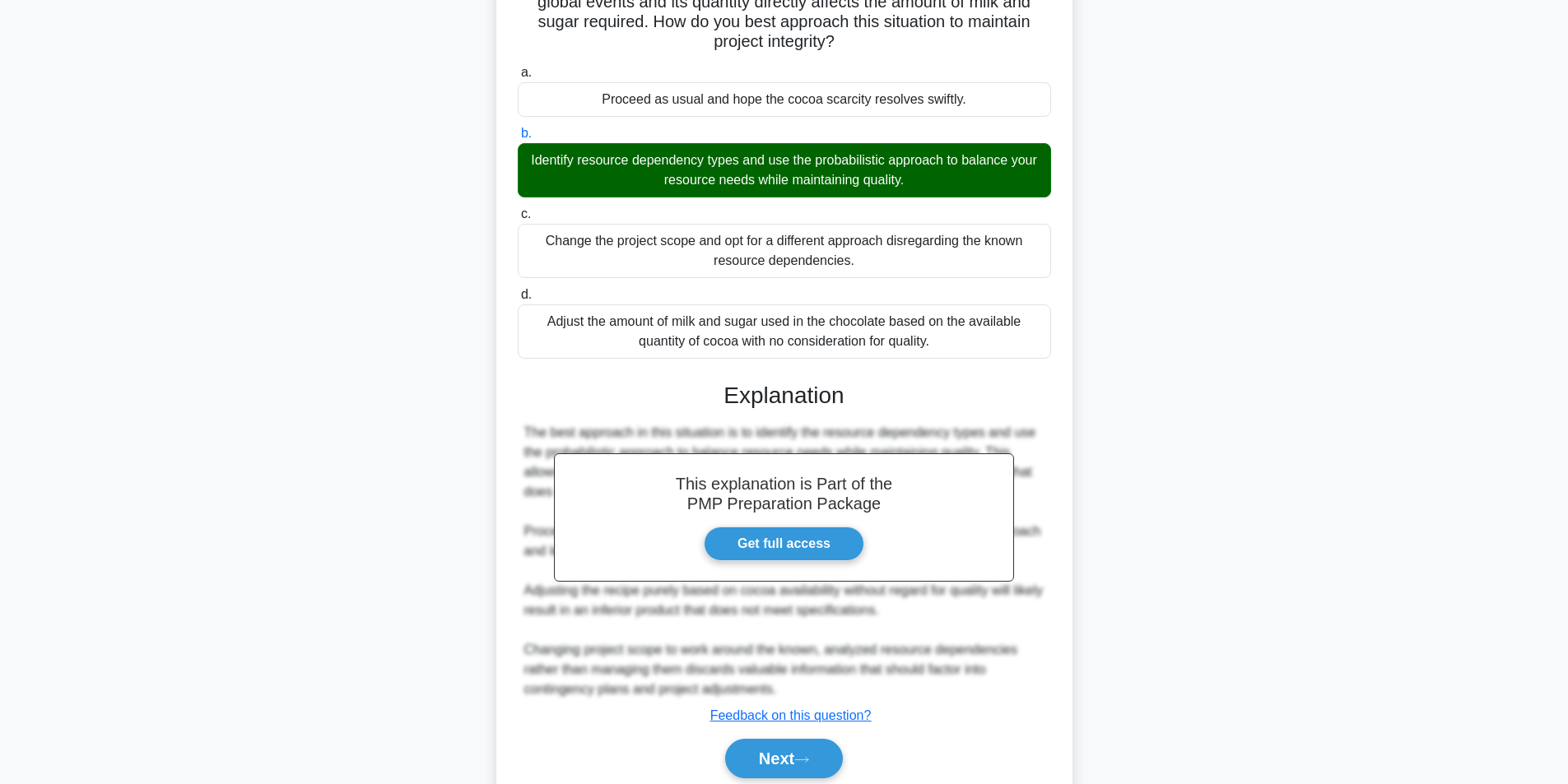
scroll to position [251, 0]
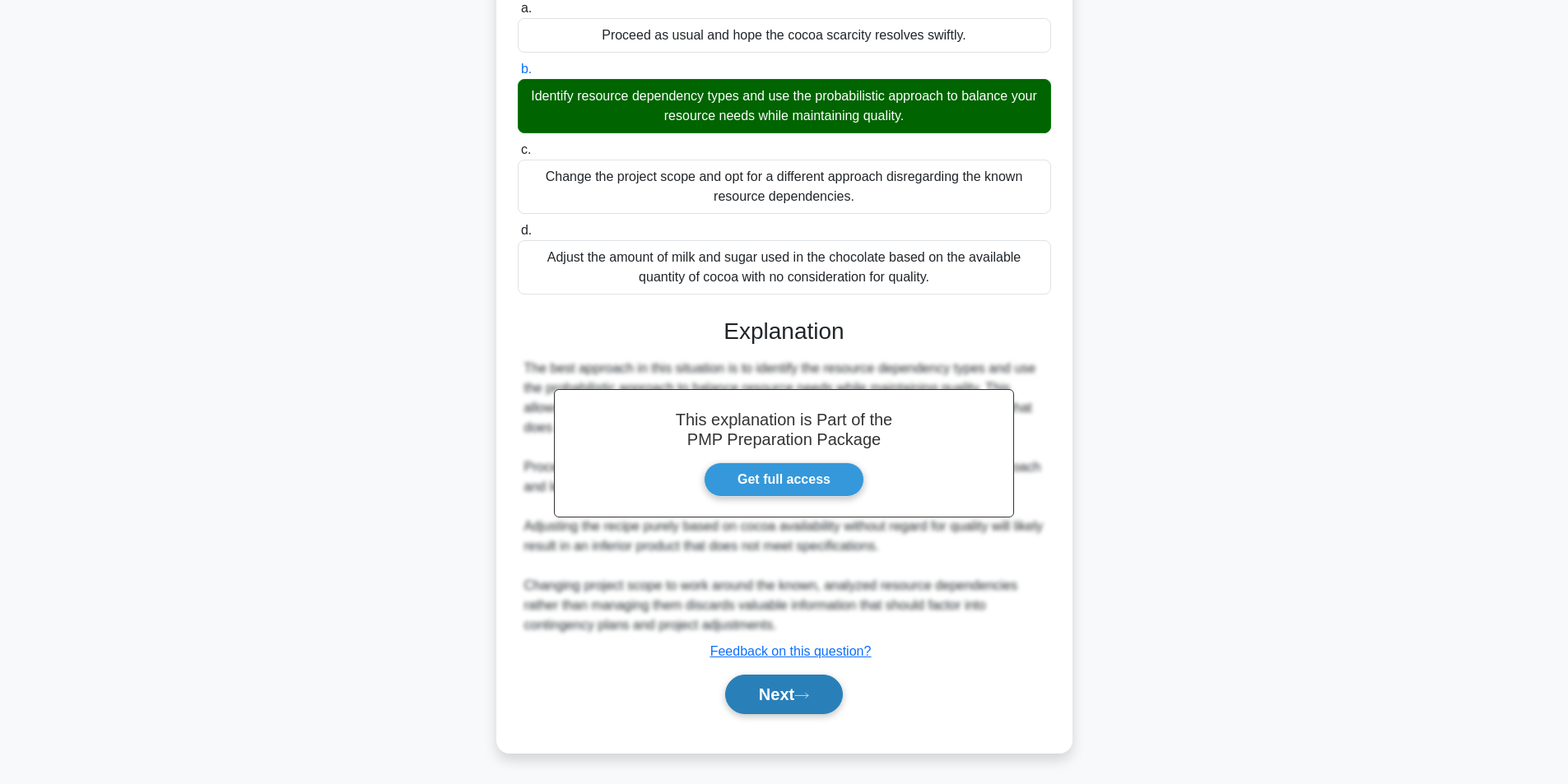
click at [755, 691] on button "Next" at bounding box center [784, 694] width 118 height 40
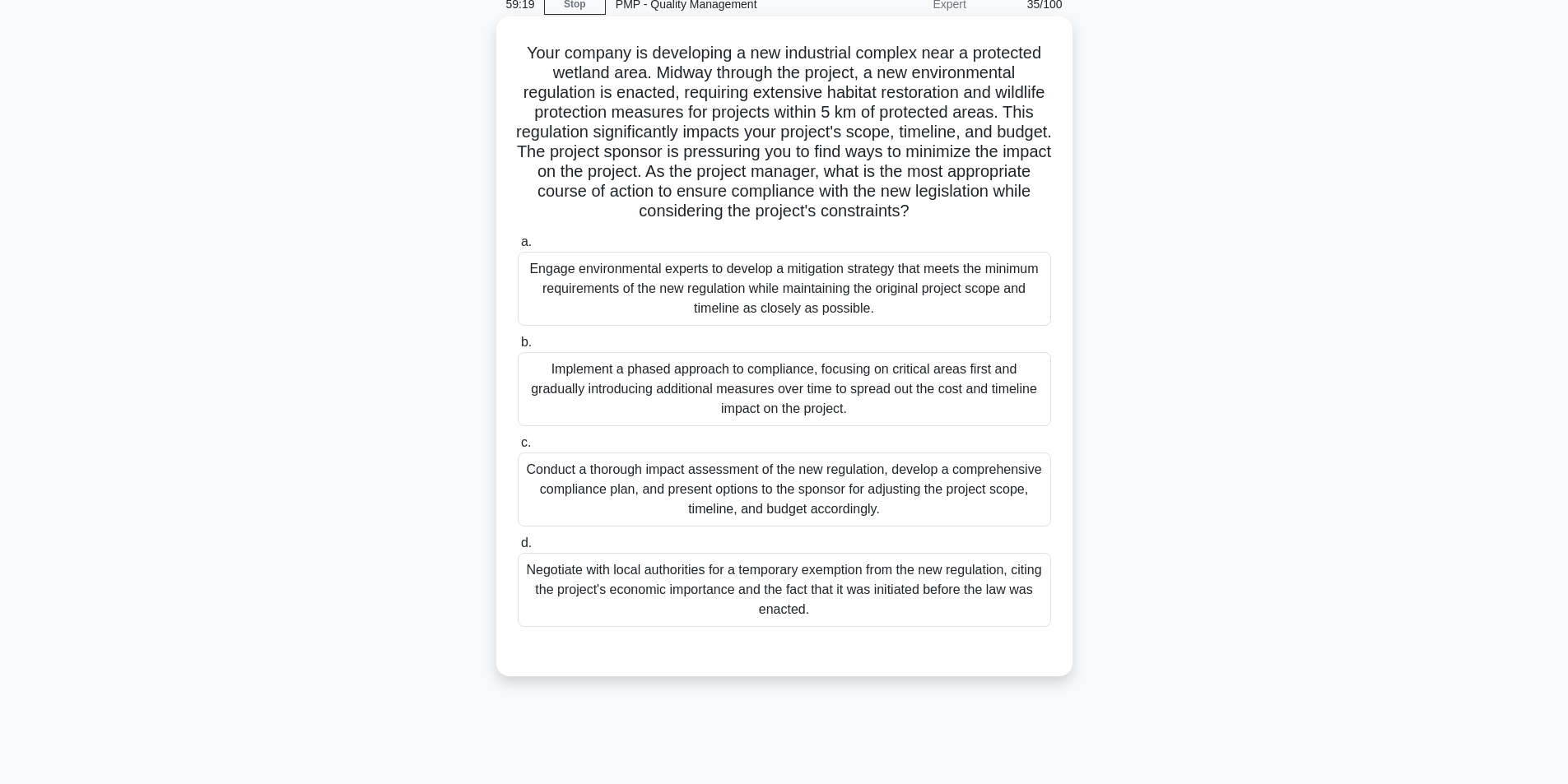
scroll to position [104, 0]
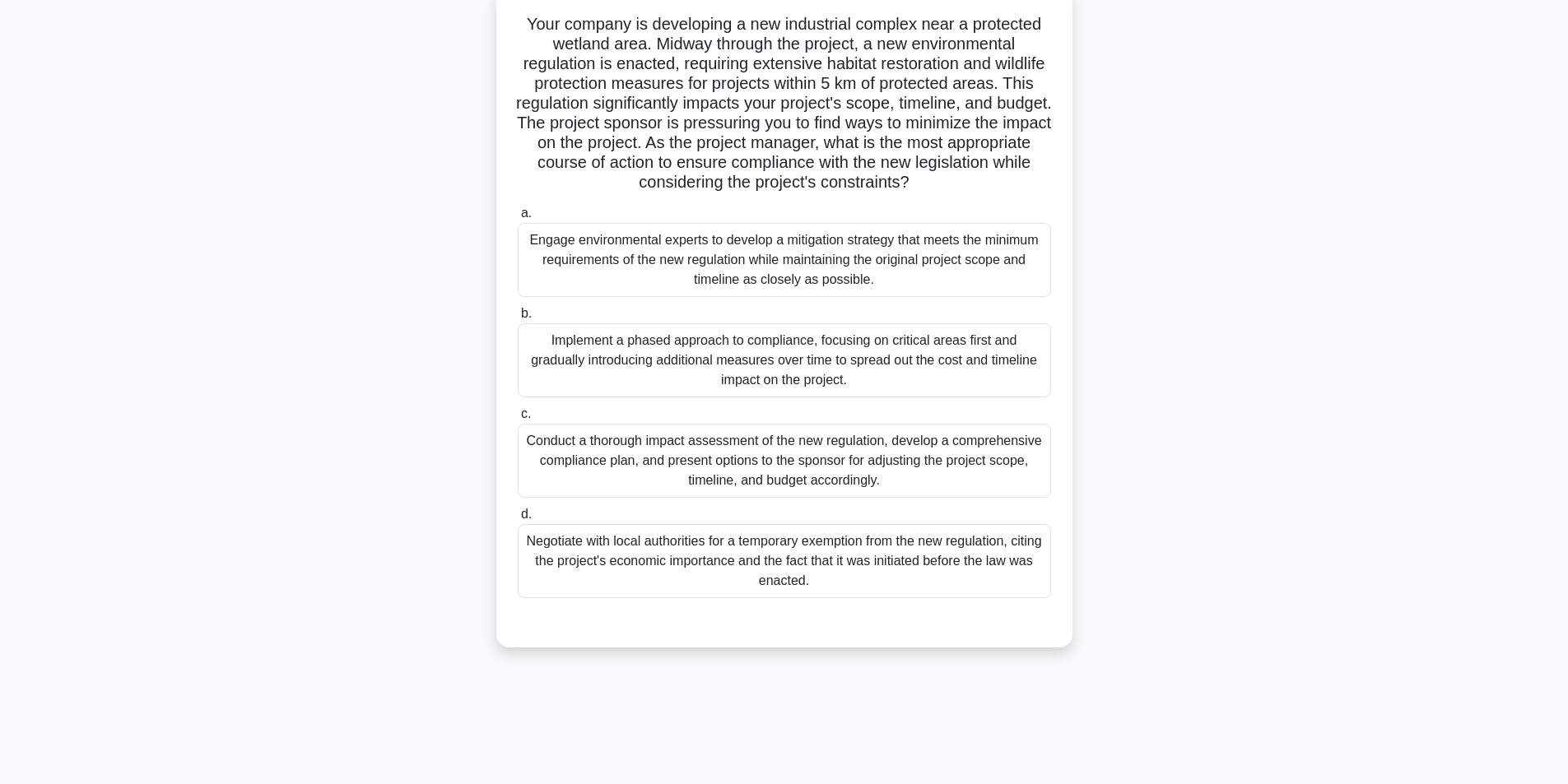
click at [792, 461] on div "Conduct a thorough impact assessment of the new regulation, develop a comprehen…" at bounding box center [784, 460] width 533 height 74
click at [517, 420] on input "c. Conduct a thorough impact assessment of the new regulation, develop a compre…" at bounding box center [517, 414] width 0 height 11
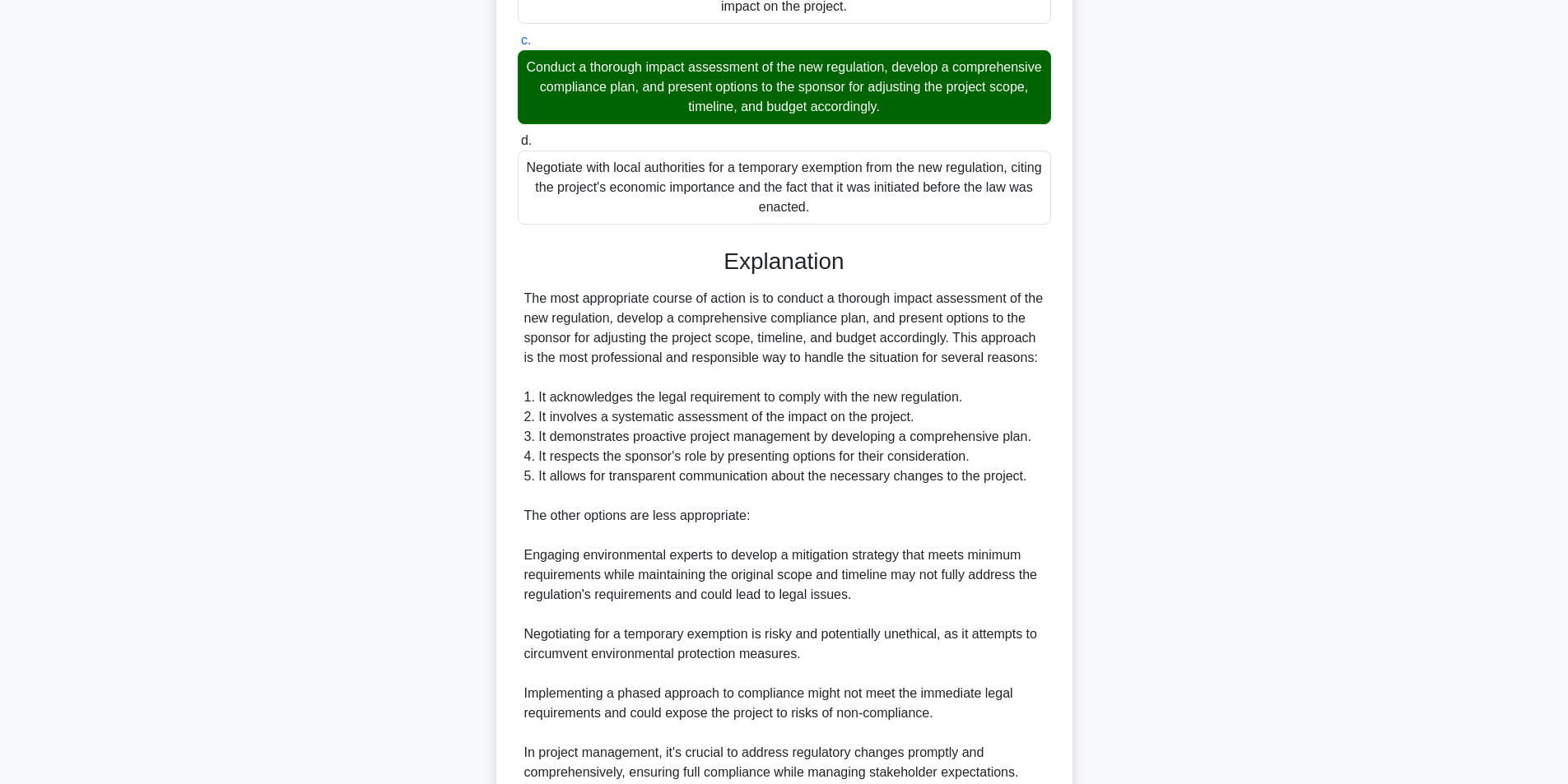
scroll to position [598, 0]
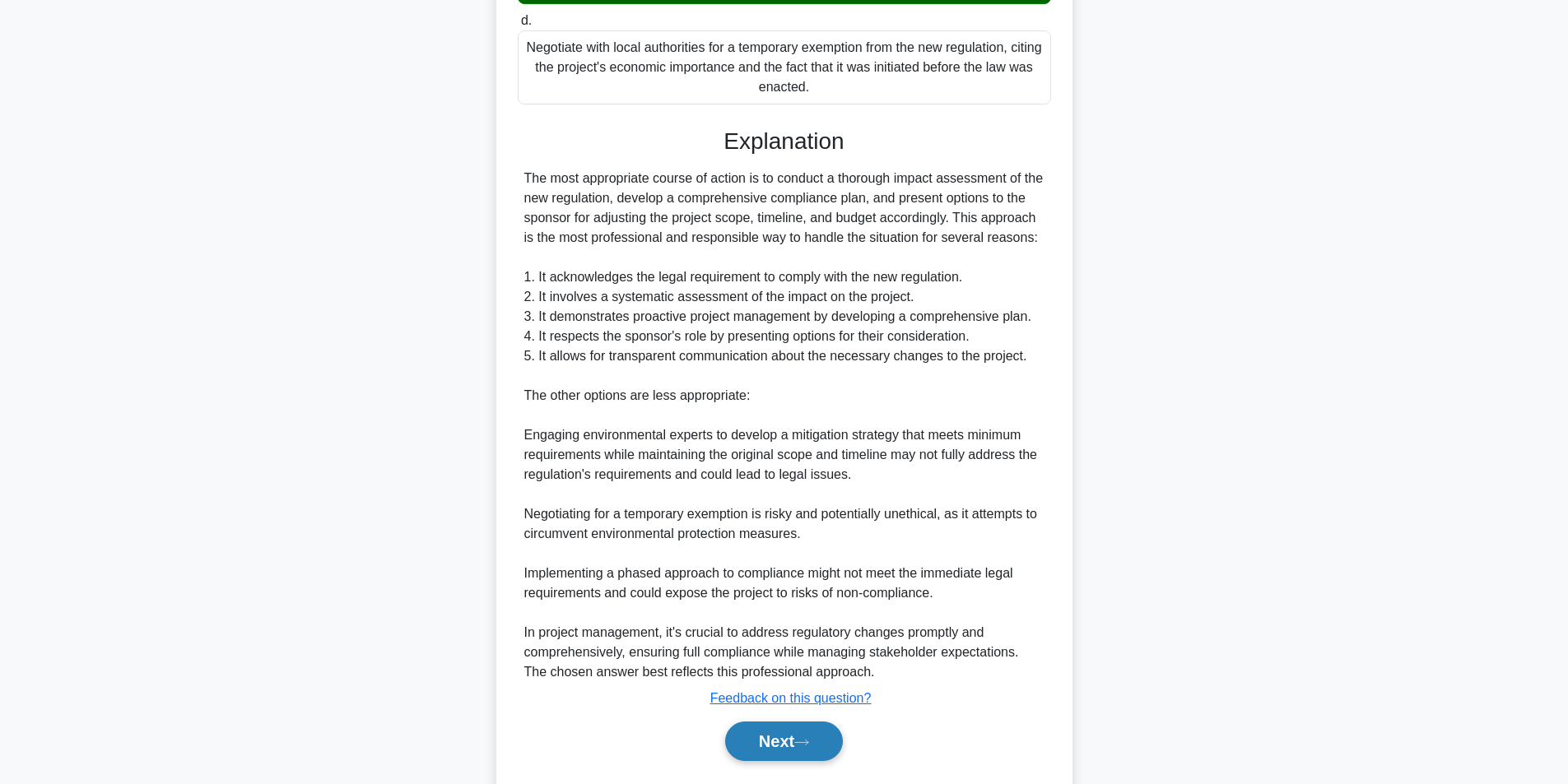
click at [767, 732] on button "Next" at bounding box center [784, 741] width 118 height 40
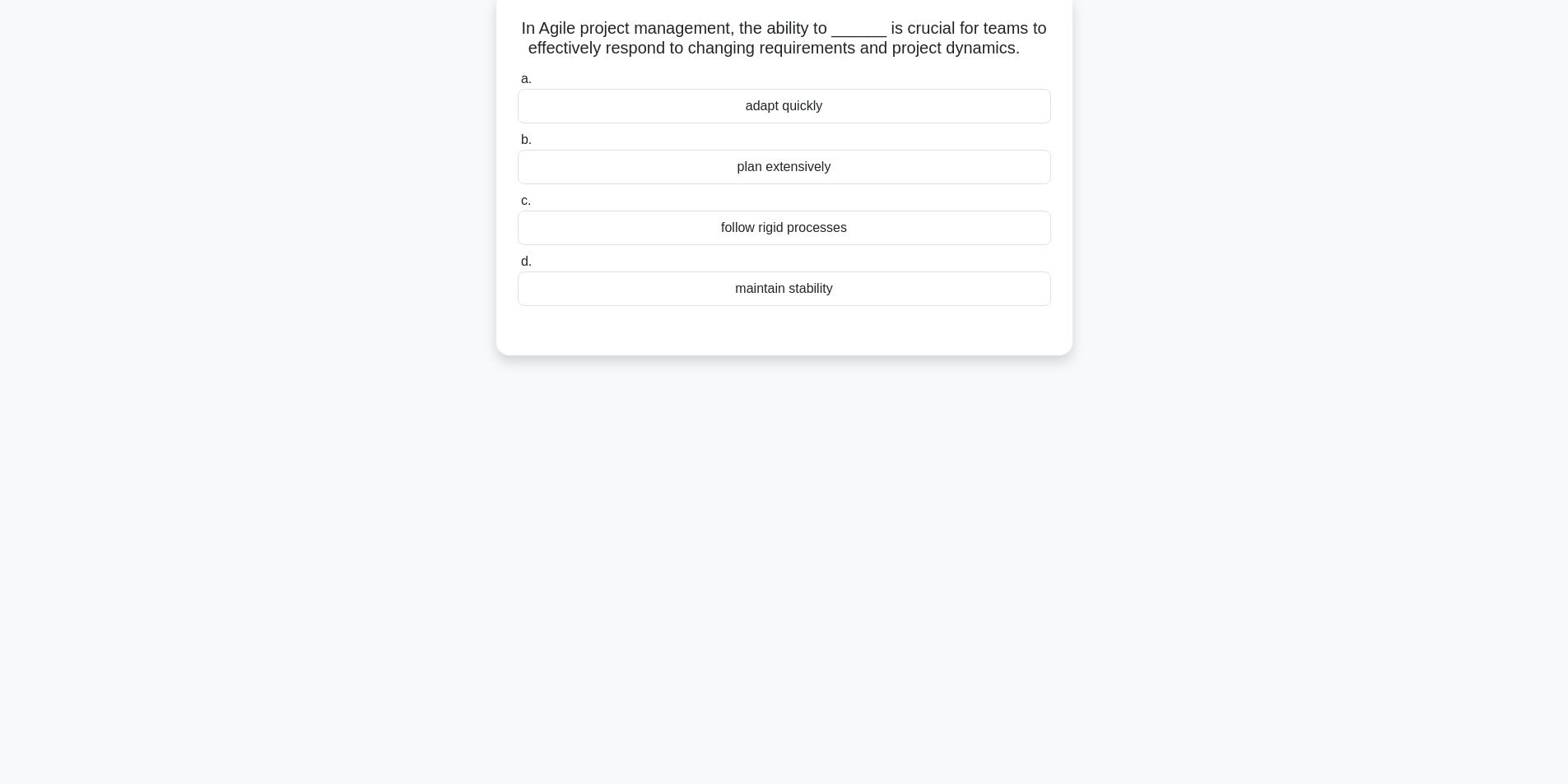
scroll to position [104, 0]
click at [793, 102] on div "adapt quickly" at bounding box center [784, 102] width 533 height 34
click at [517, 81] on input "a. adapt quickly" at bounding box center [517, 76] width 0 height 11
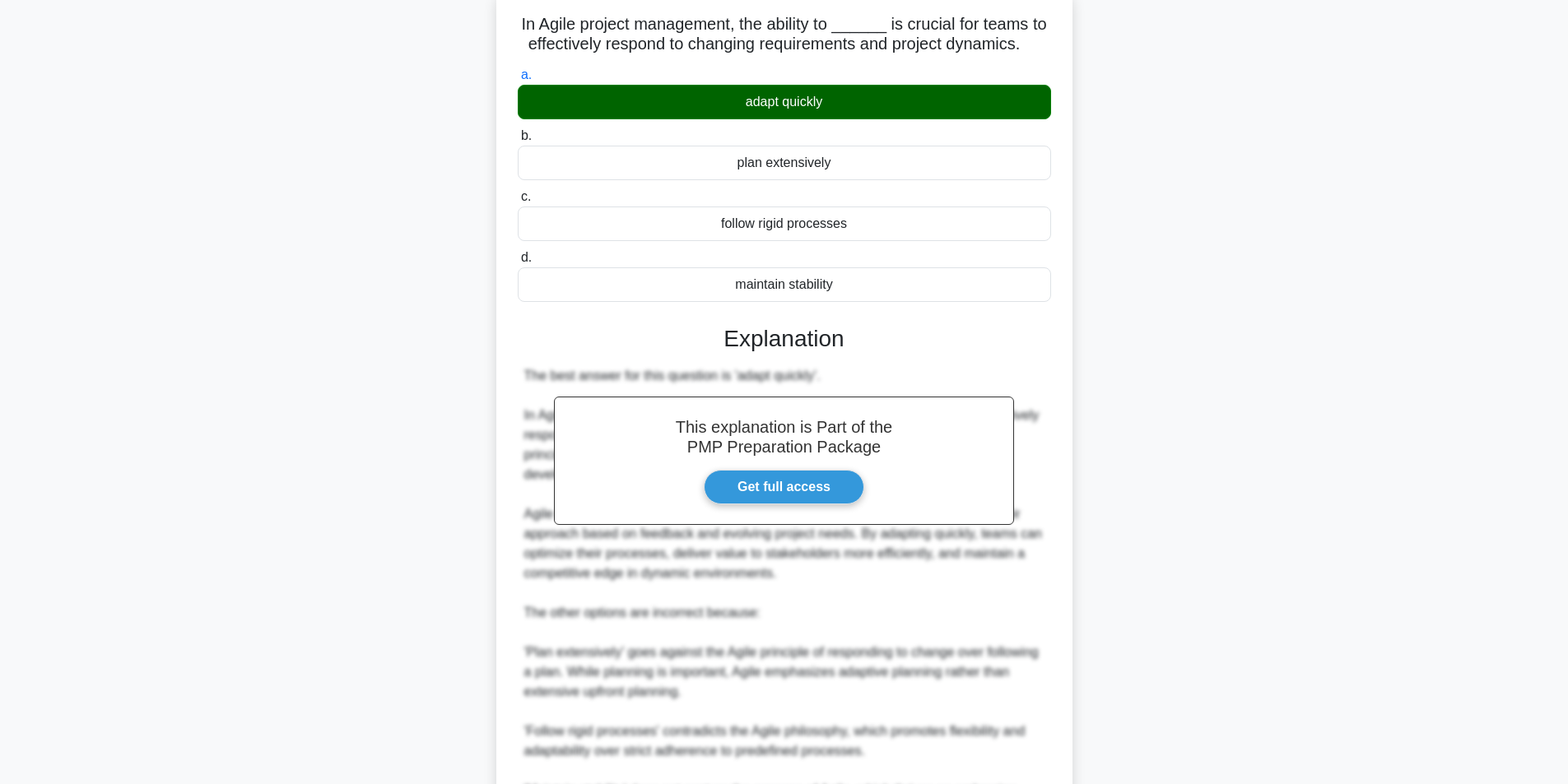
scroll to position [310, 0]
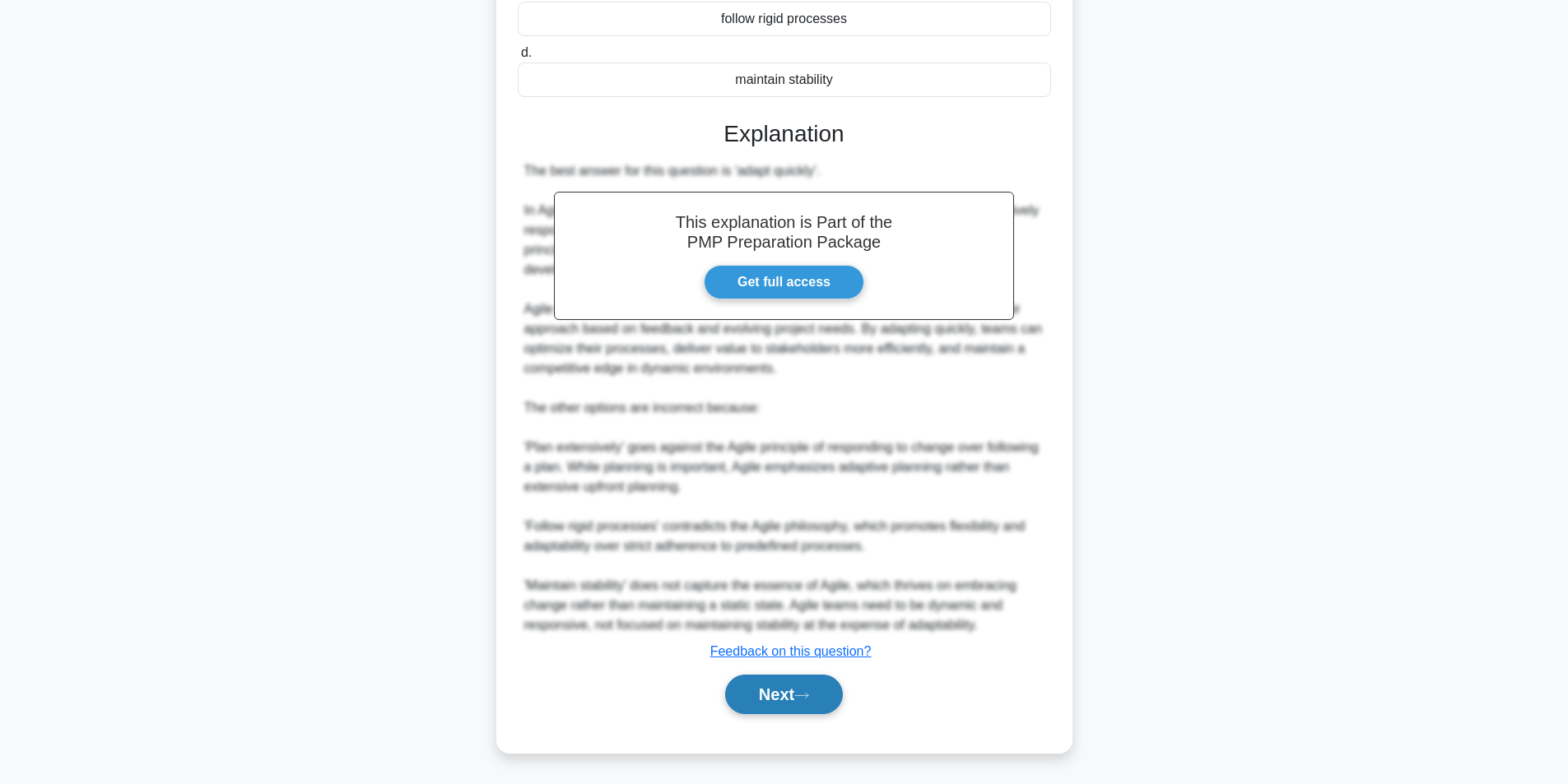
click at [760, 700] on button "Next" at bounding box center [784, 694] width 118 height 40
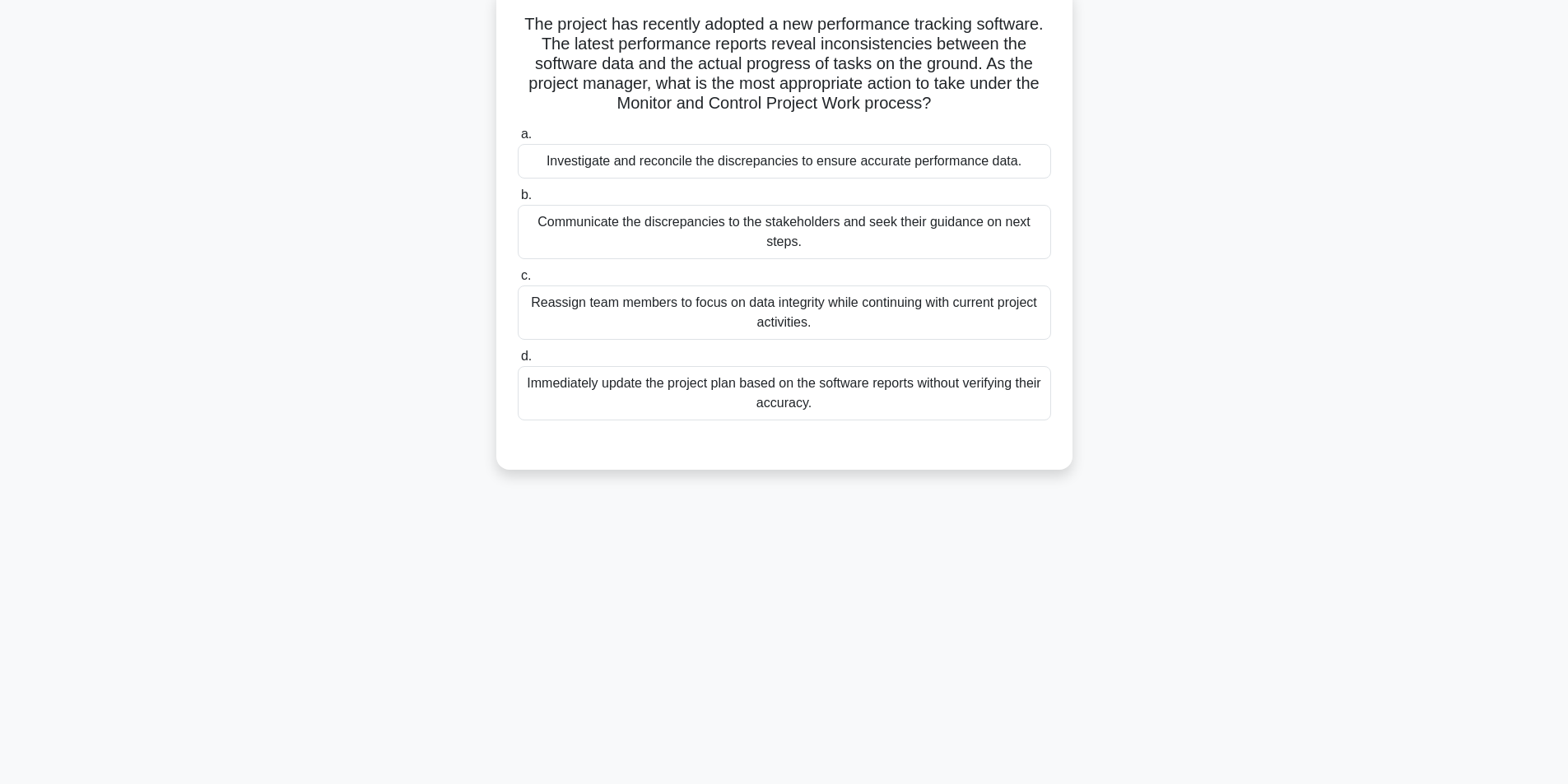
click at [785, 169] on div "Investigate and reconcile the discrepancies to ensure accurate performance data." at bounding box center [784, 161] width 533 height 34
click at [517, 140] on input "a. Investigate and reconcile the discrepancies to ensure accurate performance d…" at bounding box center [517, 135] width 0 height 11
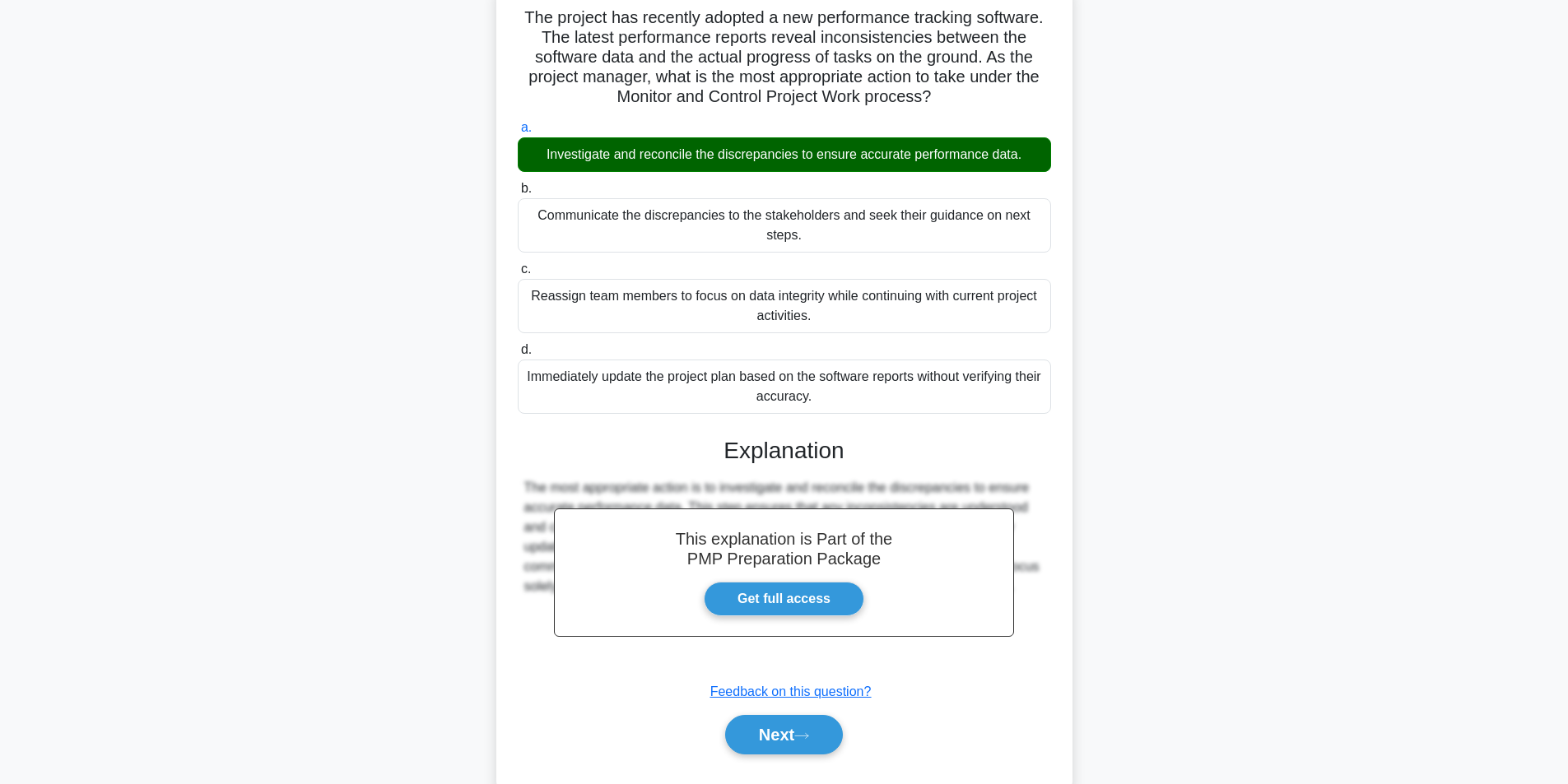
scroll to position [152, 0]
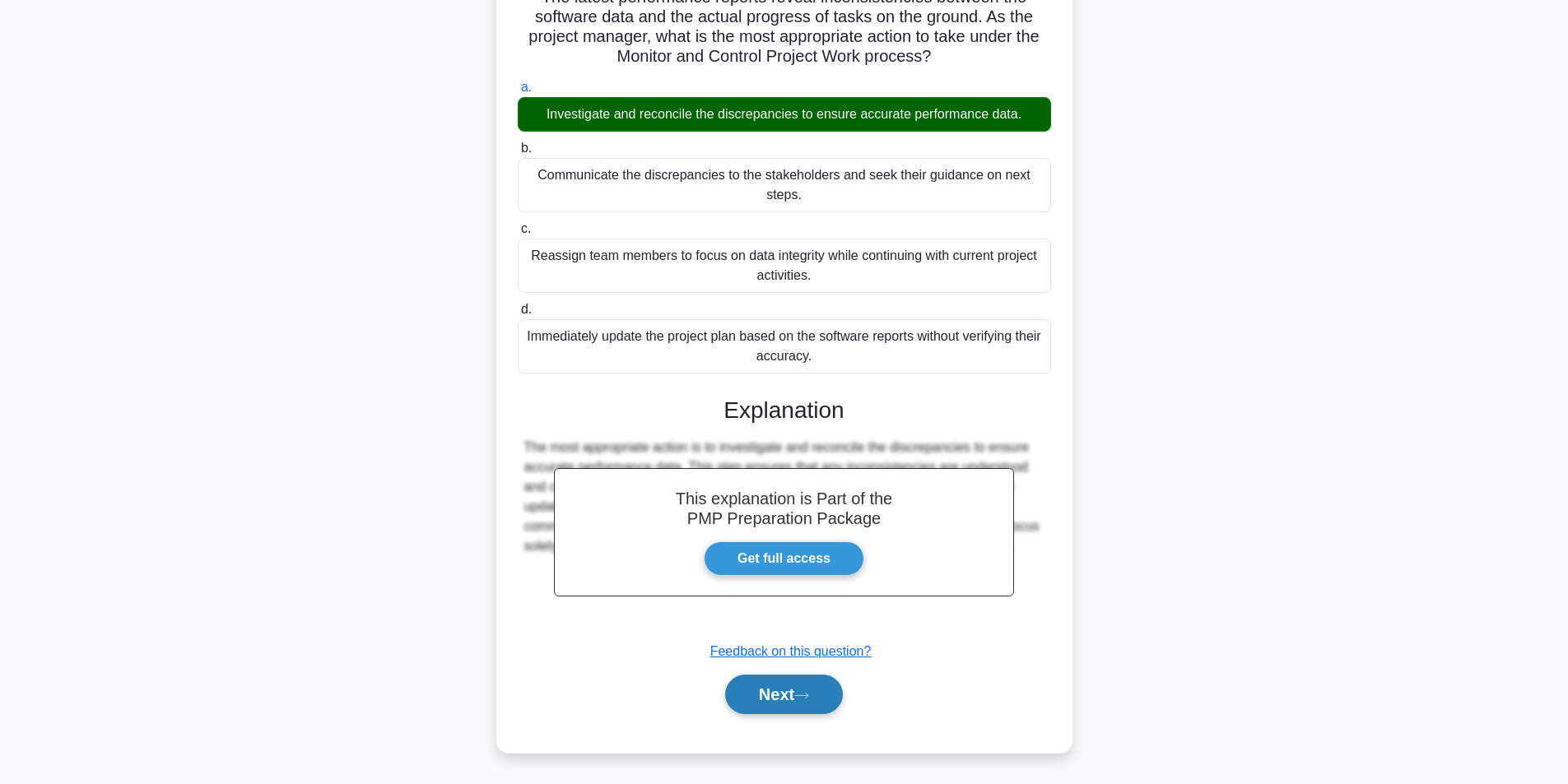
click at [784, 705] on button "Next" at bounding box center [784, 694] width 118 height 40
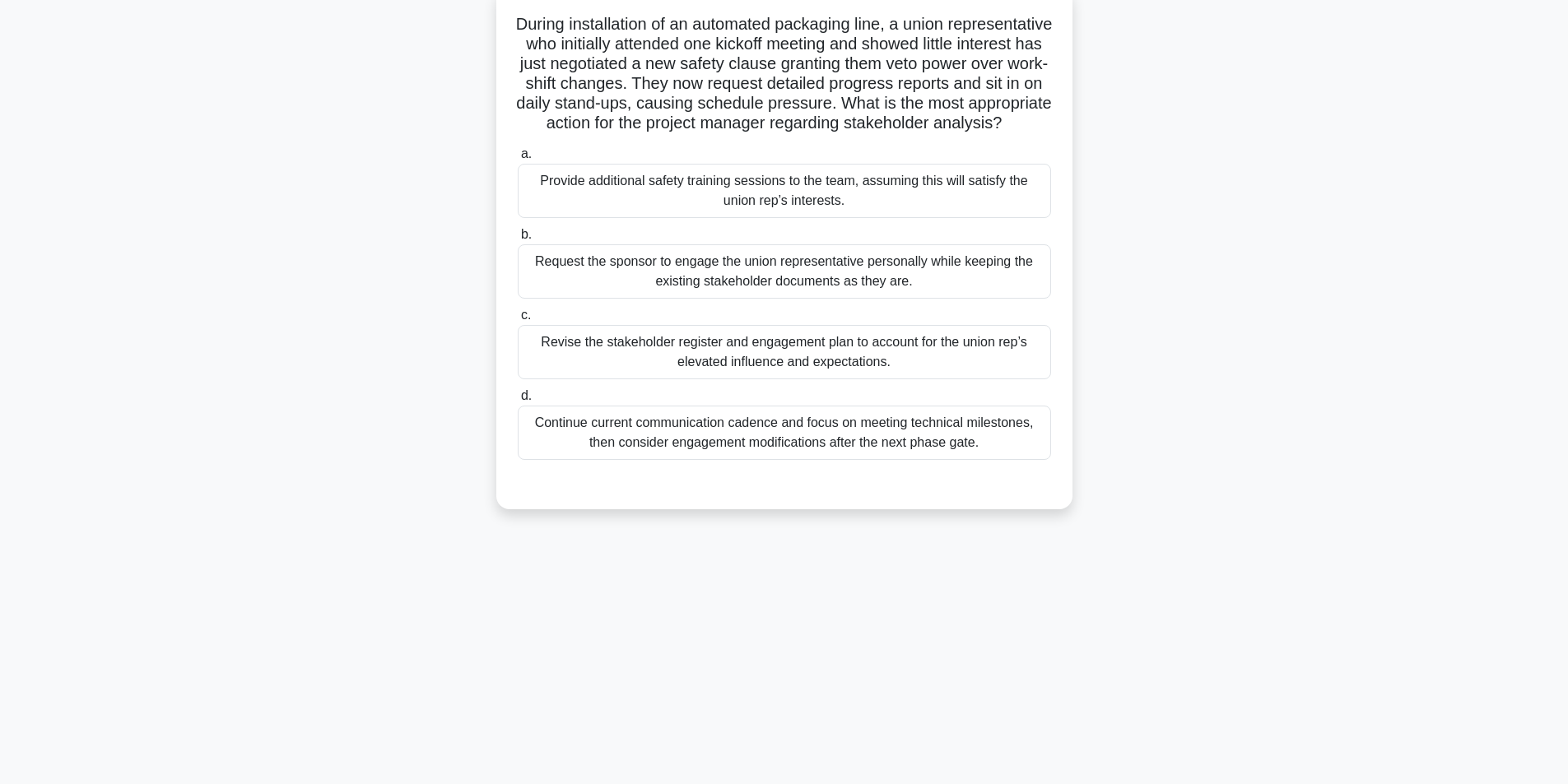
scroll to position [22, 0]
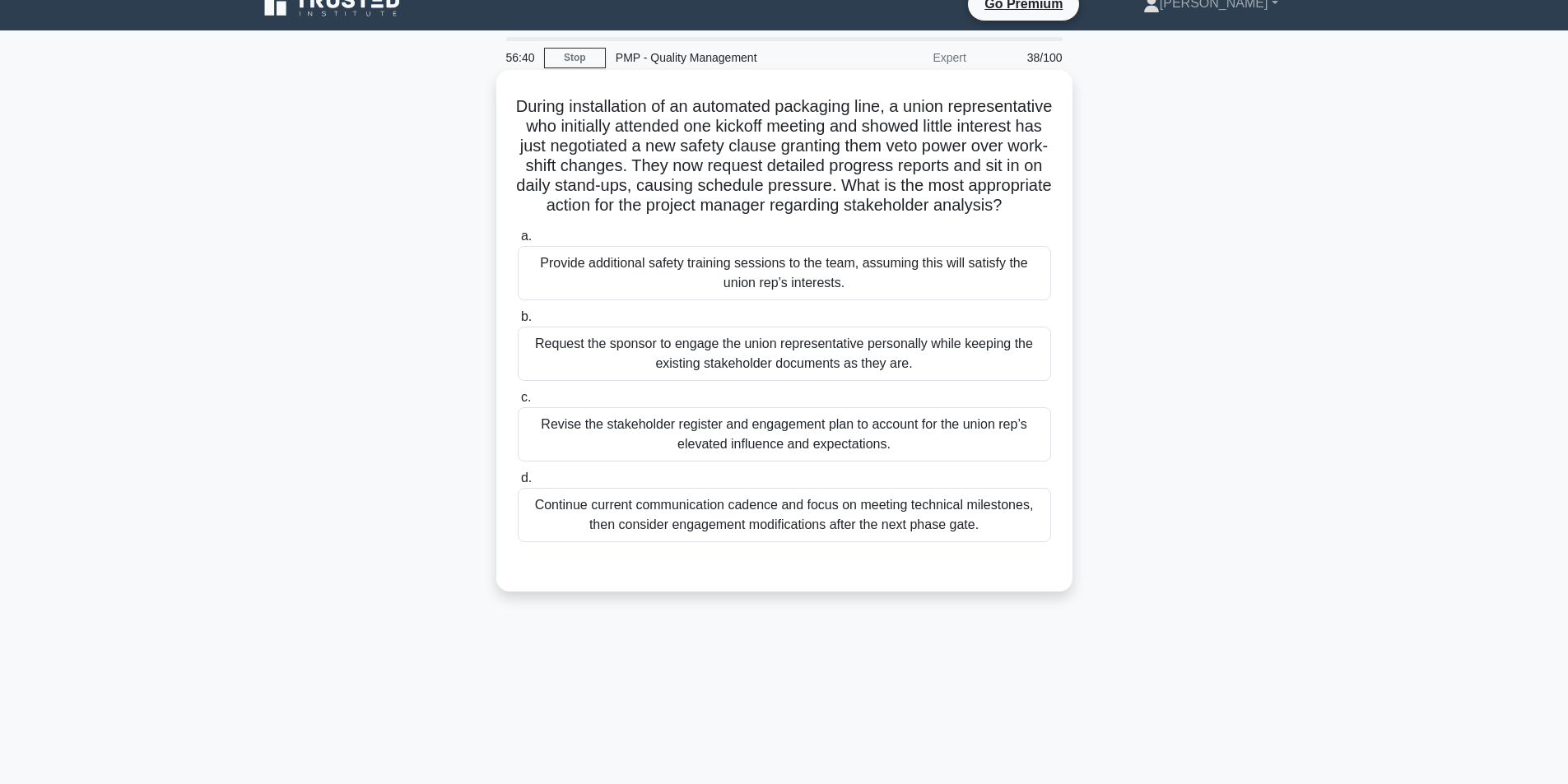
click at [820, 461] on div "Revise the stakeholder register and engagement plan to account for the union re…" at bounding box center [784, 434] width 533 height 54
click at [517, 403] on input "c. Revise the stakeholder register and engagement plan to account for the union…" at bounding box center [517, 397] width 0 height 11
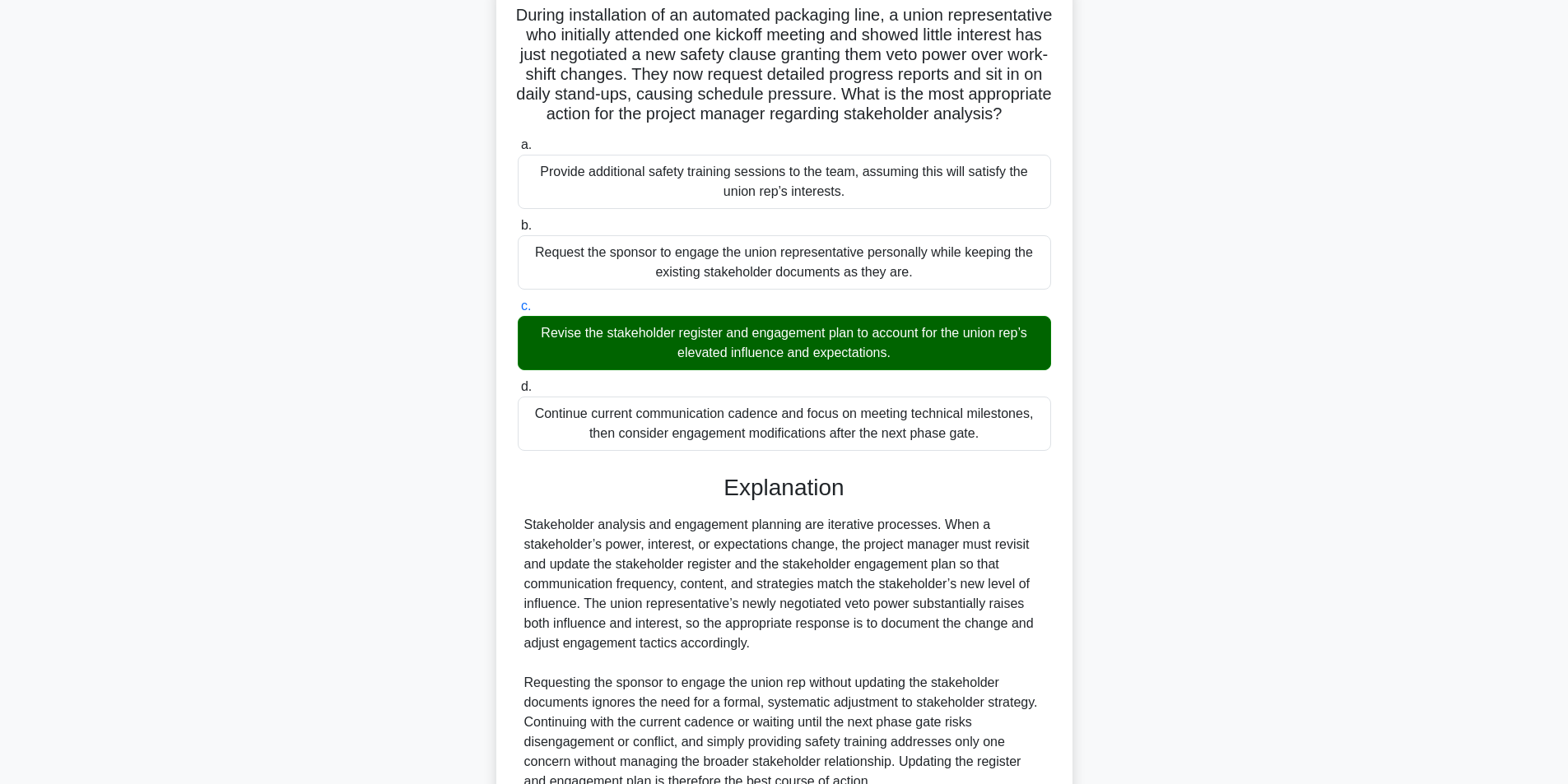
scroll to position [290, 0]
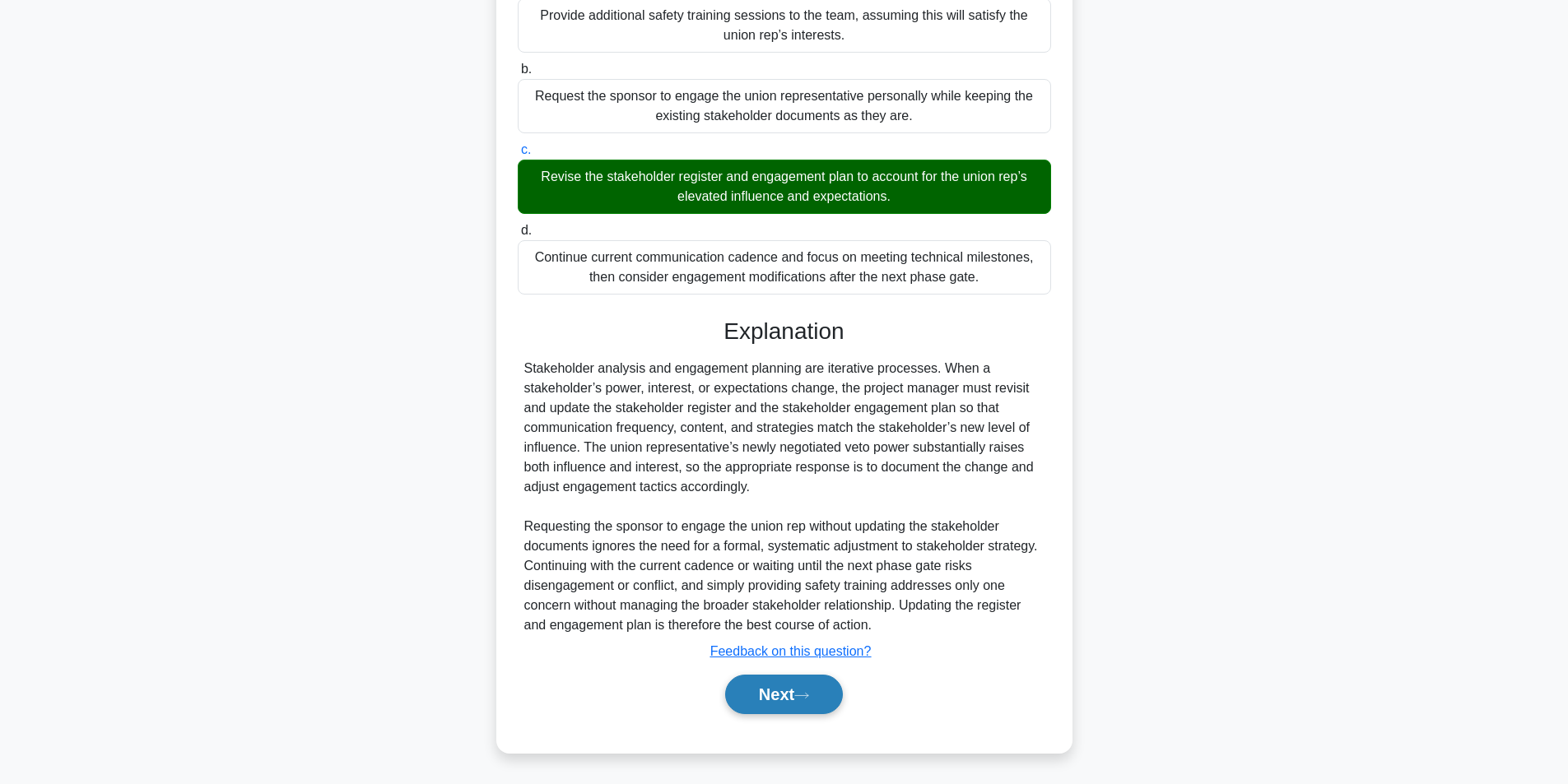
click at [795, 699] on button "Next" at bounding box center [784, 694] width 118 height 40
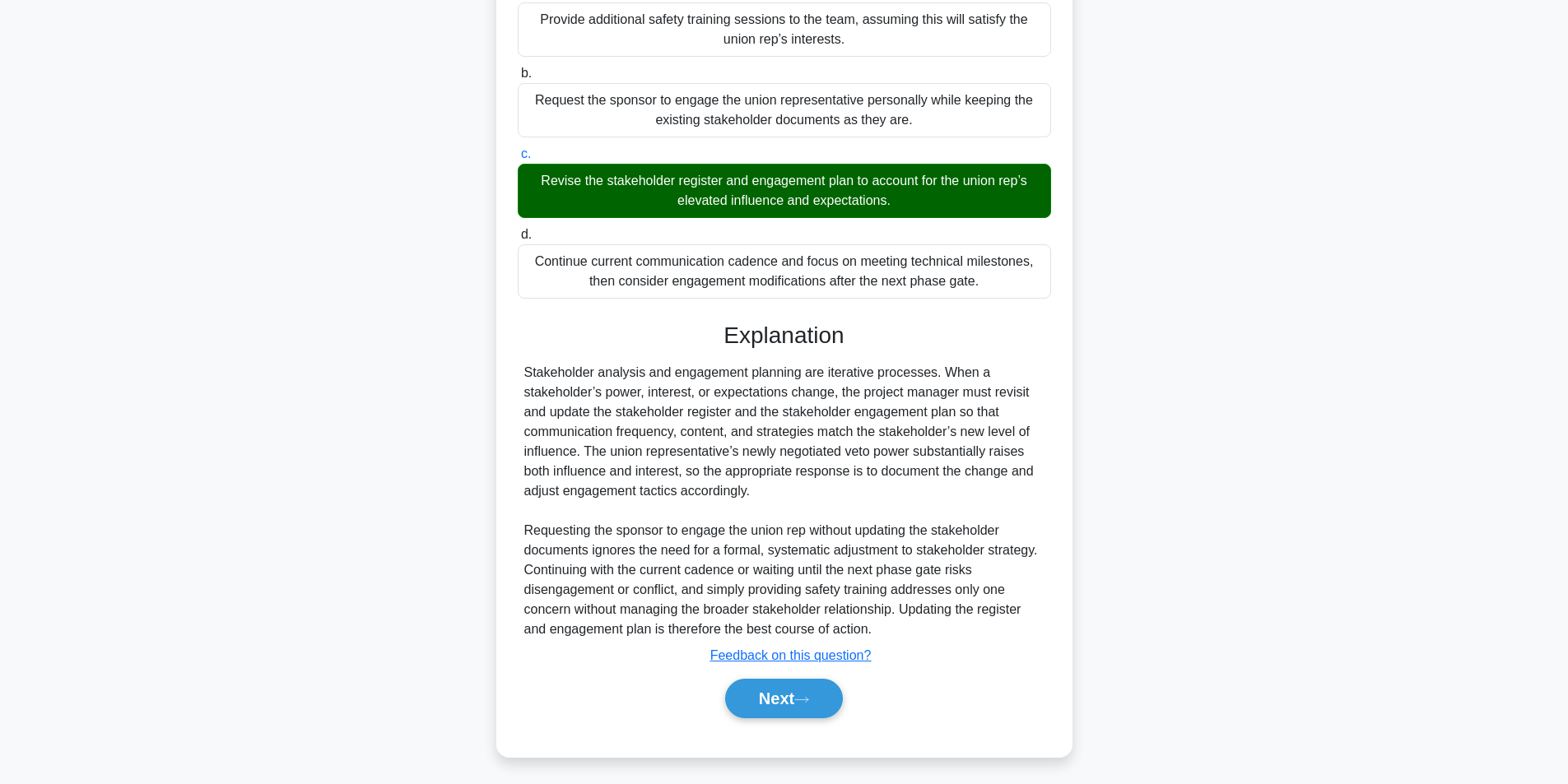
scroll to position [104, 0]
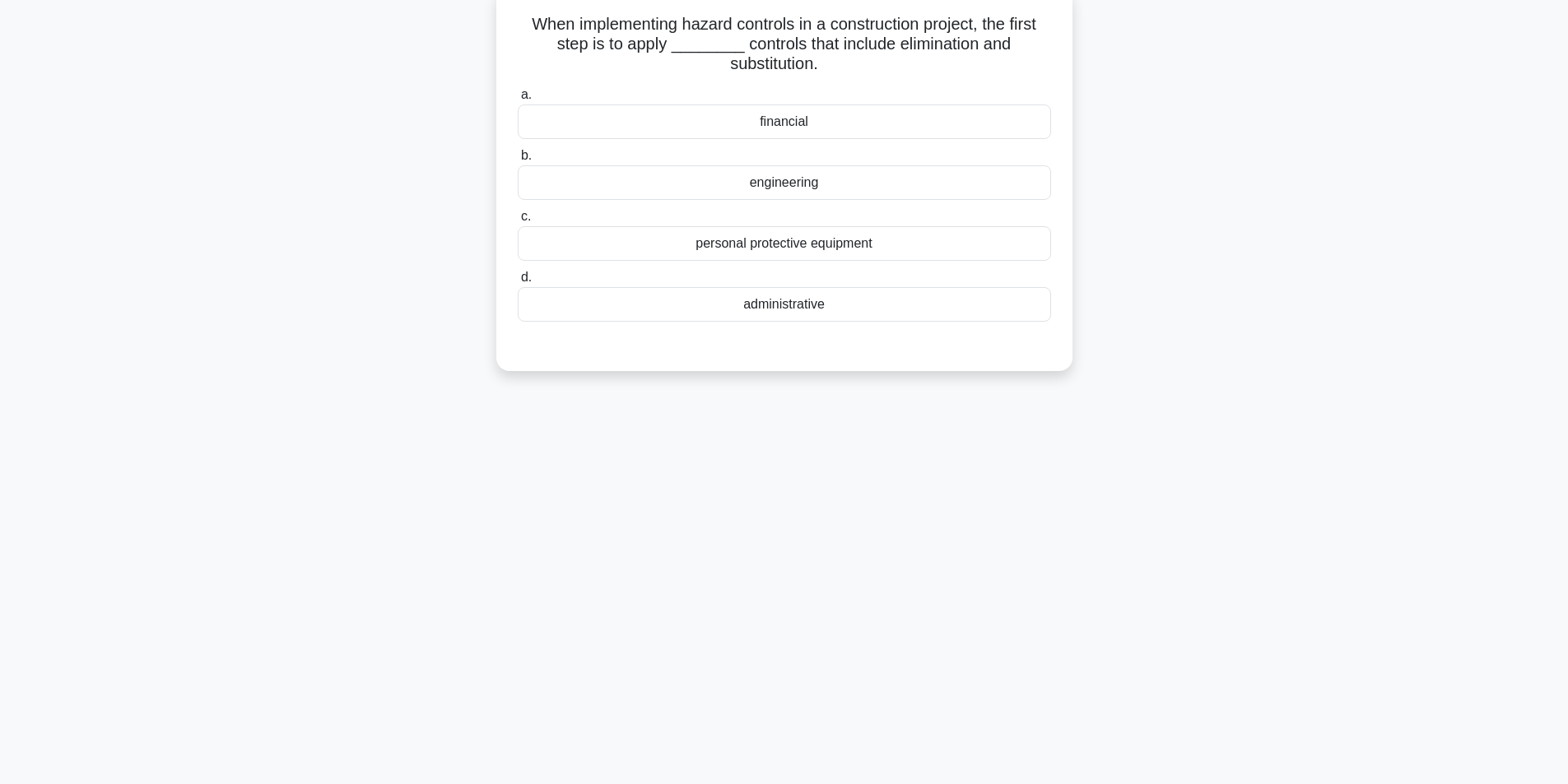
click at [792, 198] on div "engineering" at bounding box center [784, 183] width 533 height 34
click at [517, 161] on input "b. engineering" at bounding box center [517, 156] width 0 height 11
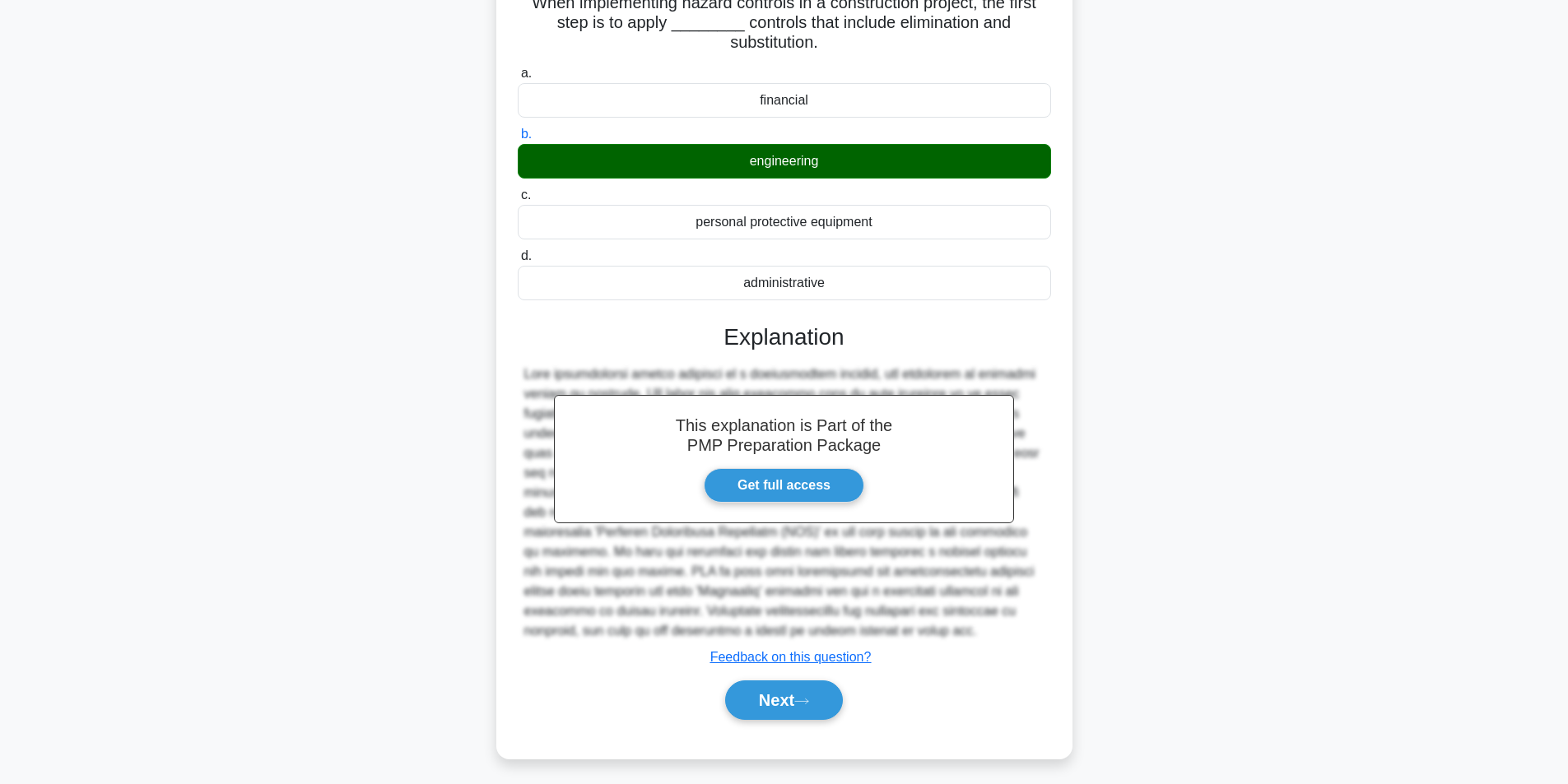
scroll to position [132, 0]
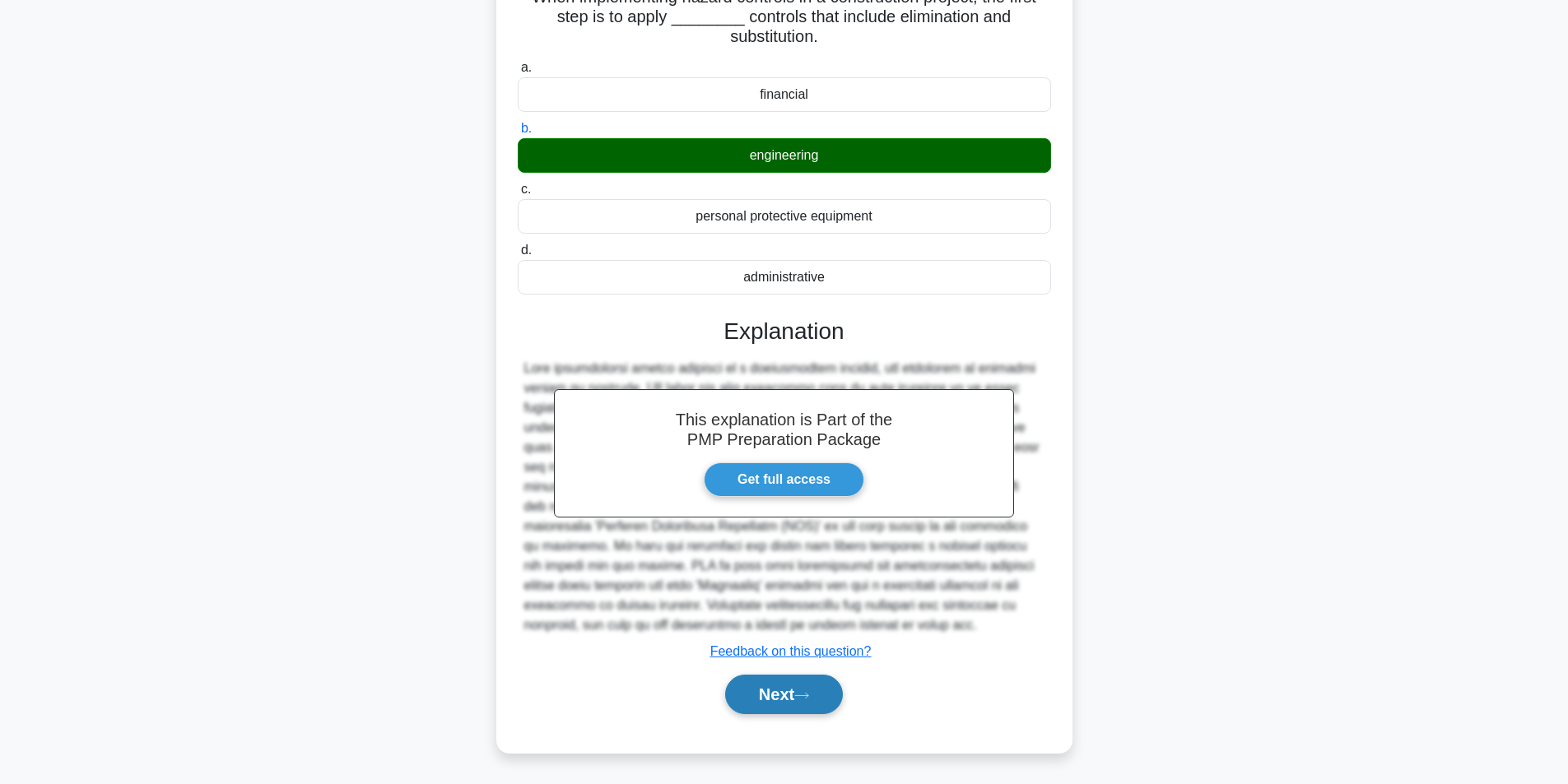
click at [774, 699] on button "Next" at bounding box center [784, 694] width 118 height 40
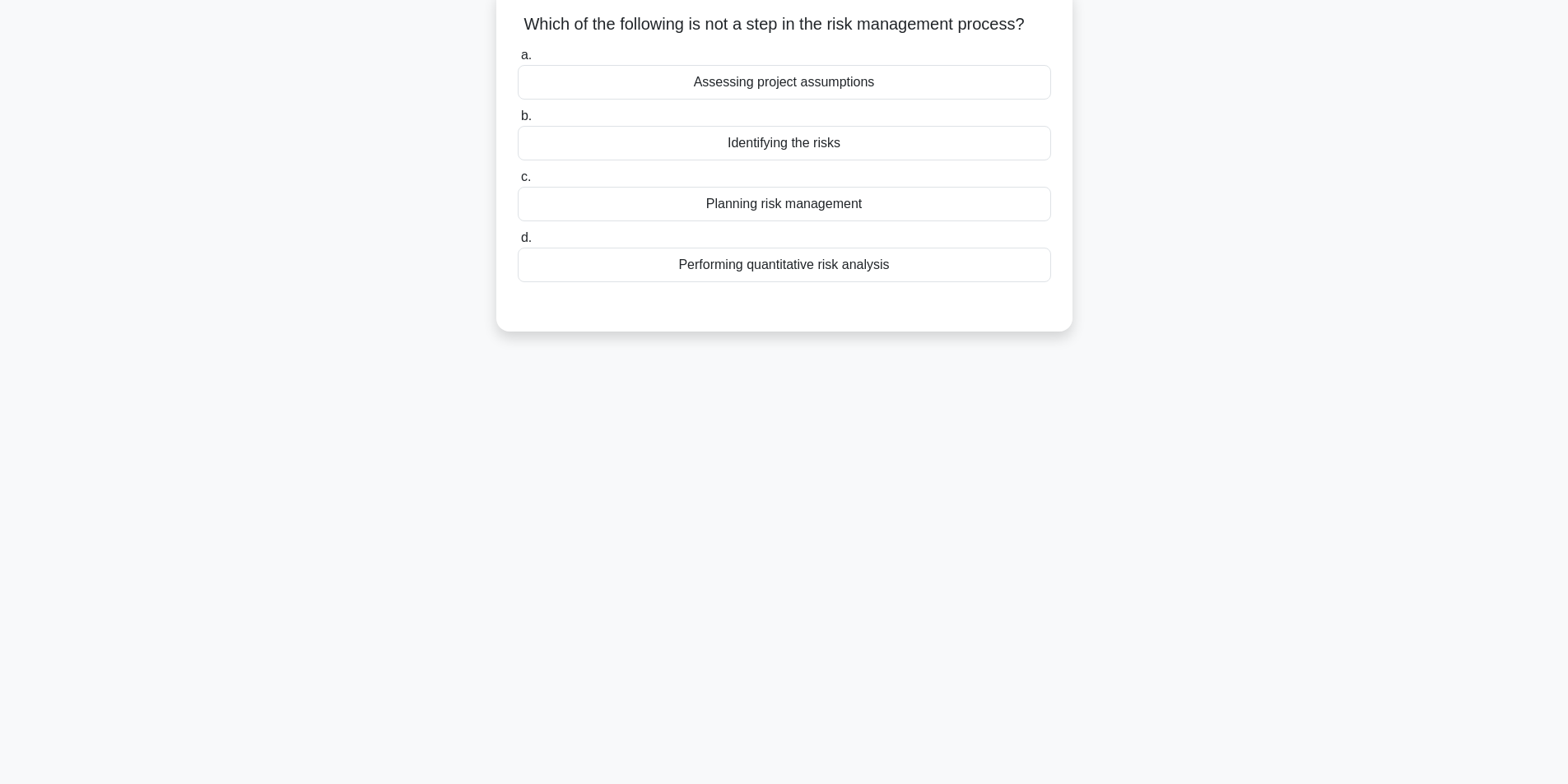
click at [810, 100] on div "Assessing project assumptions" at bounding box center [784, 82] width 533 height 34
click at [517, 61] on input "a. Assessing project assumptions" at bounding box center [517, 56] width 0 height 11
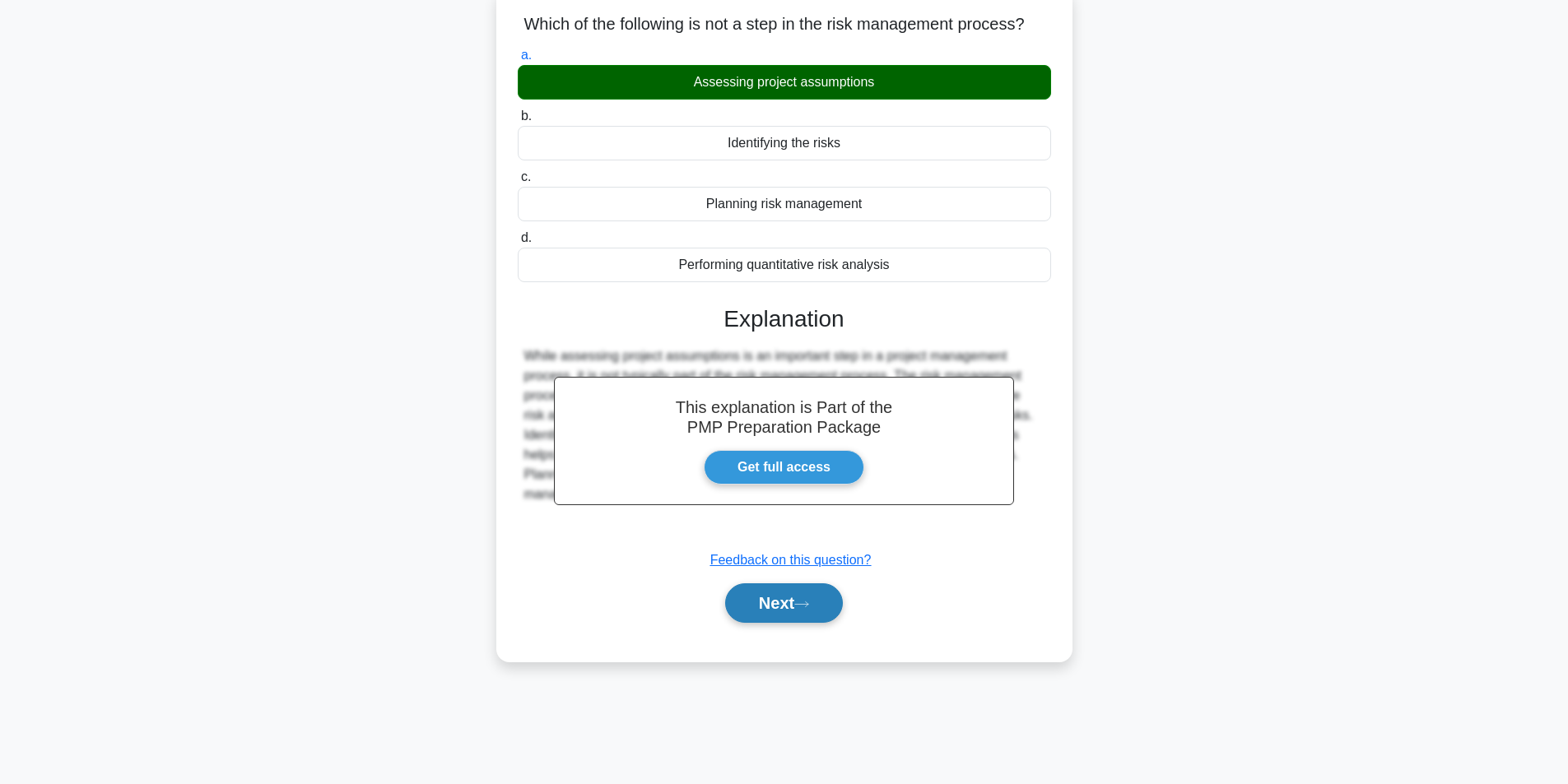
click at [780, 623] on button "Next" at bounding box center [784, 603] width 118 height 40
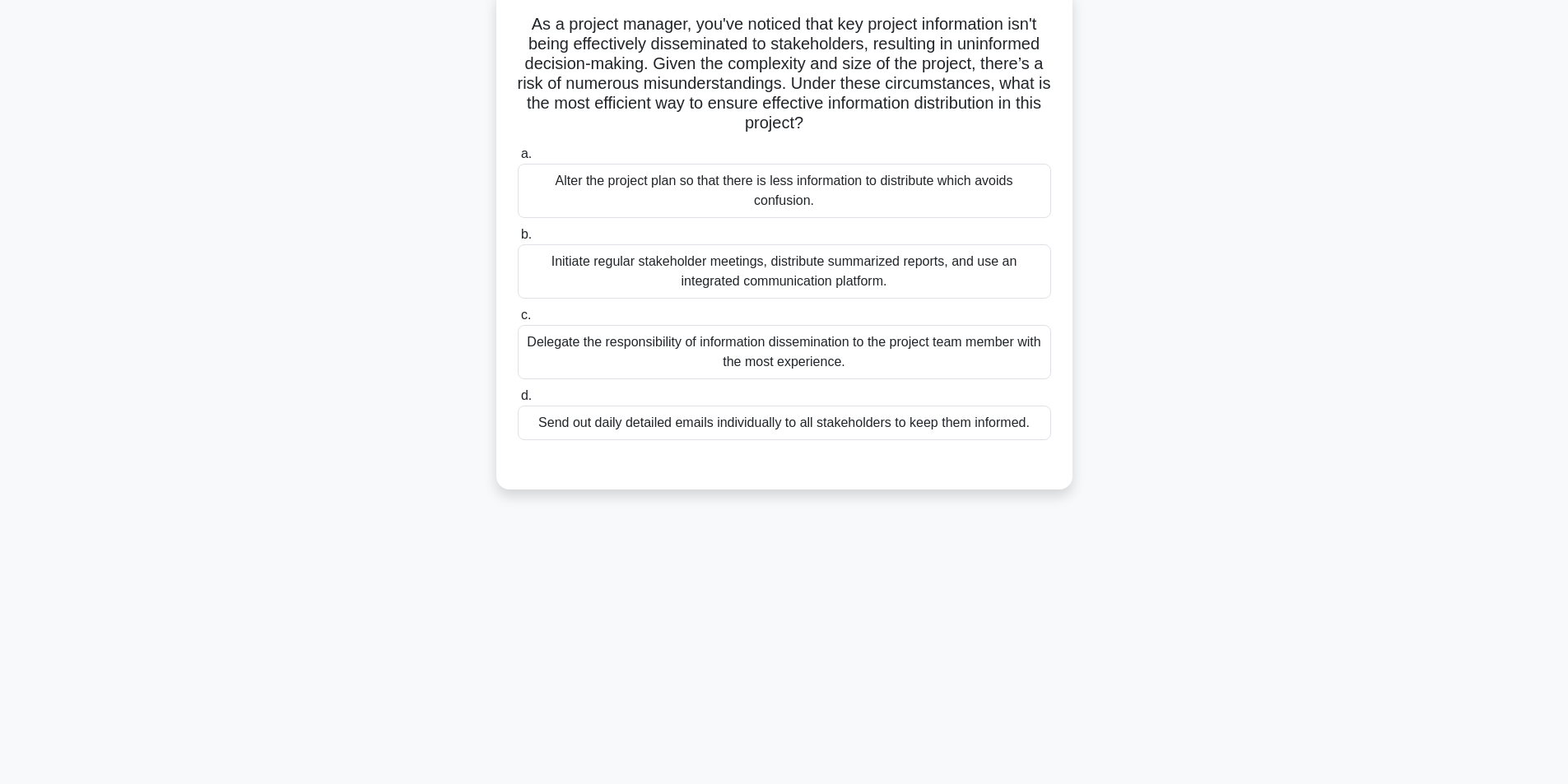
click at [840, 288] on div "Initiate regular stakeholder meetings, distribute summarized reports, and use a…" at bounding box center [784, 272] width 533 height 54
click at [517, 240] on input "b. Initiate regular stakeholder meetings, distribute summarized reports, and us…" at bounding box center [517, 235] width 0 height 11
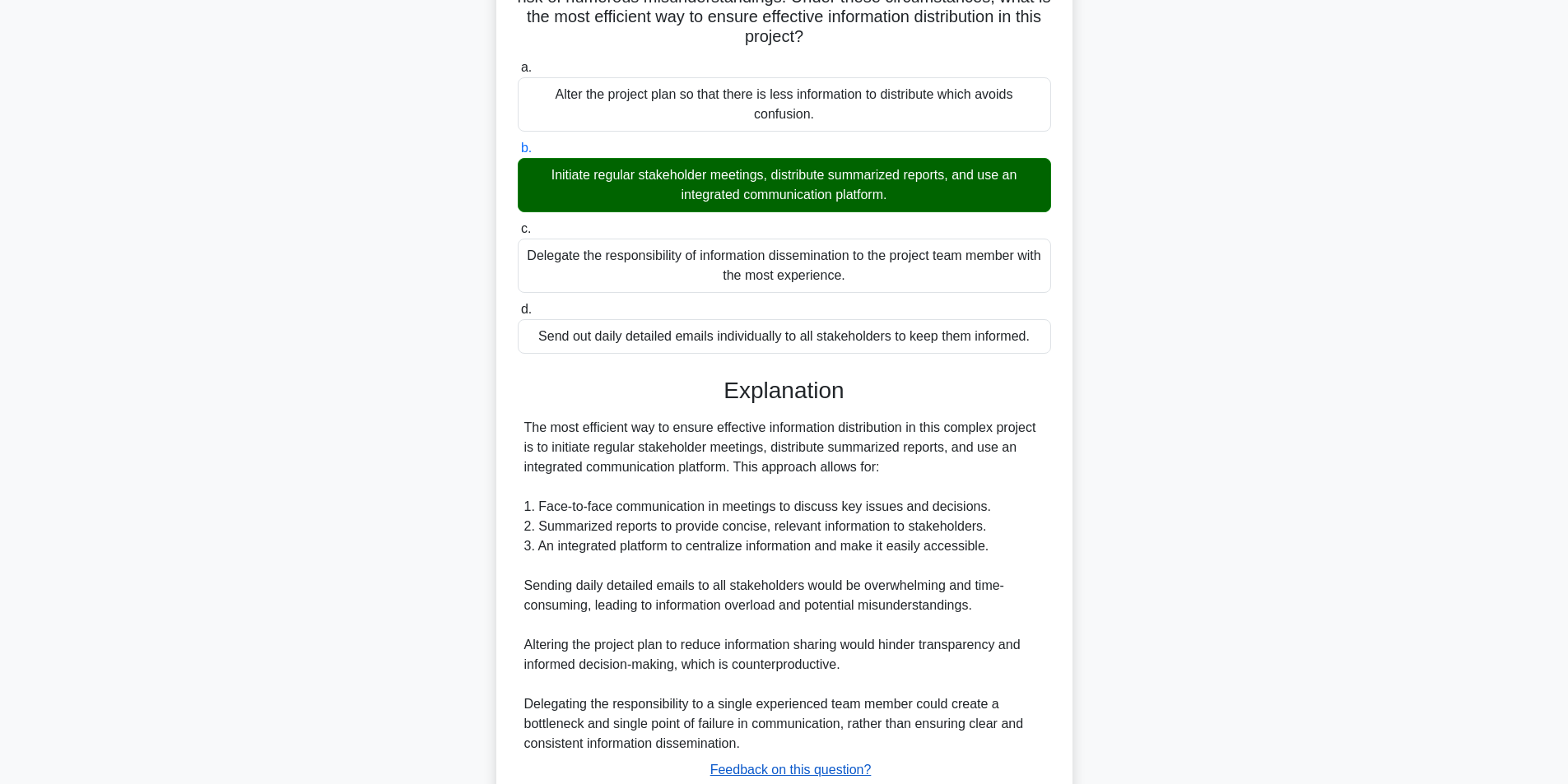
scroll to position [310, 0]
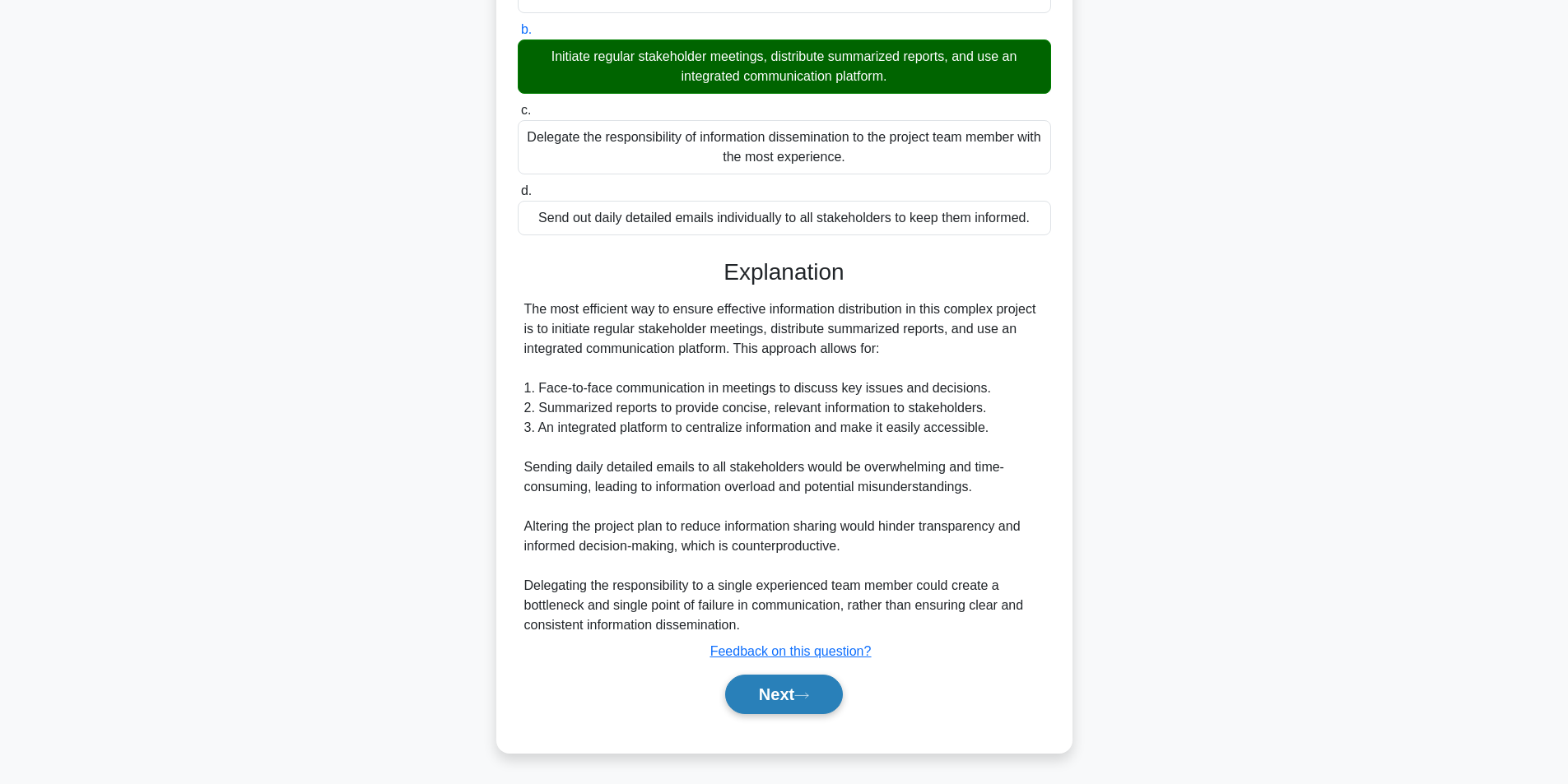
click at [764, 698] on button "Next" at bounding box center [784, 694] width 118 height 40
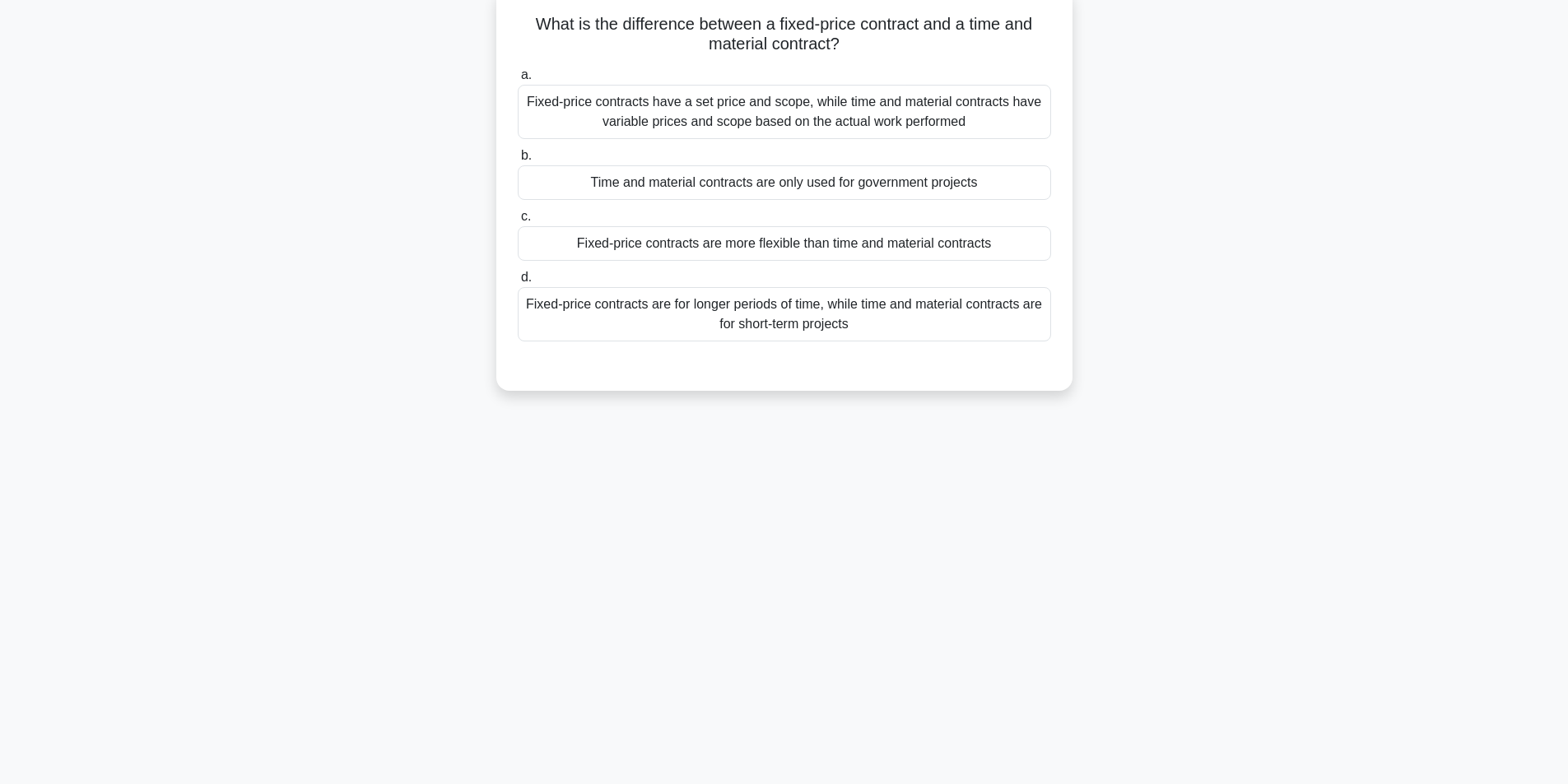
click at [772, 118] on div "Fixed-price contracts have a set price and scope, while time and material contr…" at bounding box center [784, 111] width 533 height 54
click at [517, 81] on input "a. Fixed-price contracts have a set price and scope, while time and material co…" at bounding box center [517, 76] width 0 height 11
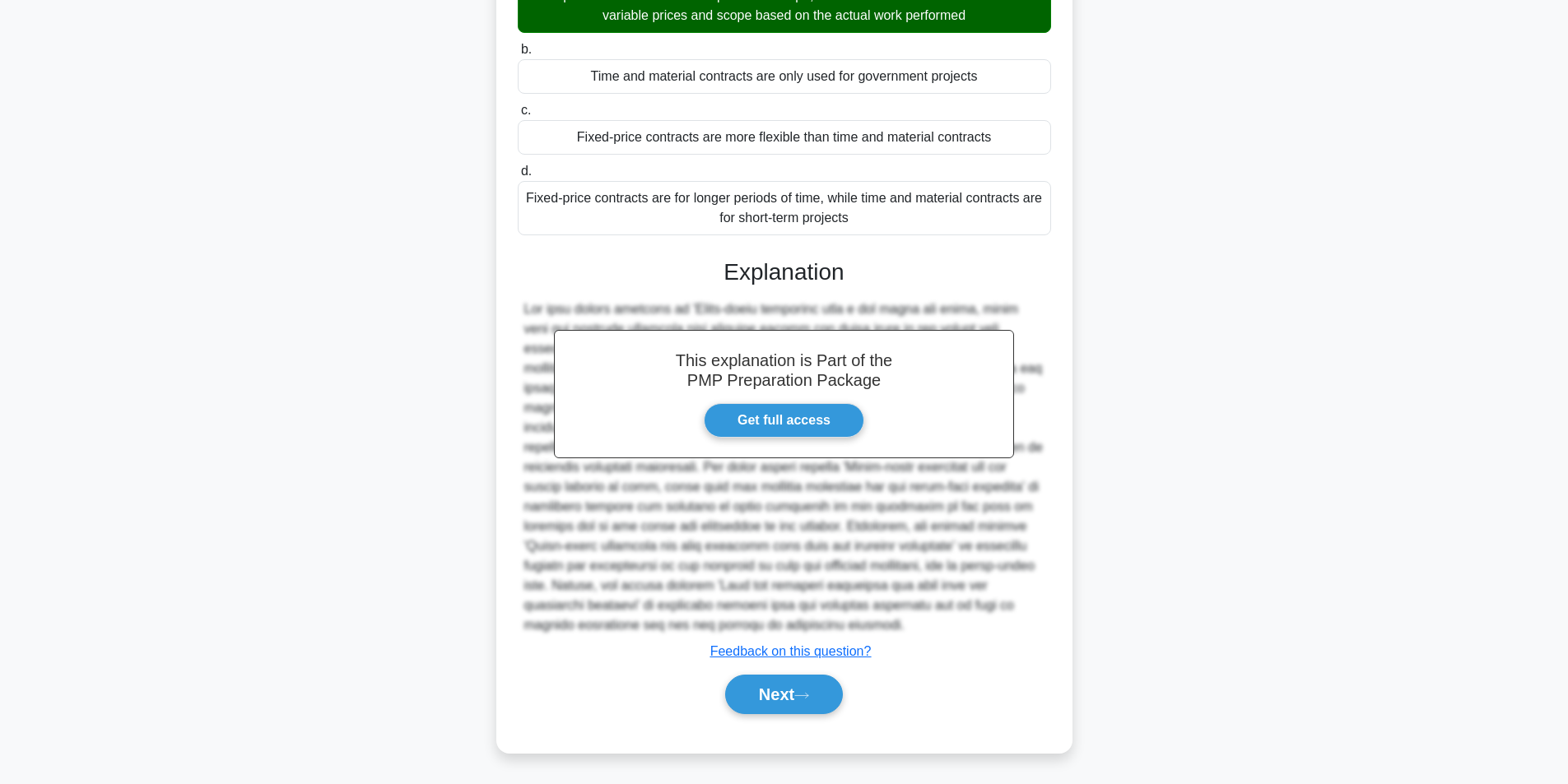
scroll to position [211, 0]
click at [777, 696] on button "Next" at bounding box center [784, 694] width 118 height 40
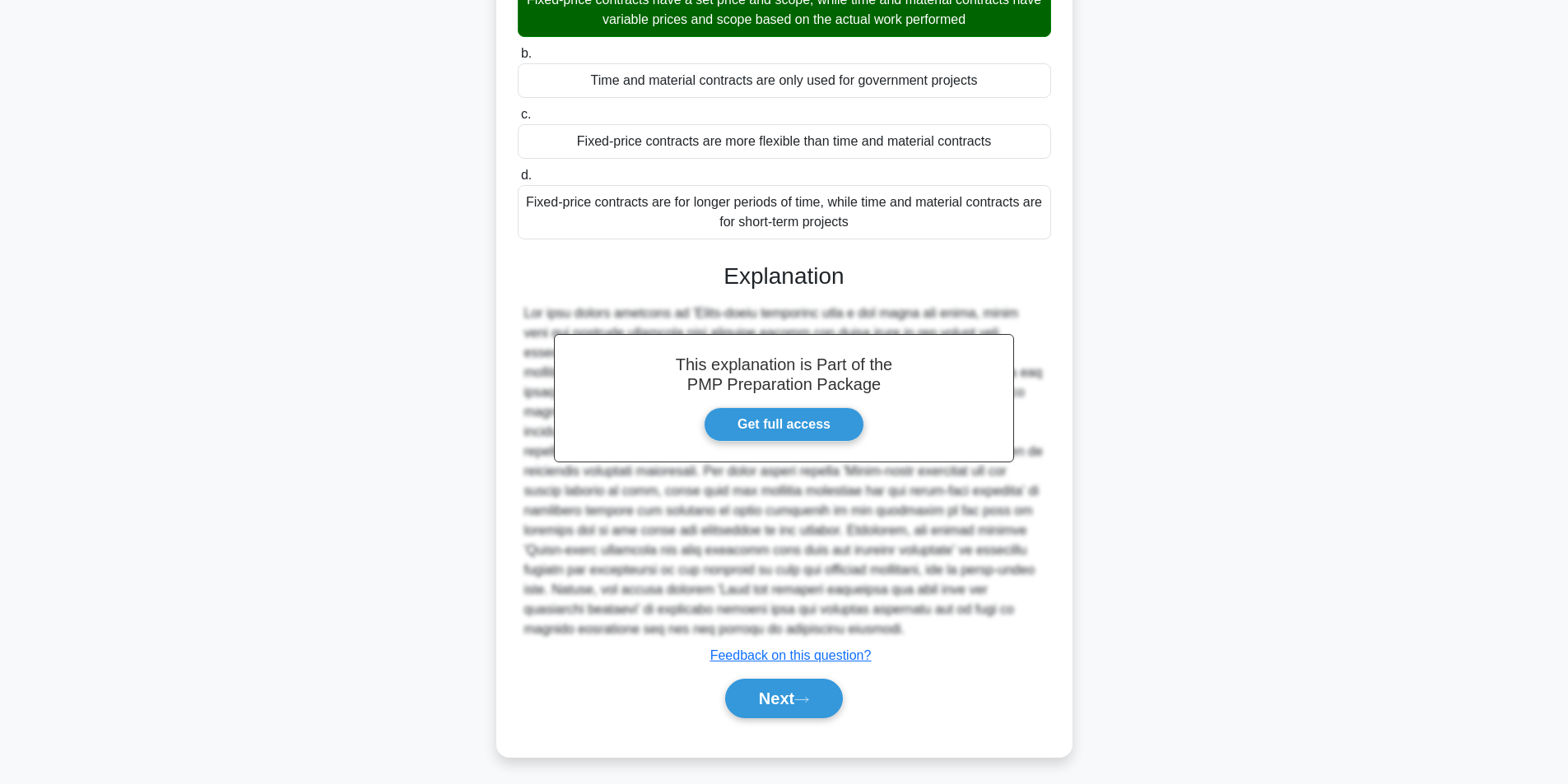
scroll to position [104, 0]
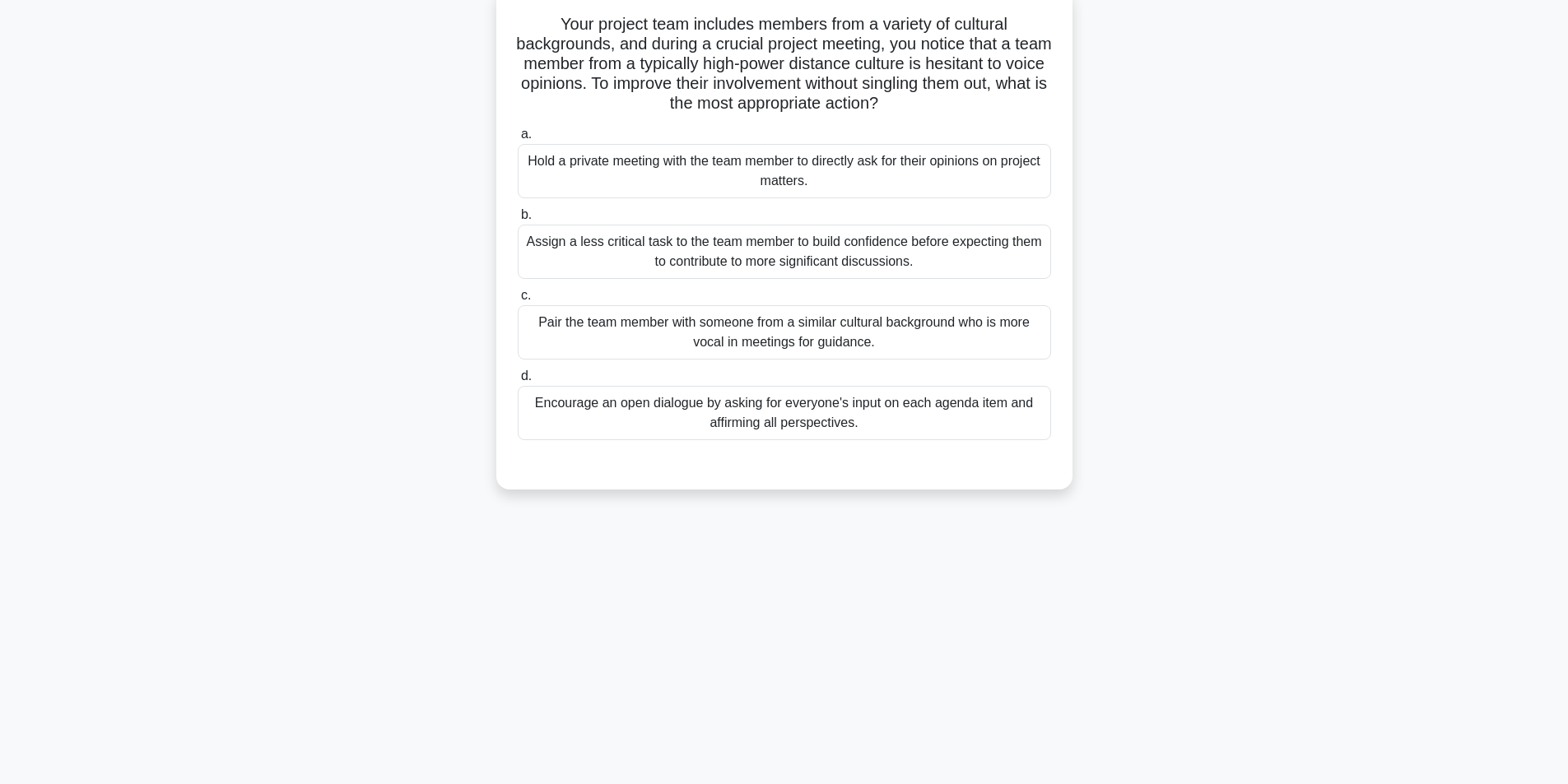
click at [829, 415] on div "Encourage an open dialogue by asking for everyone's input on each agenda item a…" at bounding box center [784, 413] width 533 height 54
click at [517, 381] on input "d. Encourage an open dialogue by asking for everyone's input on each agenda ite…" at bounding box center [517, 377] width 0 height 11
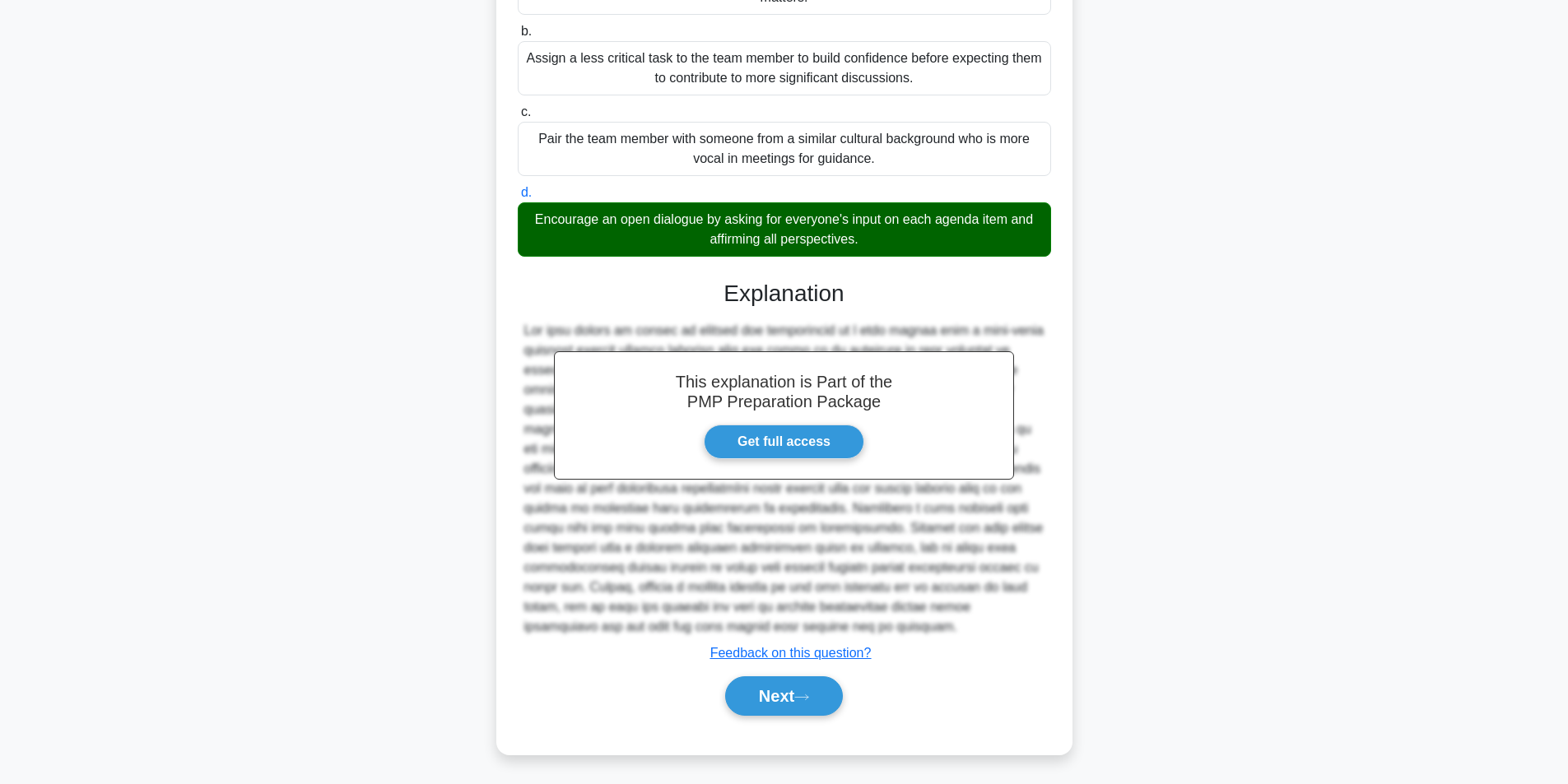
scroll to position [290, 0]
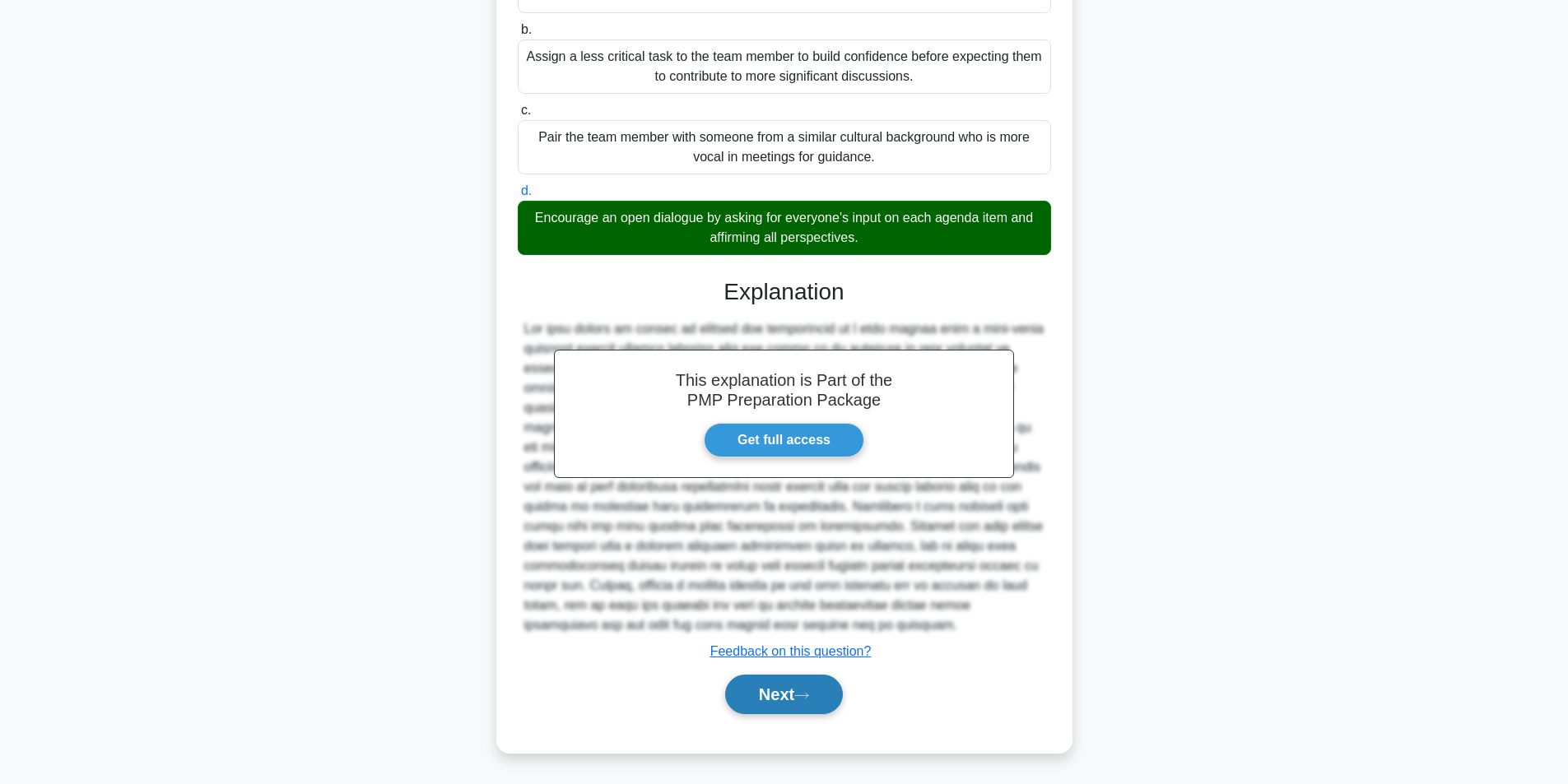
click at [762, 693] on button "Next" at bounding box center [784, 694] width 118 height 40
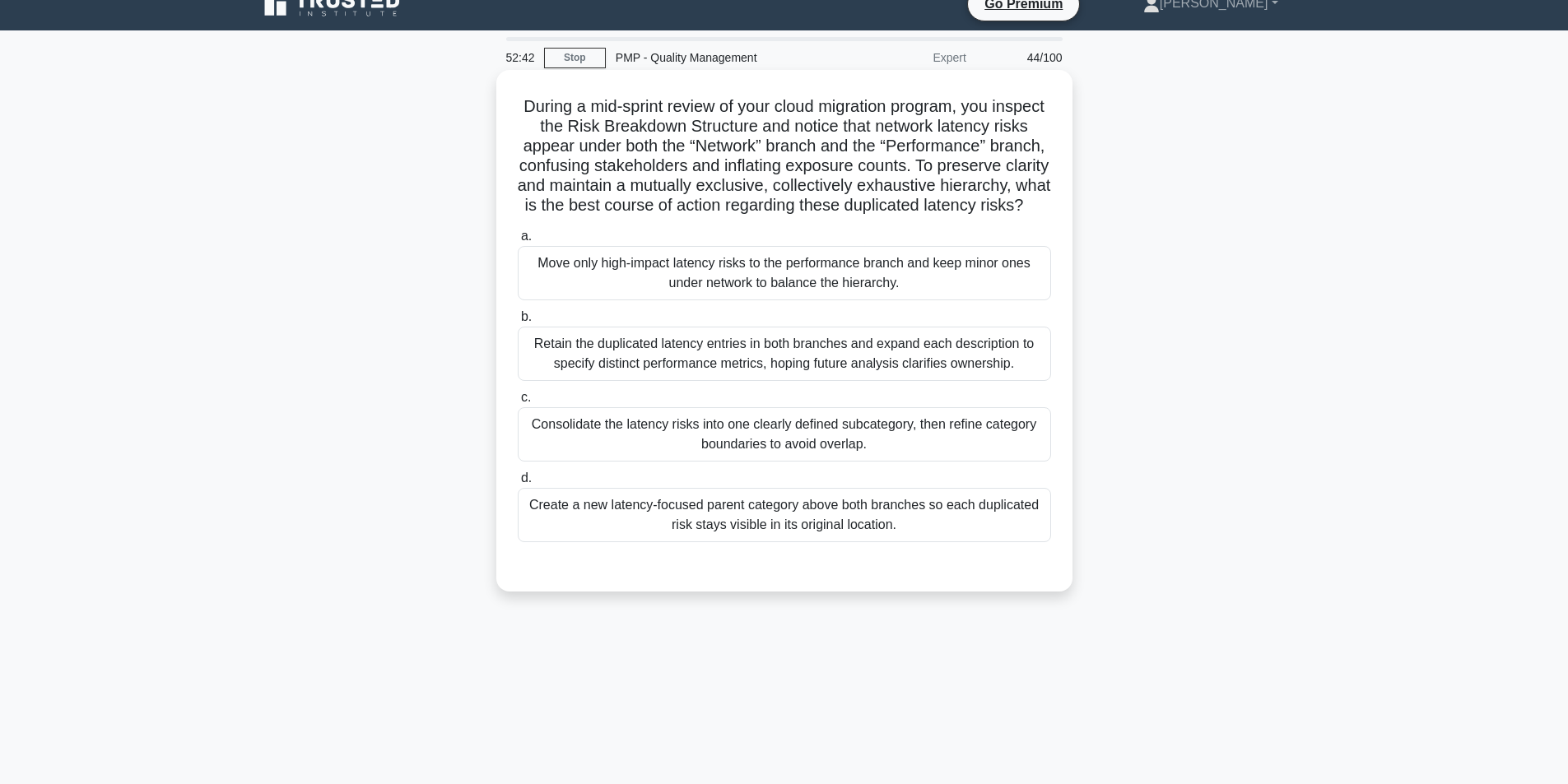
scroll to position [104, 0]
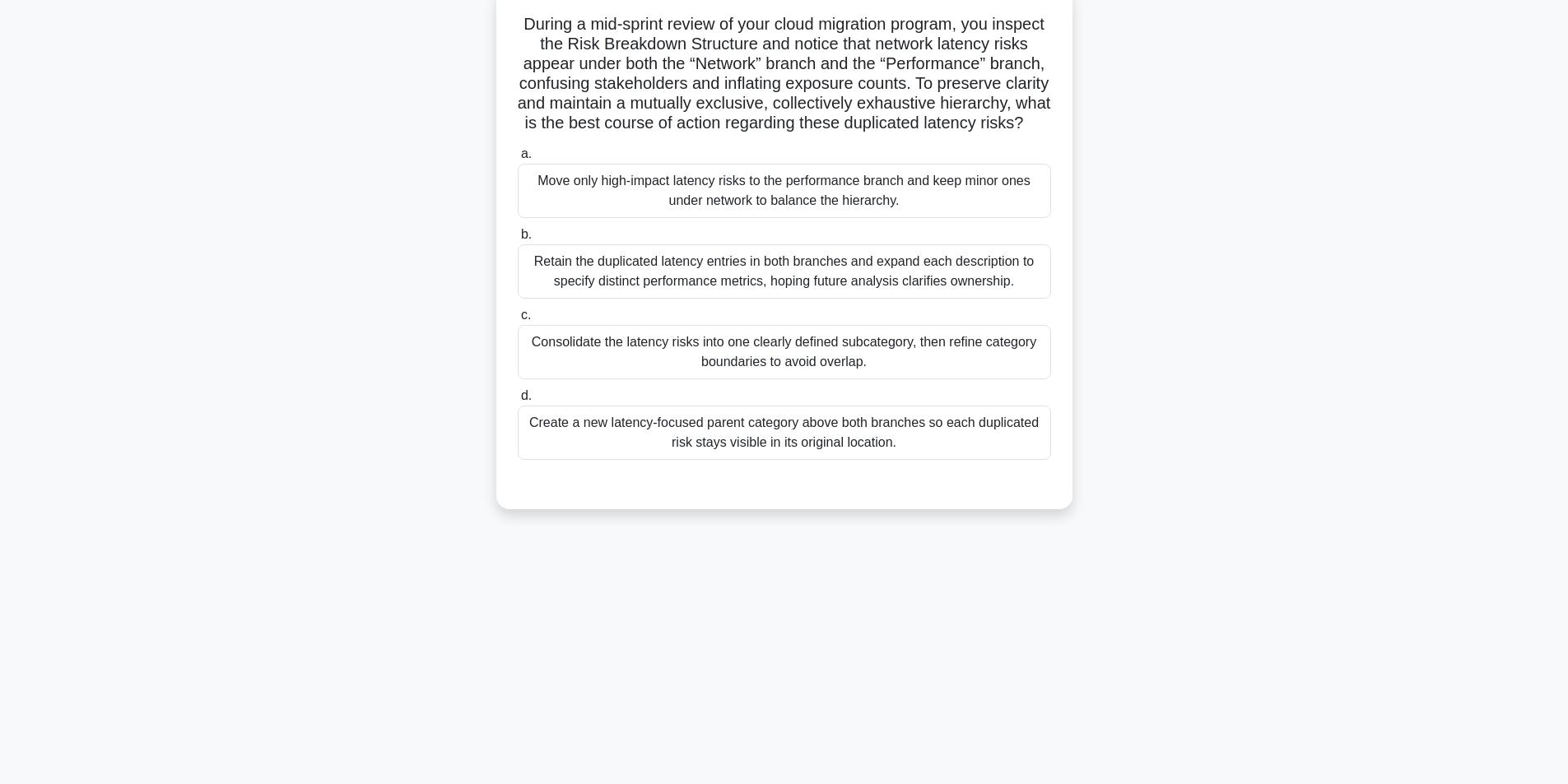
click at [892, 379] on div "Consolidate the latency risks into one clearly defined subcategory, then refine…" at bounding box center [784, 352] width 533 height 54
click at [517, 321] on input "c. Consolidate the latency risks into one clearly defined subcategory, then ref…" at bounding box center [517, 316] width 0 height 11
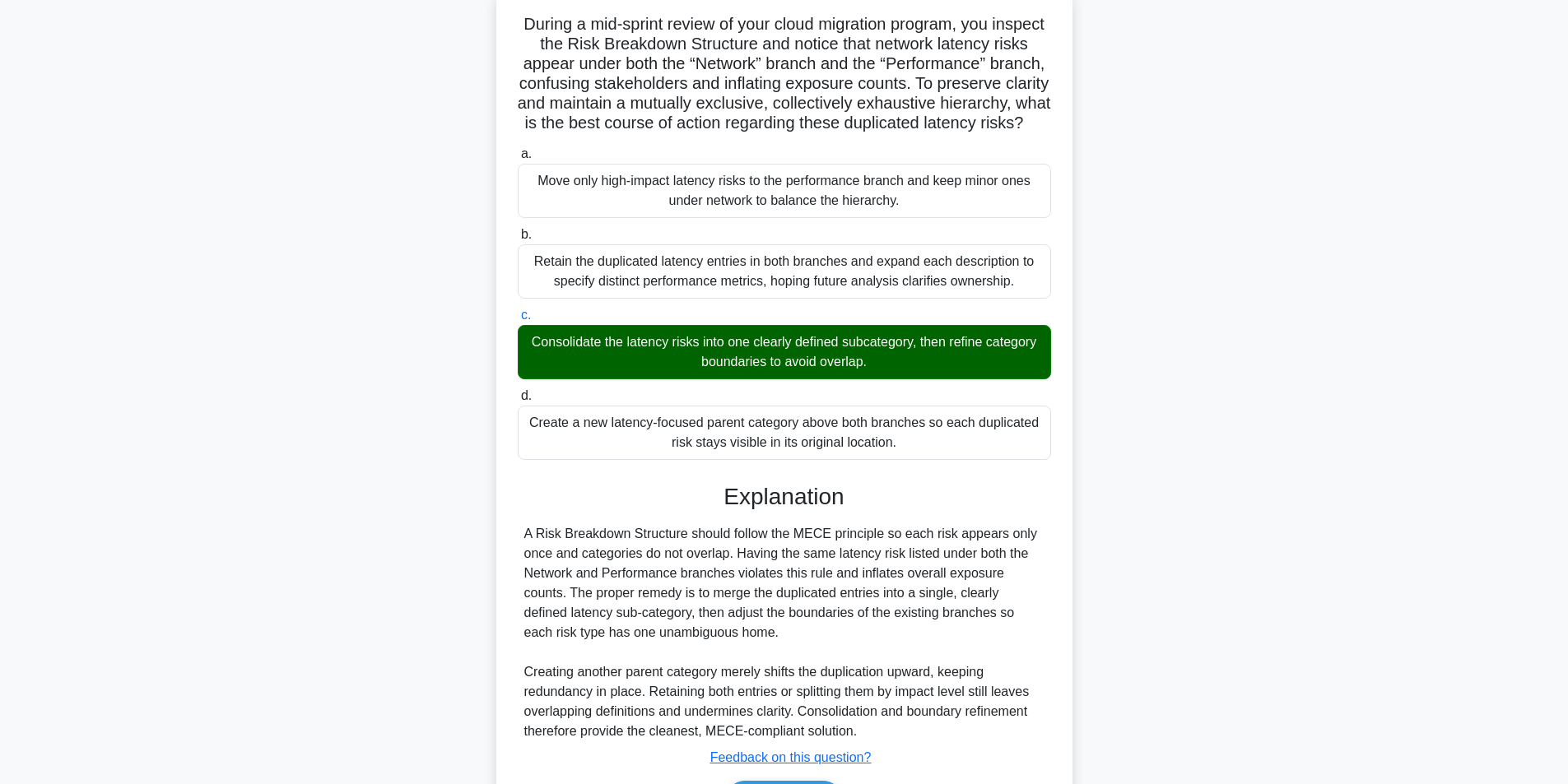
scroll to position [231, 0]
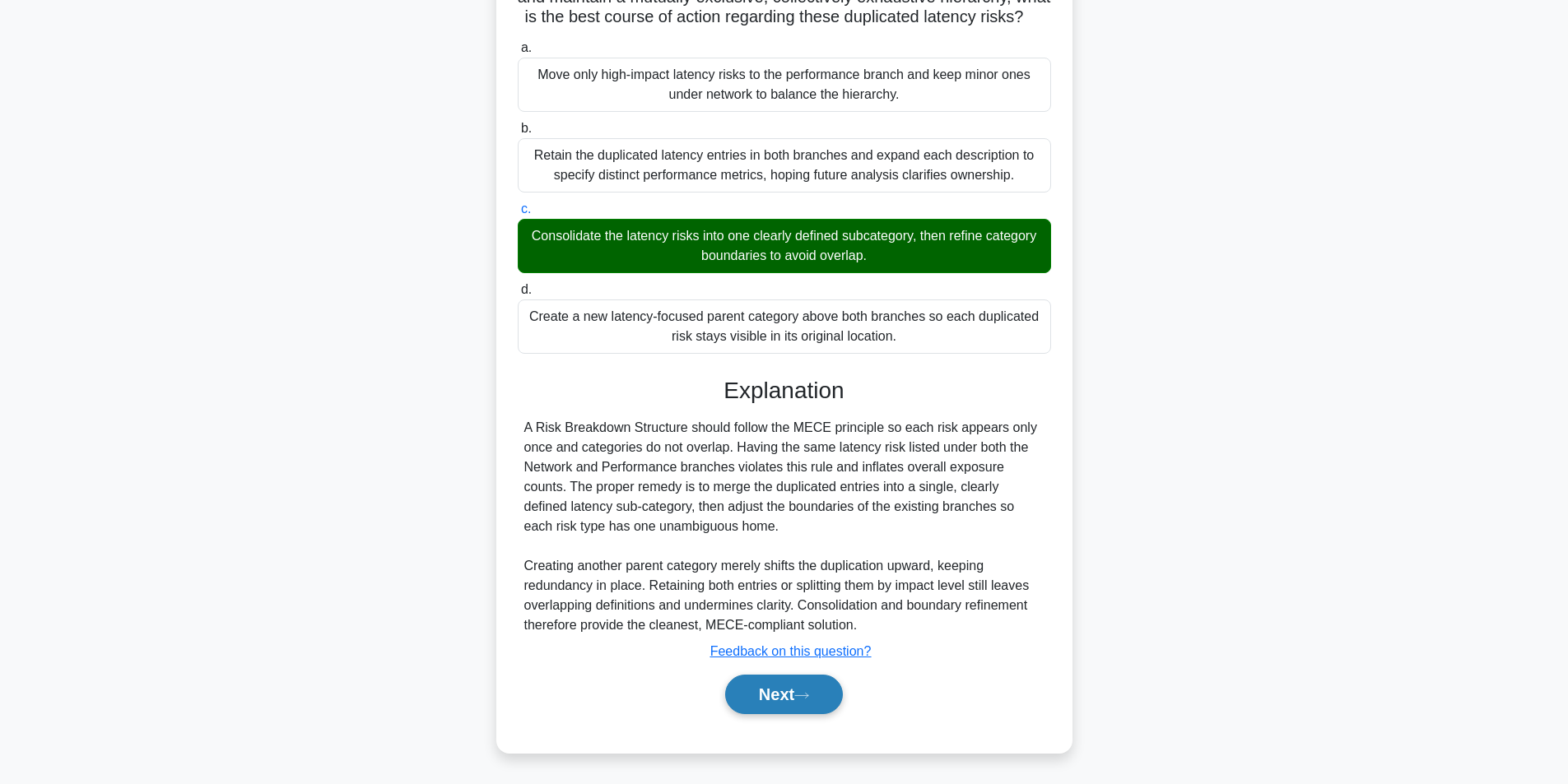
click at [749, 700] on button "Next" at bounding box center [784, 694] width 118 height 40
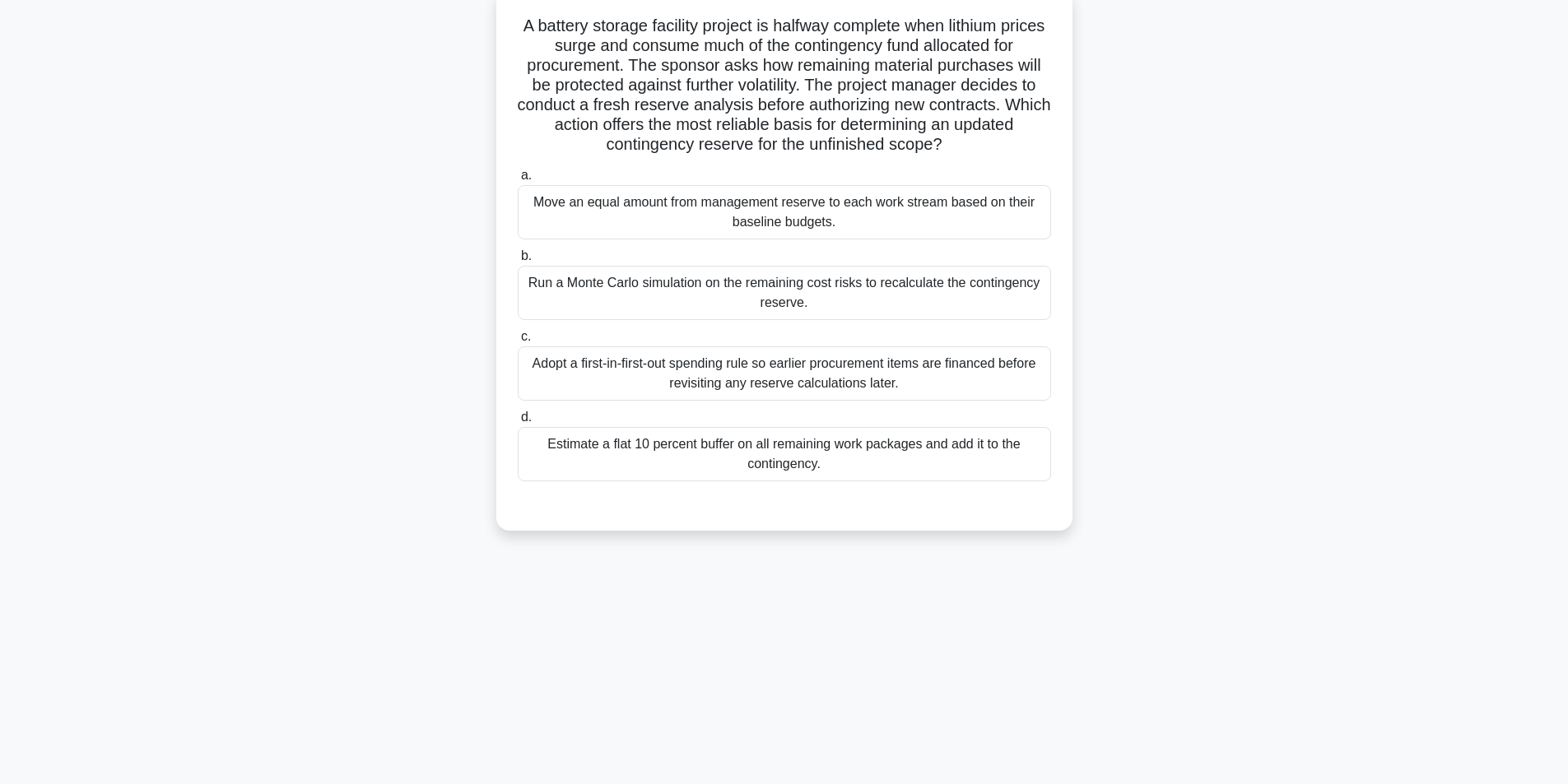
scroll to position [104, 0]
click at [747, 288] on div "Run a Monte Carlo simulation on the remaining cost risks to recalculate the con…" at bounding box center [784, 291] width 533 height 54
click at [517, 260] on input "b. Run a Monte Carlo simulation on the remaining cost risks to recalculate the …" at bounding box center [517, 254] width 0 height 11
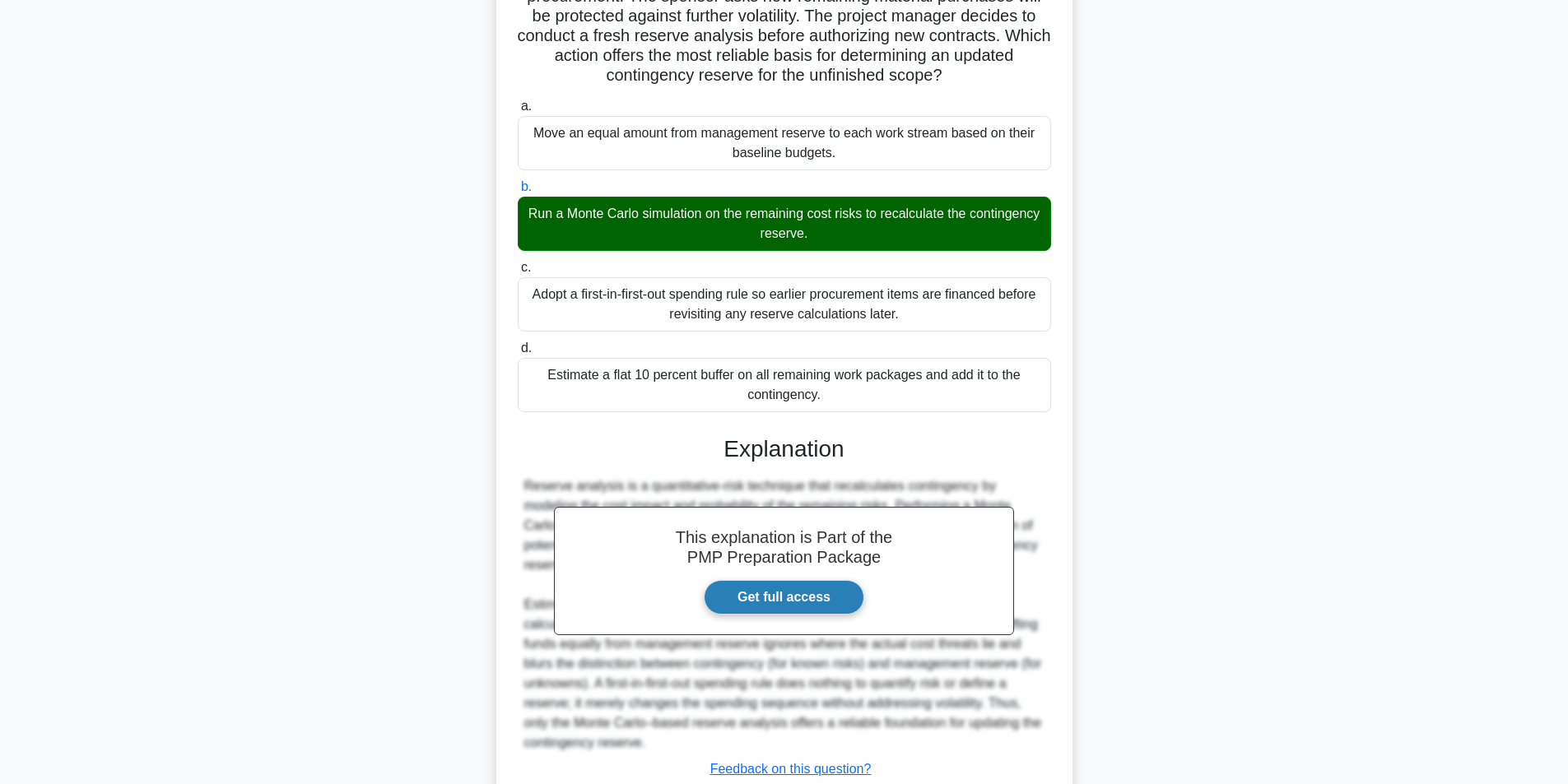
scroll to position [290, 0]
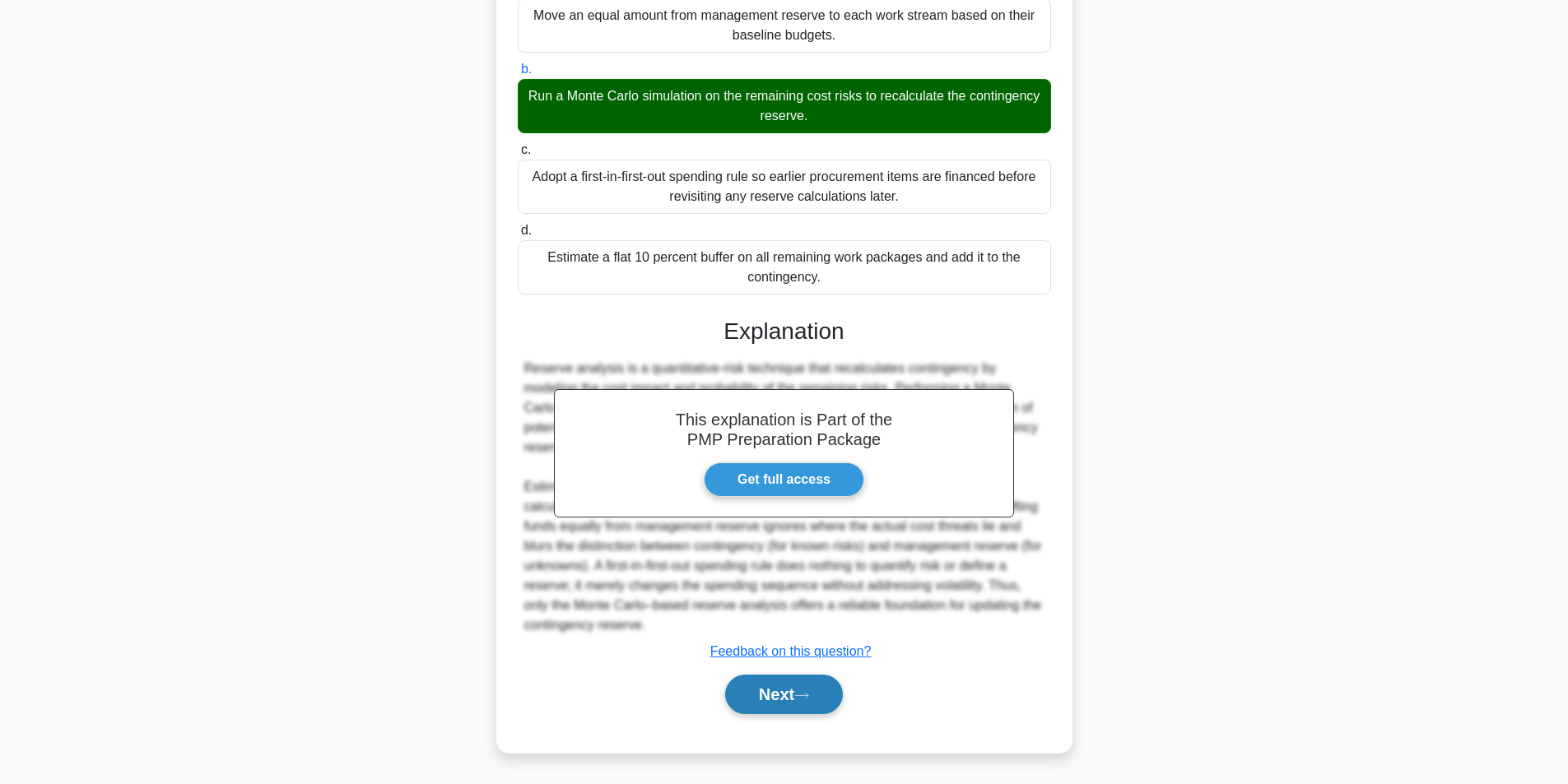
click at [750, 688] on button "Next" at bounding box center [784, 694] width 118 height 40
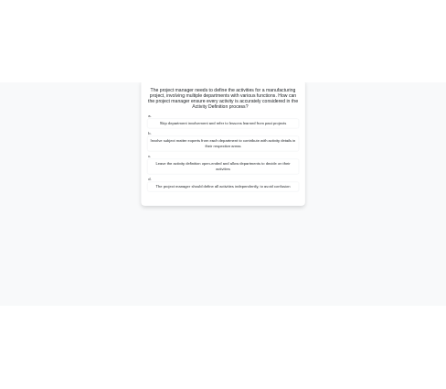
scroll to position [116, 0]
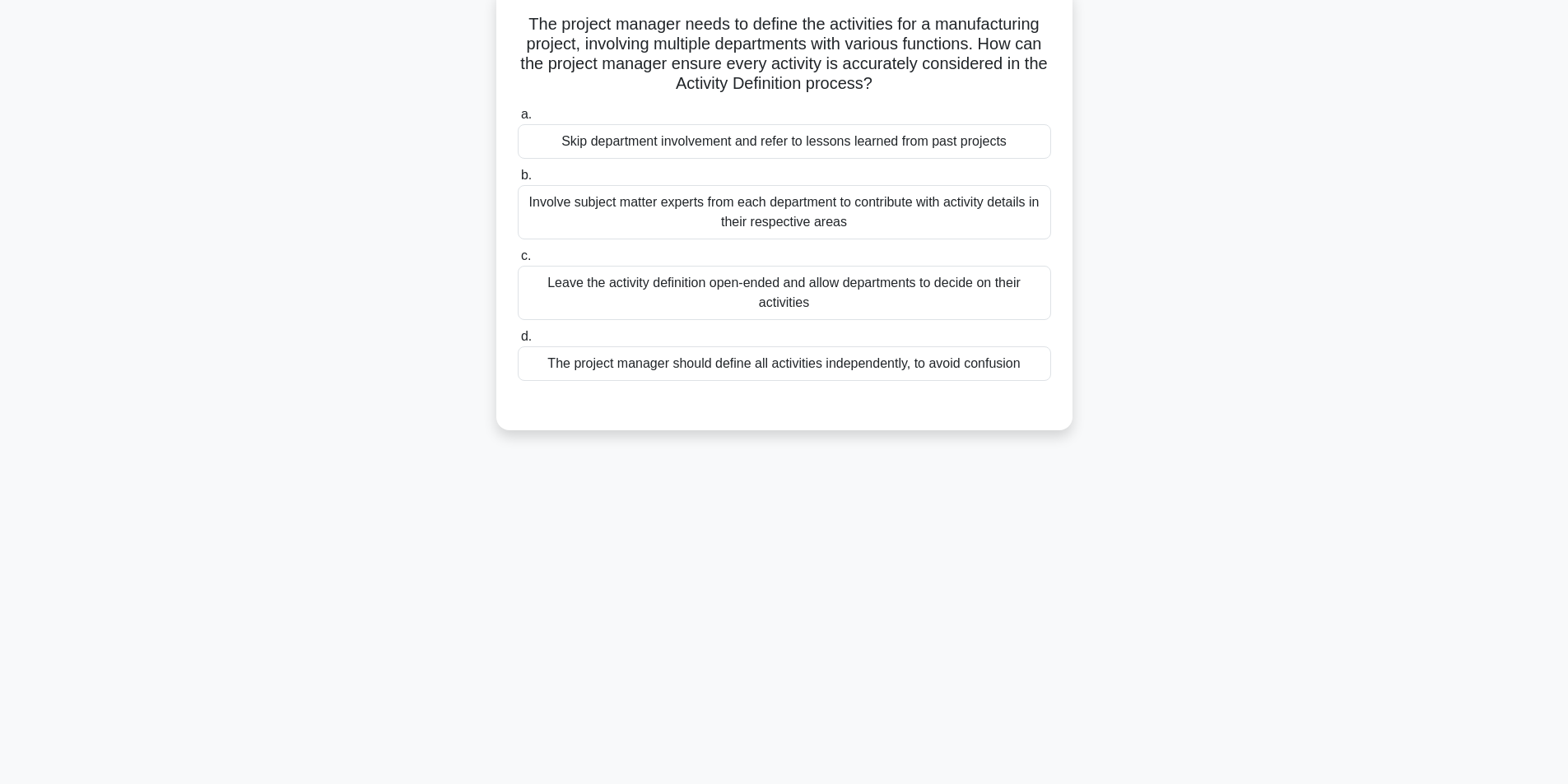
click at [809, 219] on div "Involve subject matter experts from each department to contribute with activity…" at bounding box center [784, 212] width 533 height 54
click at [517, 181] on input "b. Involve subject matter experts from each department to contribute with activ…" at bounding box center [517, 175] width 0 height 11
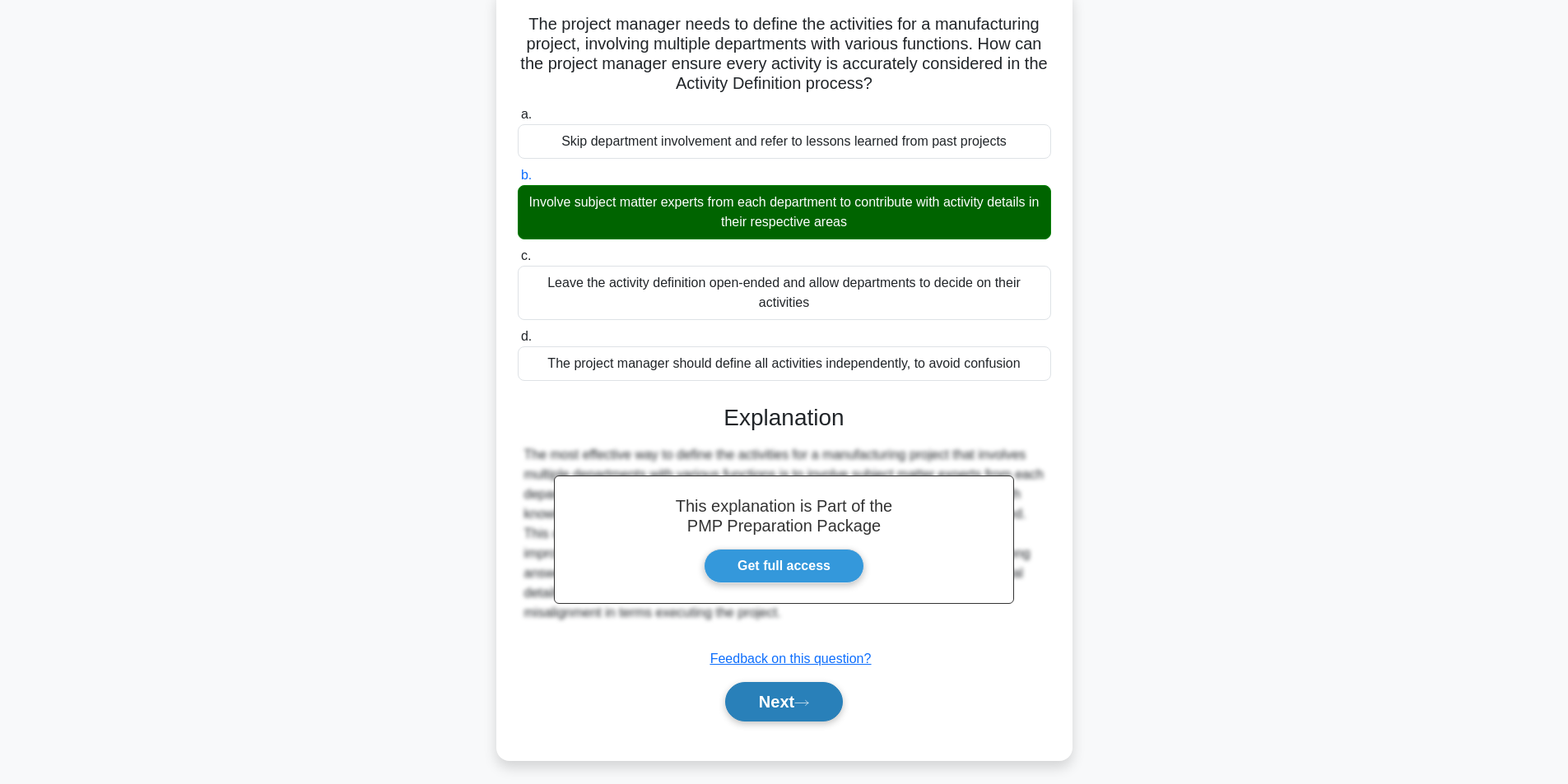
click at [765, 701] on button "Next" at bounding box center [784, 701] width 118 height 40
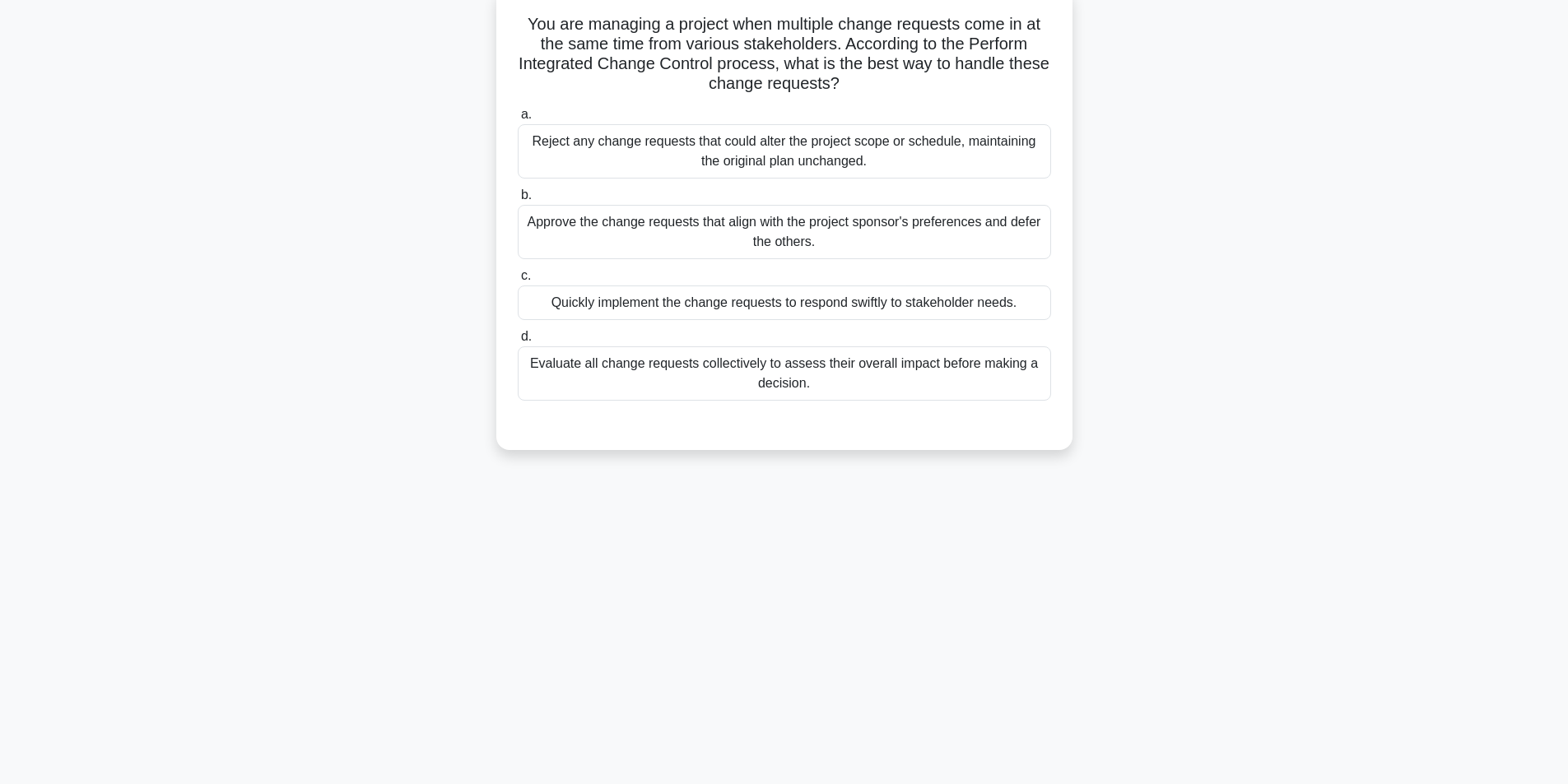
click at [727, 378] on div "Evaluate all change requests collectively to assess their overall impact before…" at bounding box center [784, 373] width 533 height 54
click at [517, 343] on input "d. Evaluate all change requests collectively to assess their overall impact bef…" at bounding box center [517, 337] width 0 height 11
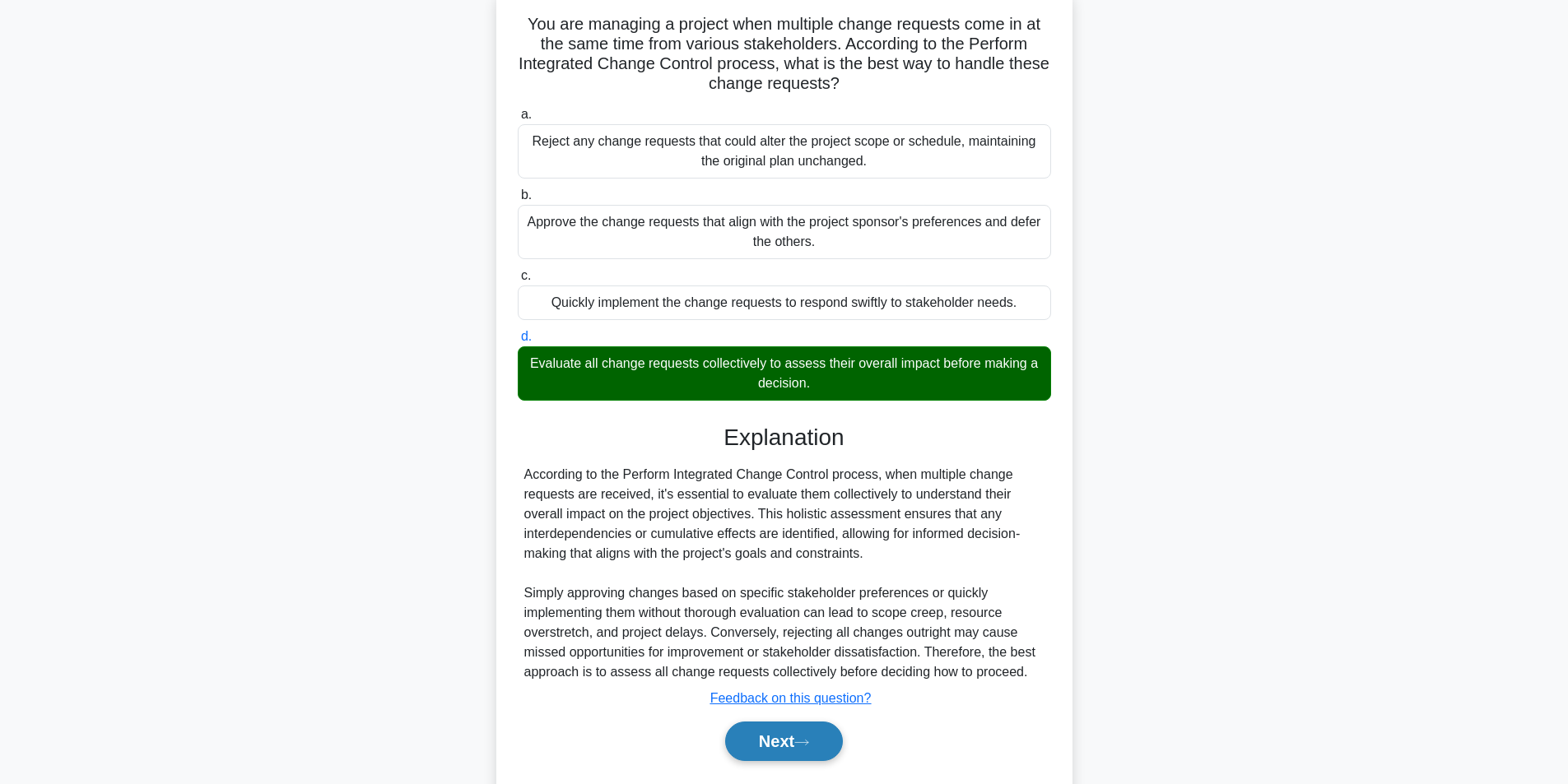
click at [781, 743] on button "Next" at bounding box center [784, 741] width 118 height 40
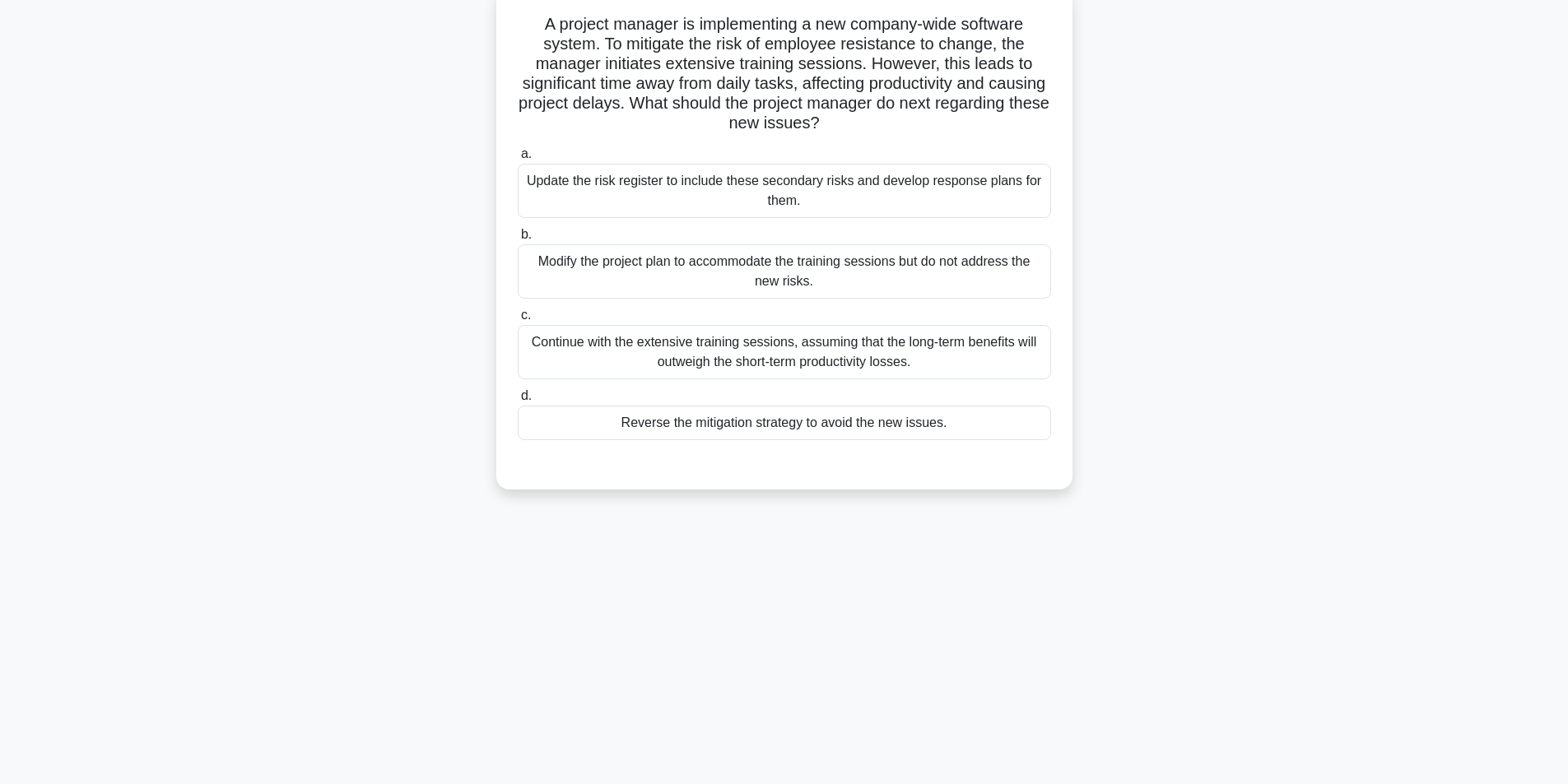
click at [937, 198] on div "Update the risk register to include these secondary risks and develop response …" at bounding box center [784, 191] width 533 height 54
click at [517, 159] on input "a. Update the risk register to include these secondary risks and develop respon…" at bounding box center [517, 155] width 0 height 11
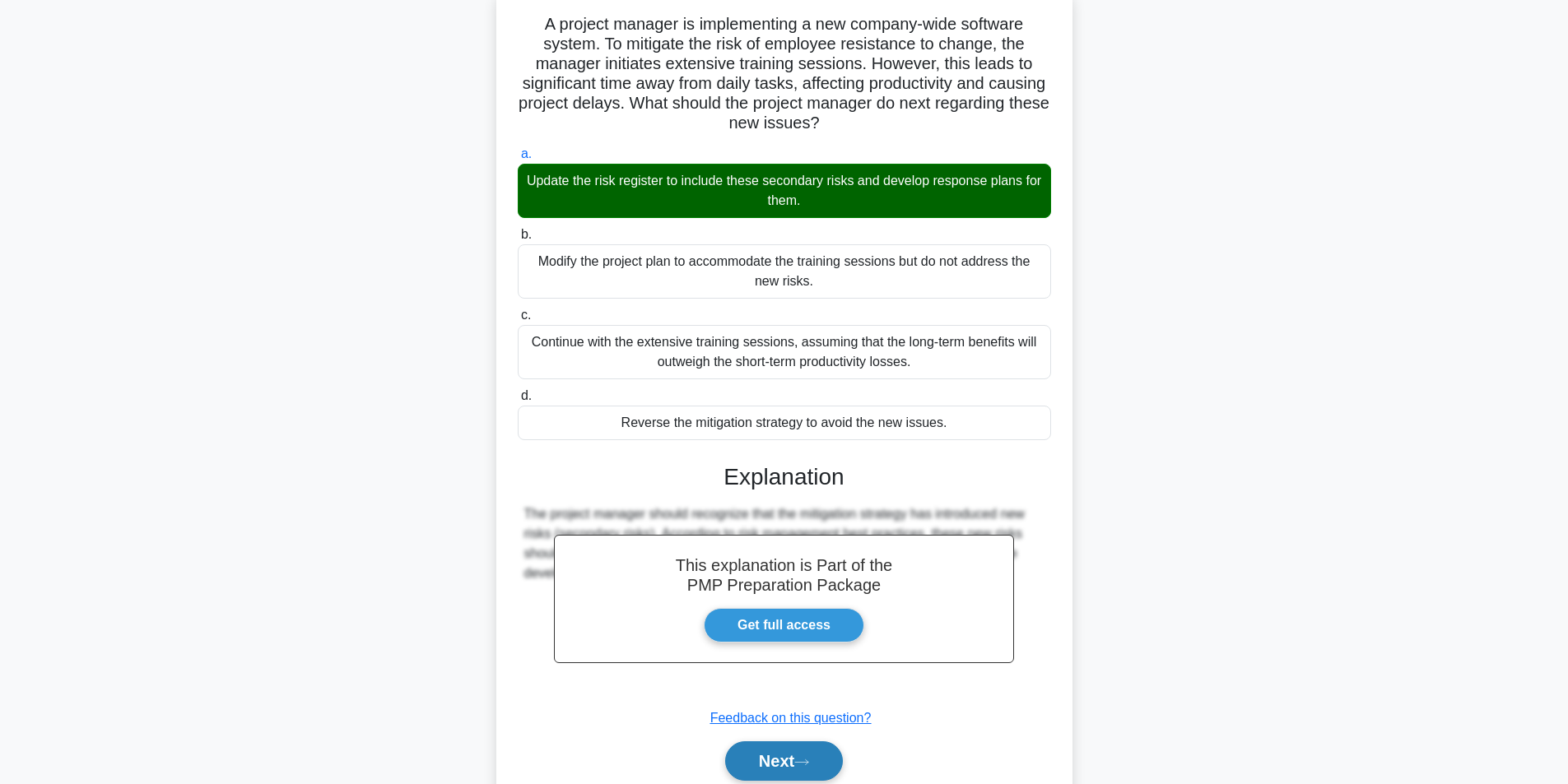
click at [789, 765] on button "Next" at bounding box center [784, 761] width 118 height 40
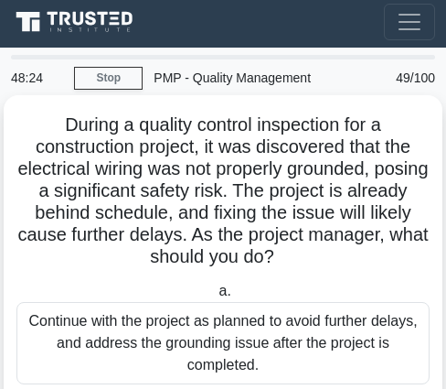
scroll to position [0, 0]
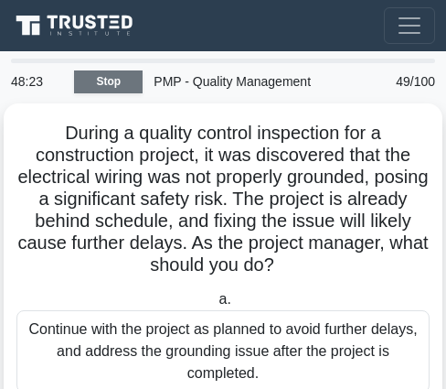
click at [95, 84] on link "Stop" at bounding box center [108, 81] width 69 height 23
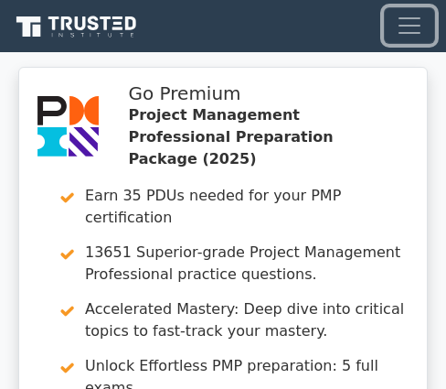
click at [400, 32] on span "Toggle navigation" at bounding box center [409, 25] width 27 height 27
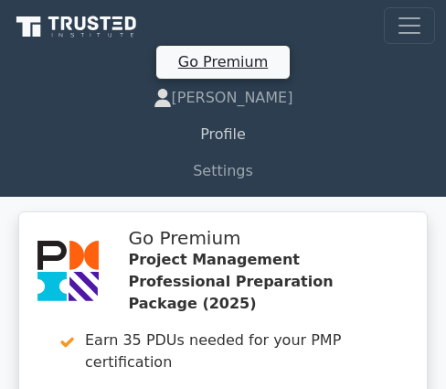
click at [243, 126] on link "Profile" at bounding box center [223, 134] width 424 height 37
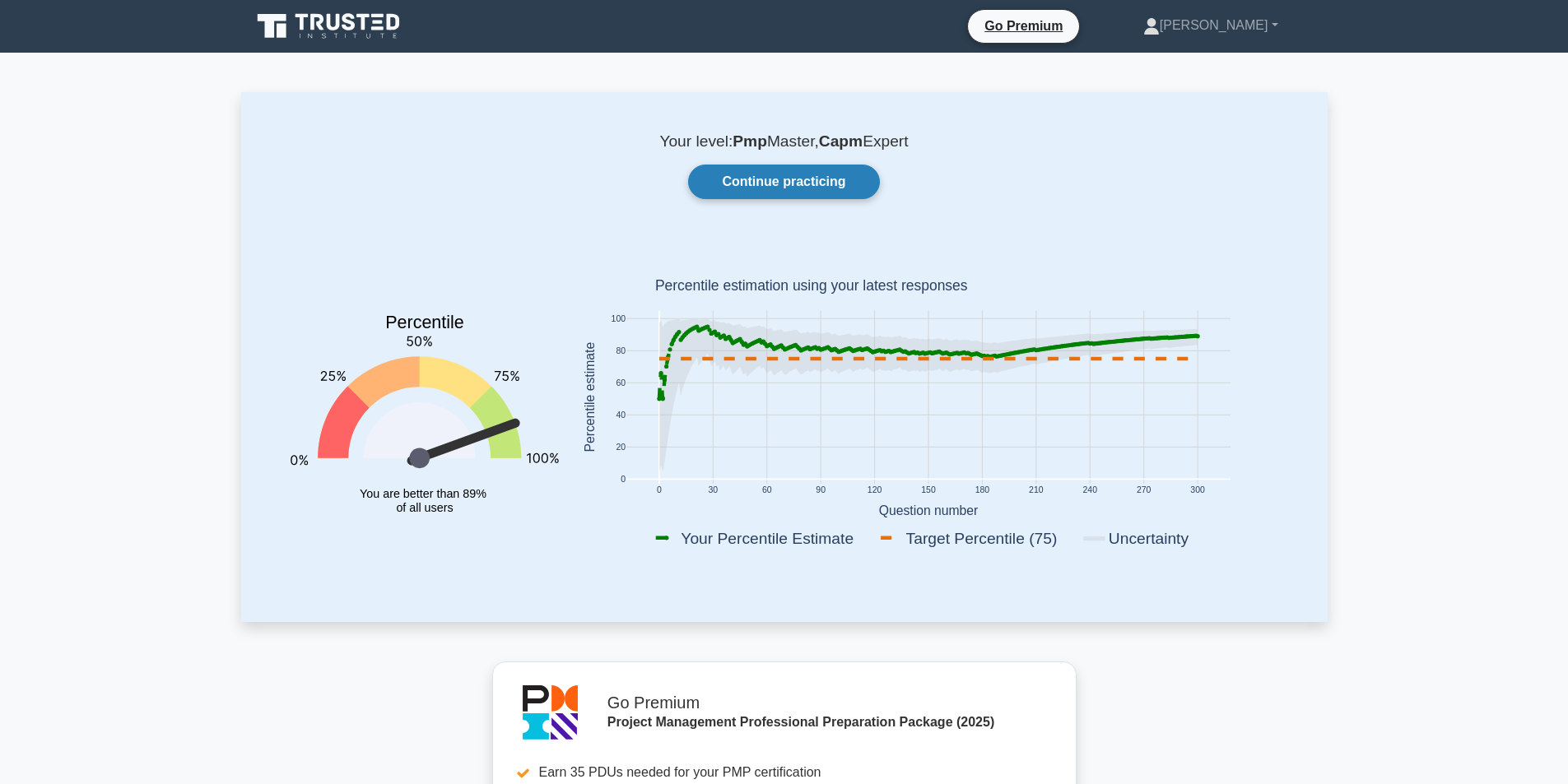
click at [401, 188] on link "Continue practicing" at bounding box center [784, 182] width 191 height 34
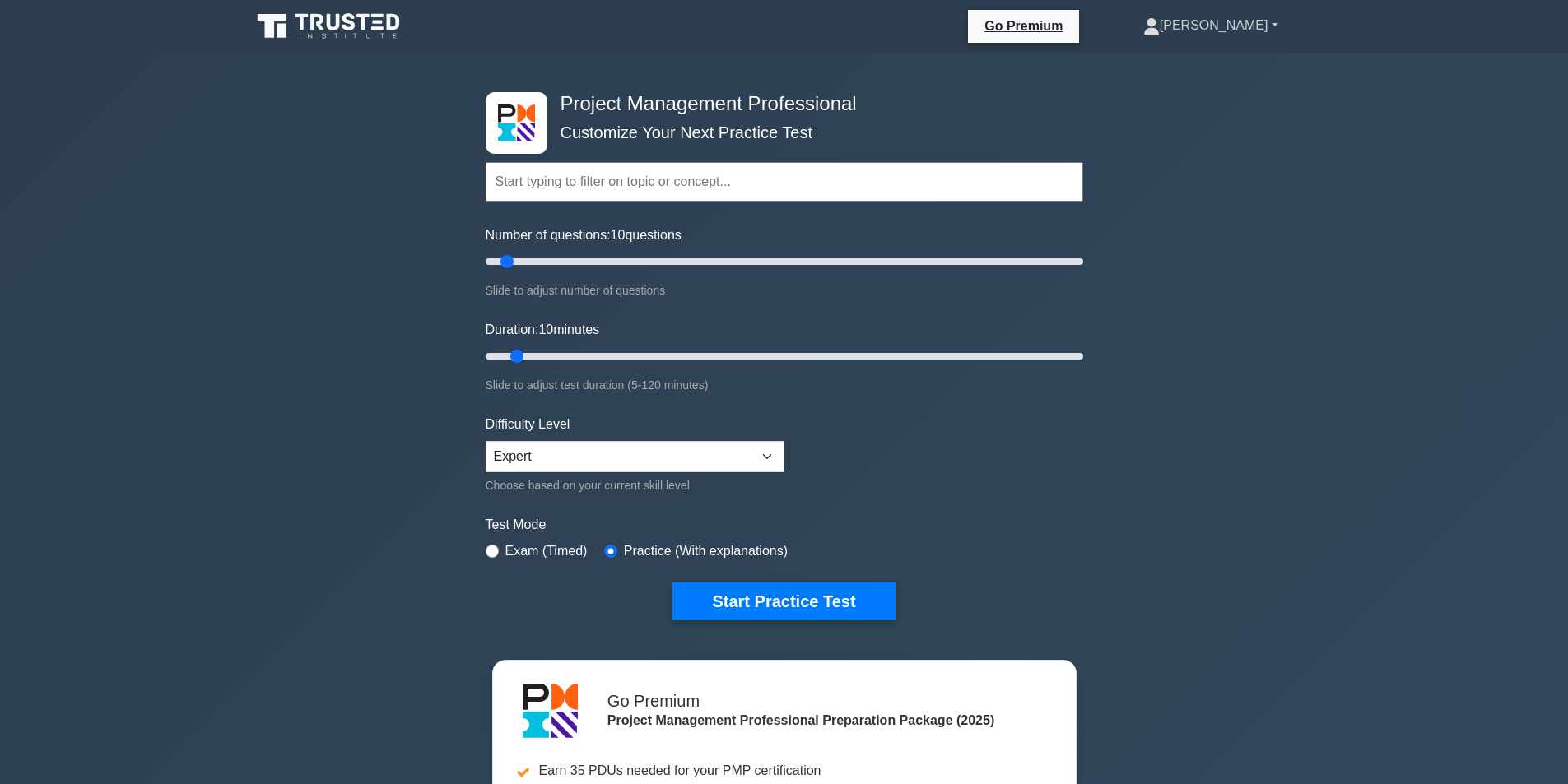
click at [1272, 22] on link "[PERSON_NAME]" at bounding box center [1211, 25] width 214 height 33
